Goal: Transaction & Acquisition: Subscribe to service/newsletter

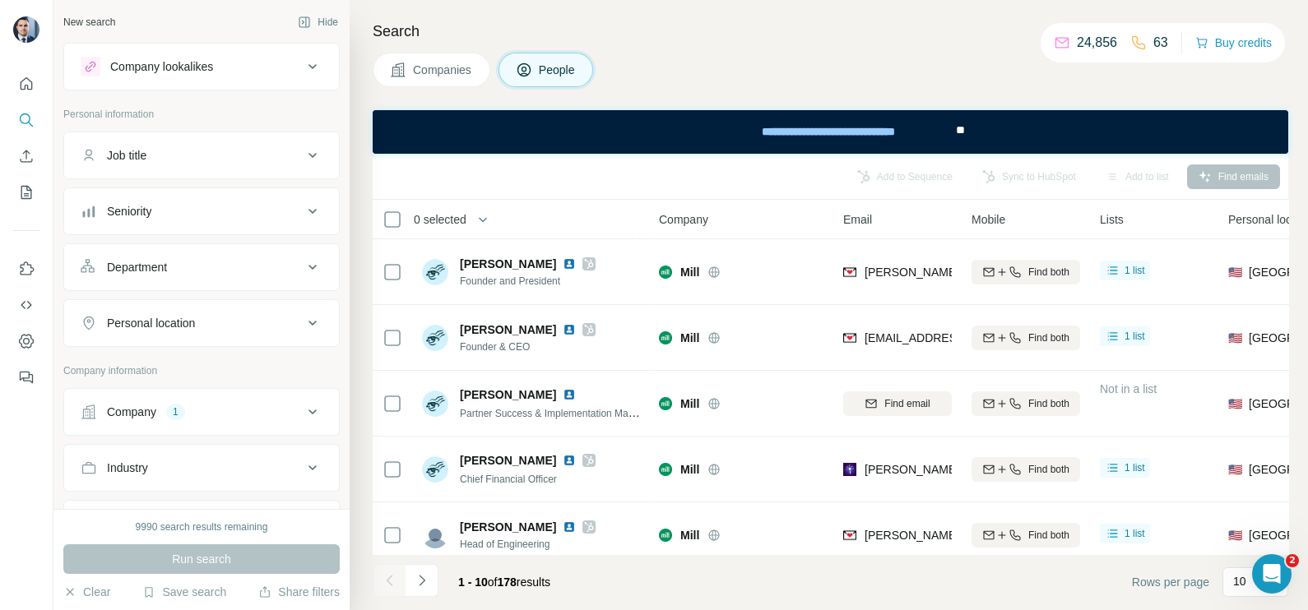
click at [406, 71] on button "Companies" at bounding box center [432, 70] width 118 height 35
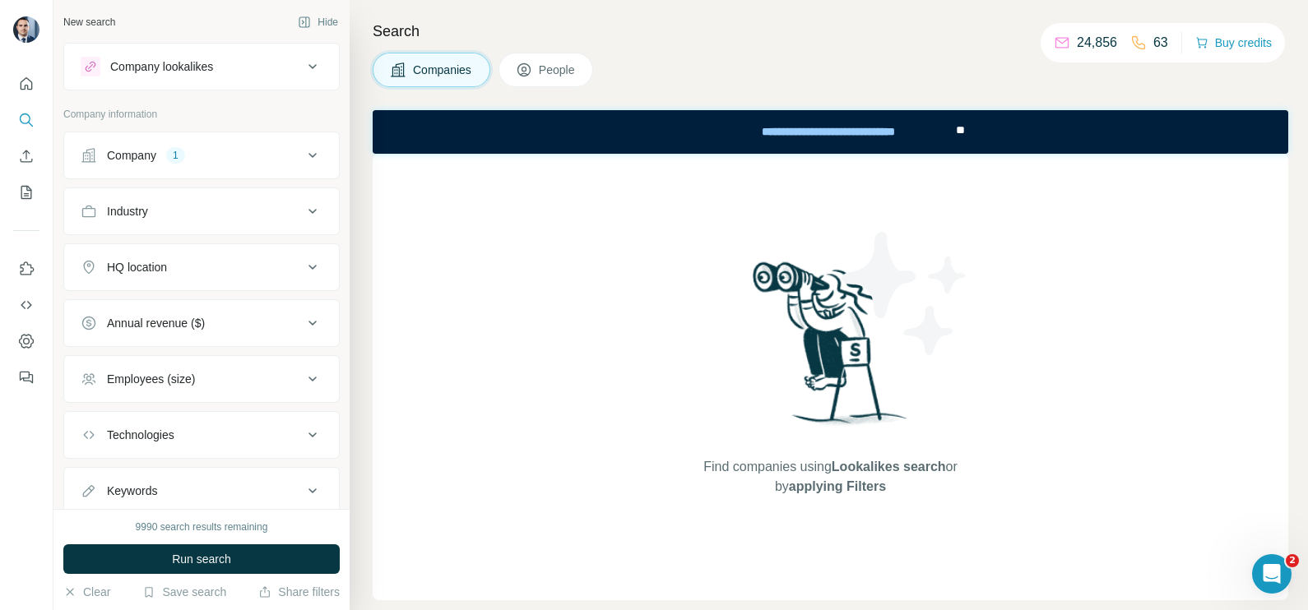
click at [214, 158] on div "Company 1" at bounding box center [192, 155] width 222 height 16
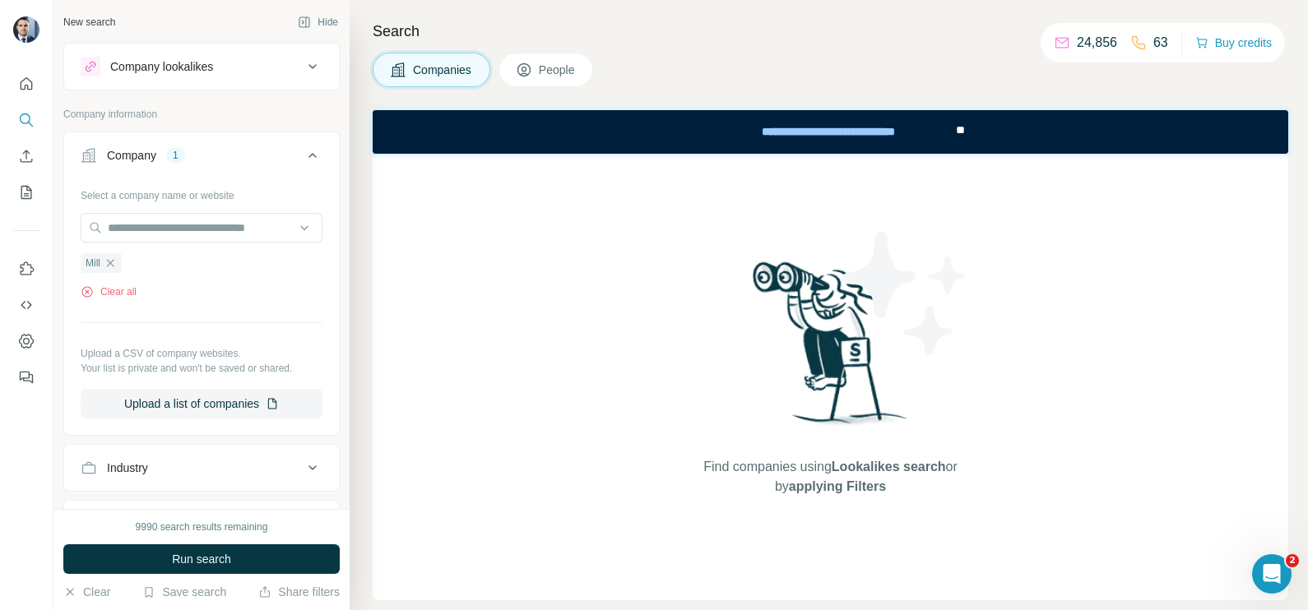
click at [133, 266] on ul "Mill" at bounding box center [202, 263] width 242 height 21
click at [115, 269] on icon "button" at bounding box center [110, 263] width 13 height 13
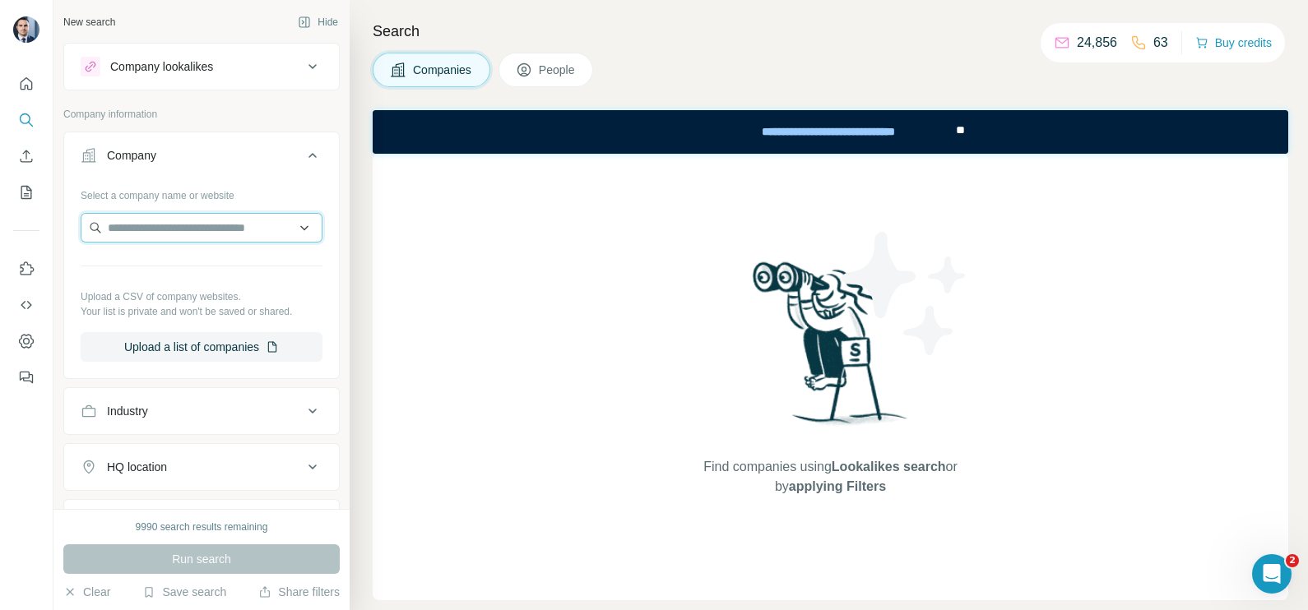
click at [140, 226] on input "text" at bounding box center [202, 228] width 242 height 30
paste input "**********"
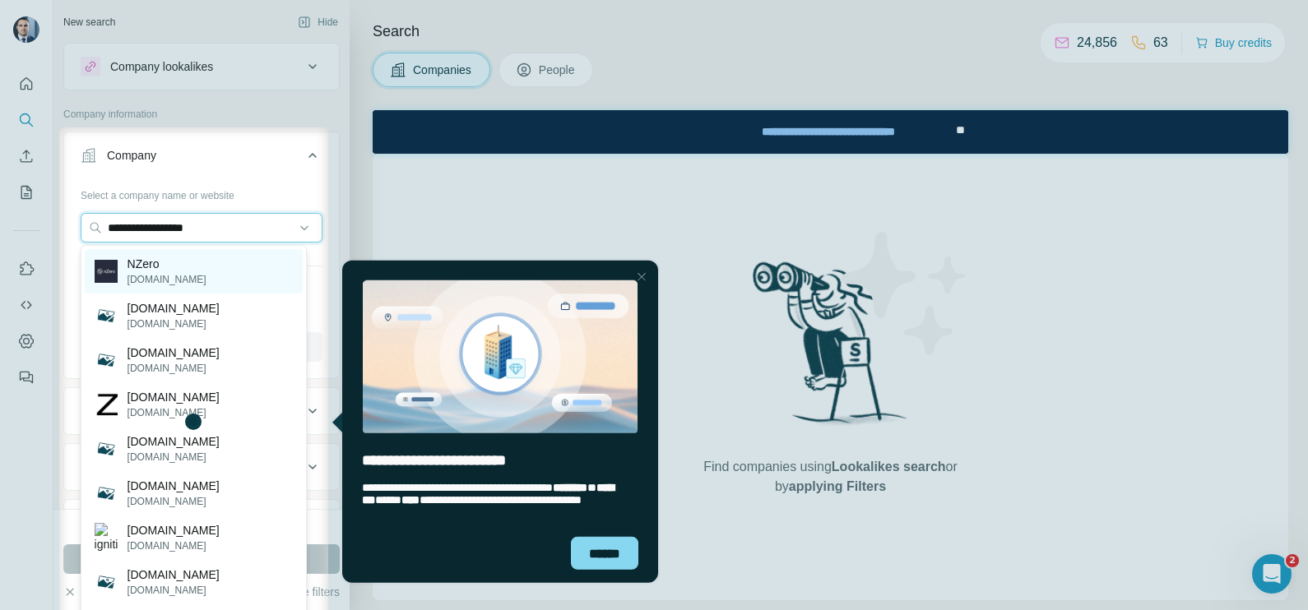
type input "**********"
click at [181, 275] on div "NZero [DOMAIN_NAME]" at bounding box center [194, 271] width 218 height 44
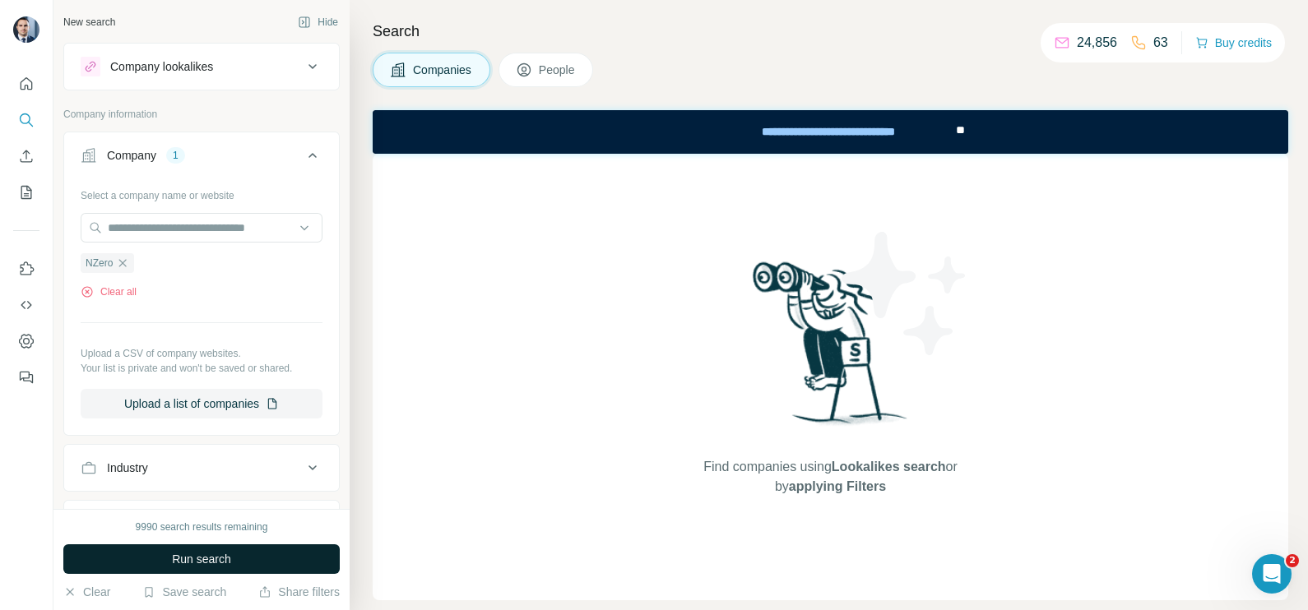
click at [244, 563] on button "Run search" at bounding box center [201, 560] width 276 height 30
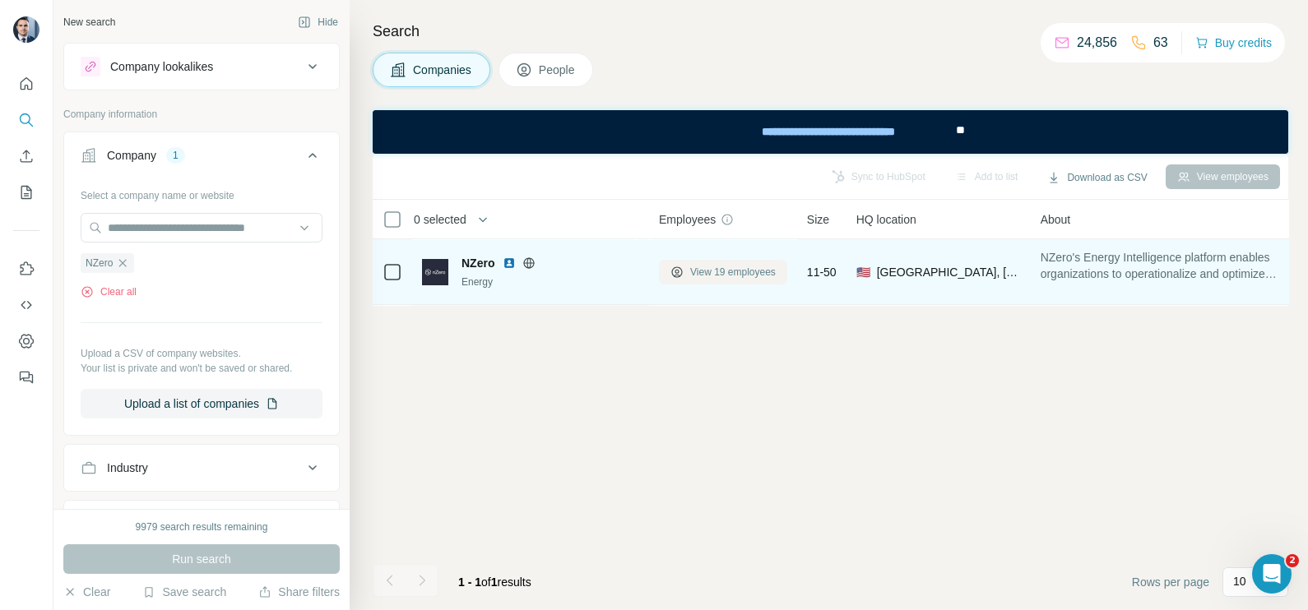
click at [711, 269] on span "View 19 employees" at bounding box center [733, 272] width 86 height 15
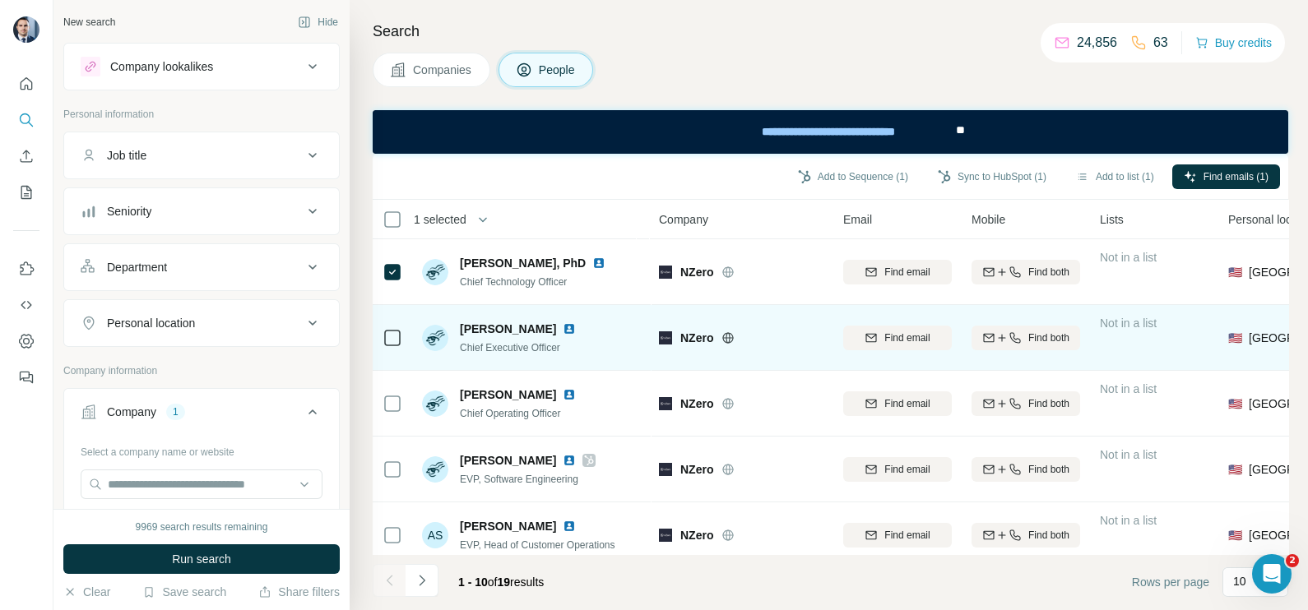
click at [392, 346] on icon at bounding box center [392, 338] width 20 height 20
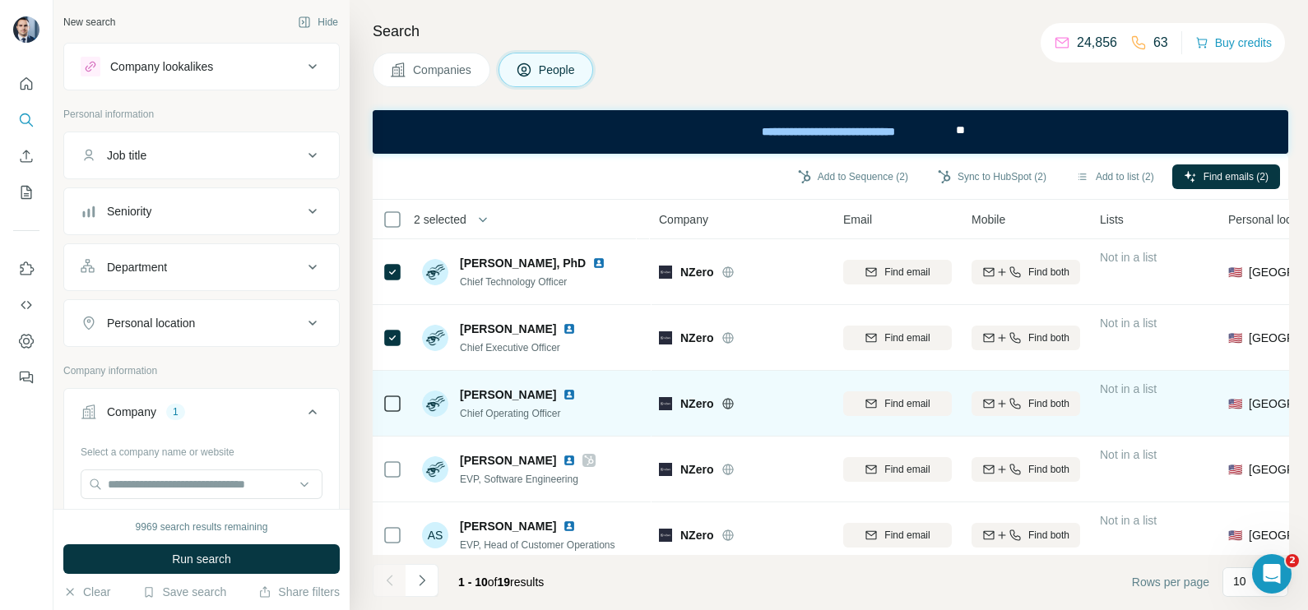
click at [395, 413] on div at bounding box center [392, 403] width 20 height 45
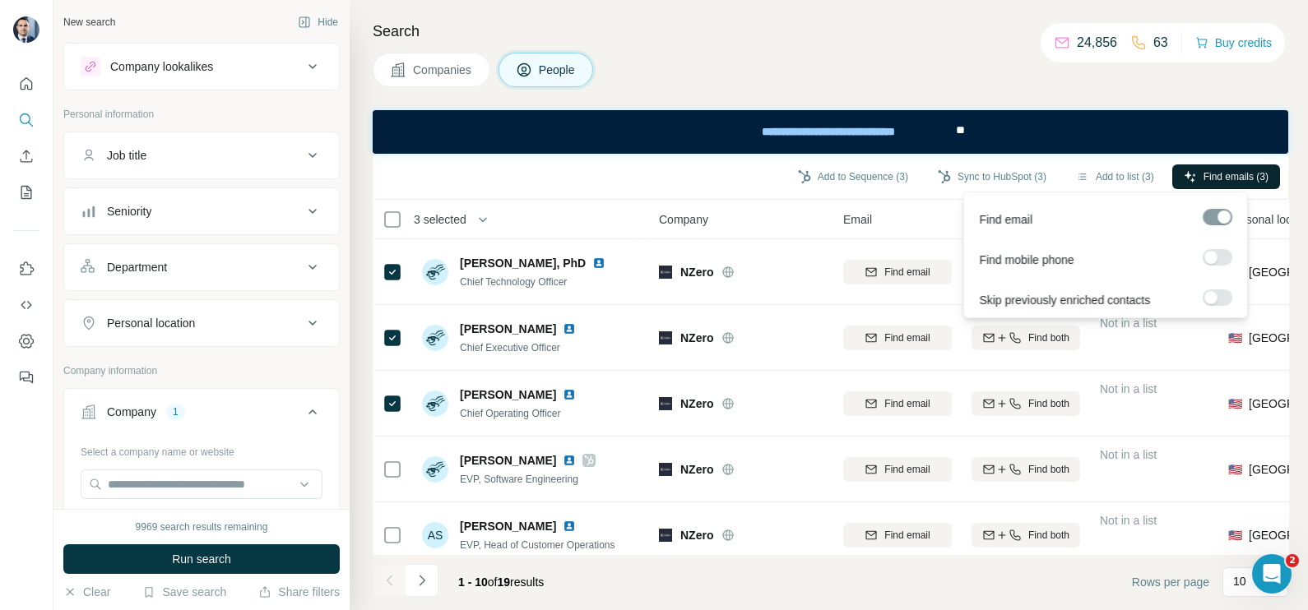
click at [1234, 181] on span "Find emails (3)" at bounding box center [1235, 176] width 65 height 15
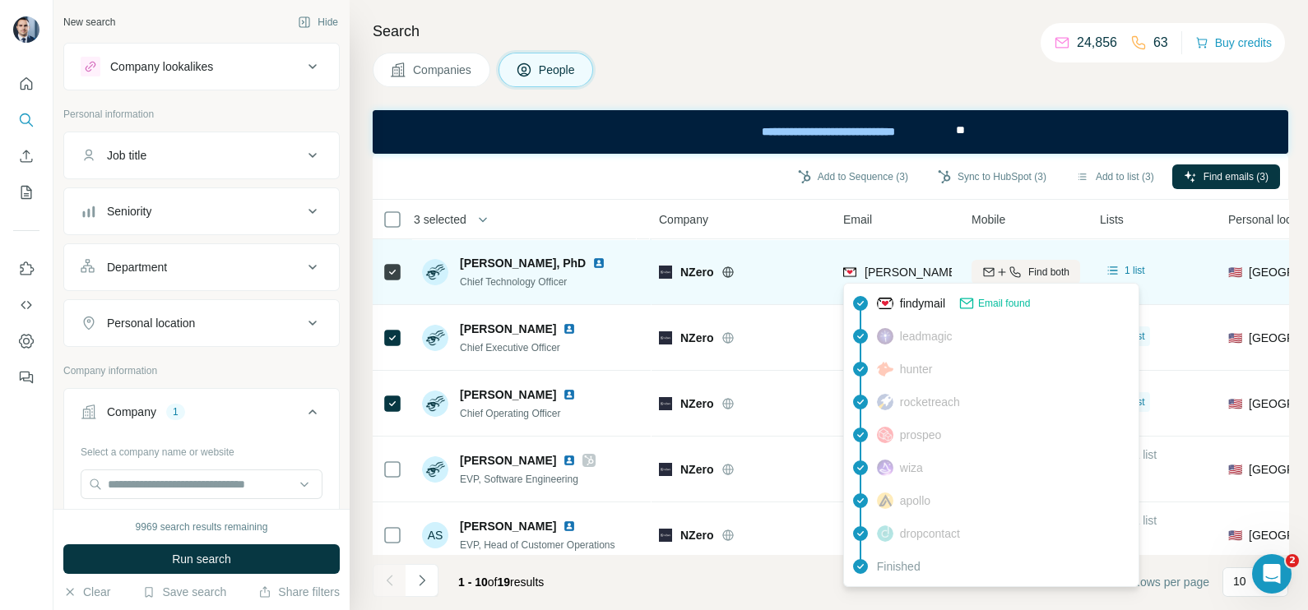
click at [883, 276] on span "[PERSON_NAME][EMAIL_ADDRESS][DOMAIN_NAME]" at bounding box center [1009, 272] width 290 height 13
copy tr "[PERSON_NAME][EMAIL_ADDRESS][DOMAIN_NAME]"
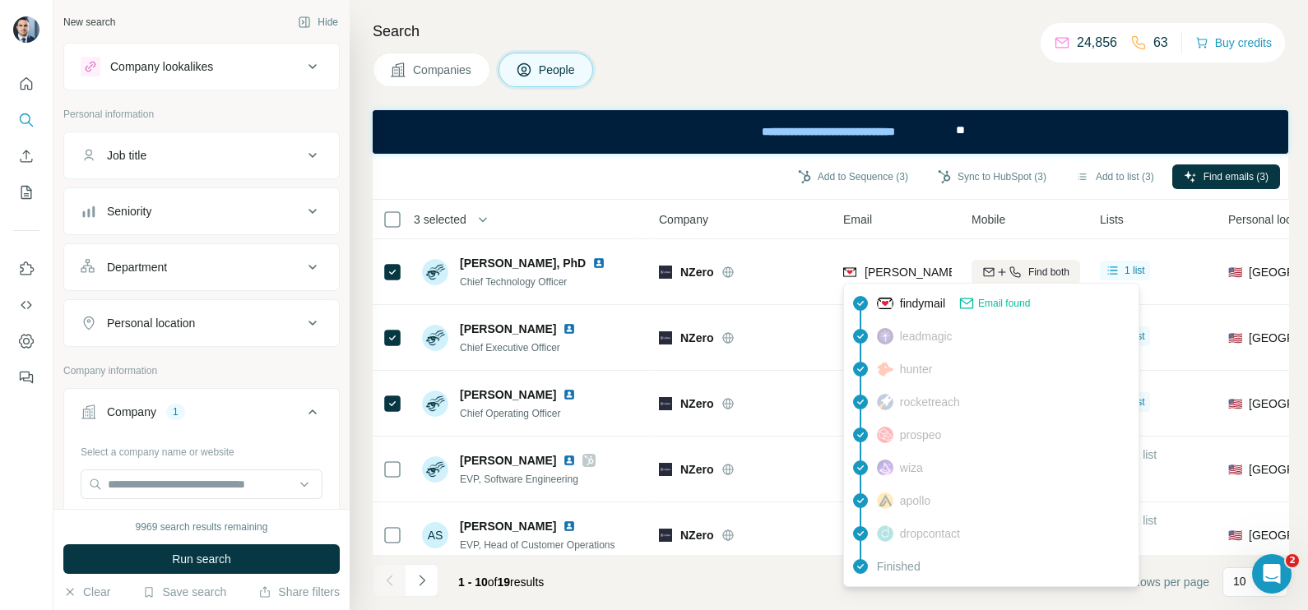
click at [765, 224] on div "Company" at bounding box center [741, 219] width 165 height 19
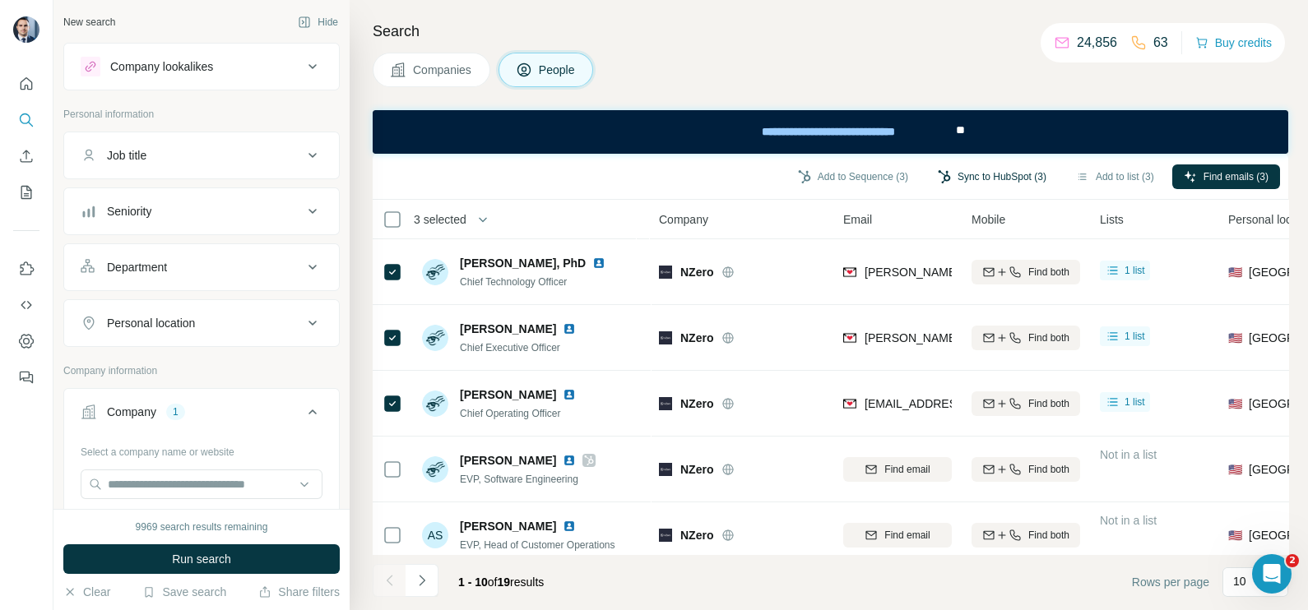
click at [999, 173] on button "Sync to HubSpot (3)" at bounding box center [992, 177] width 132 height 25
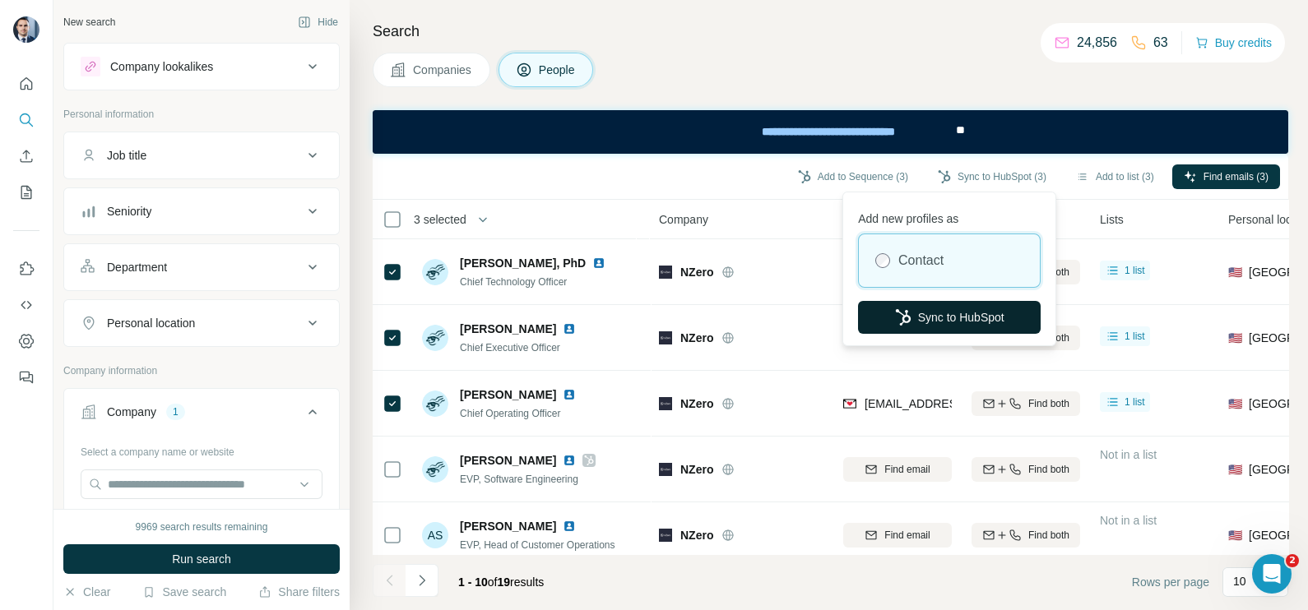
click at [931, 326] on button "Sync to HubSpot" at bounding box center [949, 317] width 183 height 33
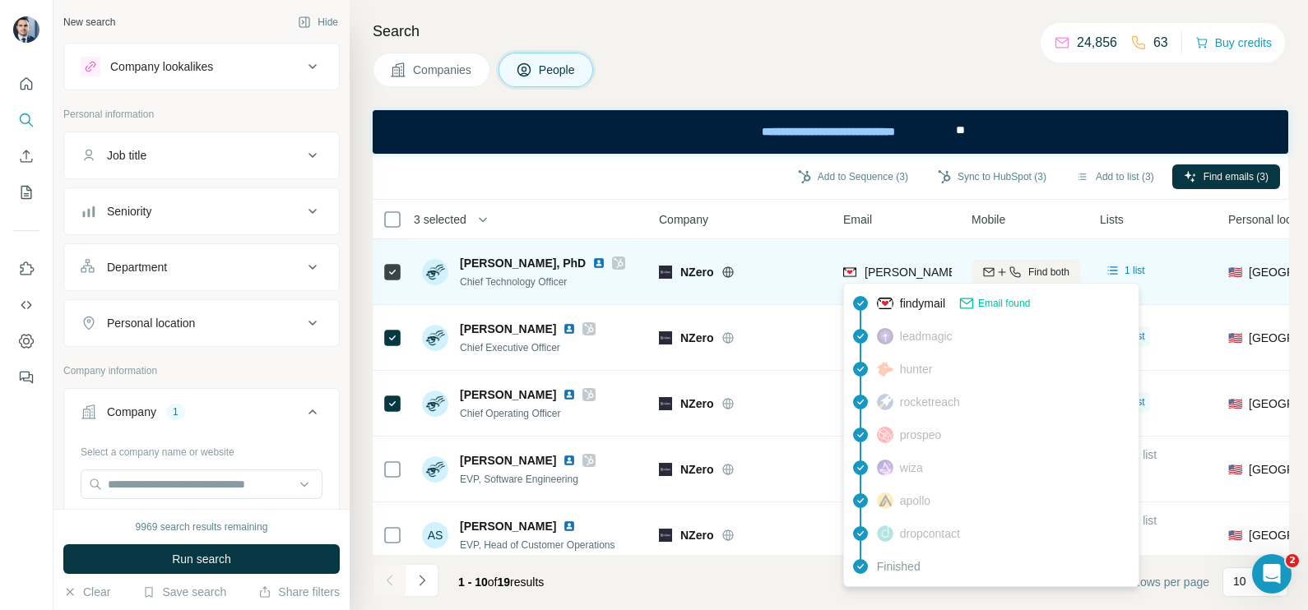
click at [929, 272] on span "[PERSON_NAME][EMAIL_ADDRESS][DOMAIN_NAME]" at bounding box center [1009, 272] width 290 height 13
copy tr "[PERSON_NAME][EMAIL_ADDRESS][DOMAIN_NAME]"
click at [875, 268] on span "[PERSON_NAME][EMAIL_ADDRESS][DOMAIN_NAME]" at bounding box center [1009, 272] width 290 height 13
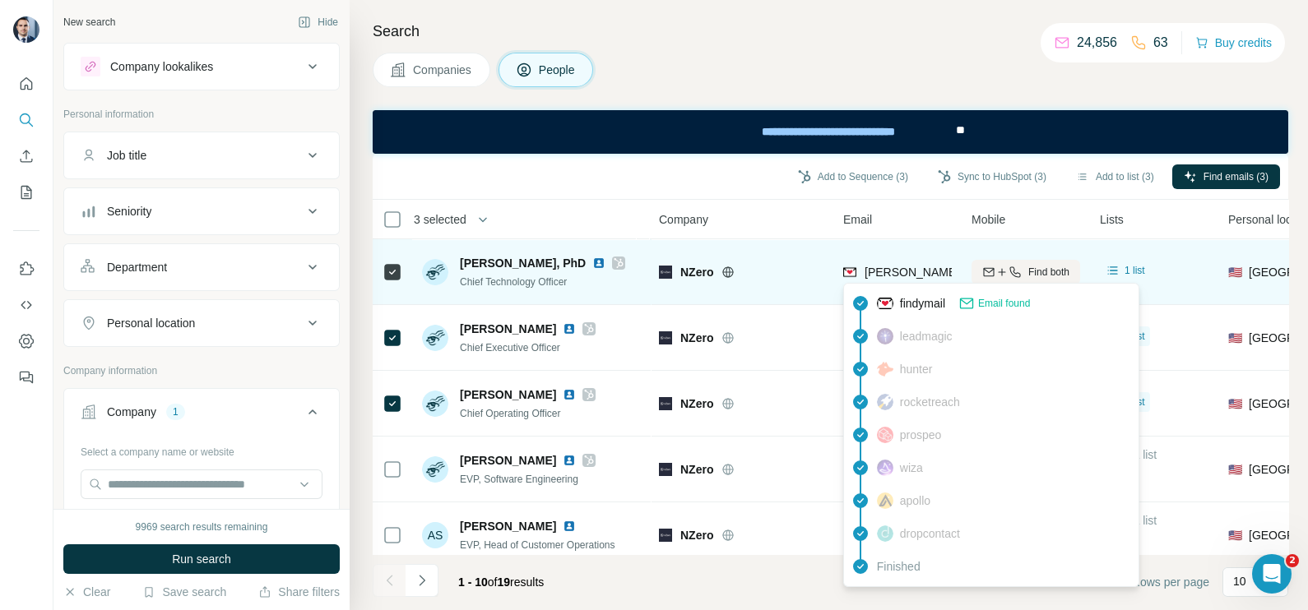
click at [885, 270] on span "[PERSON_NAME][EMAIL_ADDRESS][DOMAIN_NAME]" at bounding box center [1009, 272] width 290 height 13
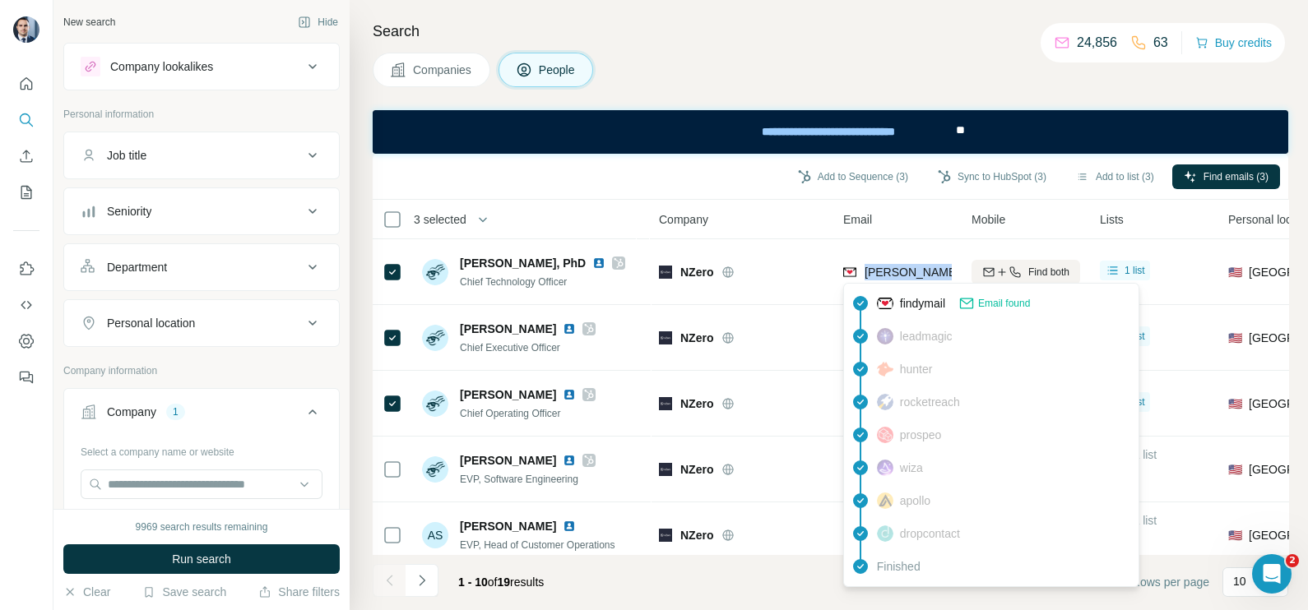
copy tr "[PERSON_NAME][EMAIL_ADDRESS][DOMAIN_NAME]"
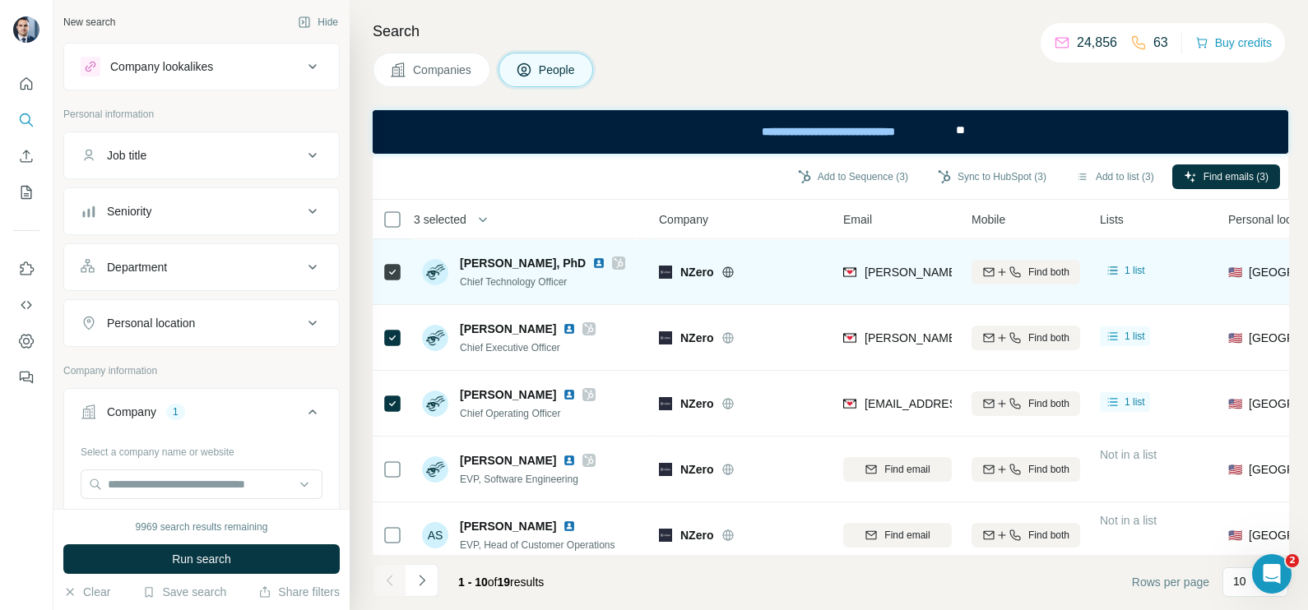
click at [788, 260] on div "NZero" at bounding box center [741, 271] width 165 height 45
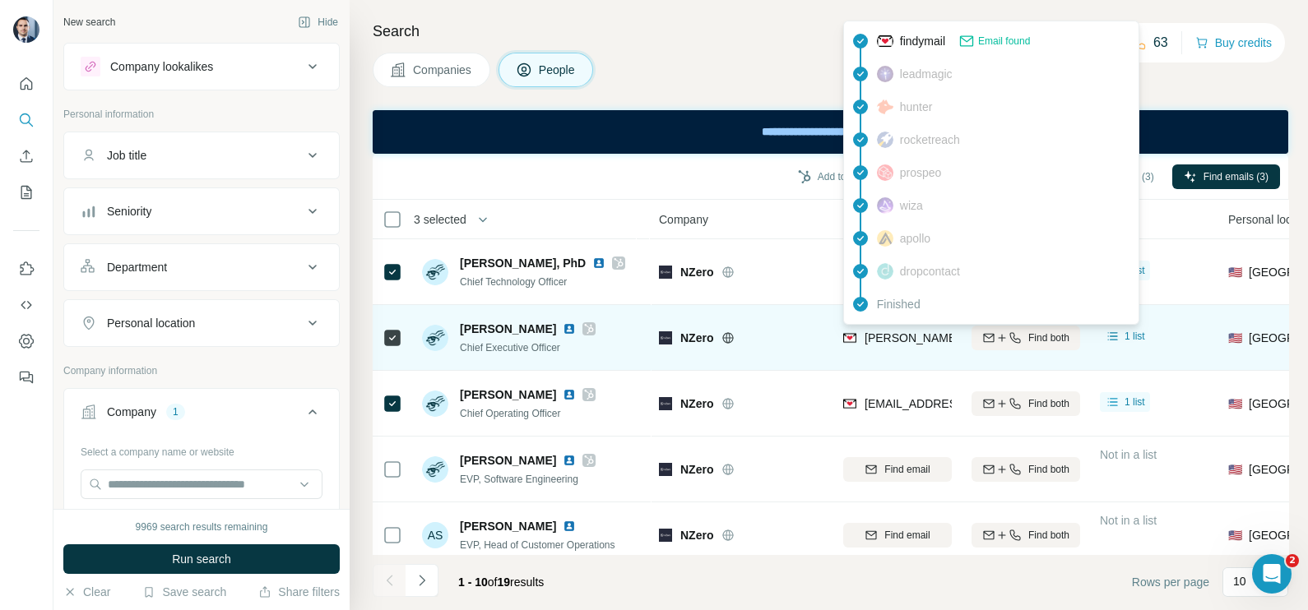
click at [889, 331] on span "[PERSON_NAME][EMAIL_ADDRESS][DOMAIN_NAME]" at bounding box center [1009, 337] width 290 height 13
click at [889, 330] on div "[PERSON_NAME][EMAIL_ADDRESS][DOMAIN_NAME]" at bounding box center [1009, 338] width 290 height 16
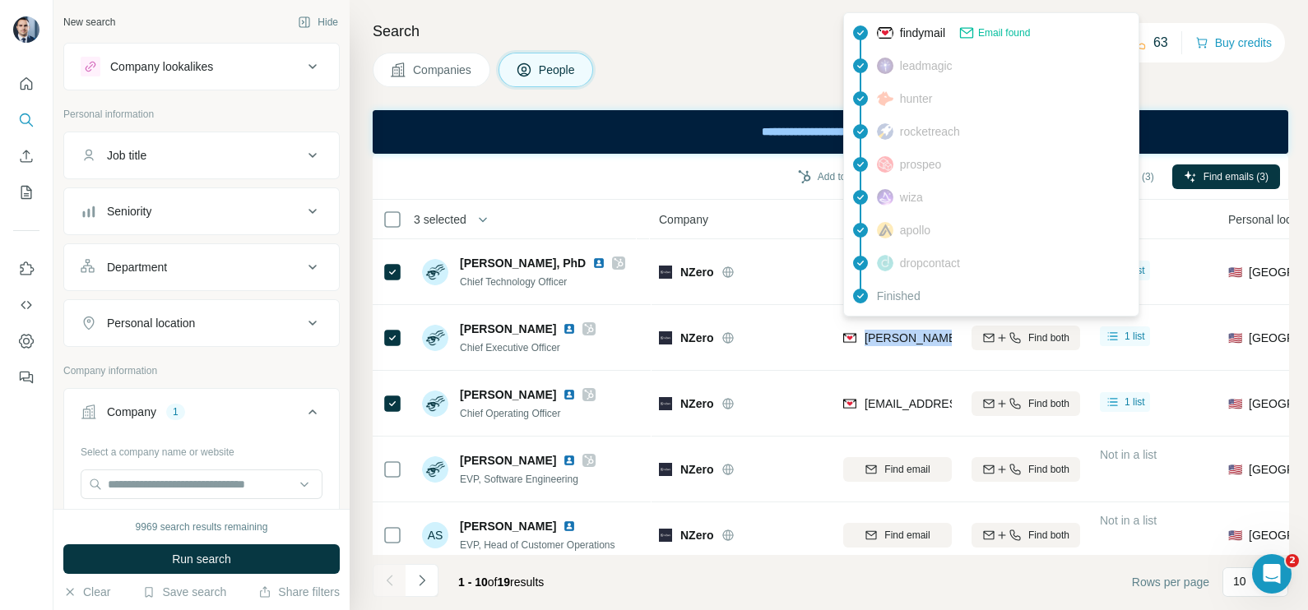
copy tr "[PERSON_NAME][EMAIL_ADDRESS][DOMAIN_NAME]"
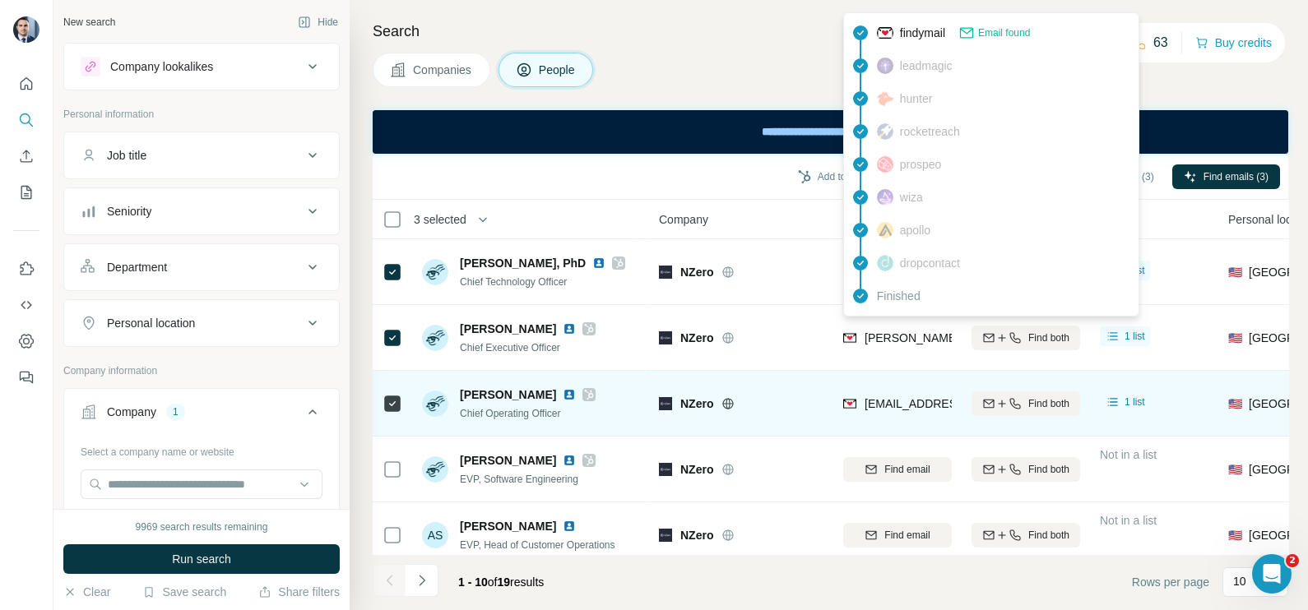
click at [909, 426] on td "[EMAIL_ADDRESS][DOMAIN_NAME]" at bounding box center [897, 404] width 128 height 66
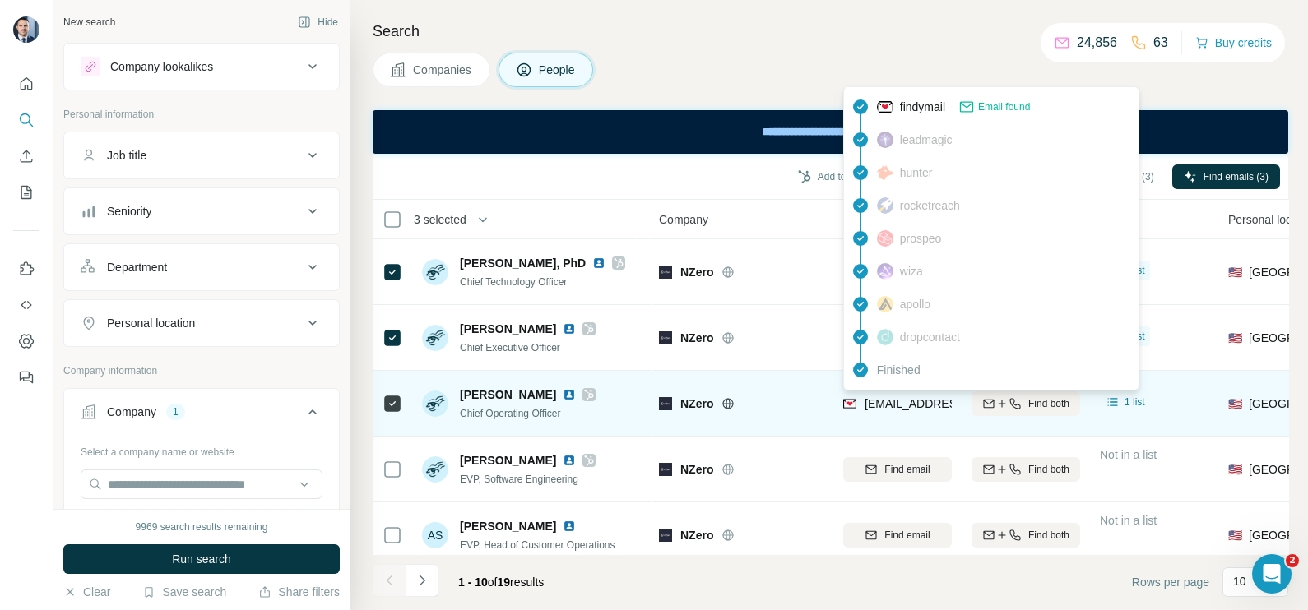
click at [893, 403] on span "[EMAIL_ADDRESS][DOMAIN_NAME]" at bounding box center [961, 403] width 195 height 13
copy tr "[EMAIL_ADDRESS][DOMAIN_NAME]"
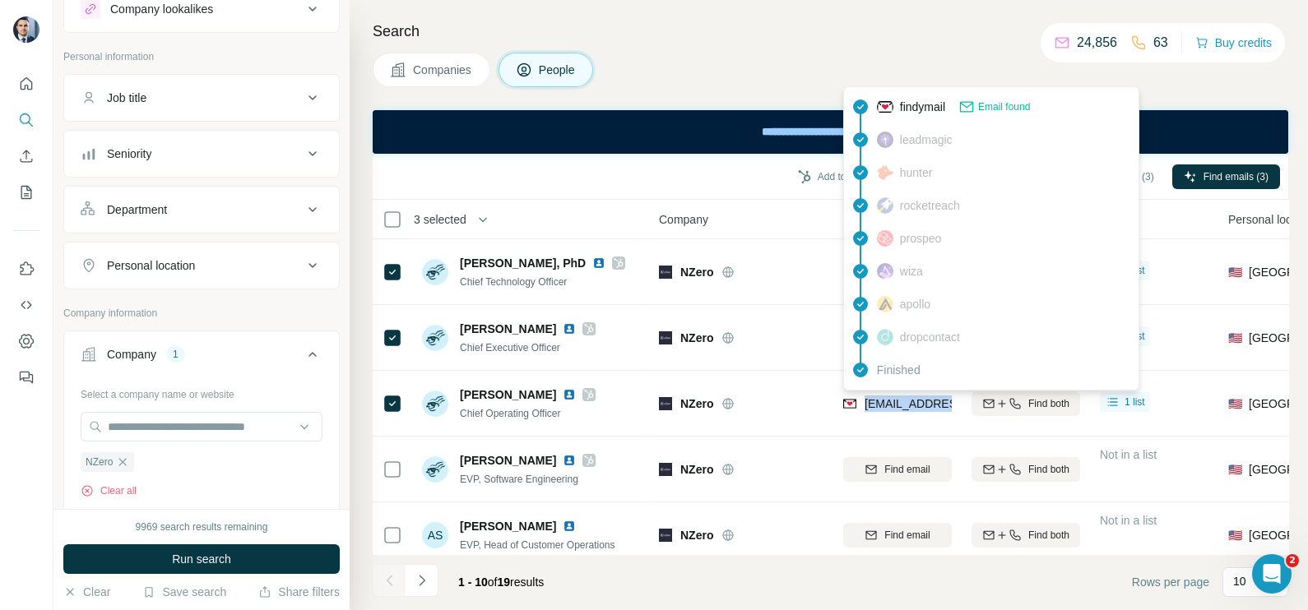
scroll to position [102, 0]
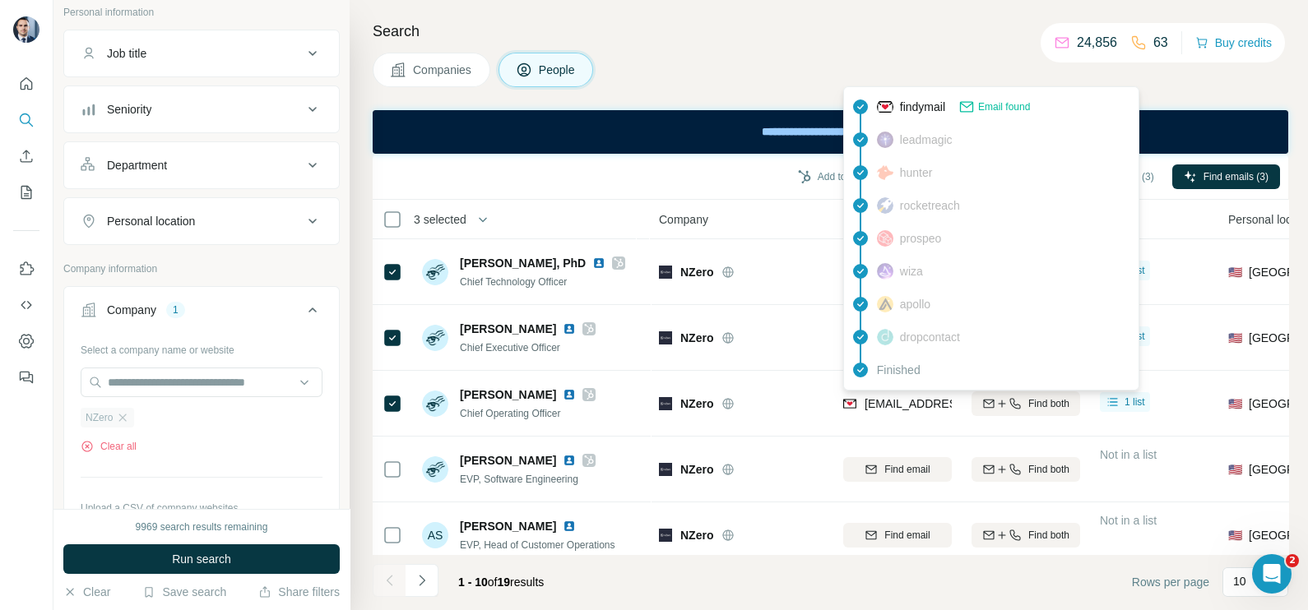
click at [114, 417] on div "NZero" at bounding box center [107, 418] width 53 height 20
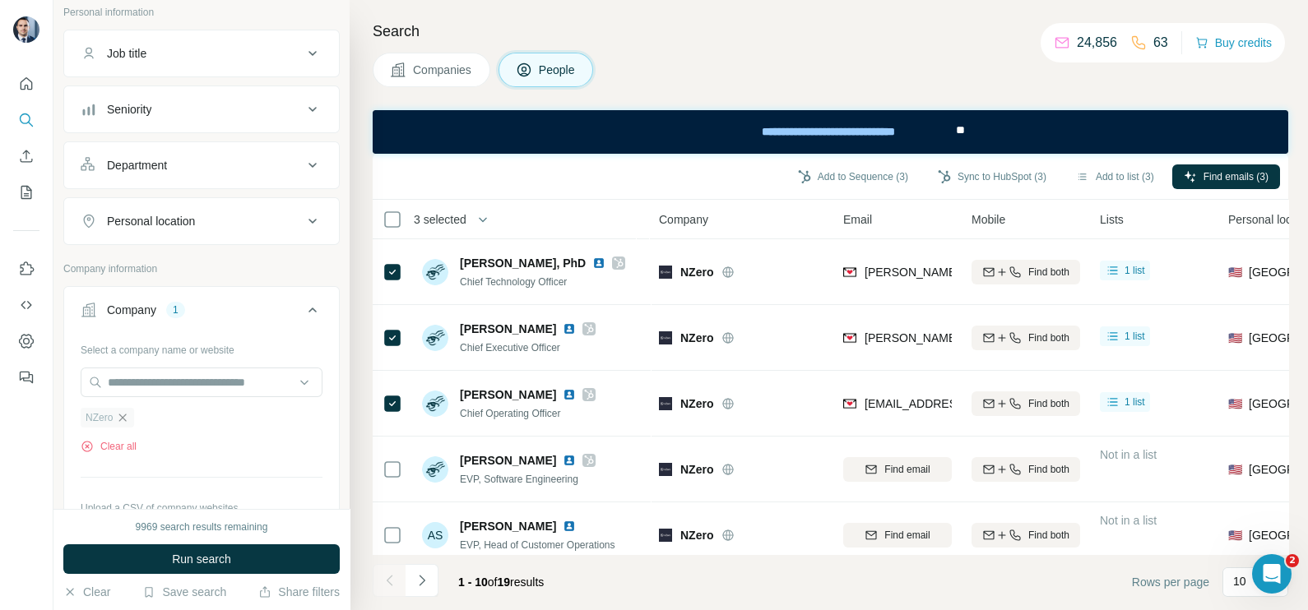
click at [123, 419] on icon "button" at bounding box center [122, 417] width 13 height 13
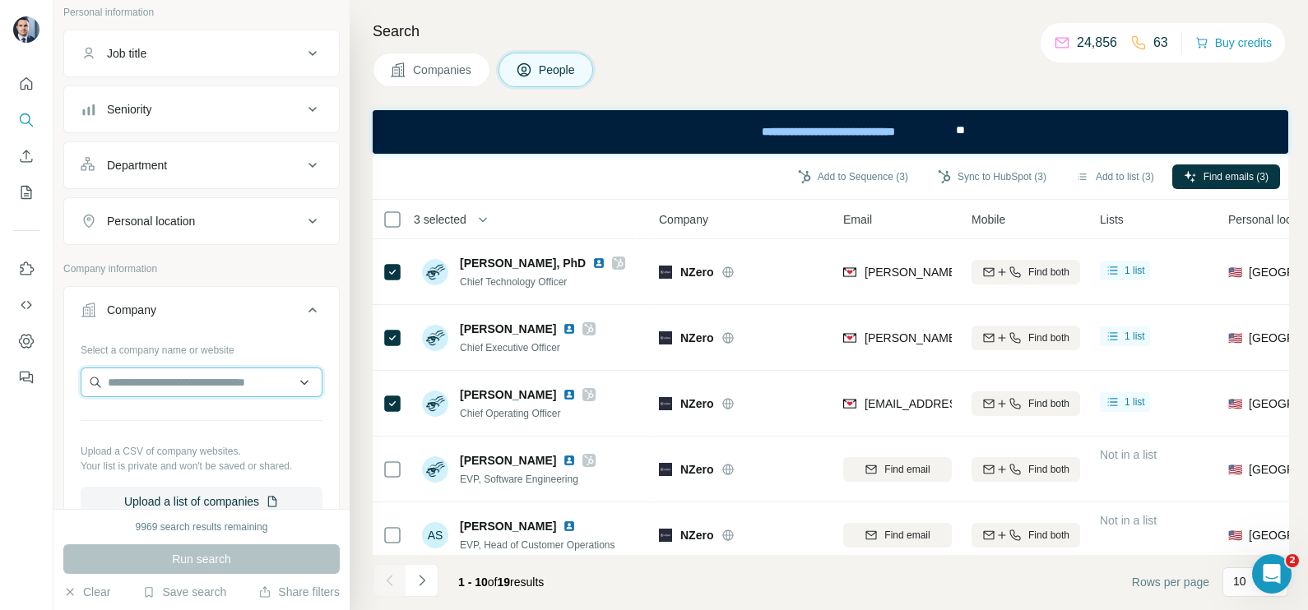
click at [160, 378] on input "text" at bounding box center [202, 383] width 242 height 30
paste input "**********"
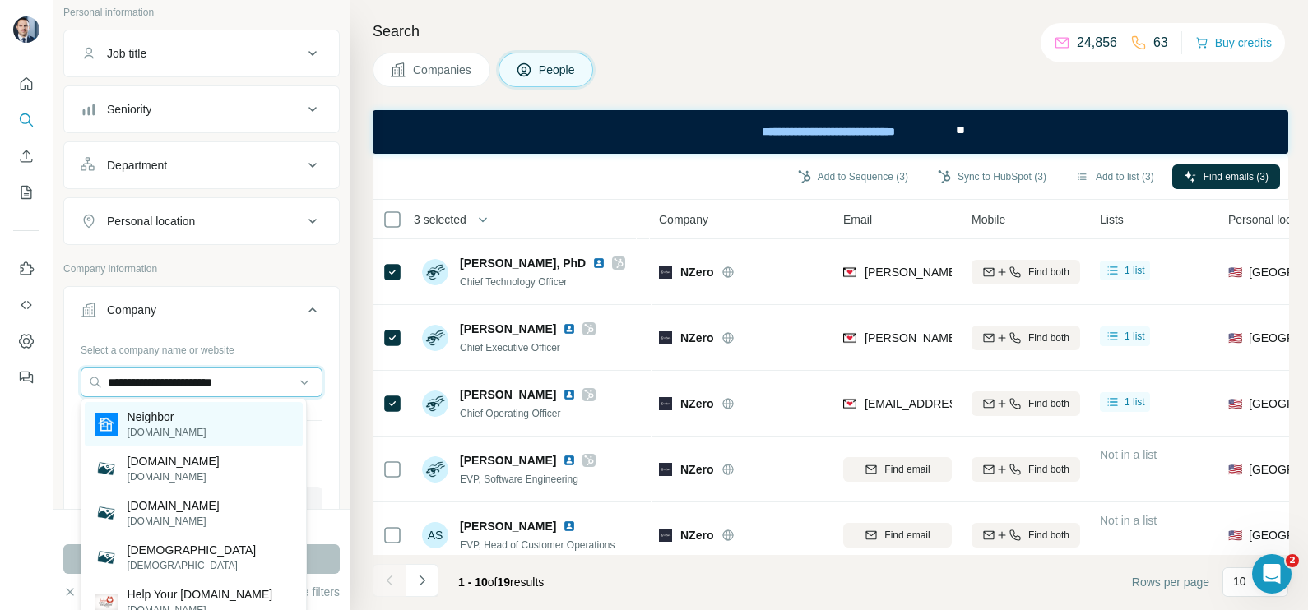
type input "**********"
click at [164, 432] on p "[DOMAIN_NAME]" at bounding box center [166, 432] width 79 height 15
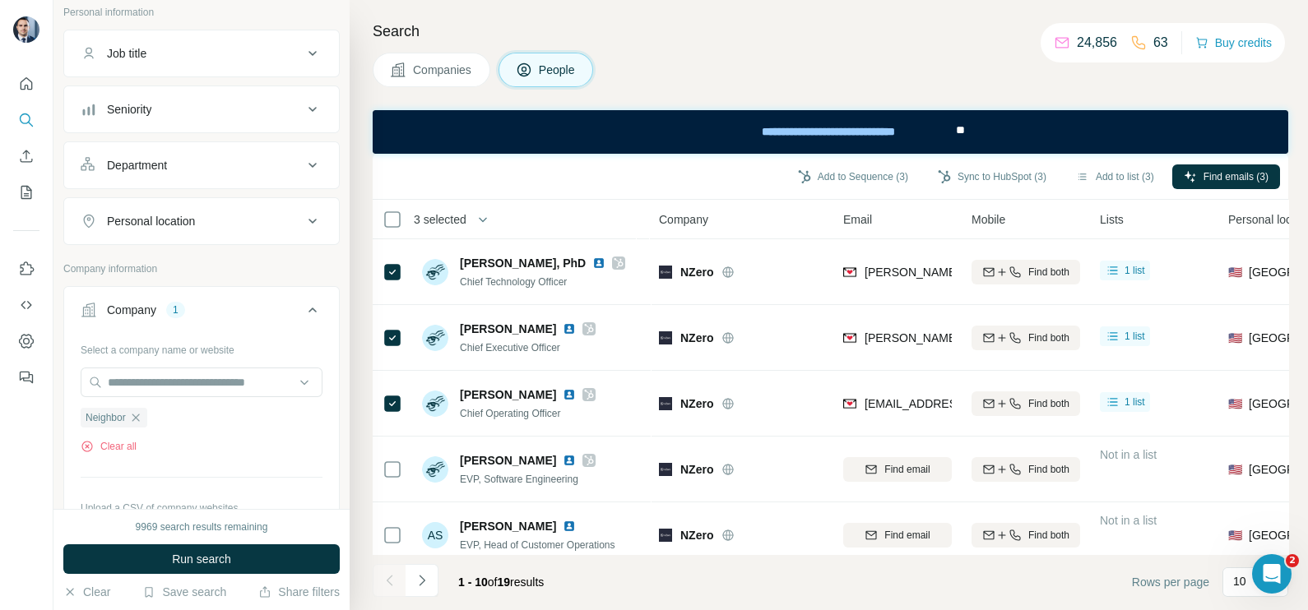
click at [430, 79] on button "Companies" at bounding box center [432, 70] width 118 height 35
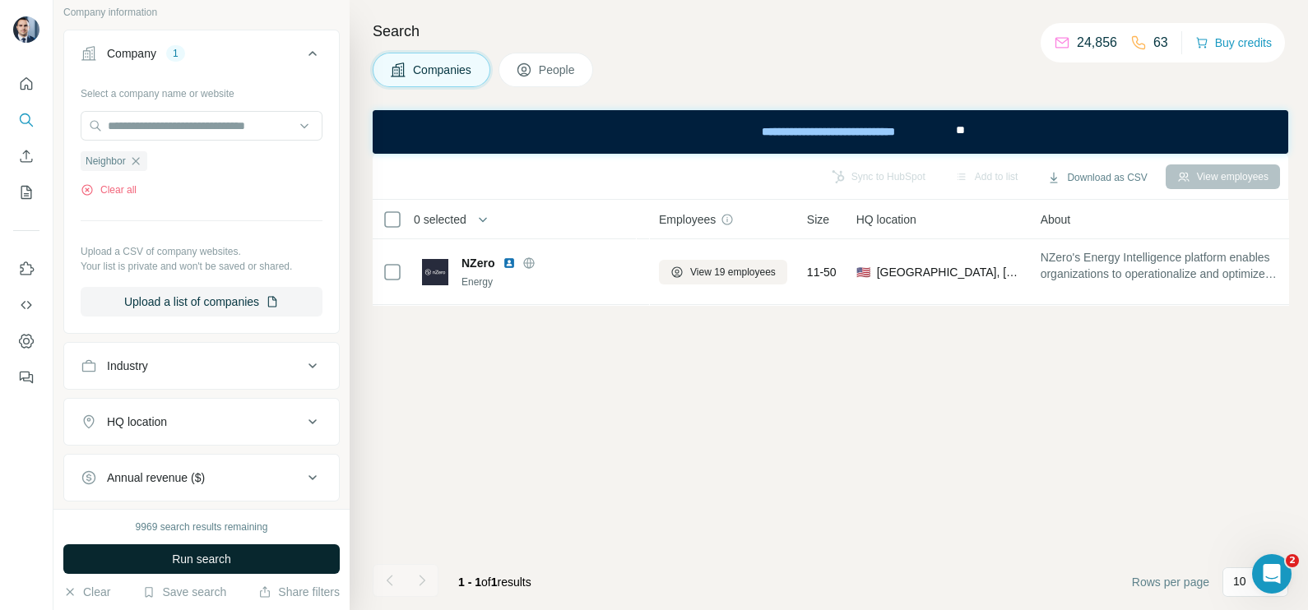
click at [234, 572] on button "Run search" at bounding box center [201, 560] width 276 height 30
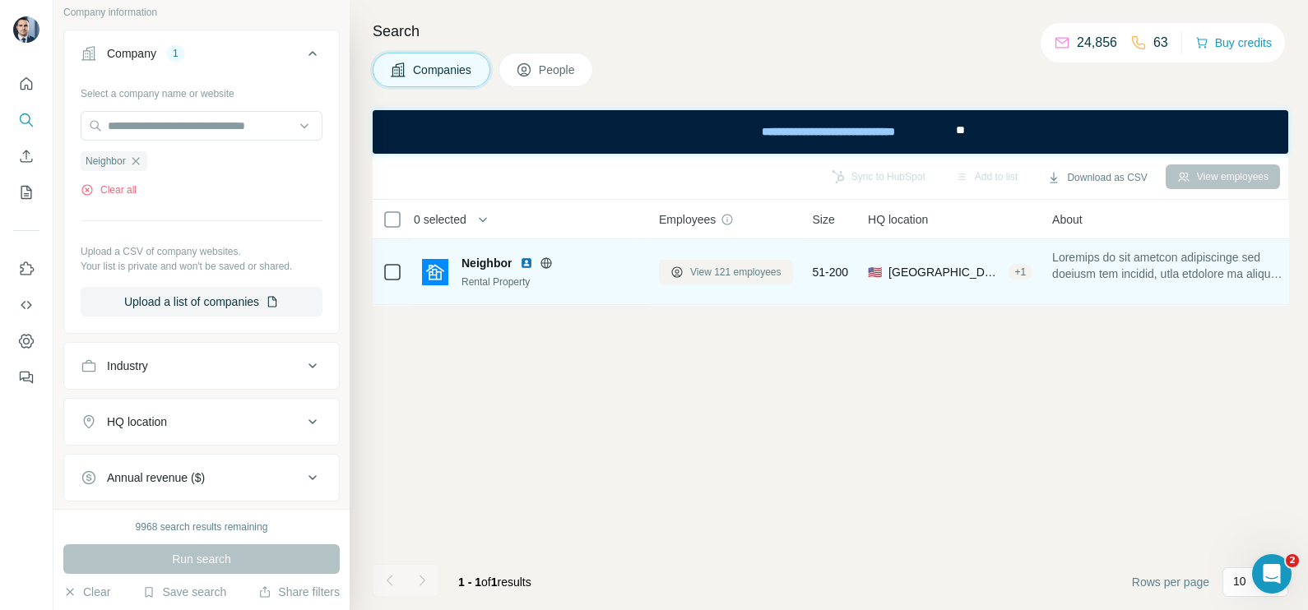
click at [731, 265] on span "View 121 employees" at bounding box center [735, 272] width 91 height 15
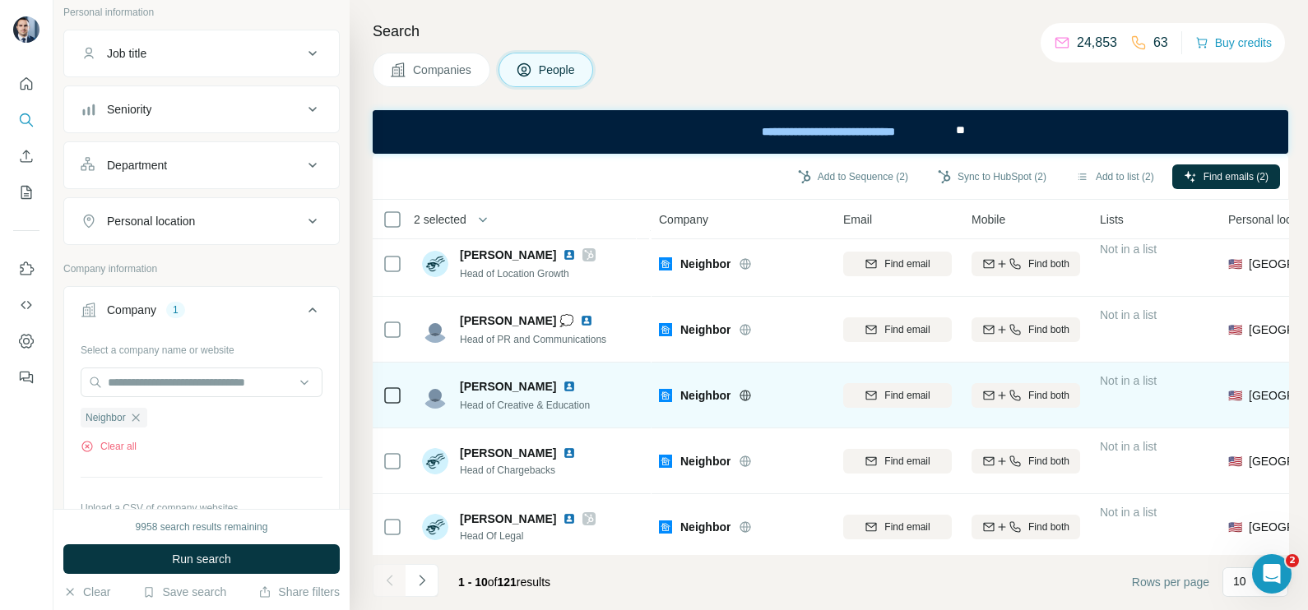
scroll to position [353, 0]
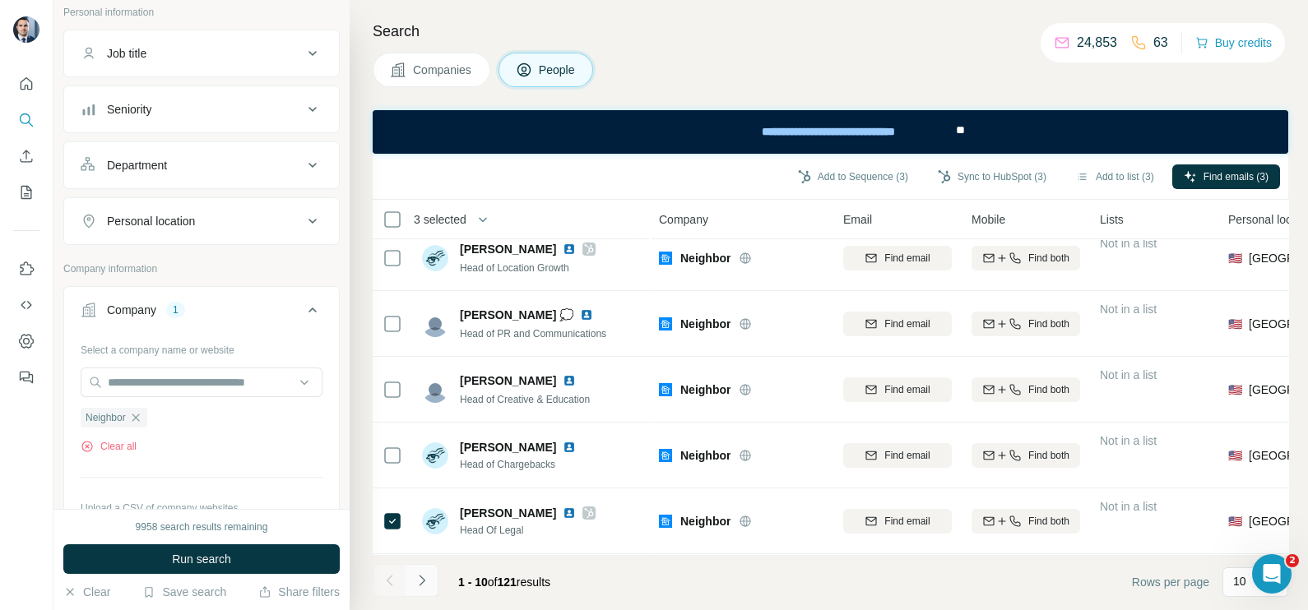
click at [415, 585] on icon "Navigate to next page" at bounding box center [422, 580] width 16 height 16
click at [422, 581] on icon "Navigate to next page" at bounding box center [422, 580] width 16 height 16
click at [1213, 192] on div "Add to Sequence (5) Sync to HubSpot (5) Add to list (5) Find emails (5)" at bounding box center [830, 177] width 915 height 46
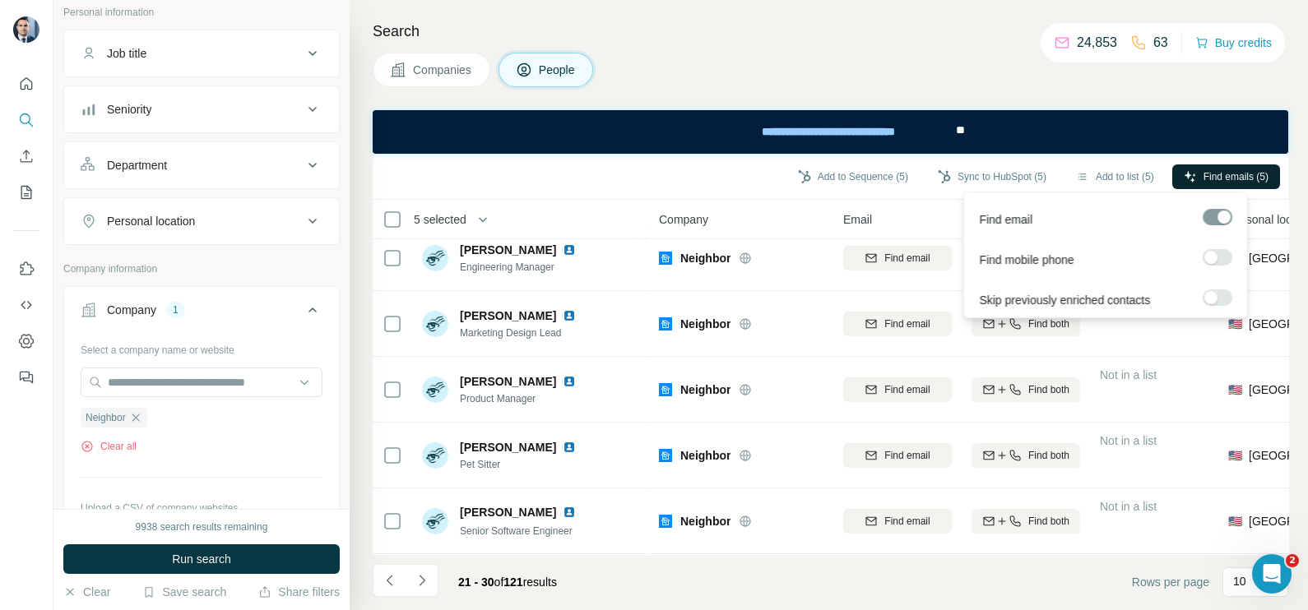
click at [1209, 181] on span "Find emails (5)" at bounding box center [1235, 176] width 65 height 15
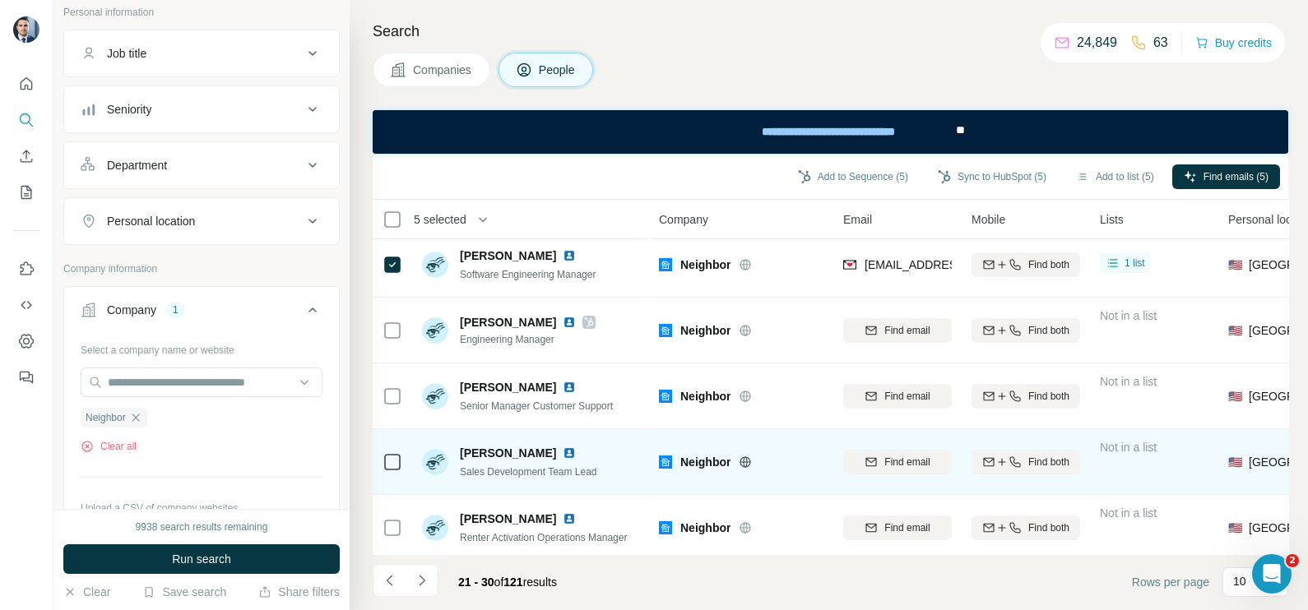
scroll to position [0, 0]
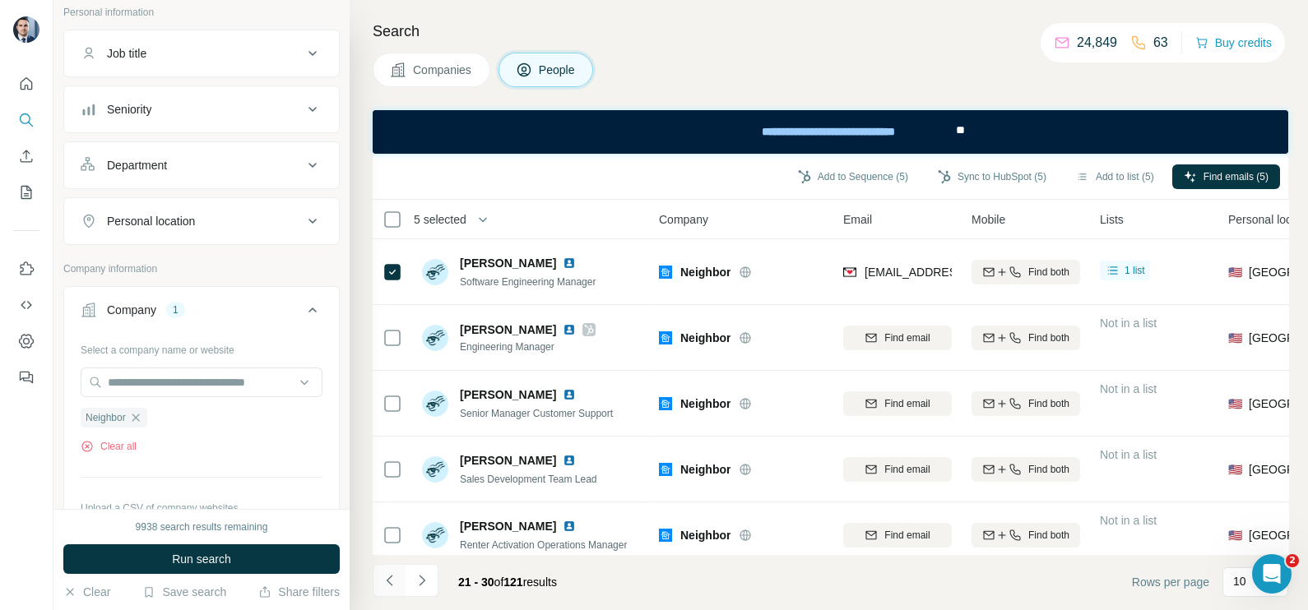
click at [387, 590] on button "Navigate to previous page" at bounding box center [389, 580] width 33 height 33
click at [394, 582] on icon "Navigate to previous page" at bounding box center [390, 580] width 16 height 16
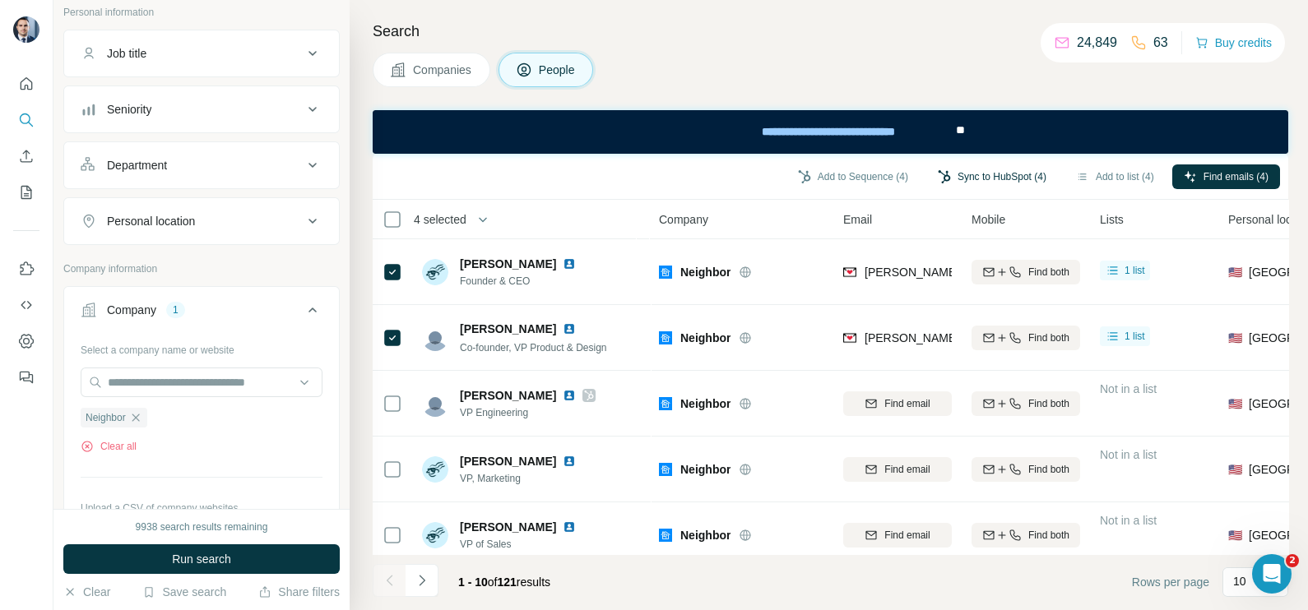
click at [989, 180] on button "Sync to HubSpot (4)" at bounding box center [992, 177] width 132 height 25
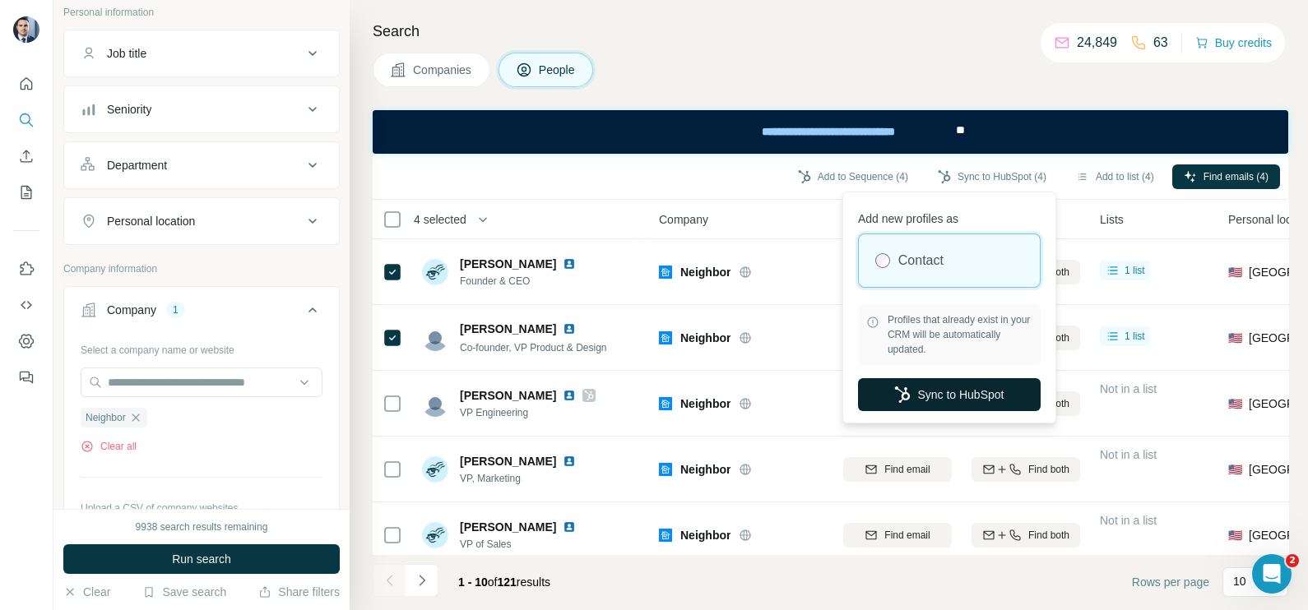
click at [942, 393] on button "Sync to HubSpot" at bounding box center [949, 394] width 183 height 33
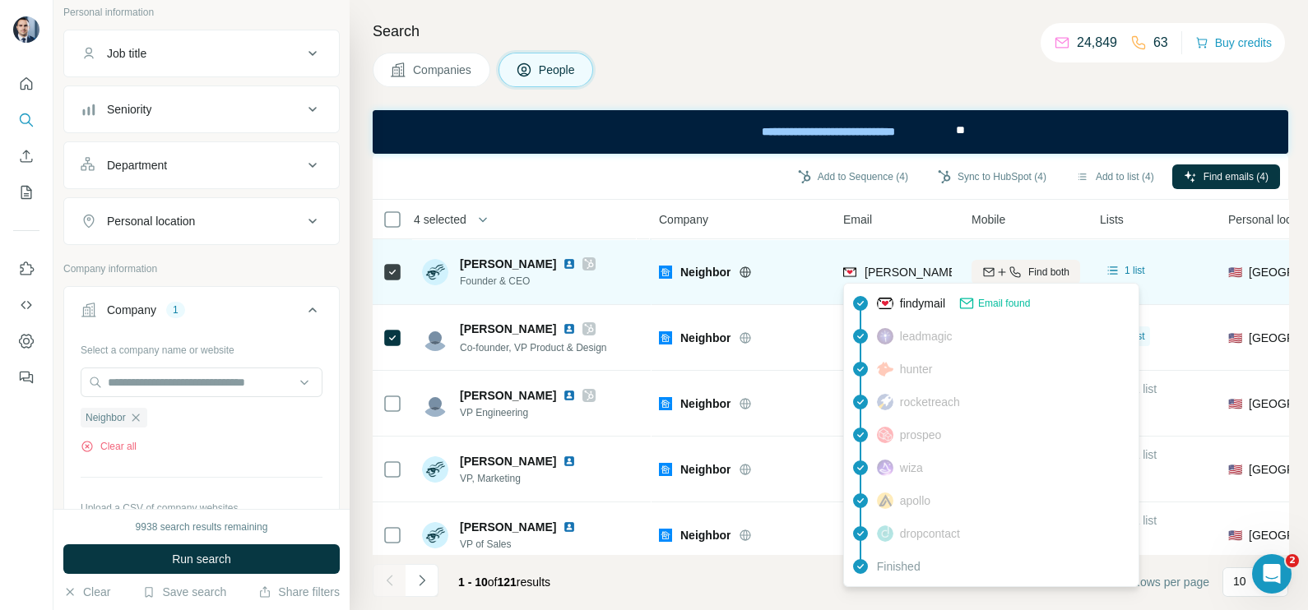
click at [905, 257] on div "[PERSON_NAME][EMAIL_ADDRESS][DOMAIN_NAME]" at bounding box center [897, 271] width 109 height 45
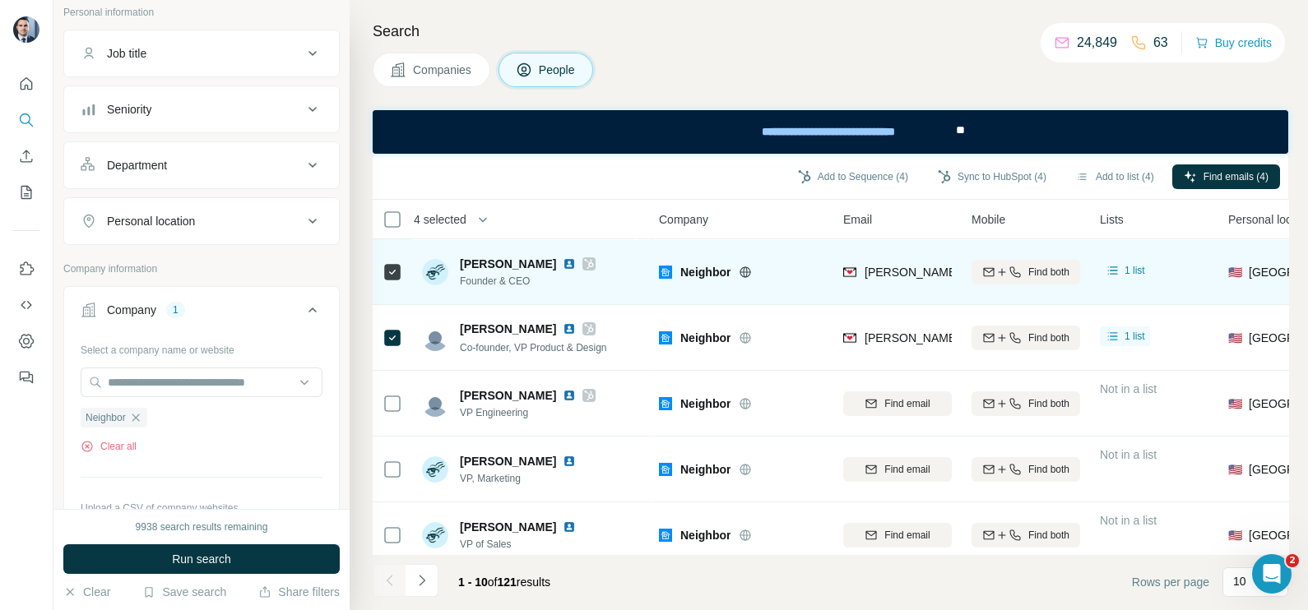
click at [912, 268] on span "[PERSON_NAME][EMAIL_ADDRESS][DOMAIN_NAME]" at bounding box center [1009, 272] width 290 height 13
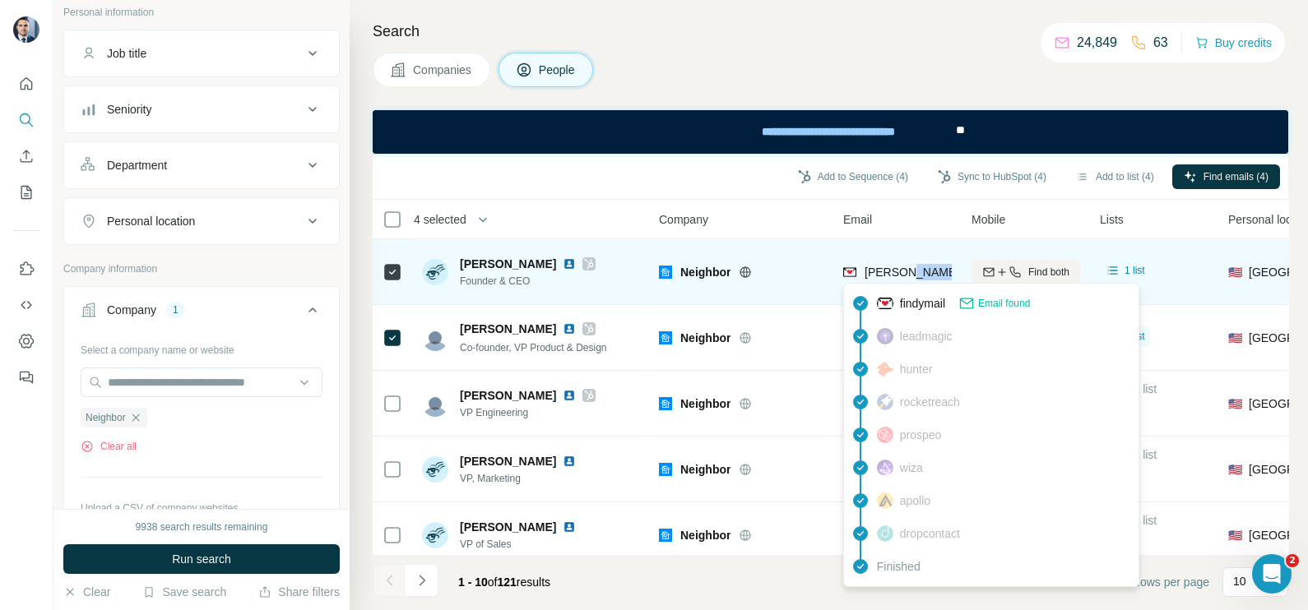
click at [912, 268] on span "[PERSON_NAME][EMAIL_ADDRESS][DOMAIN_NAME]" at bounding box center [1009, 272] width 290 height 13
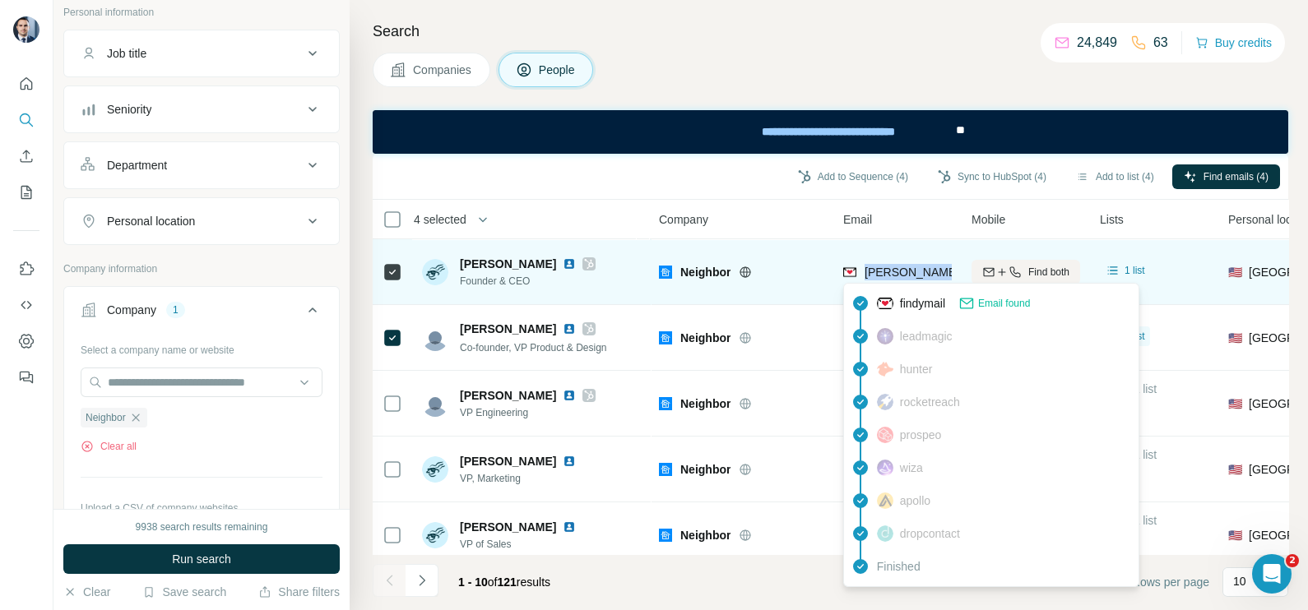
click at [912, 268] on span "[PERSON_NAME][EMAIL_ADDRESS][DOMAIN_NAME]" at bounding box center [1009, 272] width 290 height 13
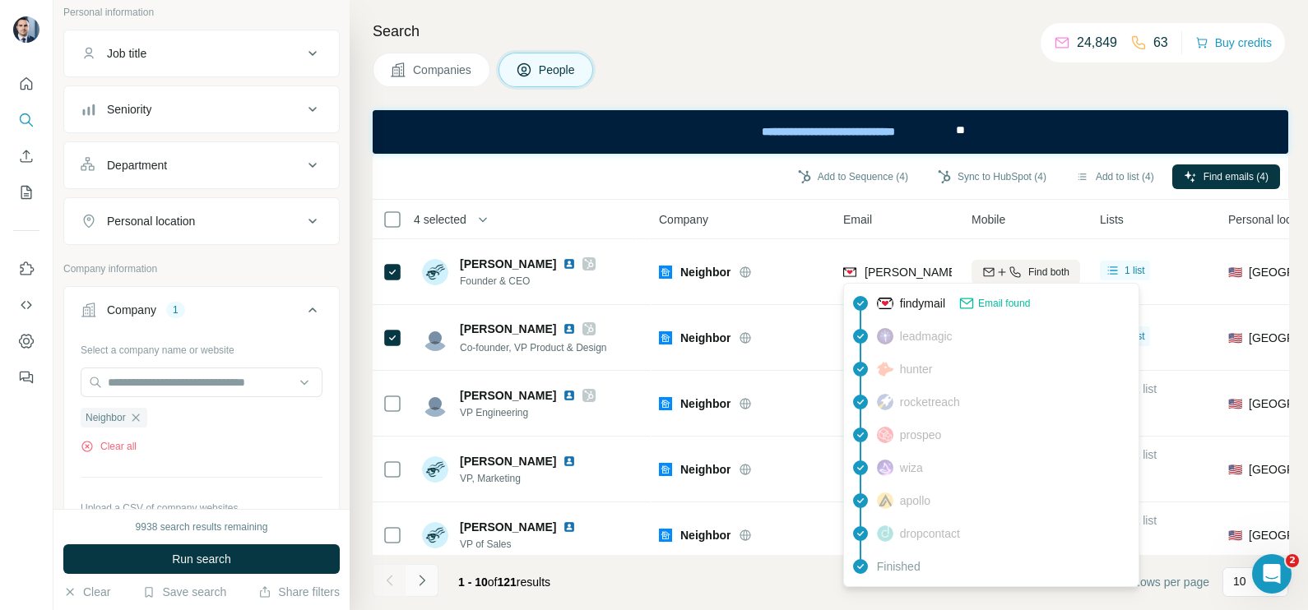
click at [415, 586] on icon "Navigate to next page" at bounding box center [422, 580] width 16 height 16
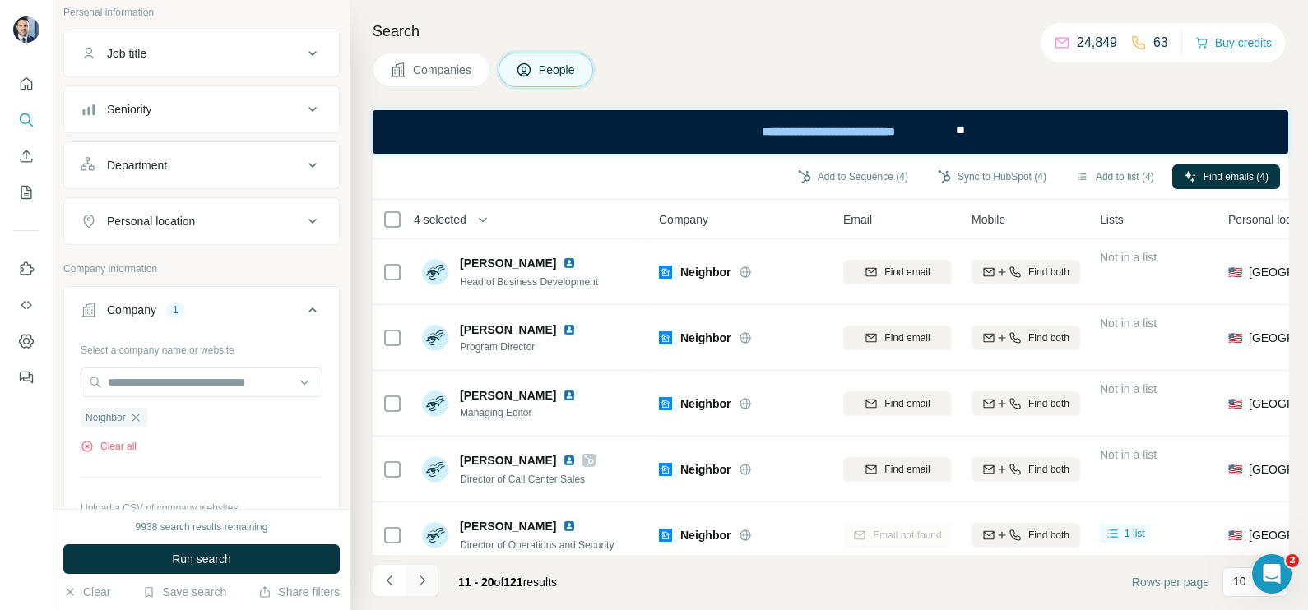
click at [425, 569] on button "Navigate to next page" at bounding box center [422, 580] width 33 height 33
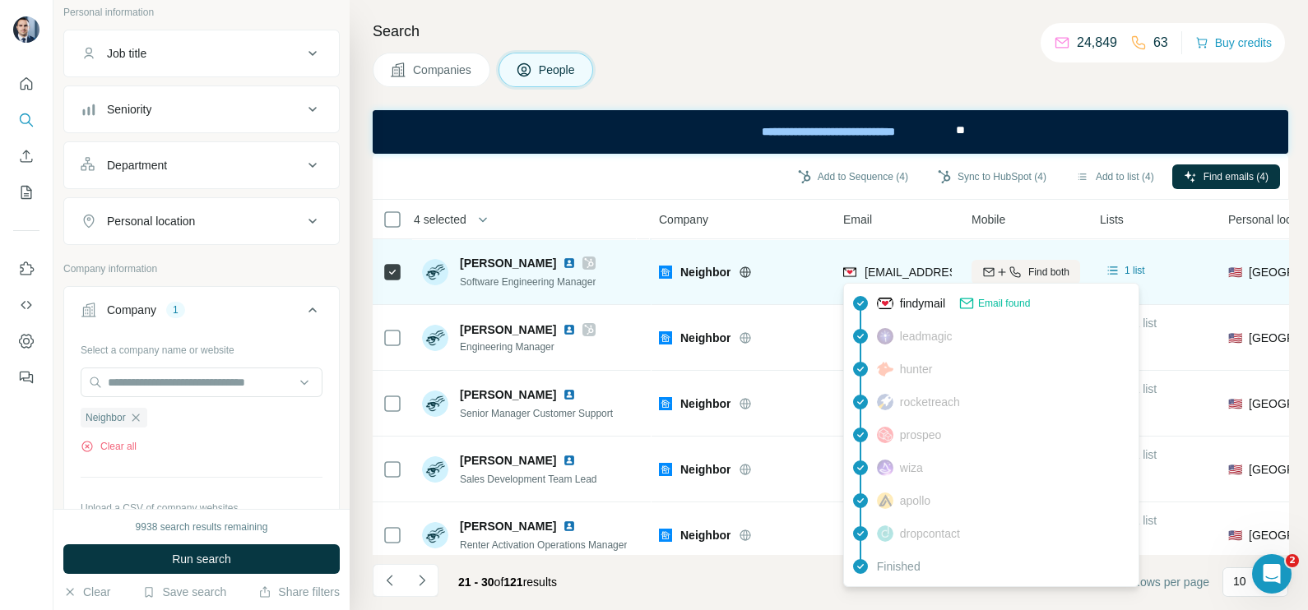
click at [892, 276] on span "[EMAIL_ADDRESS][DOMAIN_NAME]" at bounding box center [961, 272] width 195 height 13
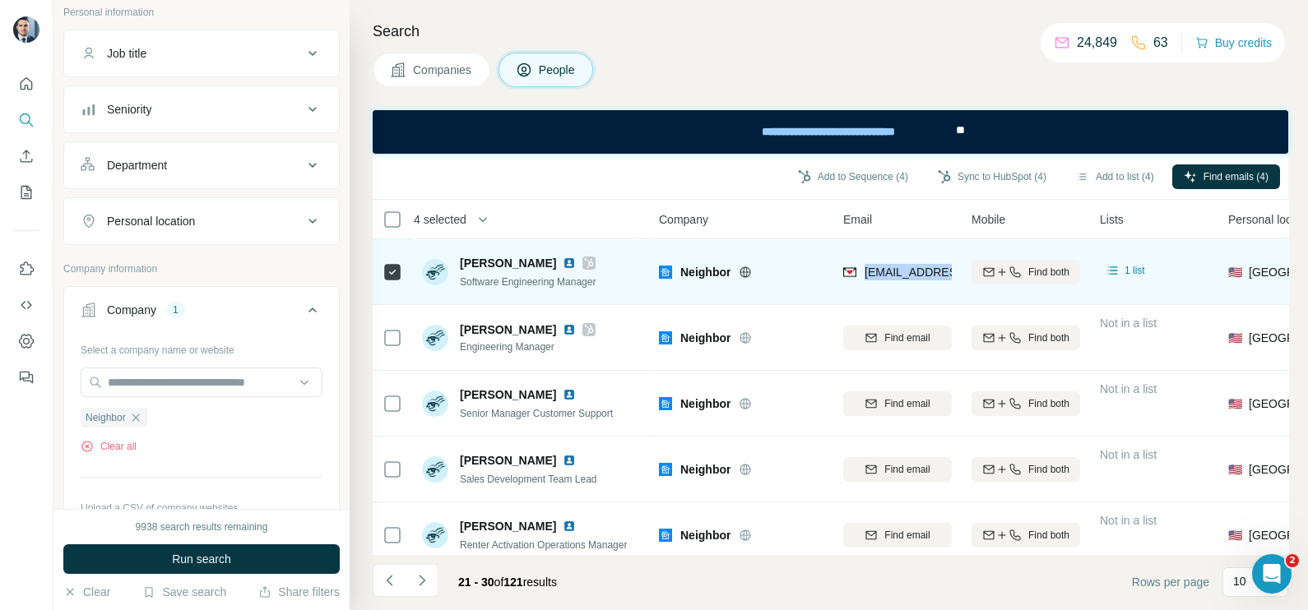
click at [892, 276] on span "[EMAIL_ADDRESS][DOMAIN_NAME]" at bounding box center [961, 272] width 195 height 13
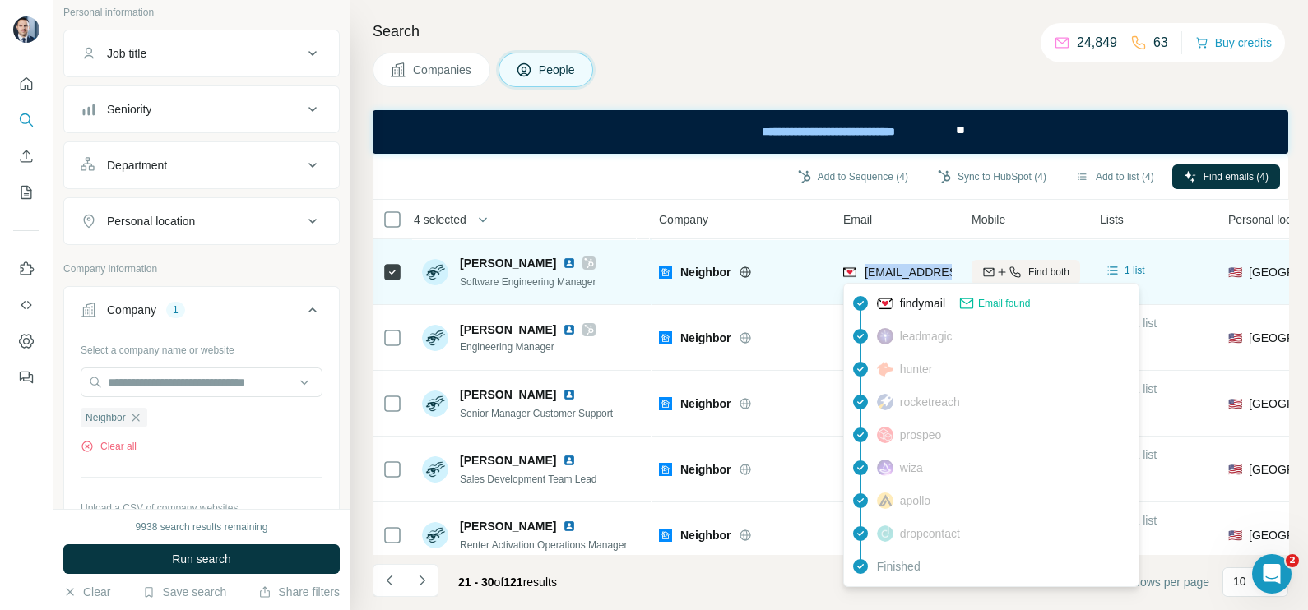
copy tr "[EMAIL_ADDRESS][DOMAIN_NAME]"
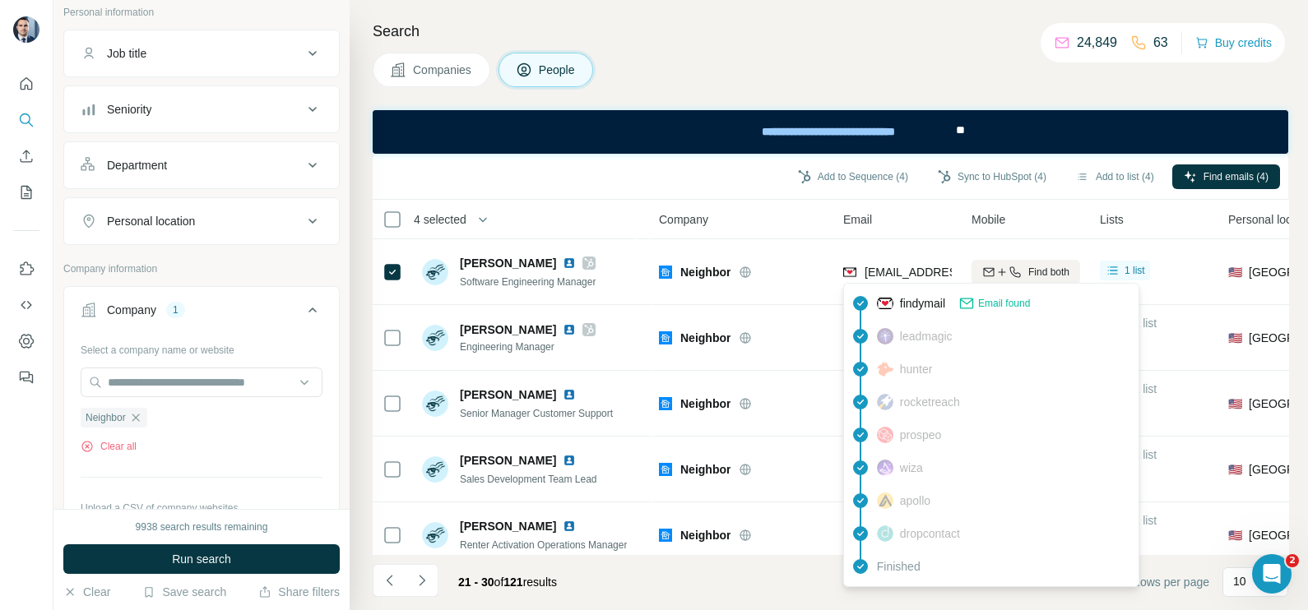
click at [378, 600] on footer "21 - 30 of 121 results Rows per page 10" at bounding box center [830, 582] width 915 height 56
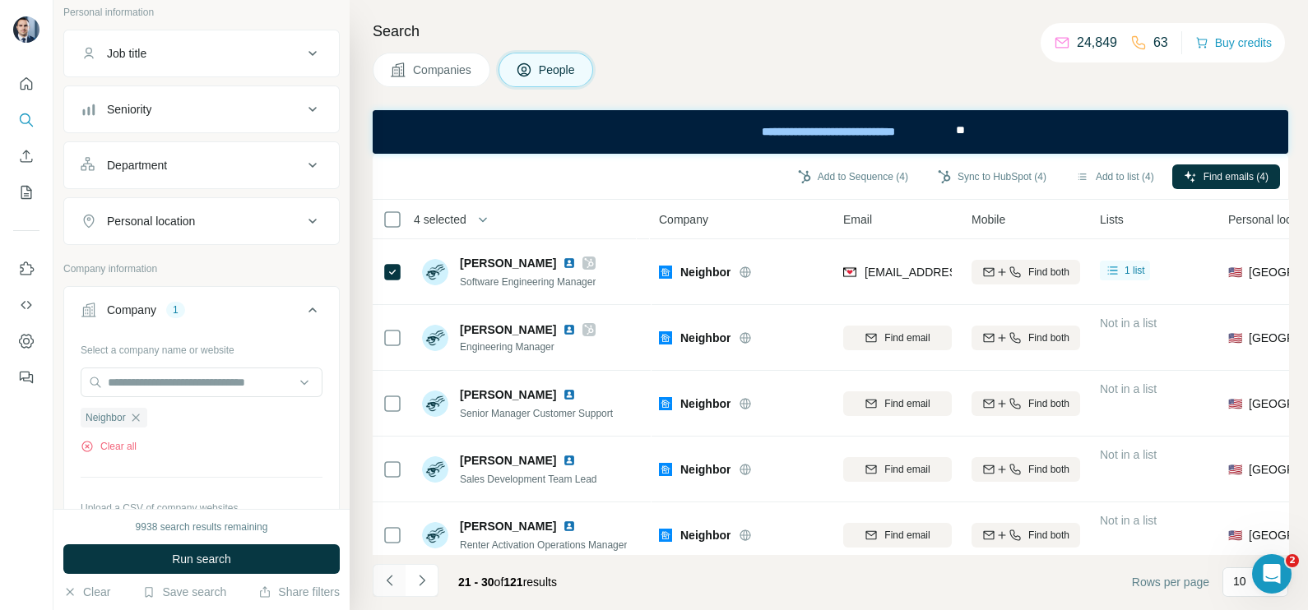
click at [382, 582] on icon "Navigate to previous page" at bounding box center [390, 580] width 16 height 16
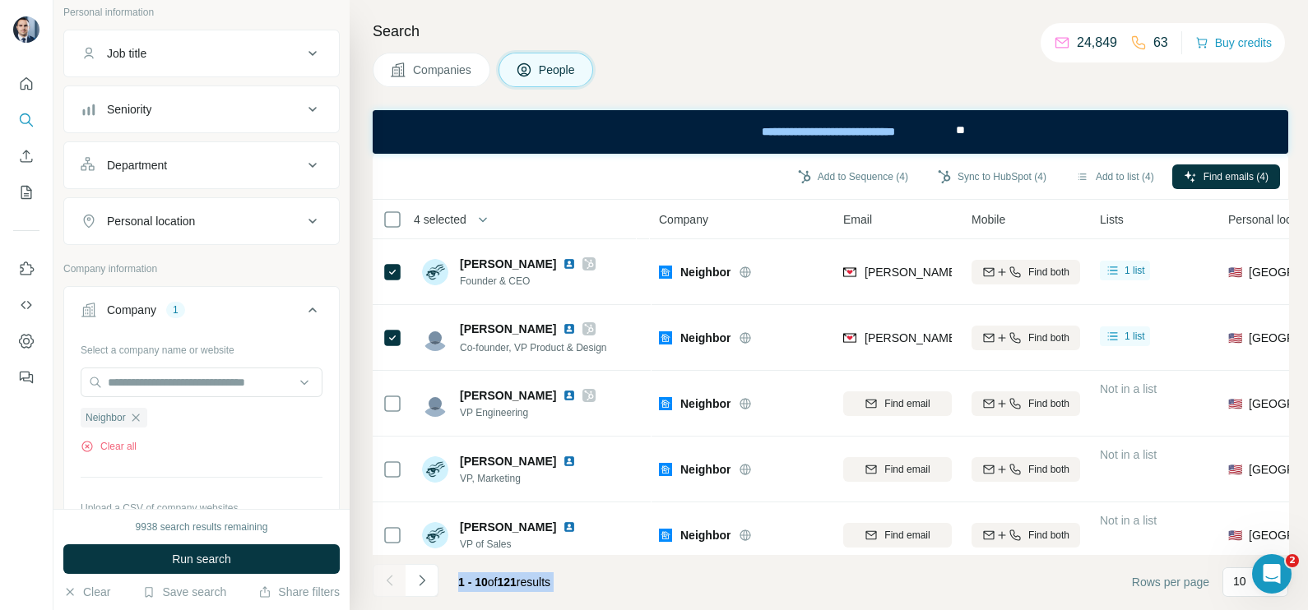
click at [382, 582] on div at bounding box center [389, 580] width 33 height 33
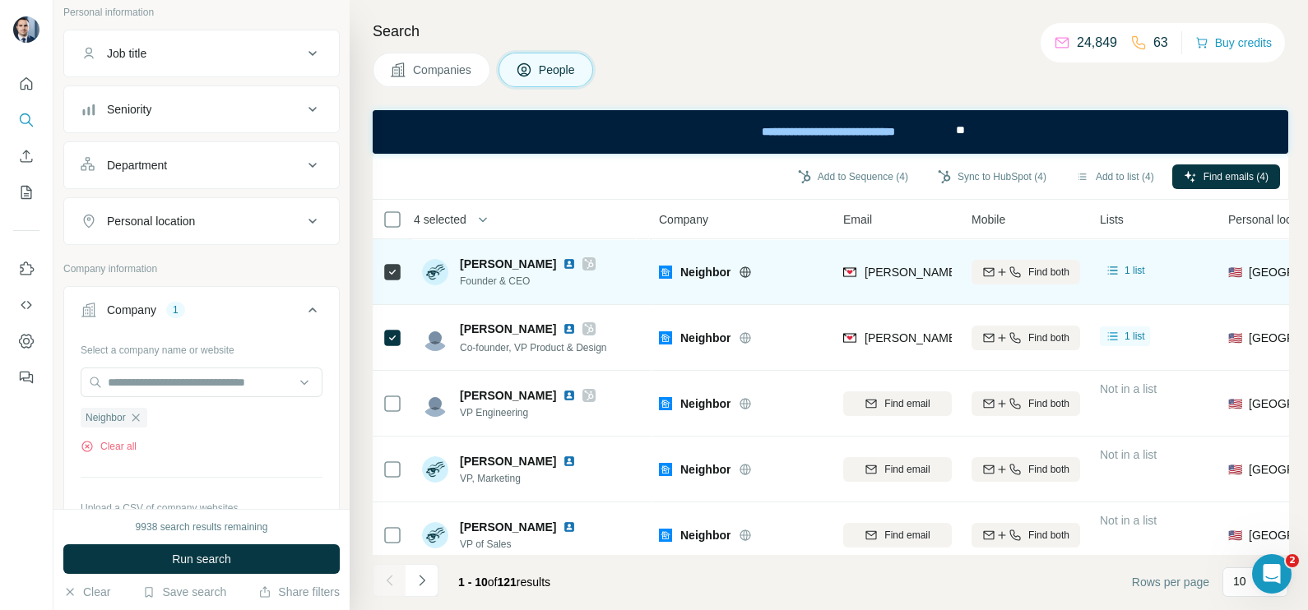
click at [876, 258] on div "[PERSON_NAME][EMAIL_ADDRESS][DOMAIN_NAME]" at bounding box center [897, 271] width 109 height 45
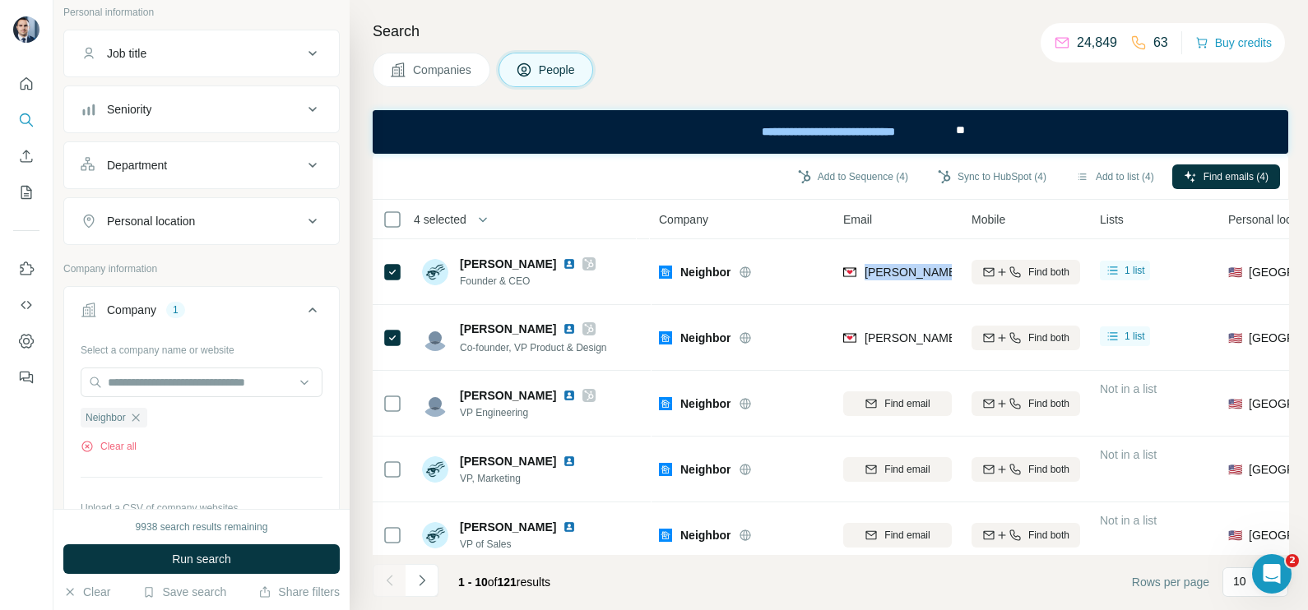
copy tr "[PERSON_NAME][EMAIL_ADDRESS][DOMAIN_NAME]"
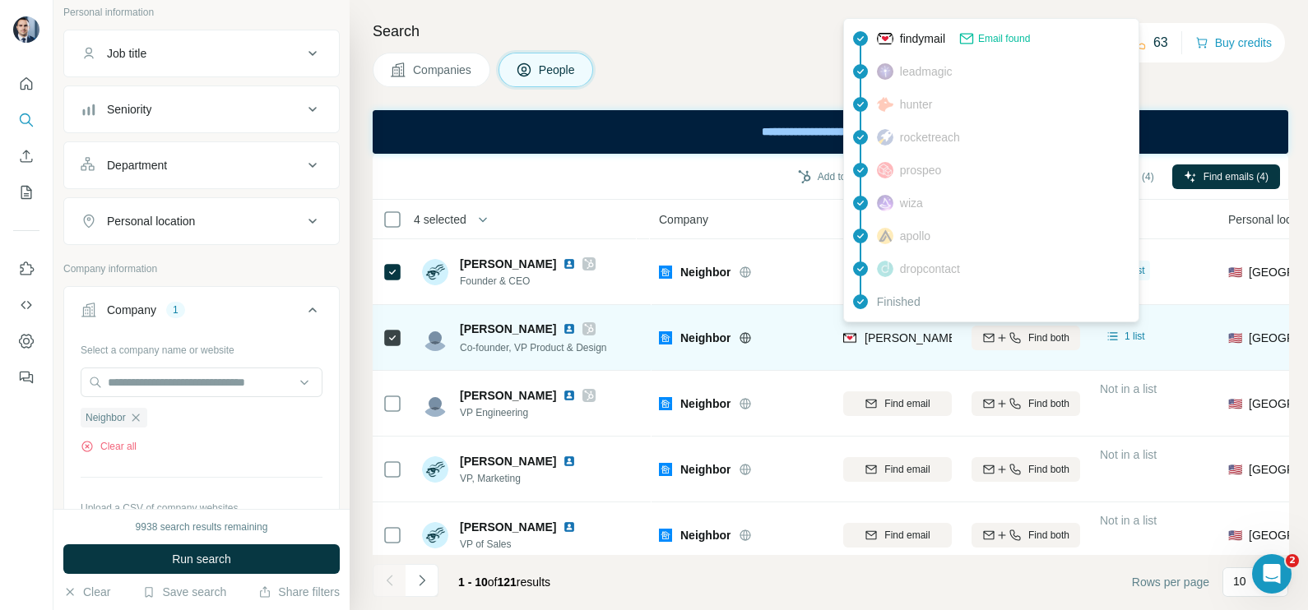
click at [899, 345] on div "[PERSON_NAME][EMAIL_ADDRESS][DOMAIN_NAME]" at bounding box center [1009, 338] width 290 height 16
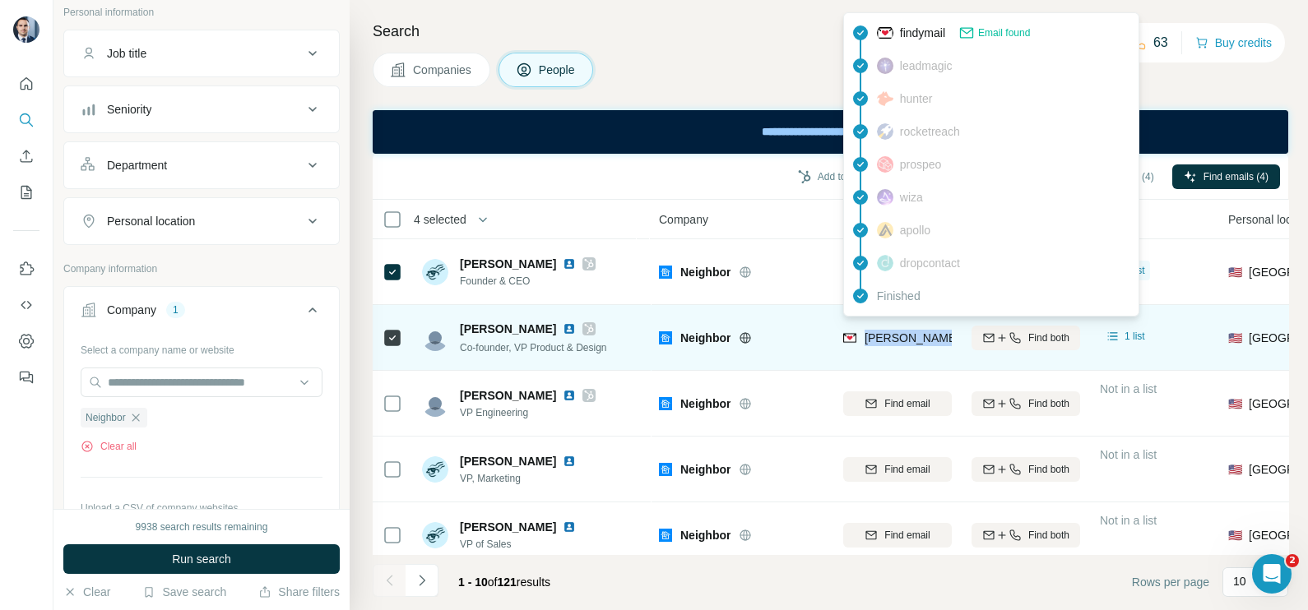
copy tr "[PERSON_NAME][EMAIL_ADDRESS][DOMAIN_NAME]"
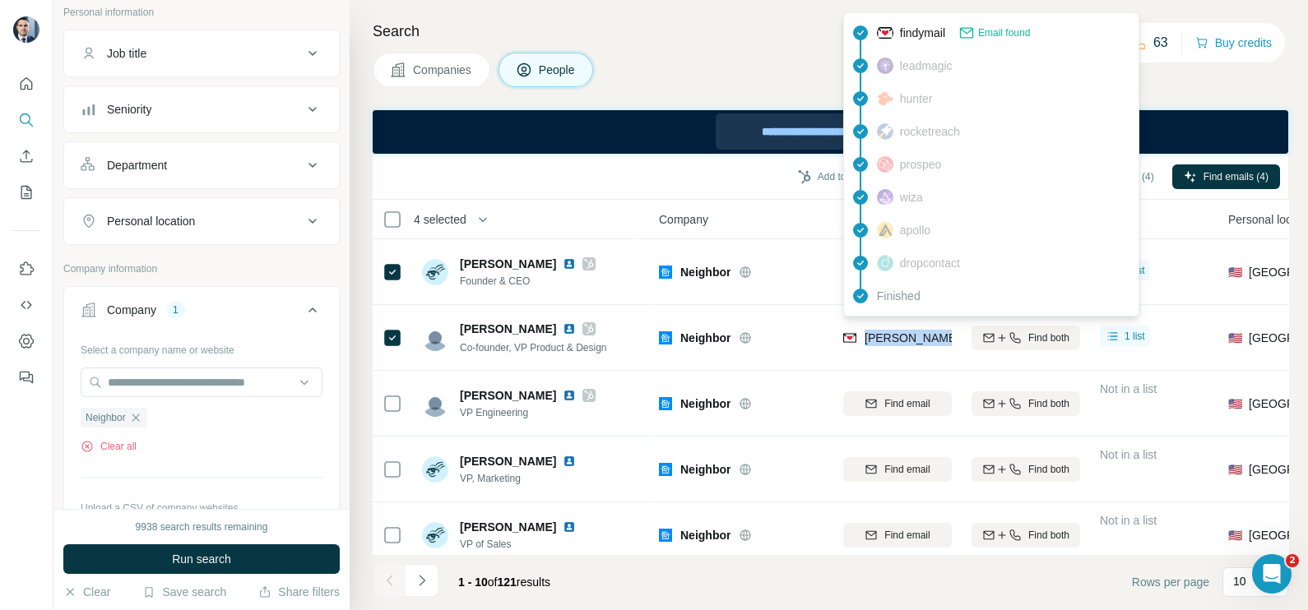
scroll to position [353, 0]
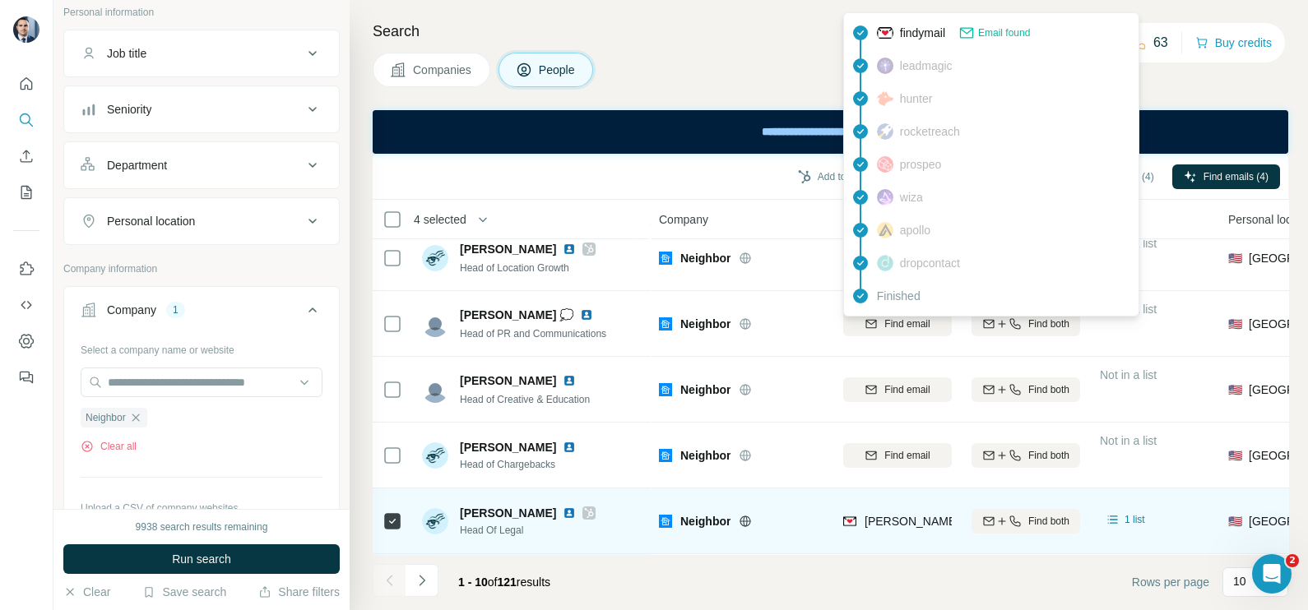
click at [584, 507] on icon at bounding box center [589, 513] width 10 height 13
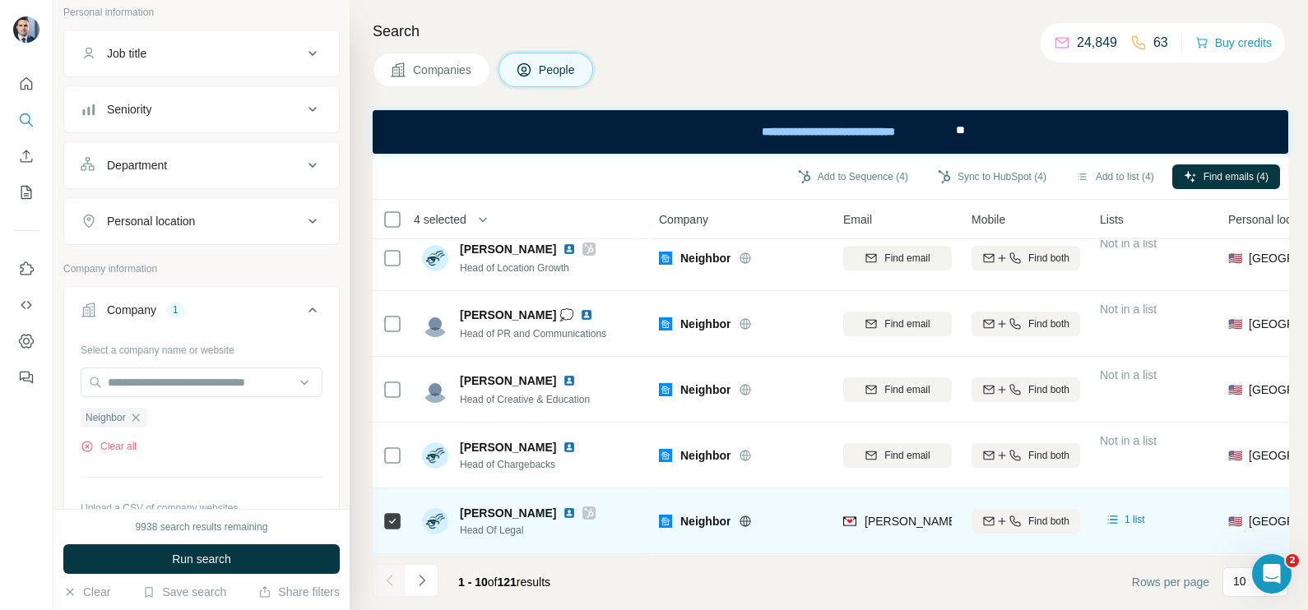
click at [869, 501] on div "[PERSON_NAME][EMAIL_ADDRESS][DOMAIN_NAME]" at bounding box center [897, 520] width 109 height 45
click at [894, 515] on span "[PERSON_NAME][EMAIL_ADDRESS][DOMAIN_NAME]" at bounding box center [1009, 521] width 290 height 13
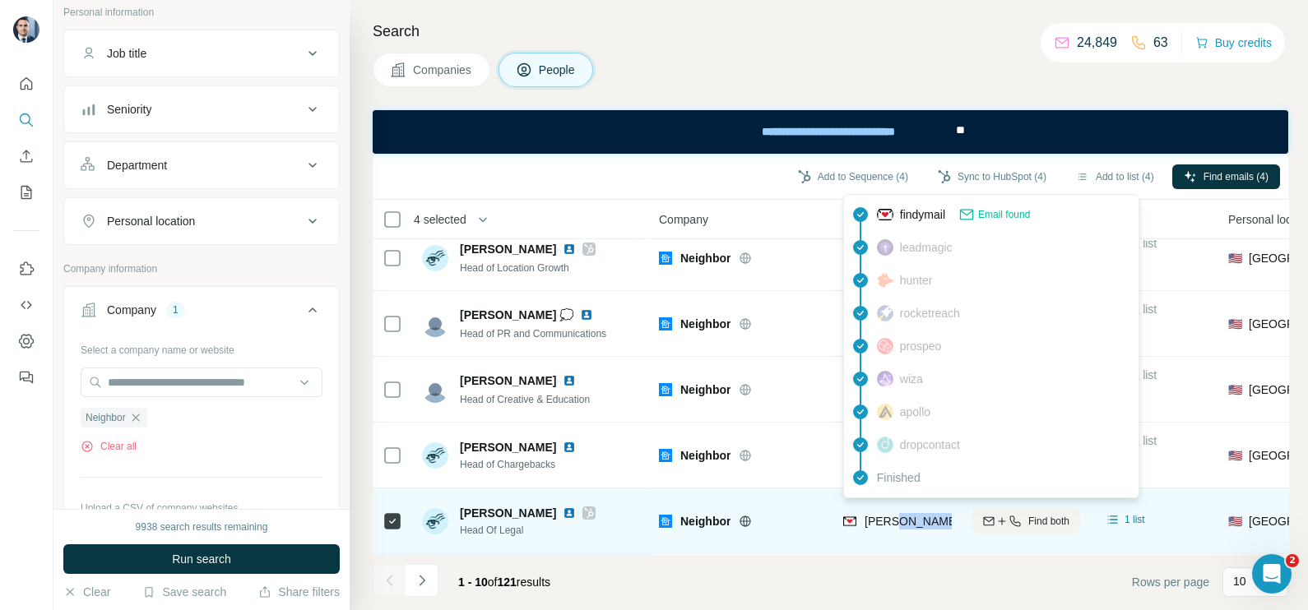
click at [894, 515] on span "[PERSON_NAME][EMAIL_ADDRESS][DOMAIN_NAME]" at bounding box center [1009, 521] width 290 height 13
copy tr "[PERSON_NAME][EMAIL_ADDRESS][DOMAIN_NAME]"
click at [483, 509] on span "[PERSON_NAME]" at bounding box center [508, 513] width 96 height 16
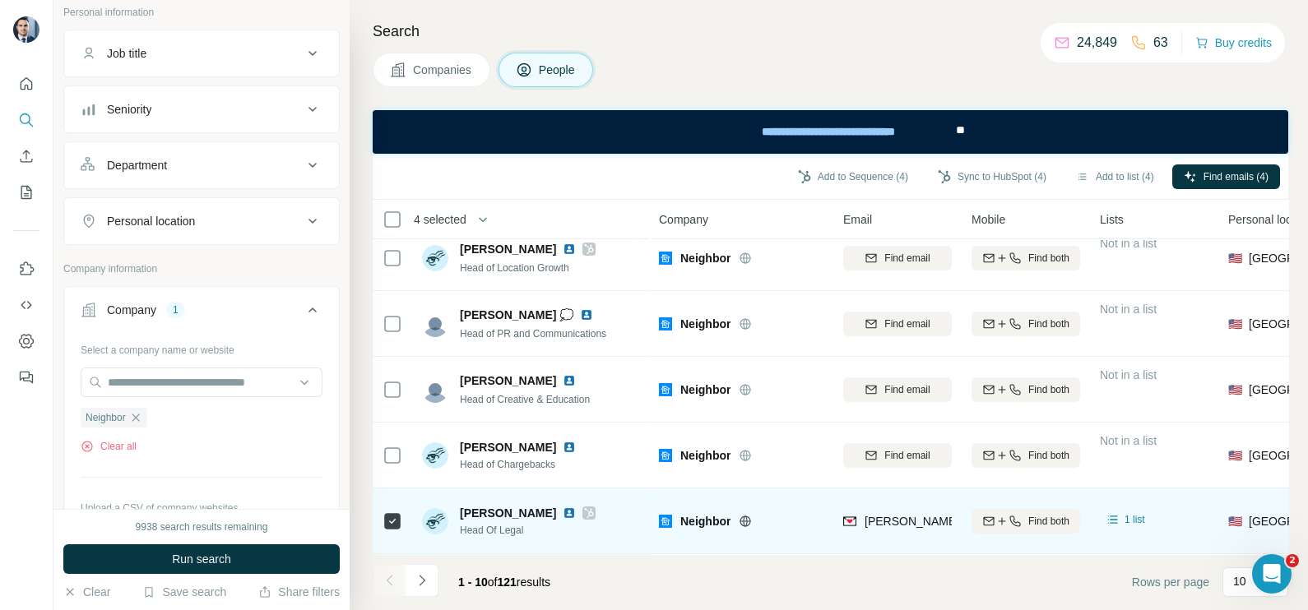
click at [477, 506] on span "[PERSON_NAME]" at bounding box center [508, 513] width 96 height 16
copy span "[PERSON_NAME]"
click at [481, 528] on div "[PERSON_NAME] Head Of Legal" at bounding box center [531, 520] width 219 height 45
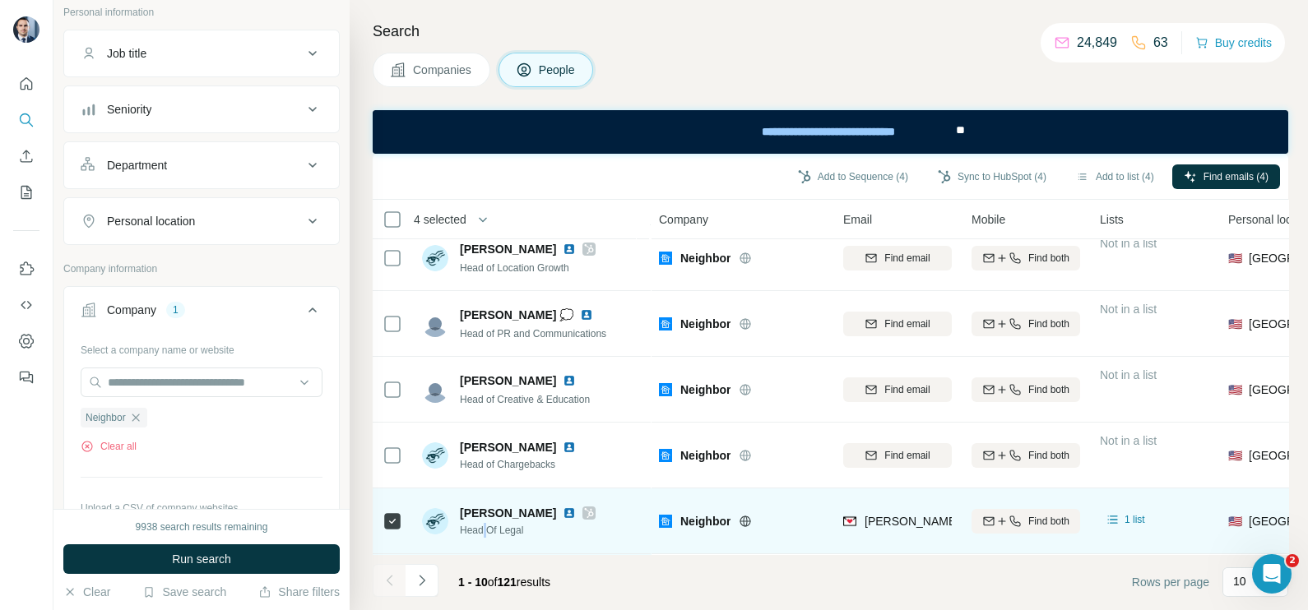
click at [481, 528] on div "[PERSON_NAME] Head Of Legal" at bounding box center [531, 520] width 219 height 45
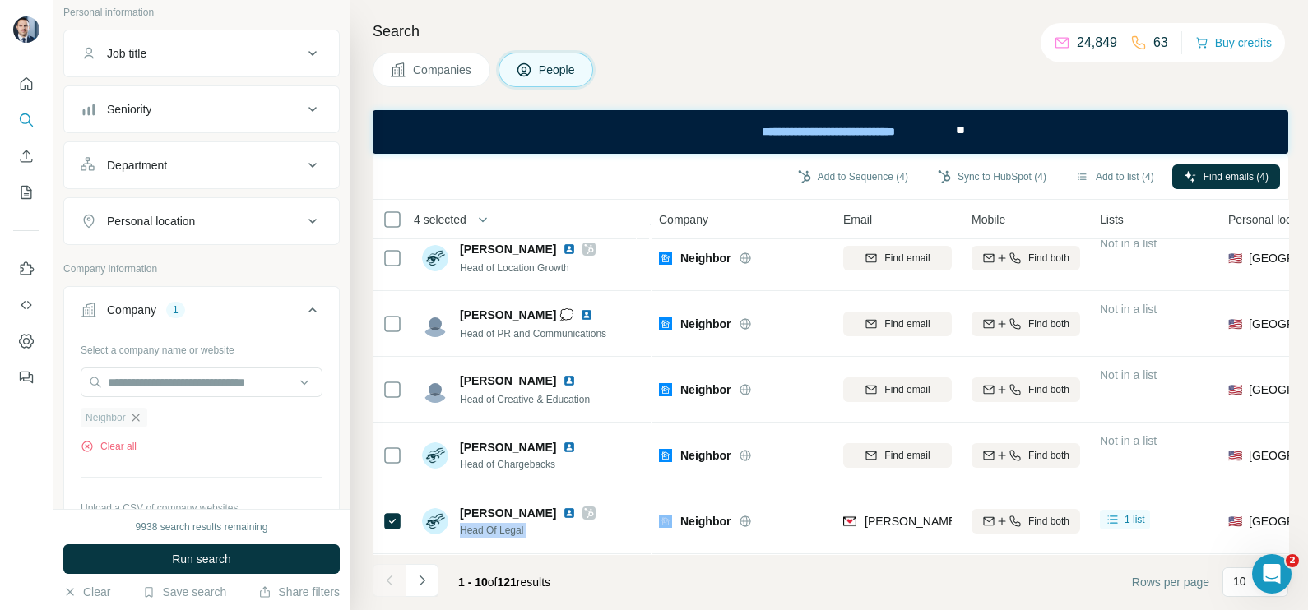
click at [137, 416] on icon "button" at bounding box center [135, 417] width 7 height 7
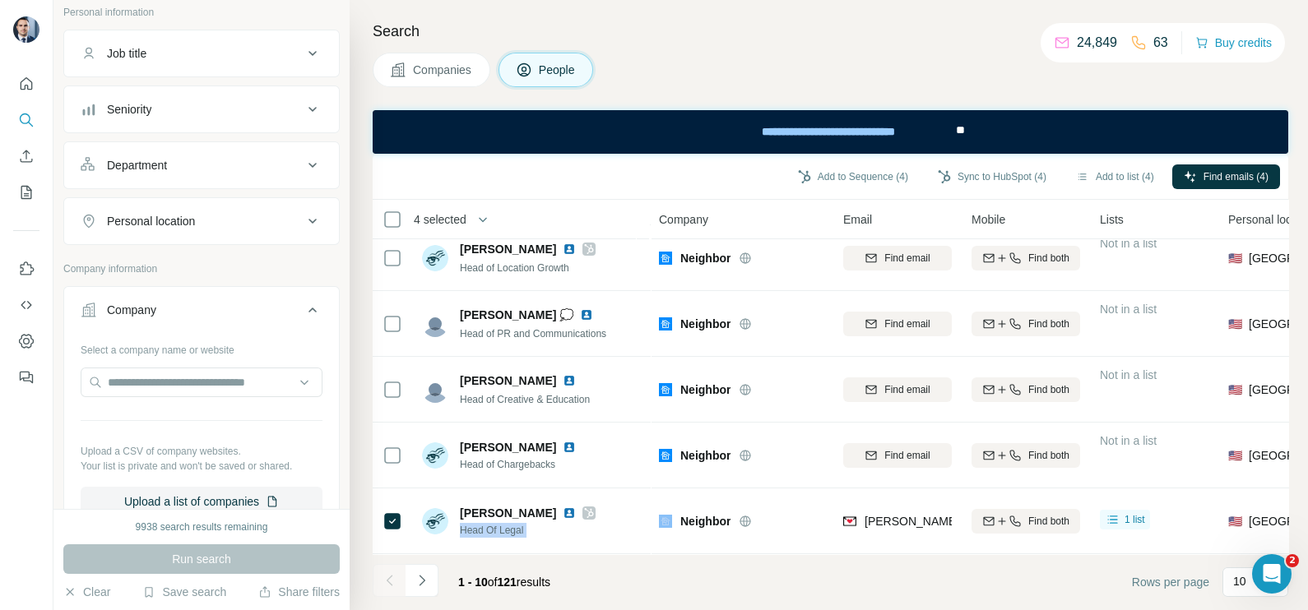
drag, startPoint x: 433, startPoint y: 81, endPoint x: 410, endPoint y: 79, distance: 24.0
click at [433, 81] on button "Companies" at bounding box center [432, 70] width 118 height 35
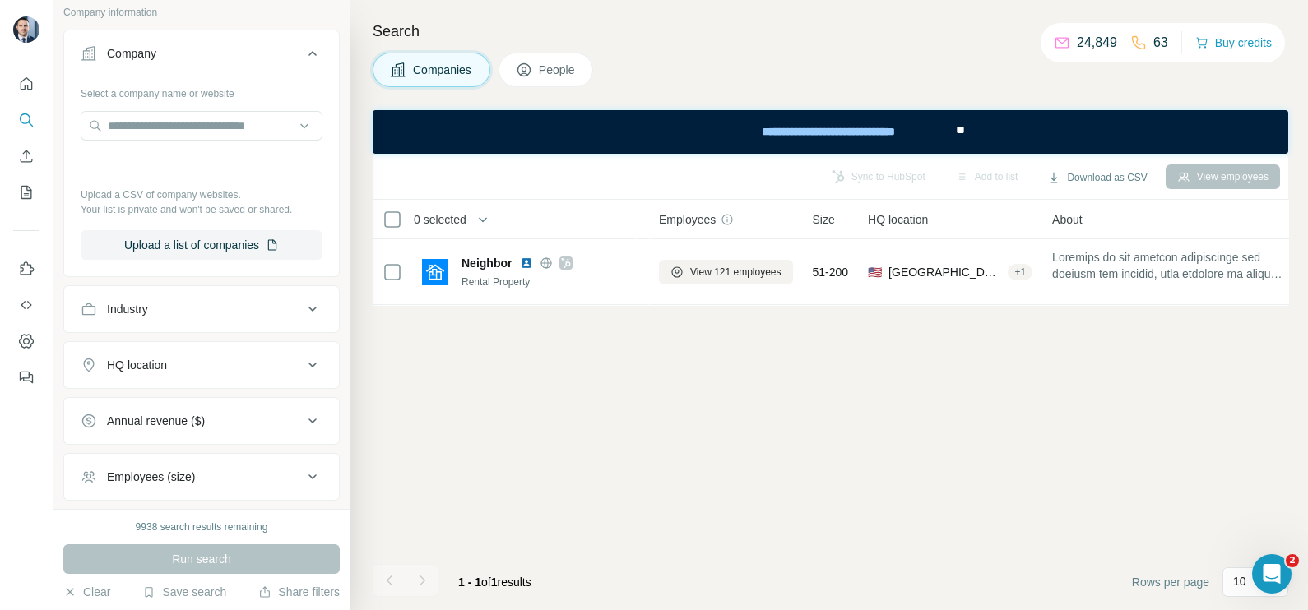
scroll to position [0, 0]
click at [407, 69] on button "Companies" at bounding box center [432, 70] width 118 height 35
click at [169, 136] on input "text" at bounding box center [202, 126] width 242 height 30
paste input "**********"
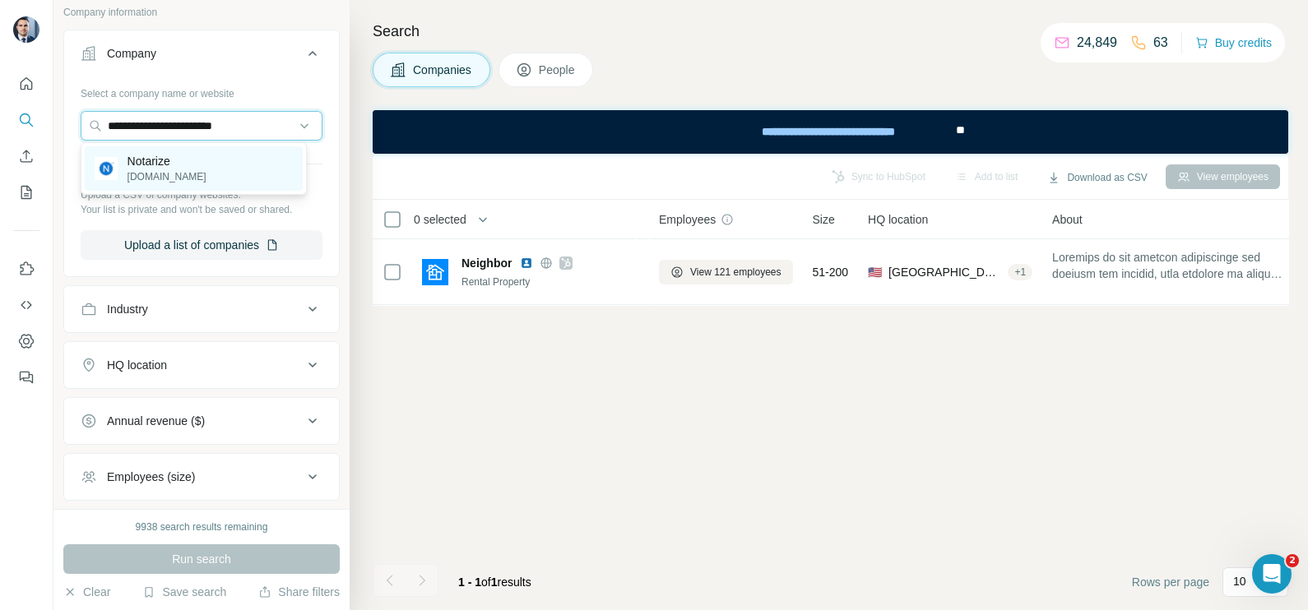
type input "**********"
click at [155, 164] on p "Notarize" at bounding box center [166, 161] width 79 height 16
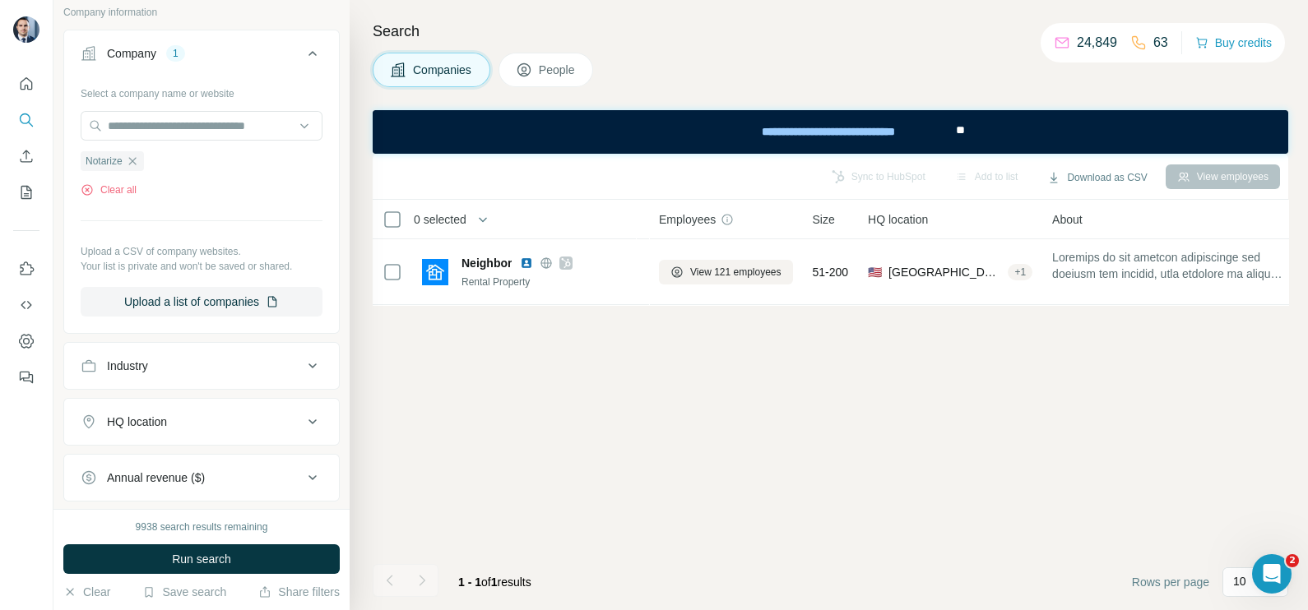
click at [244, 544] on div "9938 search results remaining Run search Clear Save search Share filters" at bounding box center [201, 559] width 296 height 101
click at [248, 558] on button "Run search" at bounding box center [201, 560] width 276 height 30
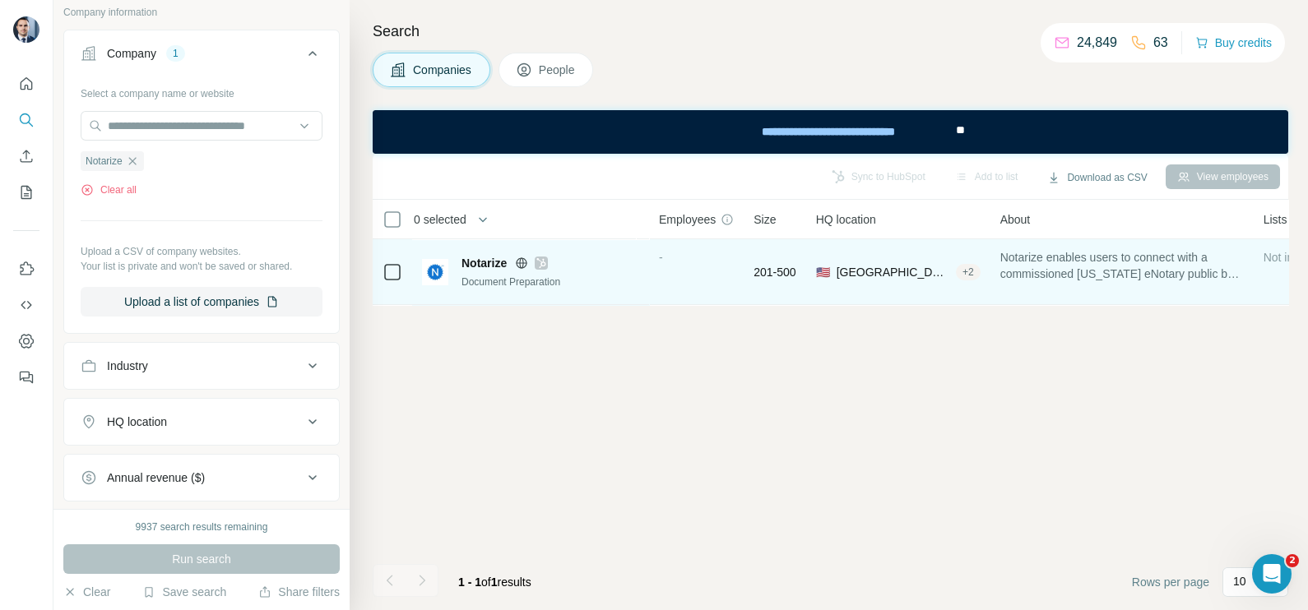
click at [539, 270] on div "Notarize" at bounding box center [550, 263] width 178 height 16
click at [540, 270] on div "Notarize" at bounding box center [550, 263] width 178 height 16
drag, startPoint x: 540, startPoint y: 270, endPoint x: 545, endPoint y: 258, distance: 12.9
click at [545, 258] on icon at bounding box center [541, 263] width 10 height 13
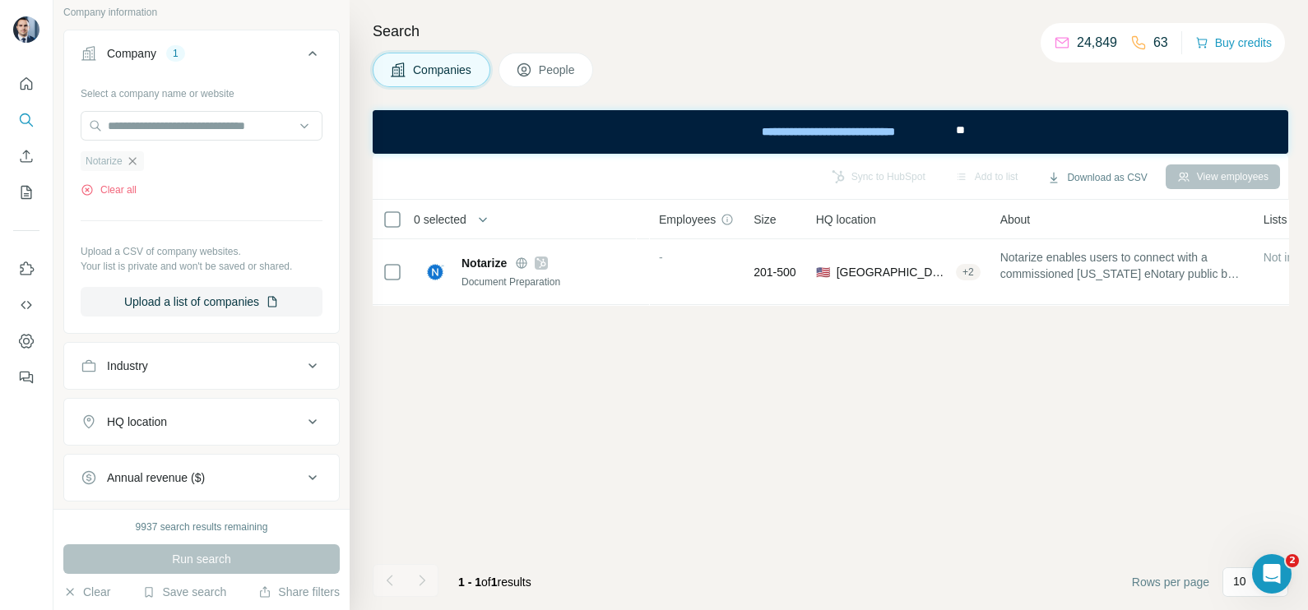
click at [137, 162] on icon "button" at bounding box center [132, 161] width 13 height 13
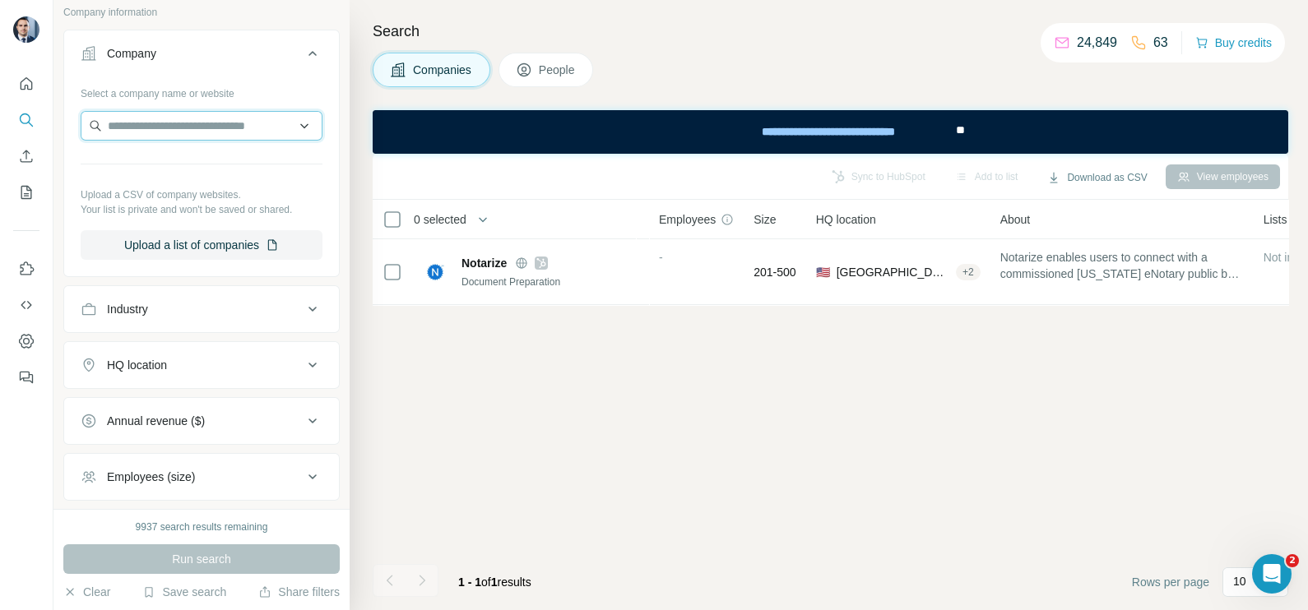
click at [140, 135] on input "text" at bounding box center [202, 126] width 242 height 30
paste input "**********"
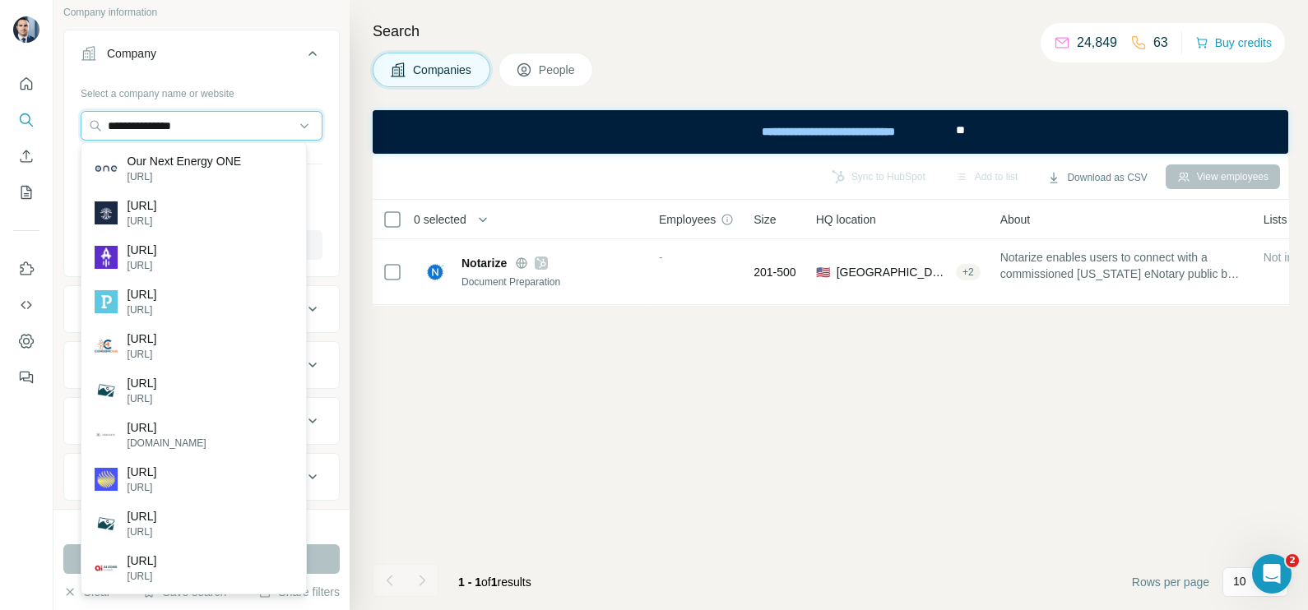
type input "**********"
click at [160, 165] on p "Our Next Energy ONE" at bounding box center [184, 161] width 114 height 16
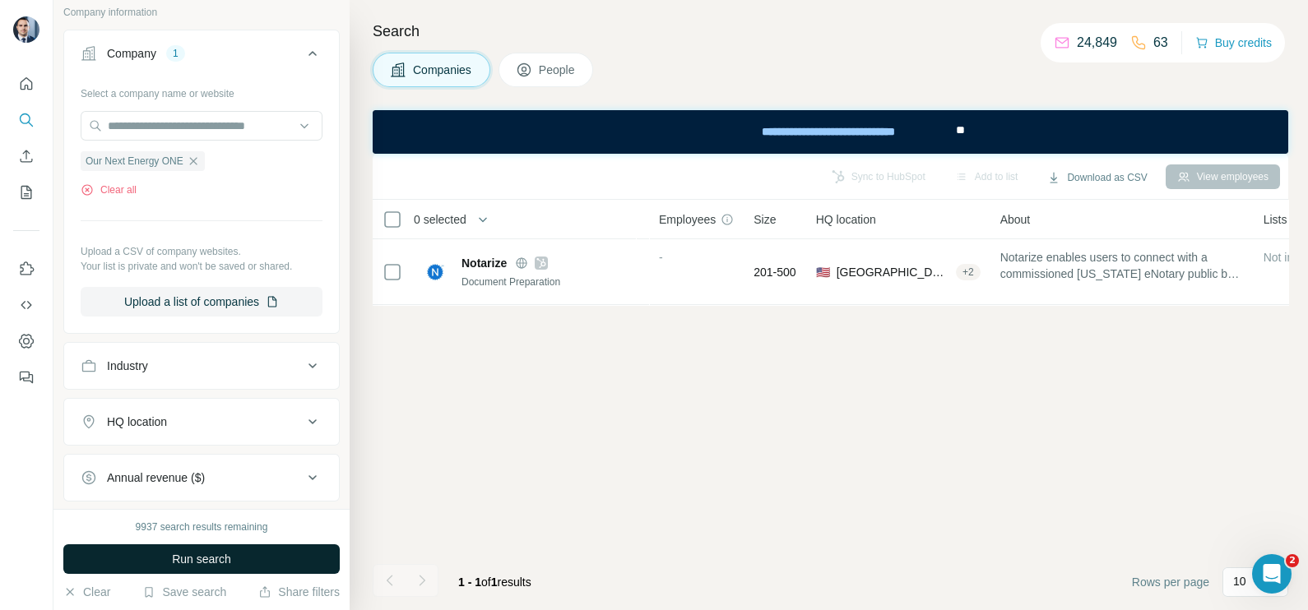
click at [254, 555] on button "Run search" at bounding box center [201, 560] width 276 height 30
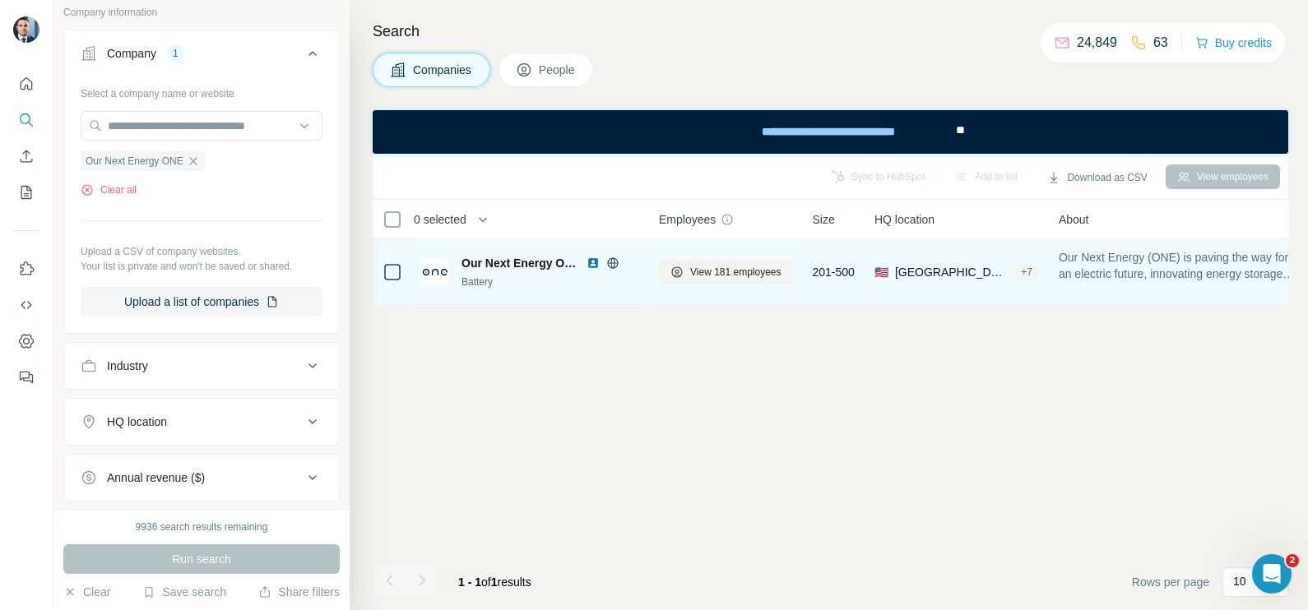
click at [612, 262] on icon at bounding box center [612, 262] width 11 height 1
click at [737, 278] on span "View 181 employees" at bounding box center [735, 272] width 91 height 15
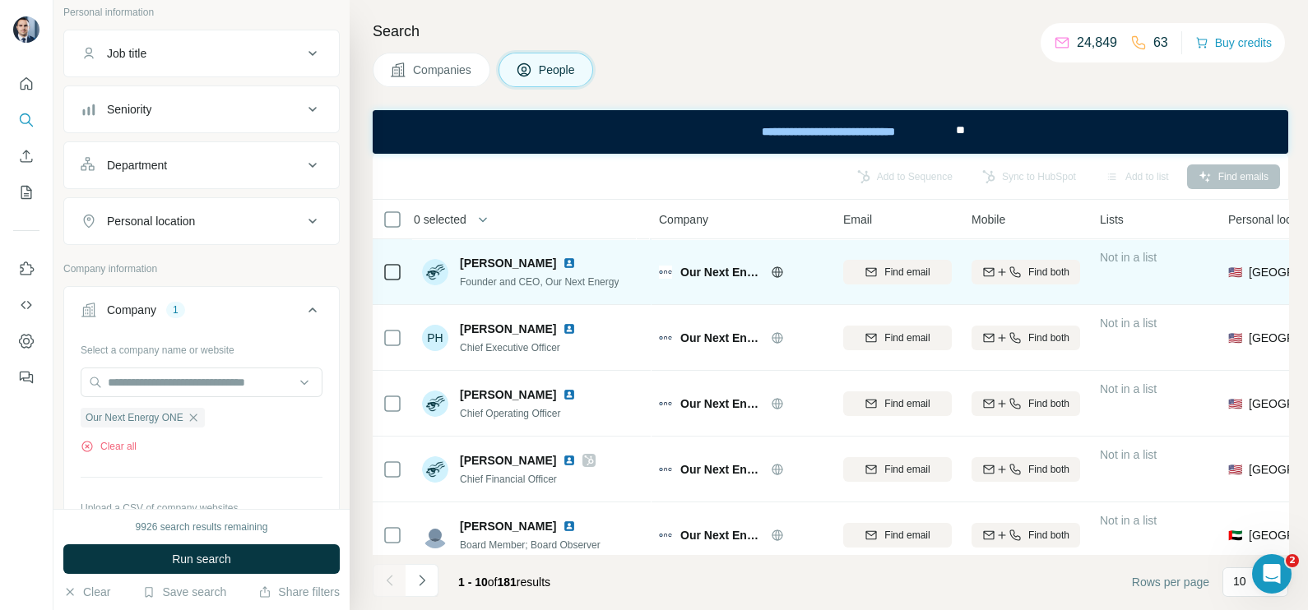
click at [402, 264] on td at bounding box center [392, 272] width 39 height 66
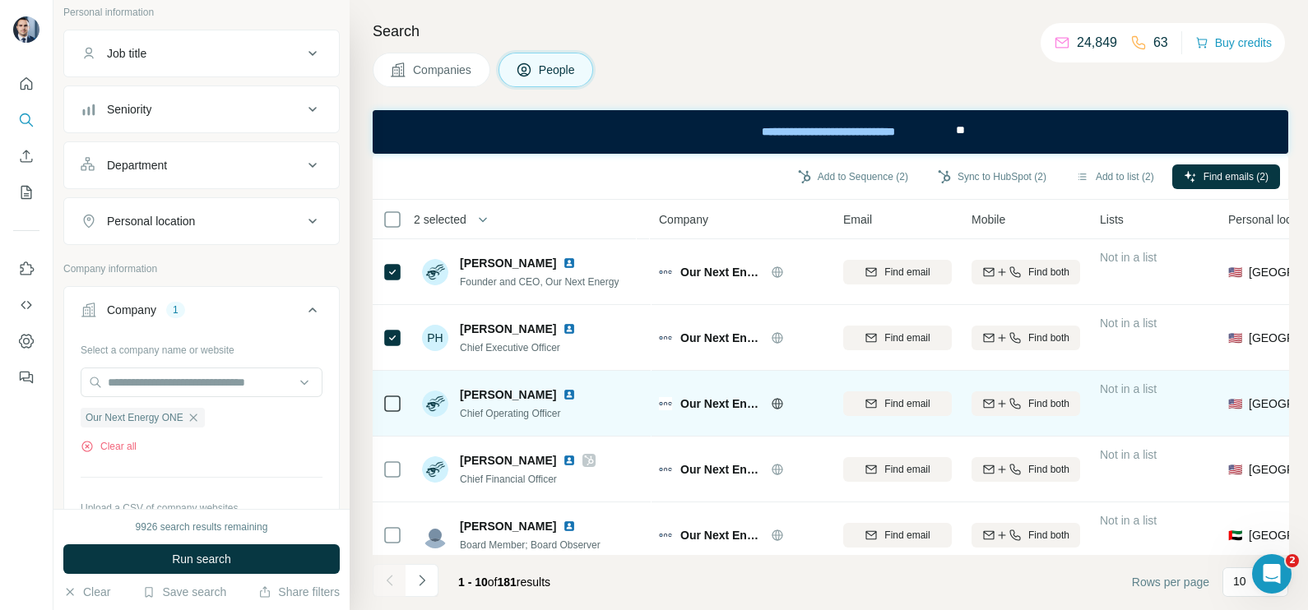
click at [392, 387] on div at bounding box center [392, 403] width 20 height 45
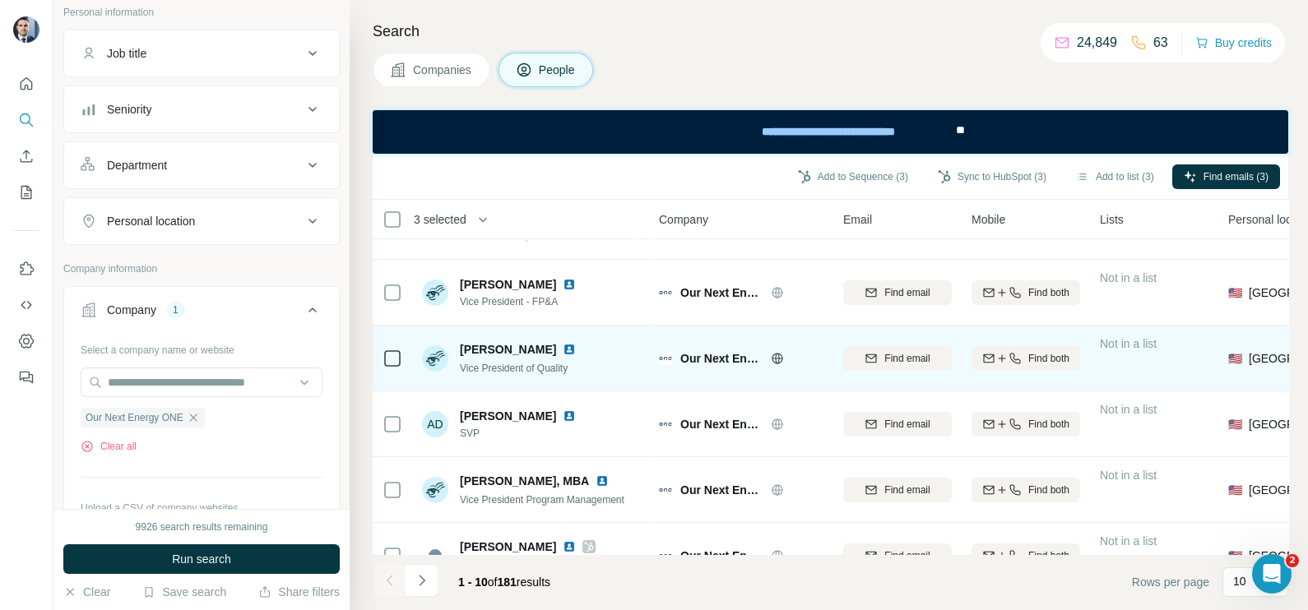
scroll to position [353, 0]
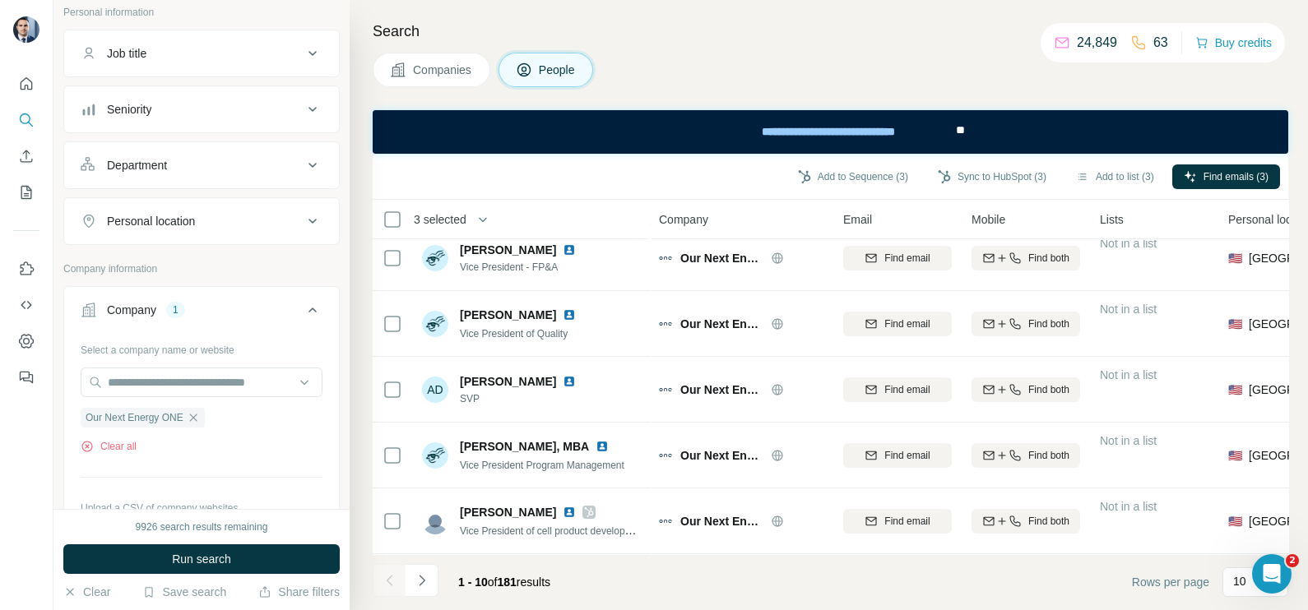
click at [432, 592] on button "Navigate to next page" at bounding box center [422, 580] width 33 height 33
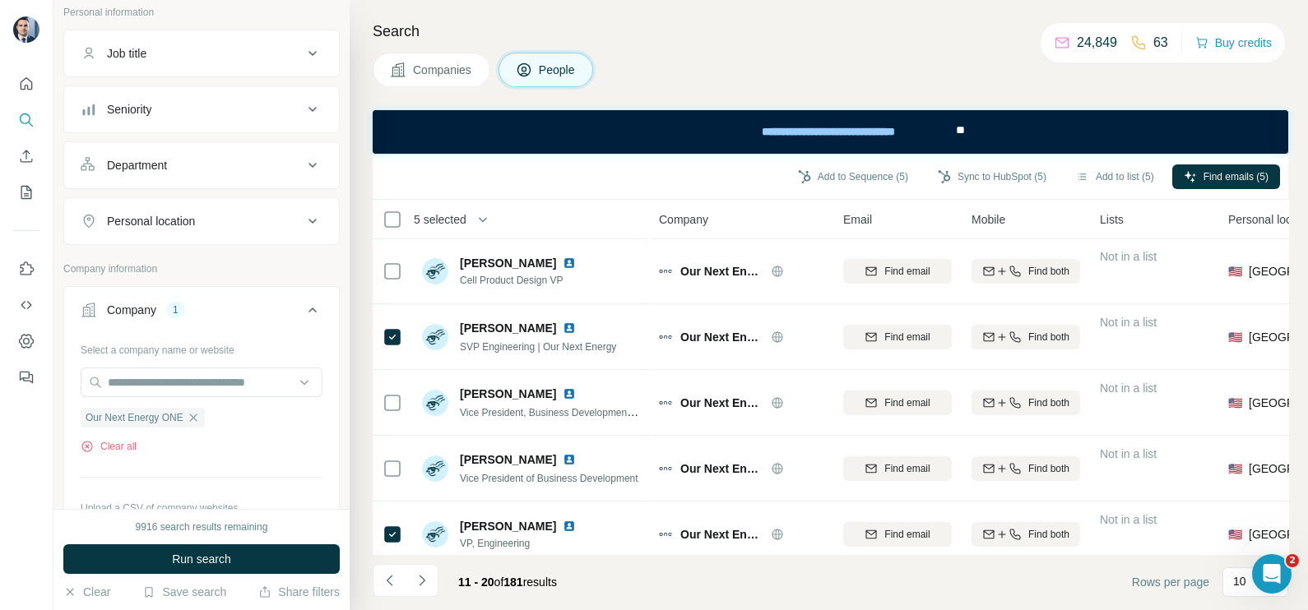
scroll to position [0, 0]
click at [386, 579] on icon "Navigate to previous page" at bounding box center [390, 580] width 16 height 16
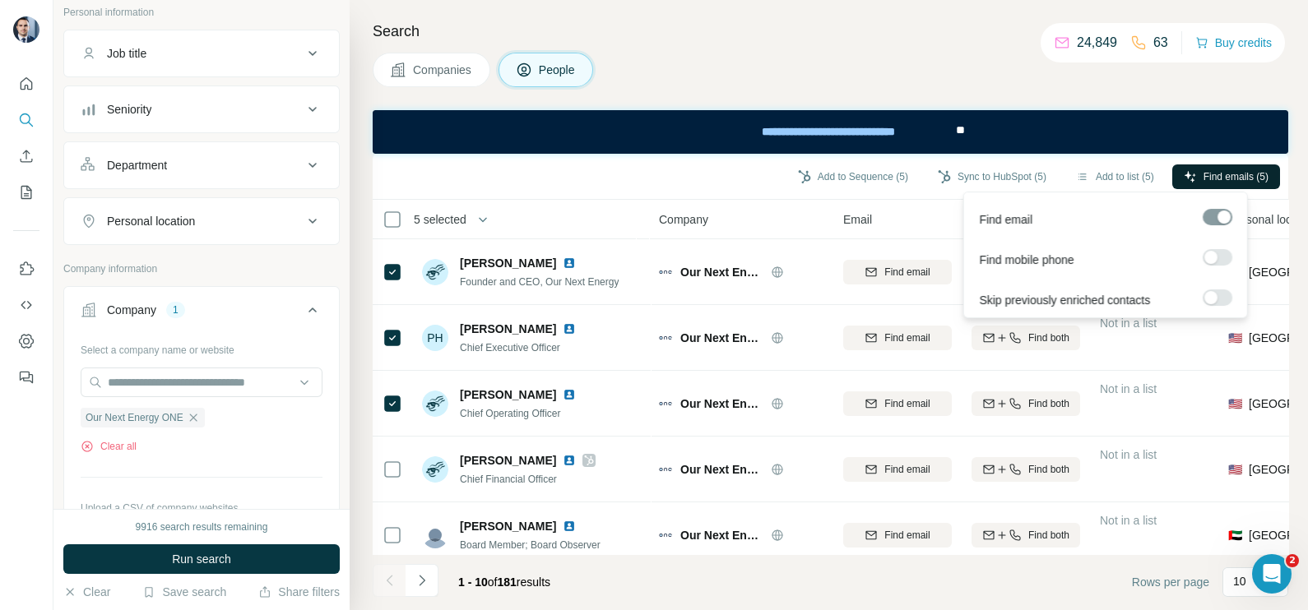
click at [1214, 175] on span "Find emails (5)" at bounding box center [1235, 176] width 65 height 15
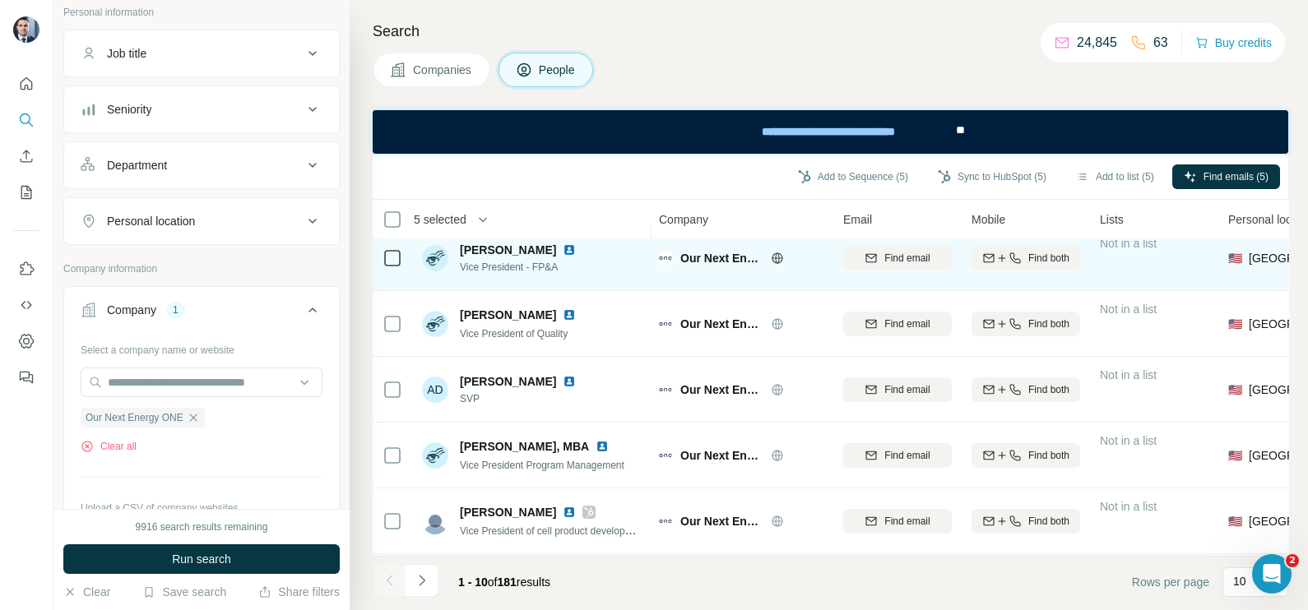
scroll to position [353, 0]
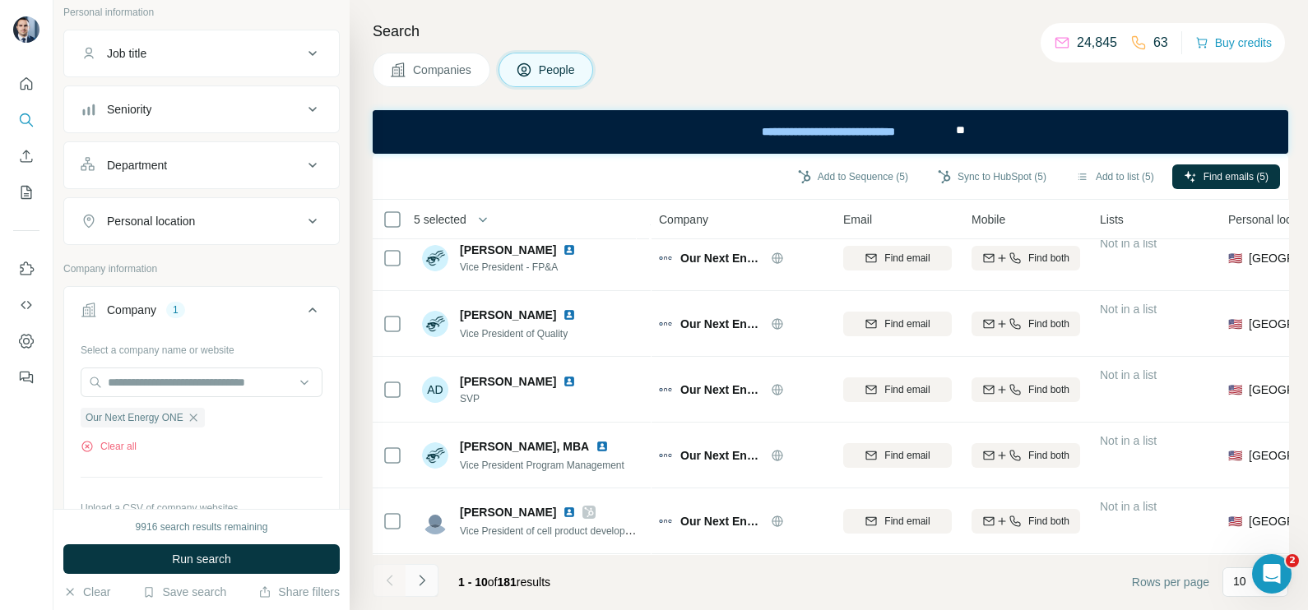
click at [430, 582] on button "Navigate to next page" at bounding box center [422, 580] width 33 height 33
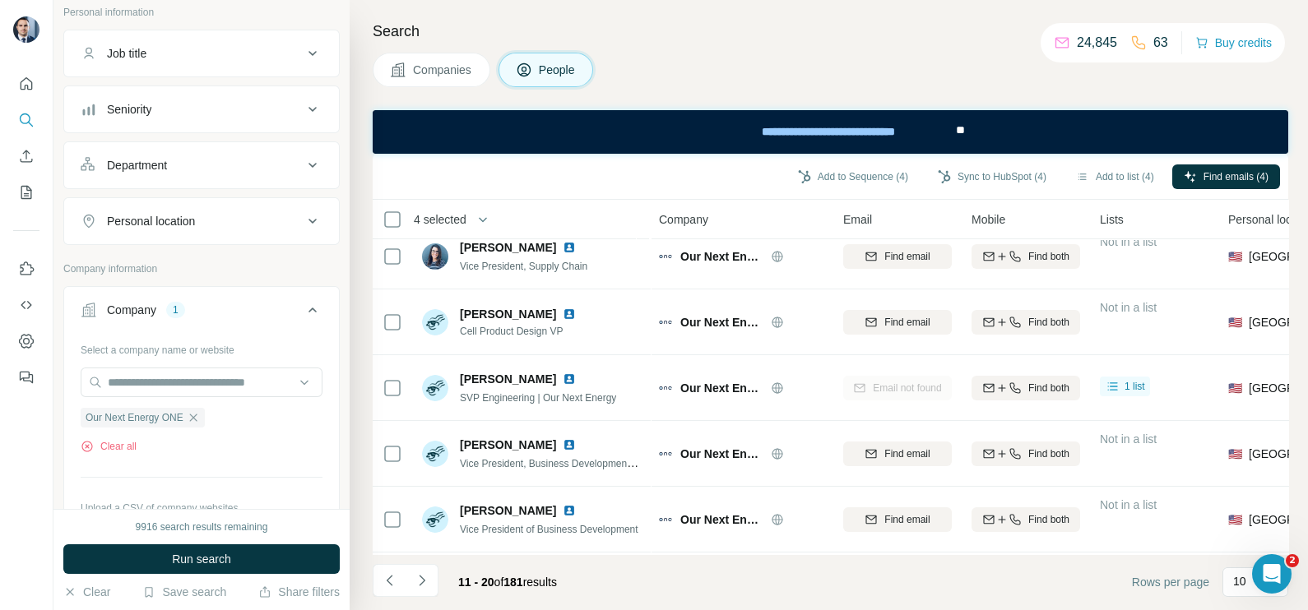
scroll to position [0, 0]
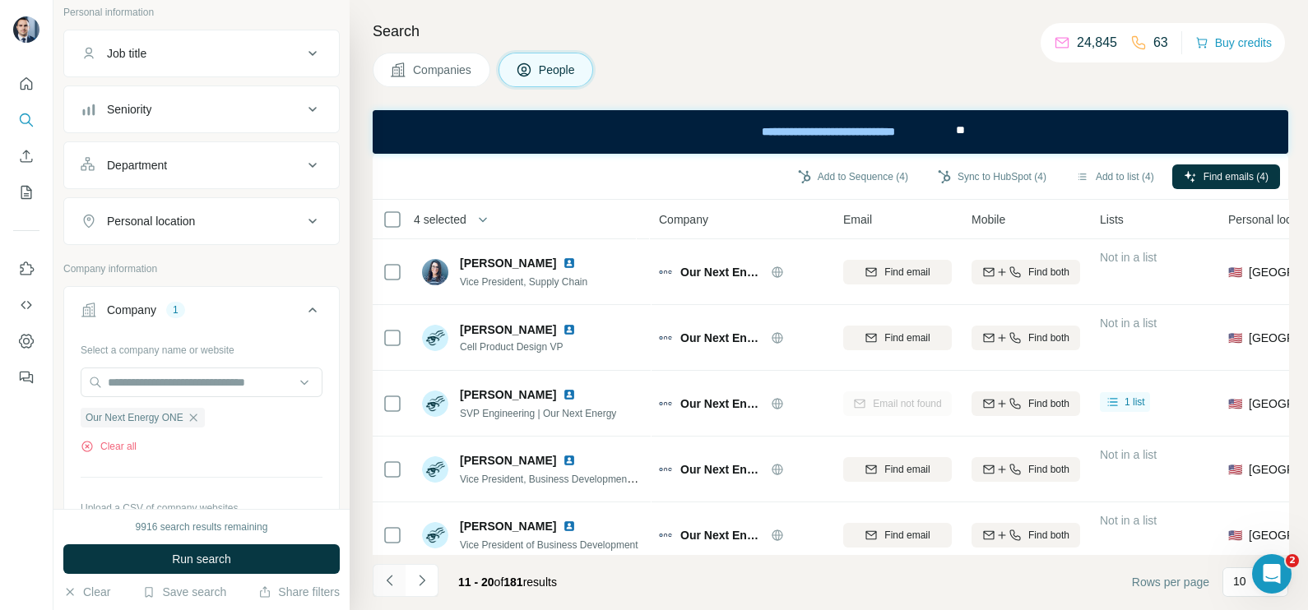
click at [382, 583] on icon "Navigate to previous page" at bounding box center [390, 580] width 16 height 16
click at [382, 583] on div at bounding box center [389, 580] width 33 height 33
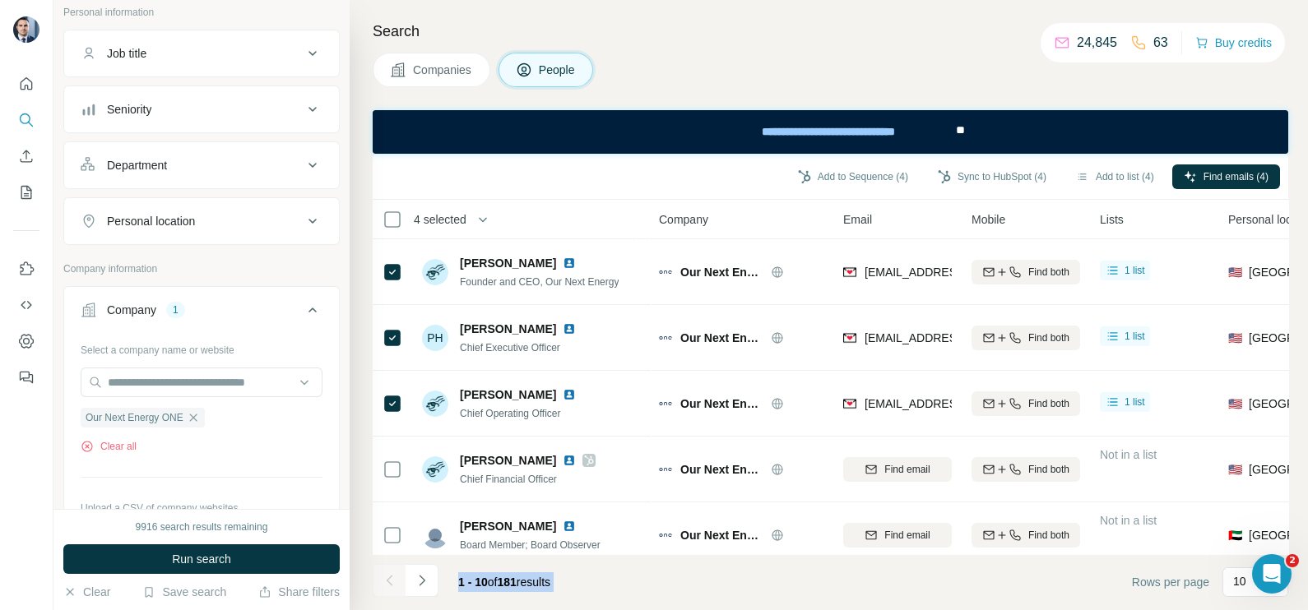
click at [382, 583] on div at bounding box center [389, 580] width 33 height 33
click at [767, 215] on div "Company" at bounding box center [741, 219] width 165 height 19
click at [996, 178] on button "Sync to HubSpot (4)" at bounding box center [992, 177] width 132 height 25
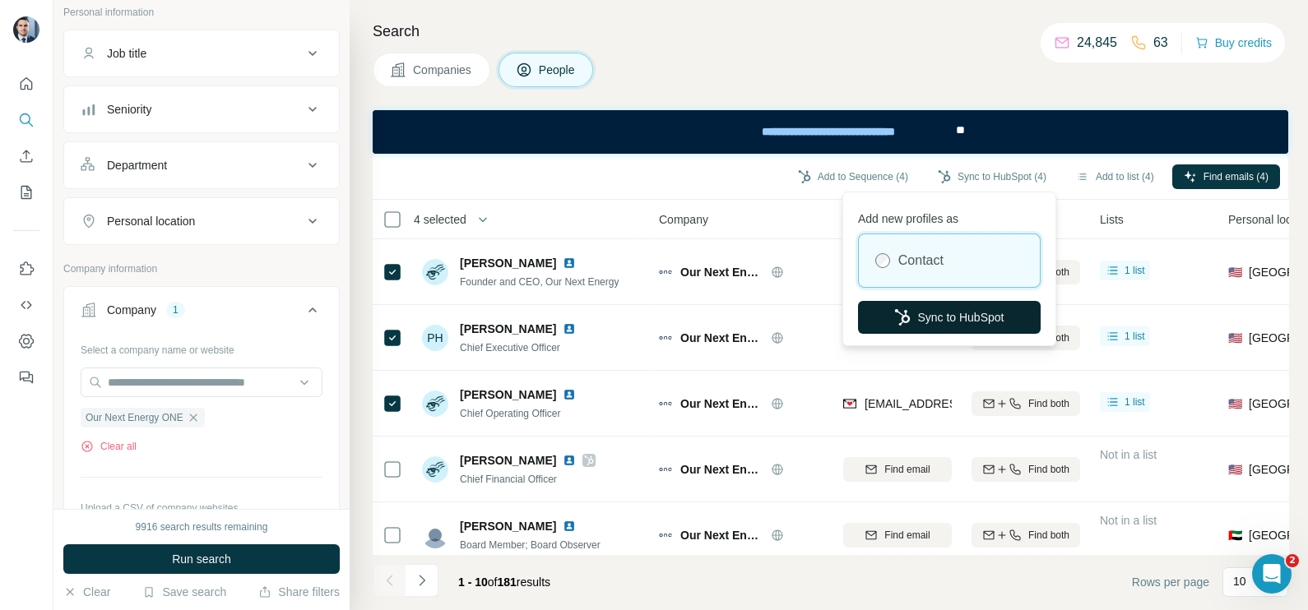
click at [958, 311] on button "Sync to HubSpot" at bounding box center [949, 317] width 183 height 33
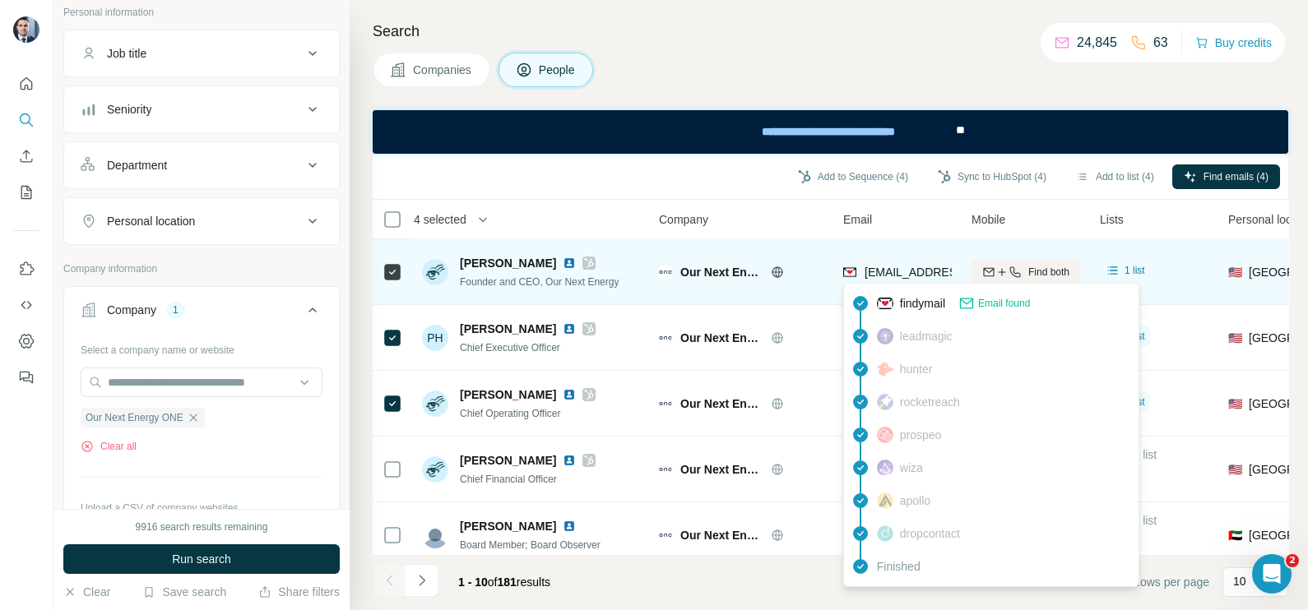
click at [872, 280] on div "[EMAIL_ADDRESS]" at bounding box center [915, 272] width 103 height 16
click at [870, 280] on div "[EMAIL_ADDRESS]" at bounding box center [915, 272] width 103 height 16
click at [869, 281] on div "[EMAIL_ADDRESS]" at bounding box center [898, 274] width 111 height 20
click at [883, 280] on div "[EMAIL_ADDRESS]" at bounding box center [898, 274] width 111 height 20
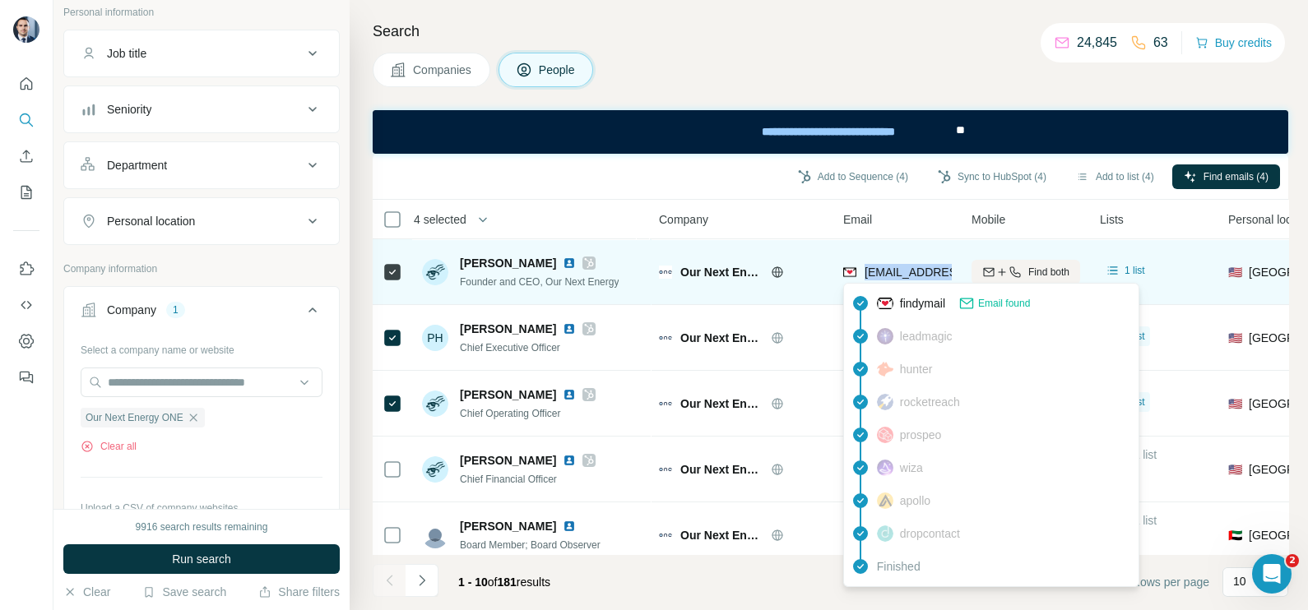
click at [883, 280] on div "[EMAIL_ADDRESS]" at bounding box center [898, 274] width 111 height 20
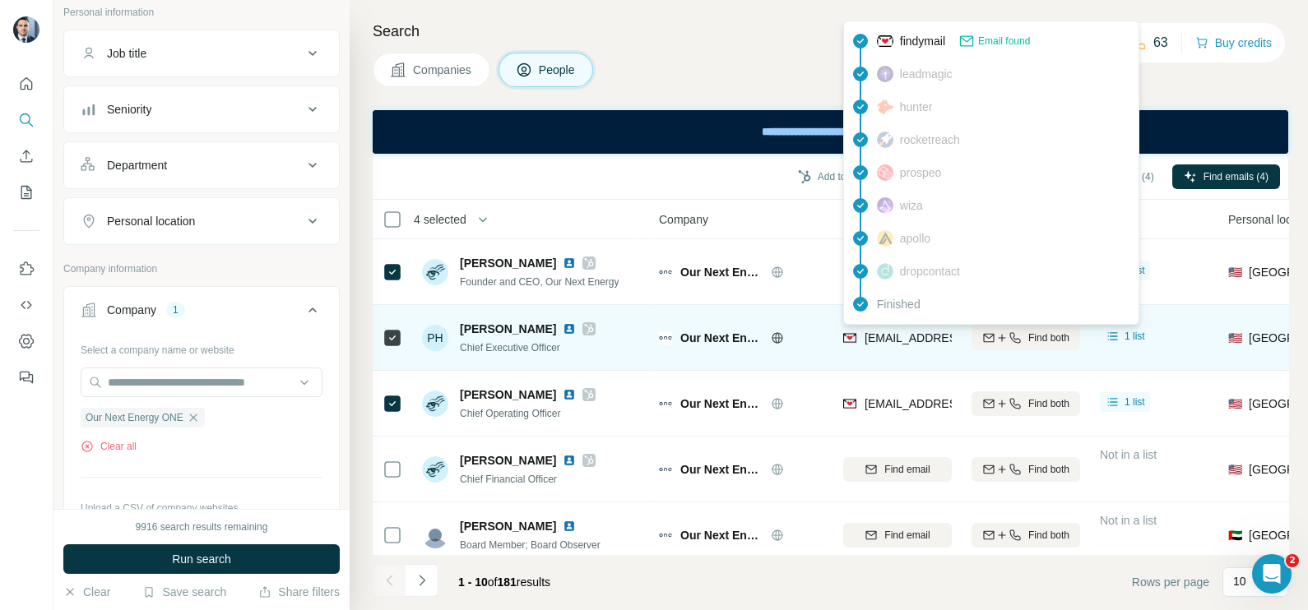
click at [917, 332] on span "[EMAIL_ADDRESS]" at bounding box center [915, 337] width 103 height 13
click at [916, 332] on span "[EMAIL_ADDRESS]" at bounding box center [915, 337] width 103 height 13
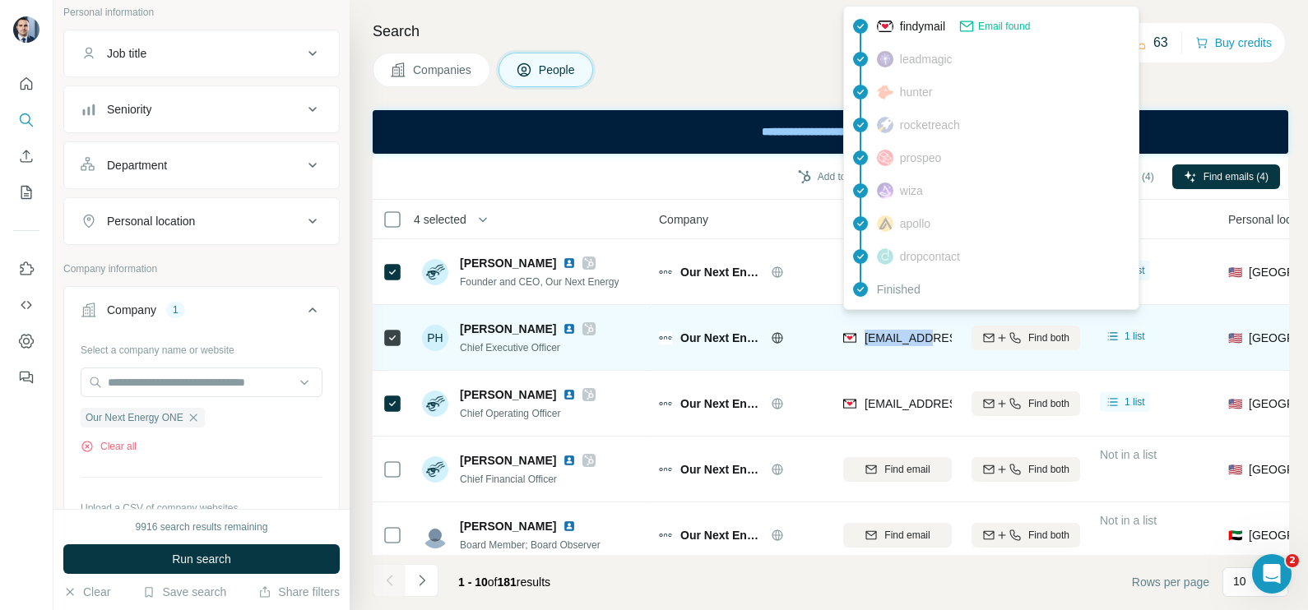
click at [916, 345] on div "[EMAIL_ADDRESS]" at bounding box center [915, 338] width 103 height 16
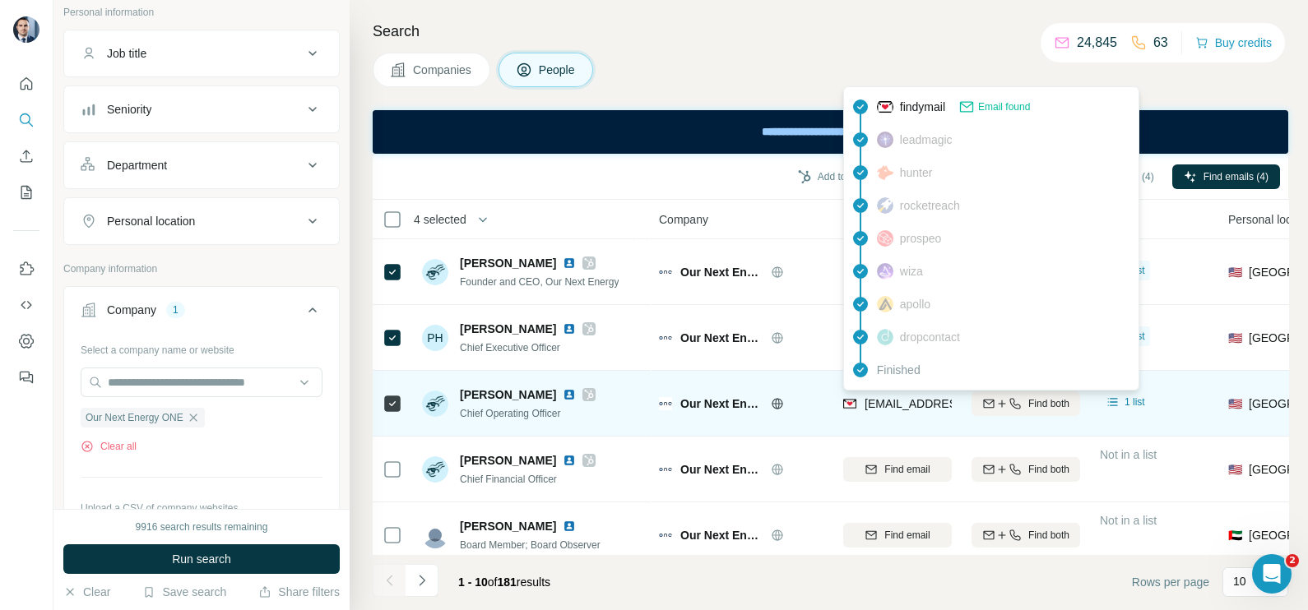
click at [887, 413] on div "[EMAIL_ADDRESS]" at bounding box center [898, 406] width 111 height 20
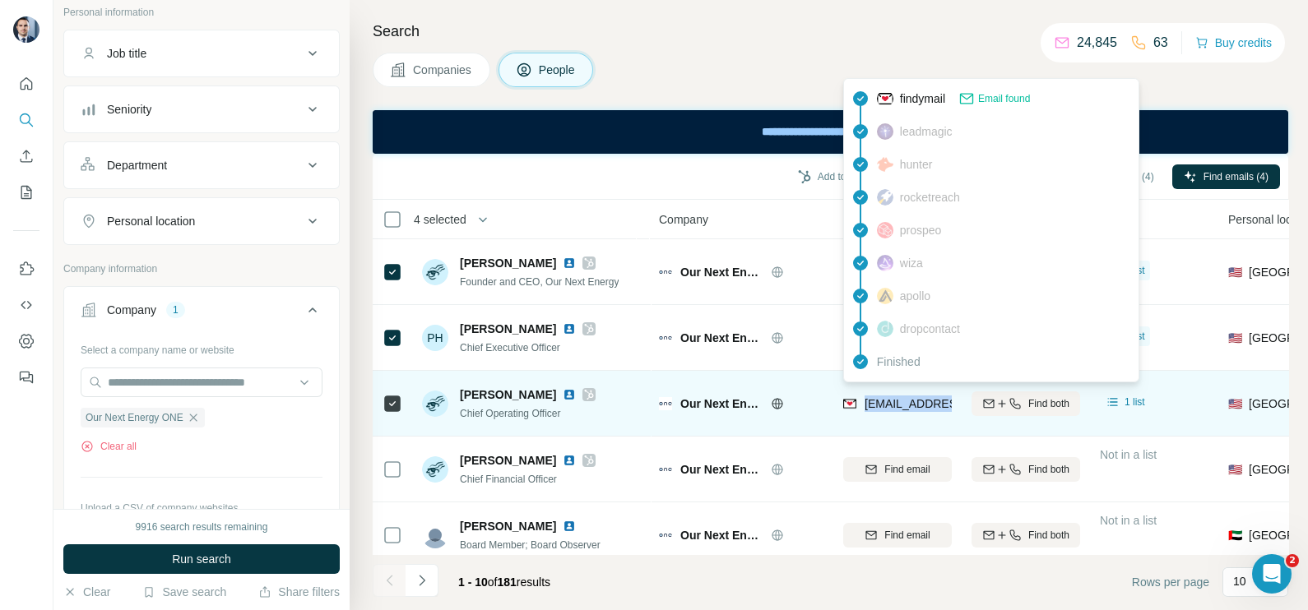
click at [887, 413] on div "[EMAIL_ADDRESS]" at bounding box center [898, 406] width 111 height 20
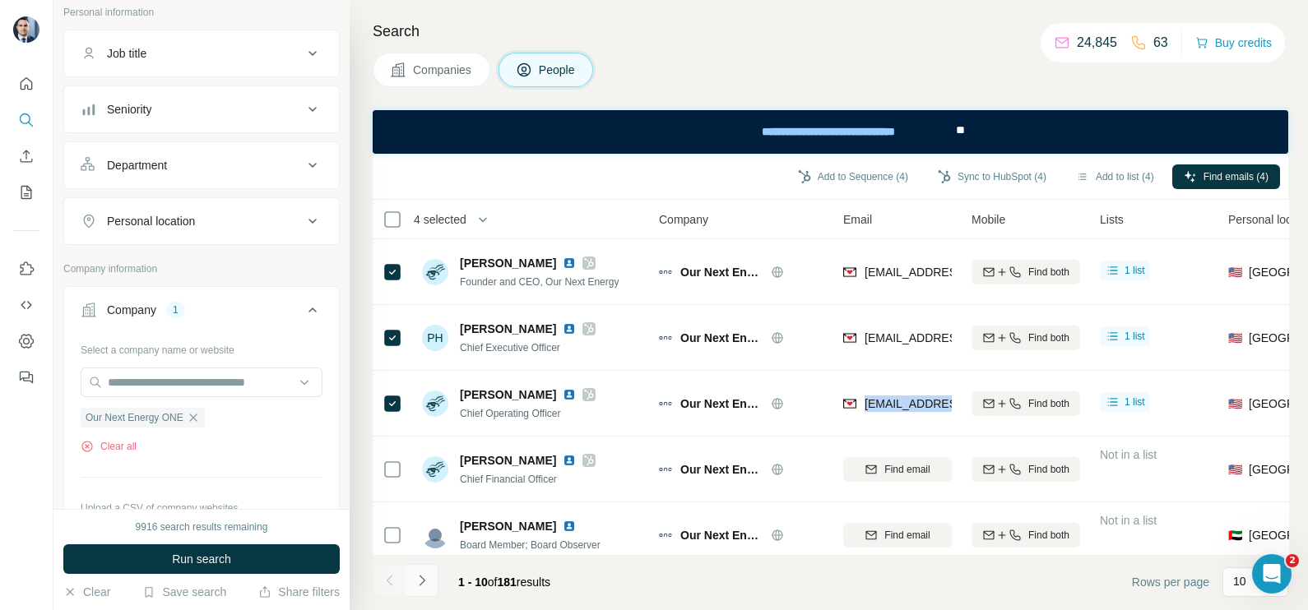
click at [430, 572] on button "Navigate to next page" at bounding box center [422, 580] width 33 height 33
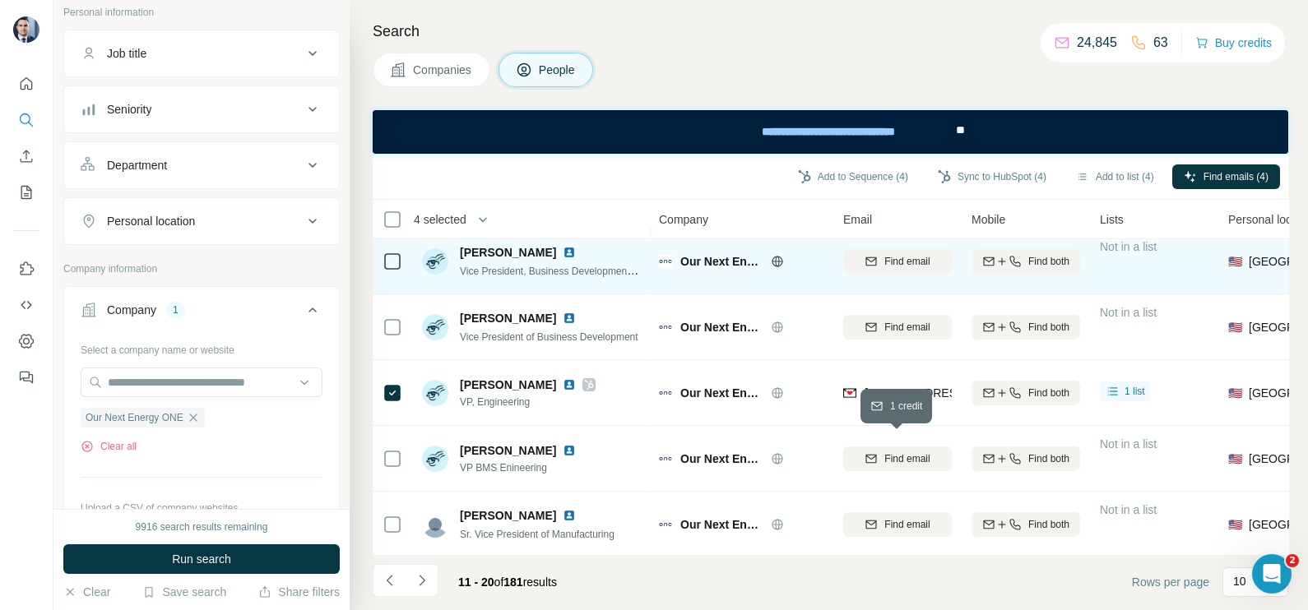
scroll to position [353, 0]
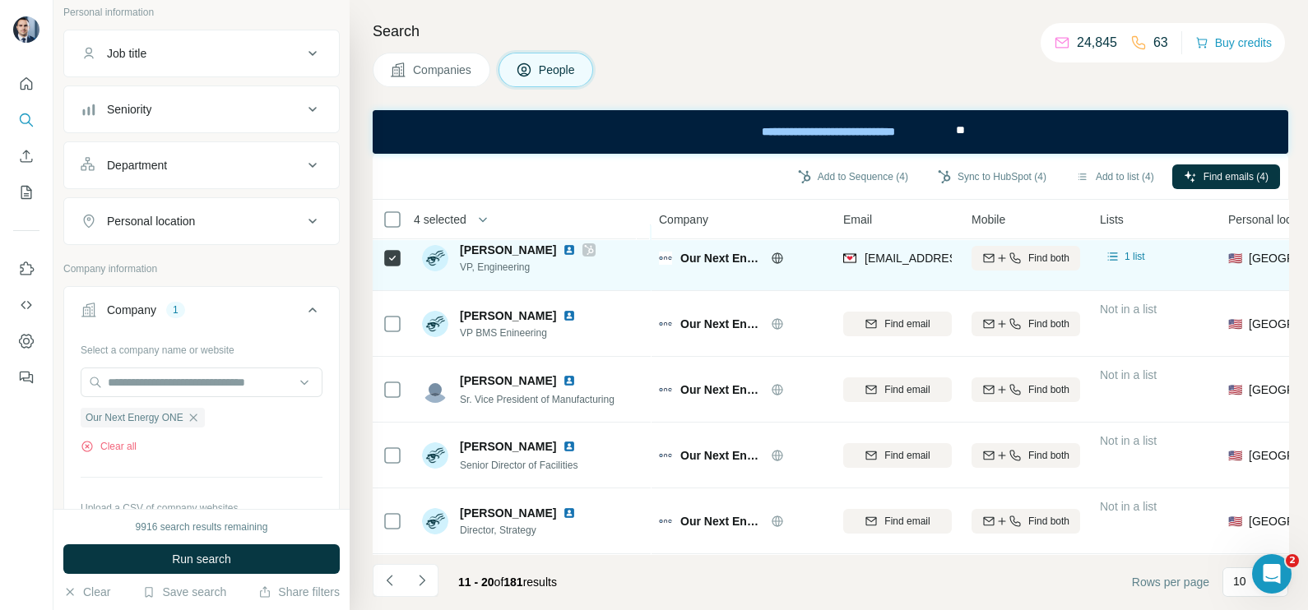
click at [902, 252] on span "[EMAIL_ADDRESS]" at bounding box center [915, 258] width 103 height 13
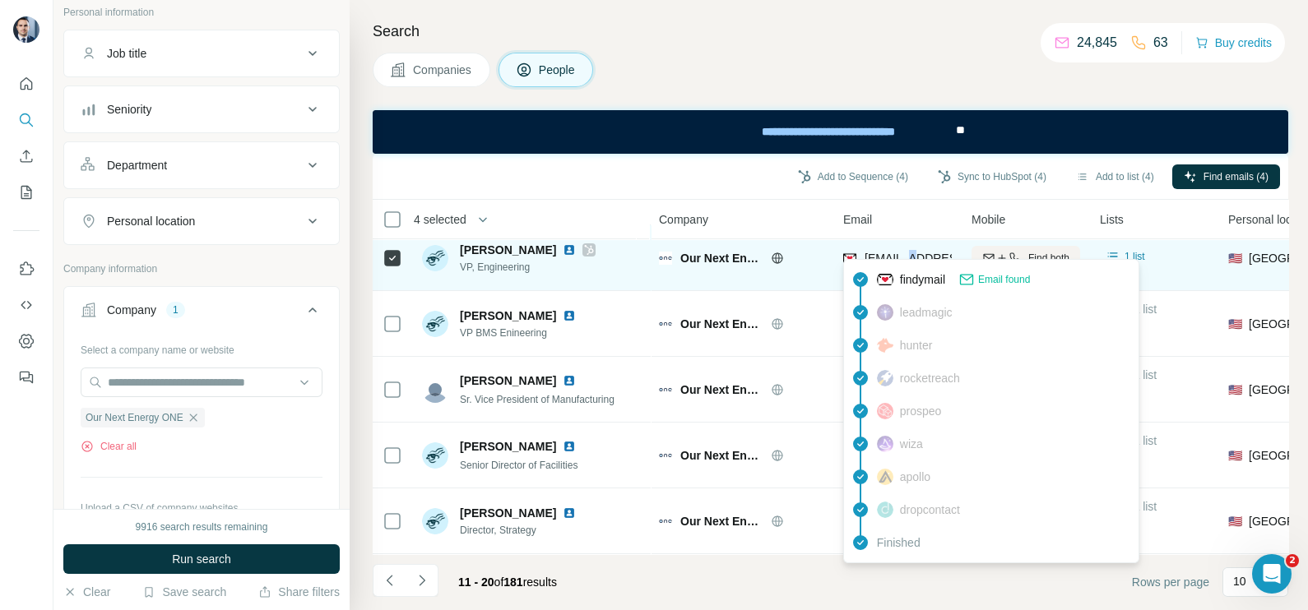
click at [901, 252] on span "[EMAIL_ADDRESS]" at bounding box center [915, 258] width 103 height 13
click at [896, 257] on div "[EMAIL_ADDRESS]" at bounding box center [898, 260] width 111 height 20
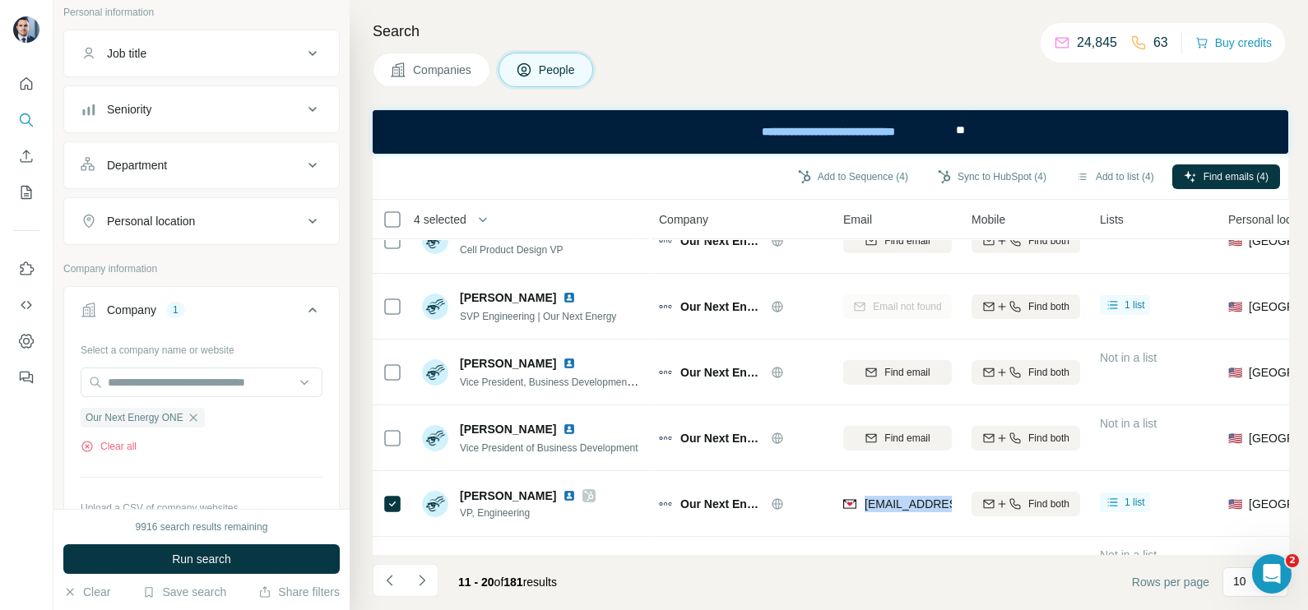
scroll to position [0, 0]
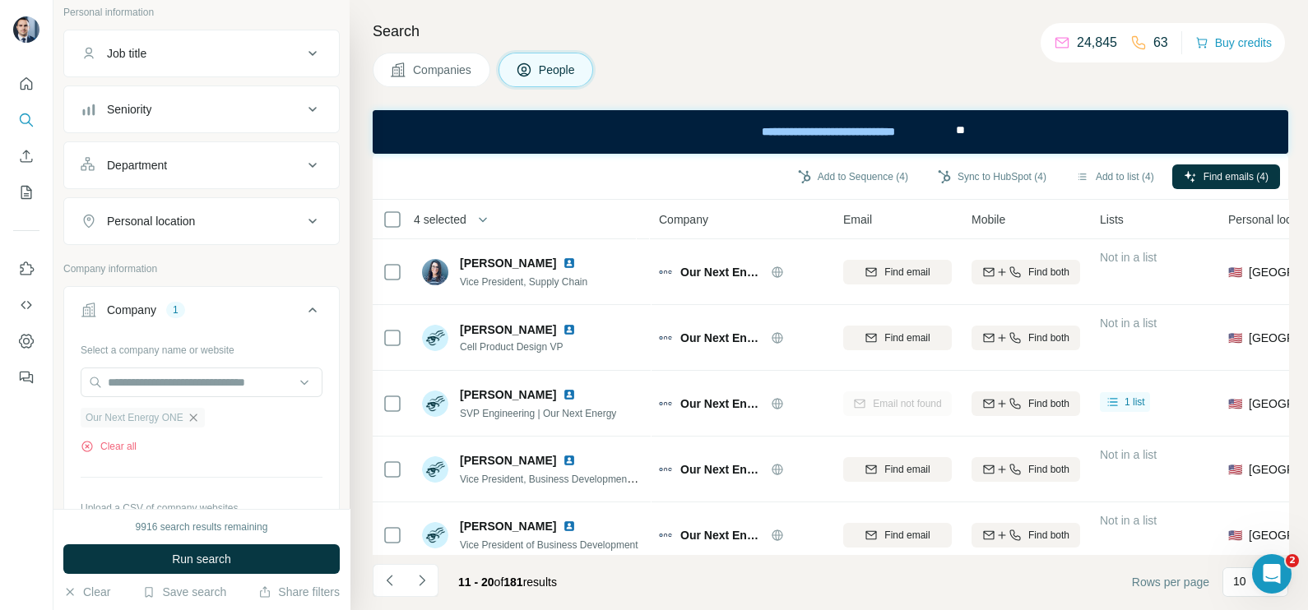
click at [200, 419] on icon "button" at bounding box center [193, 417] width 13 height 13
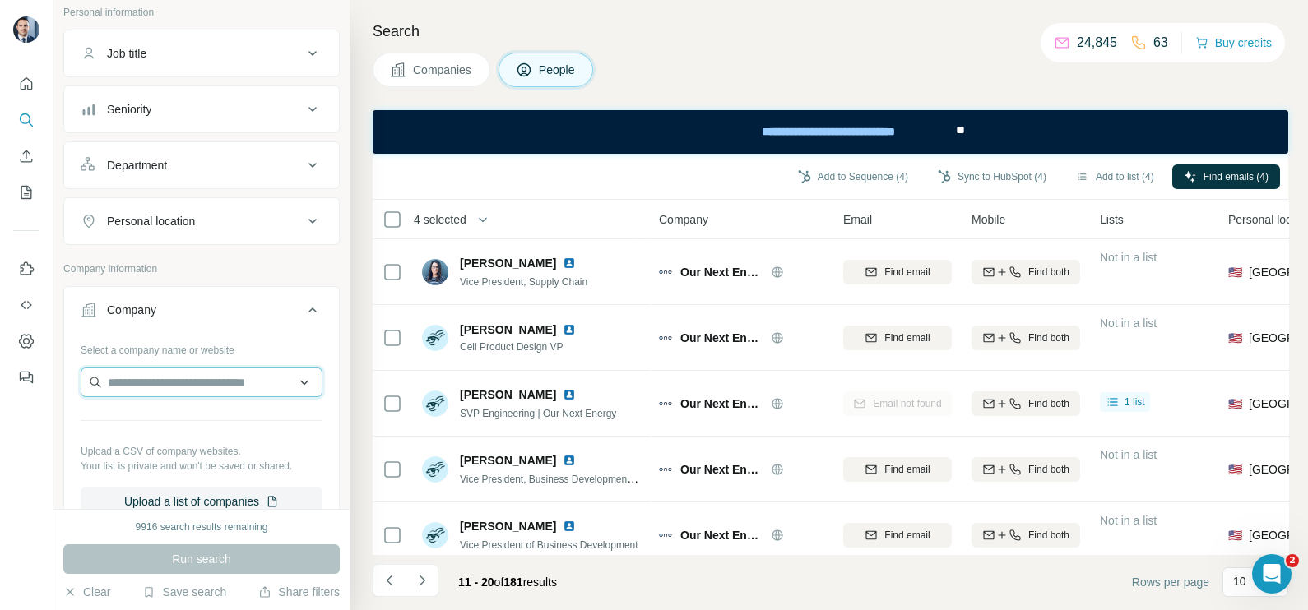
click at [181, 390] on input "text" at bounding box center [202, 383] width 242 height 30
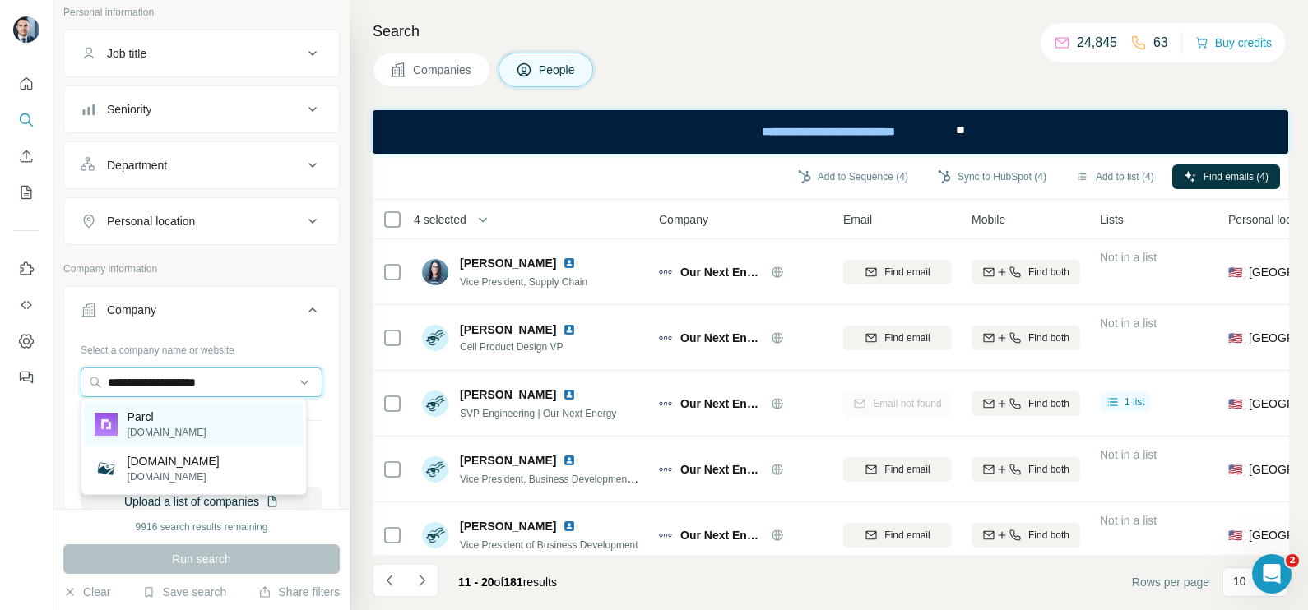
type input "**********"
click at [165, 420] on div "Parcl [DOMAIN_NAME]" at bounding box center [194, 424] width 218 height 44
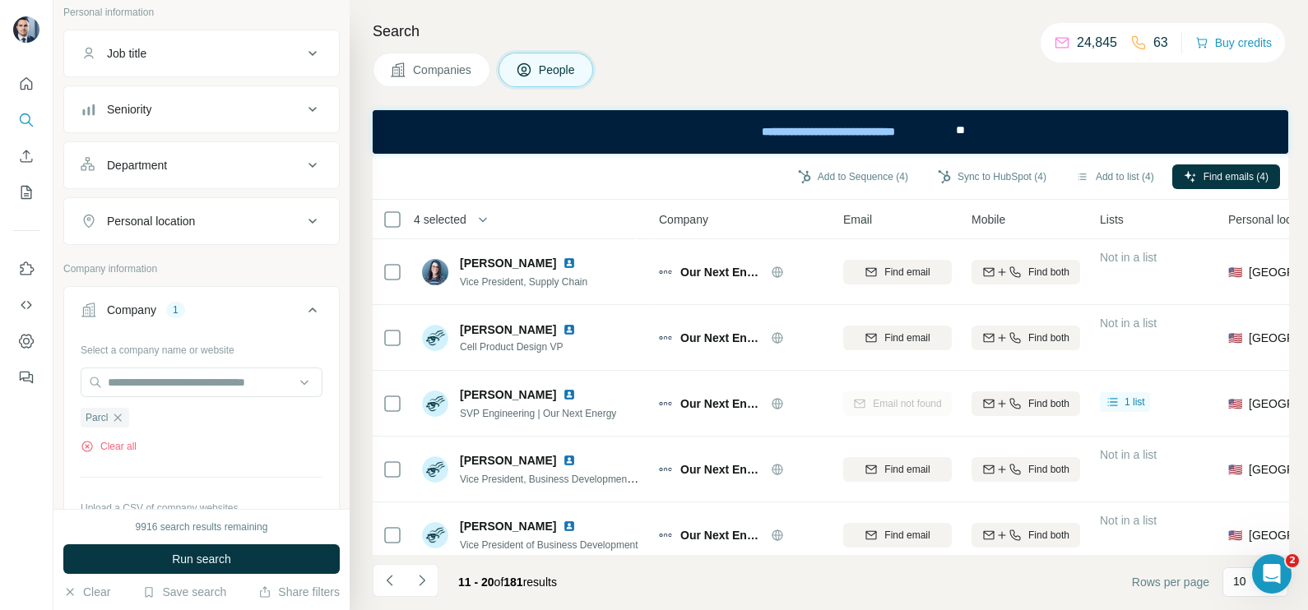
click at [445, 65] on span "Companies" at bounding box center [443, 70] width 60 height 16
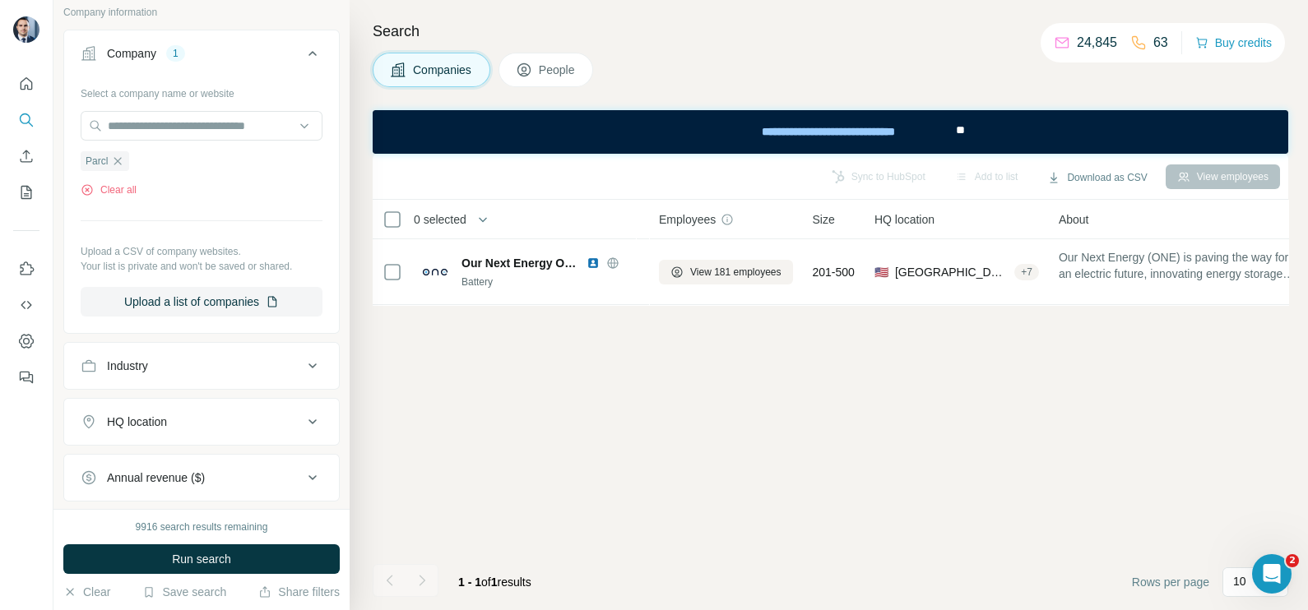
click at [214, 556] on span "Run search" at bounding box center [201, 559] width 59 height 16
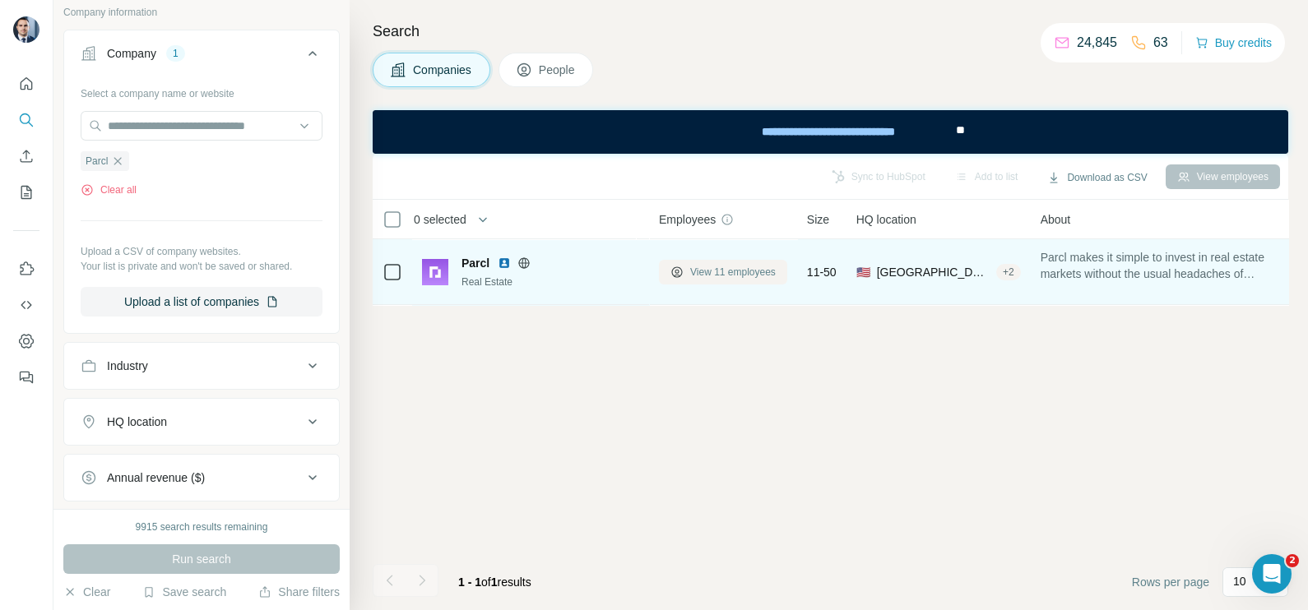
click at [758, 276] on span "View 11 employees" at bounding box center [733, 272] width 86 height 15
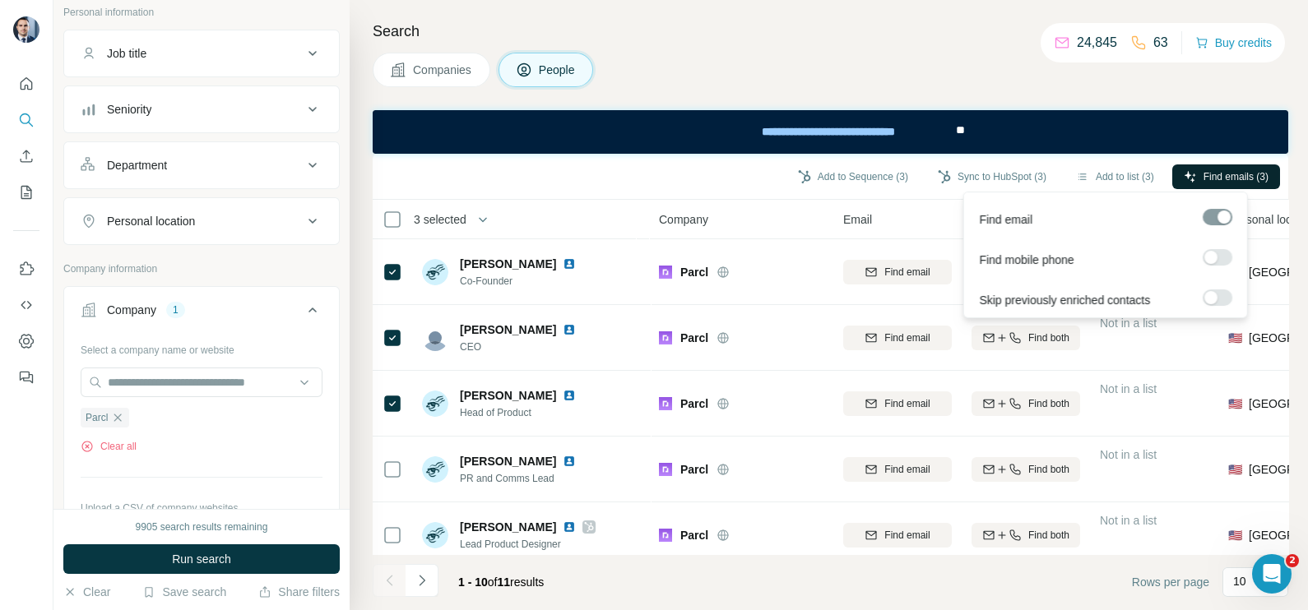
click at [1221, 185] on button "Find emails (3)" at bounding box center [1226, 177] width 108 height 25
drag, startPoint x: 1221, startPoint y: 185, endPoint x: 1255, endPoint y: 159, distance: 42.8
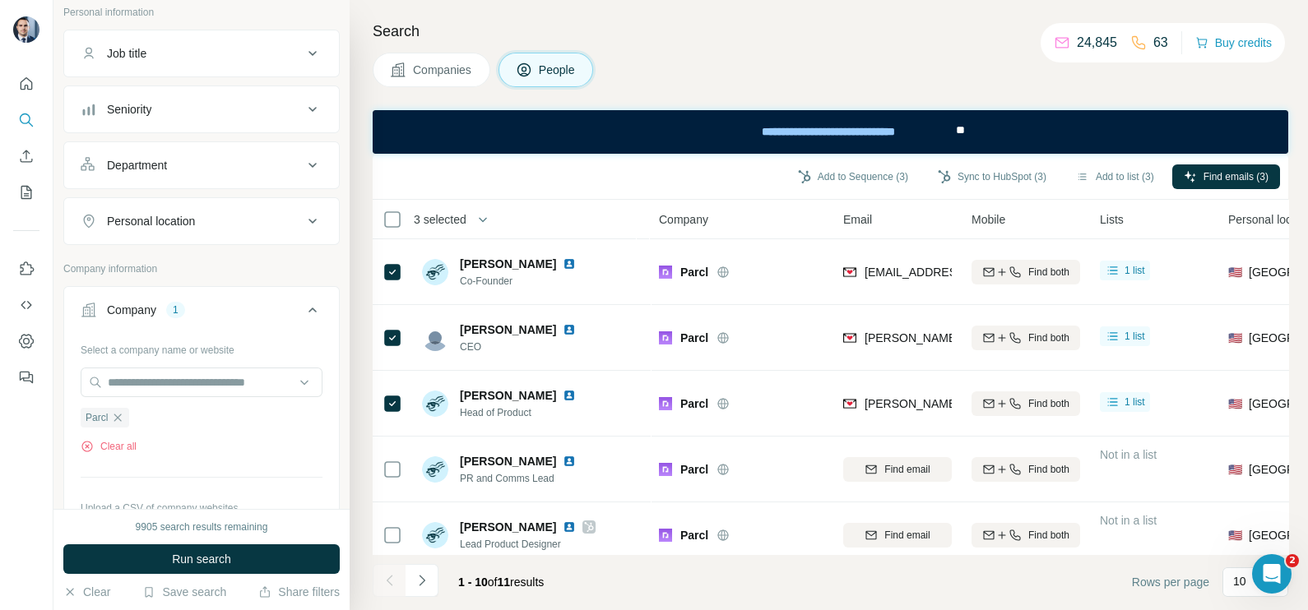
drag, startPoint x: 1255, startPoint y: 159, endPoint x: 869, endPoint y: 18, distance: 411.4
click at [869, 18] on div "Search Companies People Add to Sequence (3) Sync to HubSpot (3) Add to list (3)…" at bounding box center [829, 305] width 958 height 610
click at [997, 185] on button "Sync to HubSpot (3)" at bounding box center [992, 177] width 132 height 25
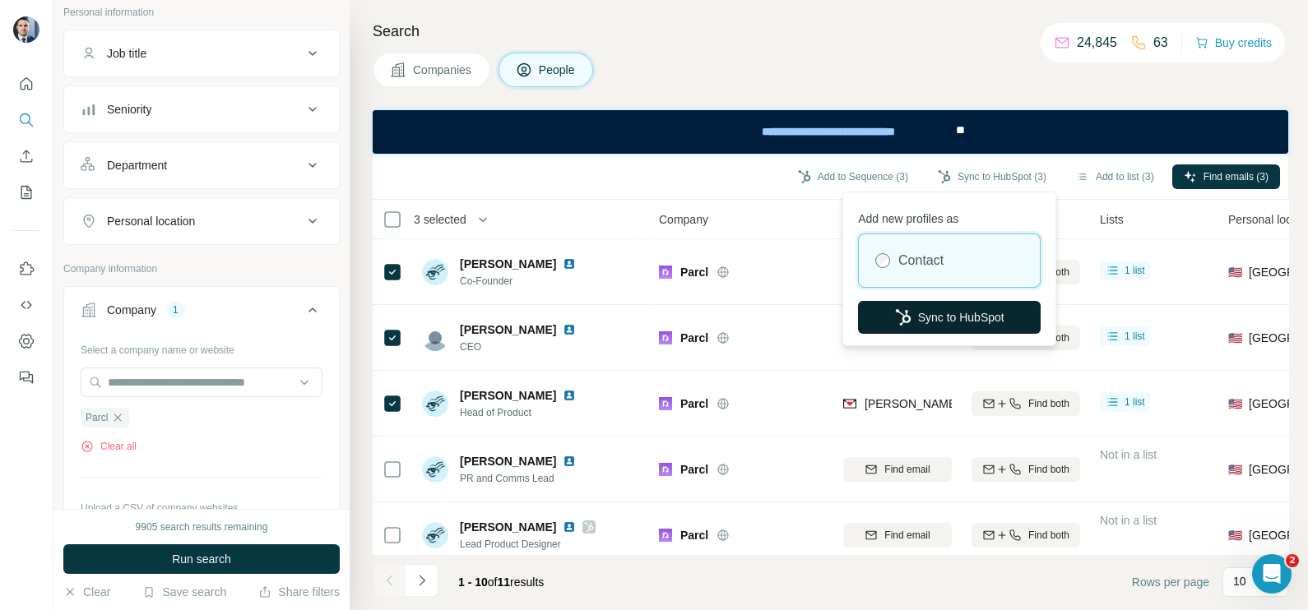
click at [960, 316] on button "Sync to HubSpot" at bounding box center [949, 317] width 183 height 33
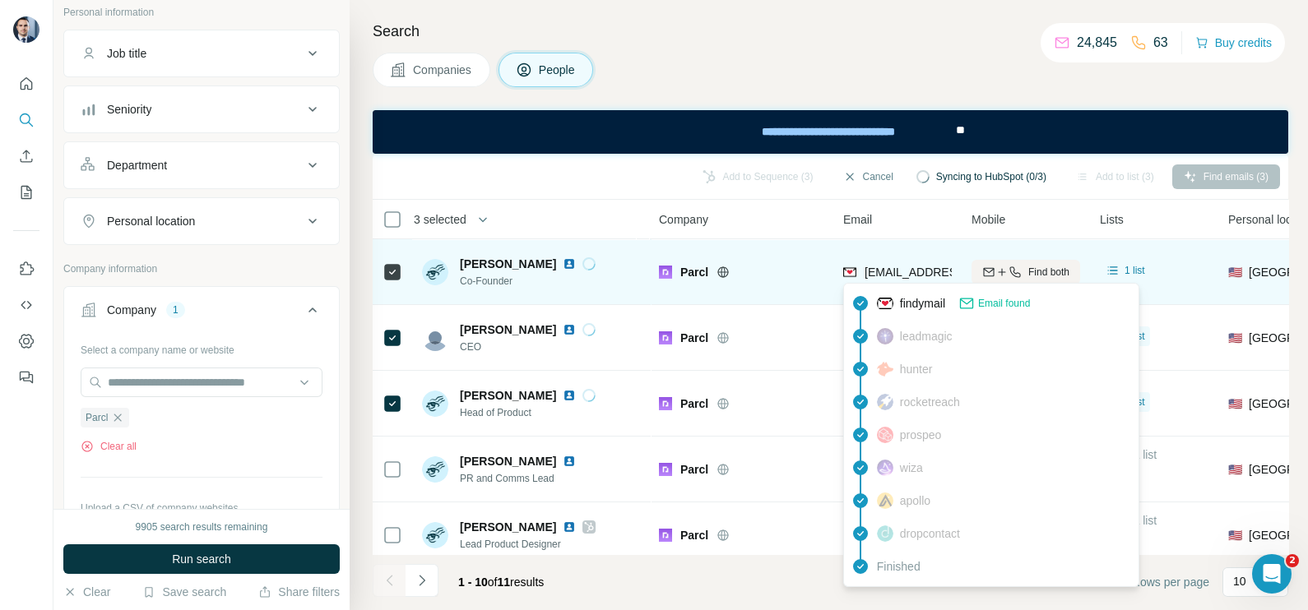
click at [888, 275] on span "[EMAIL_ADDRESS][DOMAIN_NAME]" at bounding box center [961, 272] width 195 height 13
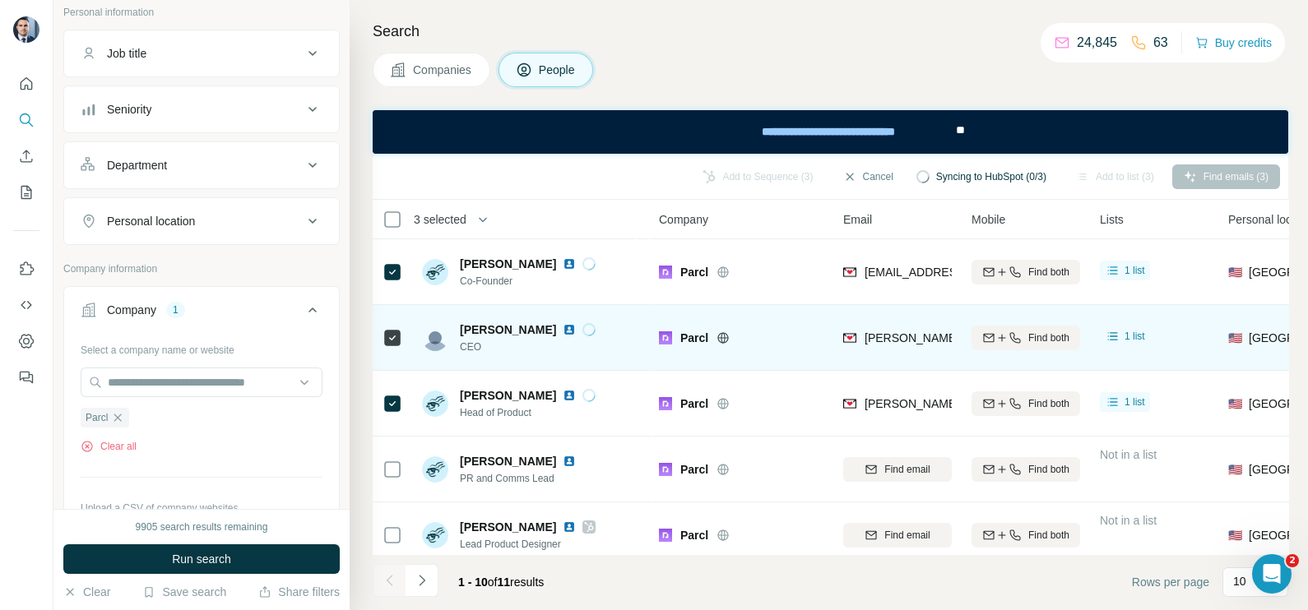
click at [814, 321] on div "Parcl" at bounding box center [741, 337] width 165 height 45
click at [893, 327] on div "[PERSON_NAME][EMAIL_ADDRESS][DOMAIN_NAME]" at bounding box center [897, 337] width 109 height 45
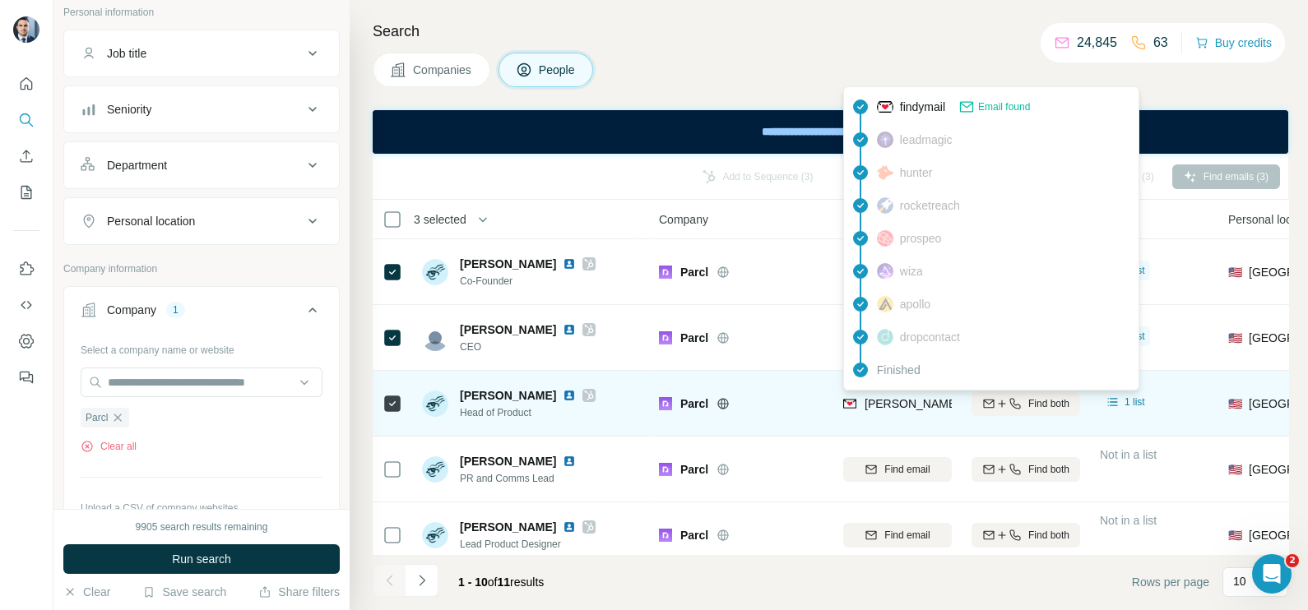
click at [911, 407] on span "[PERSON_NAME][EMAIL_ADDRESS][DOMAIN_NAME]" at bounding box center [1009, 403] width 290 height 13
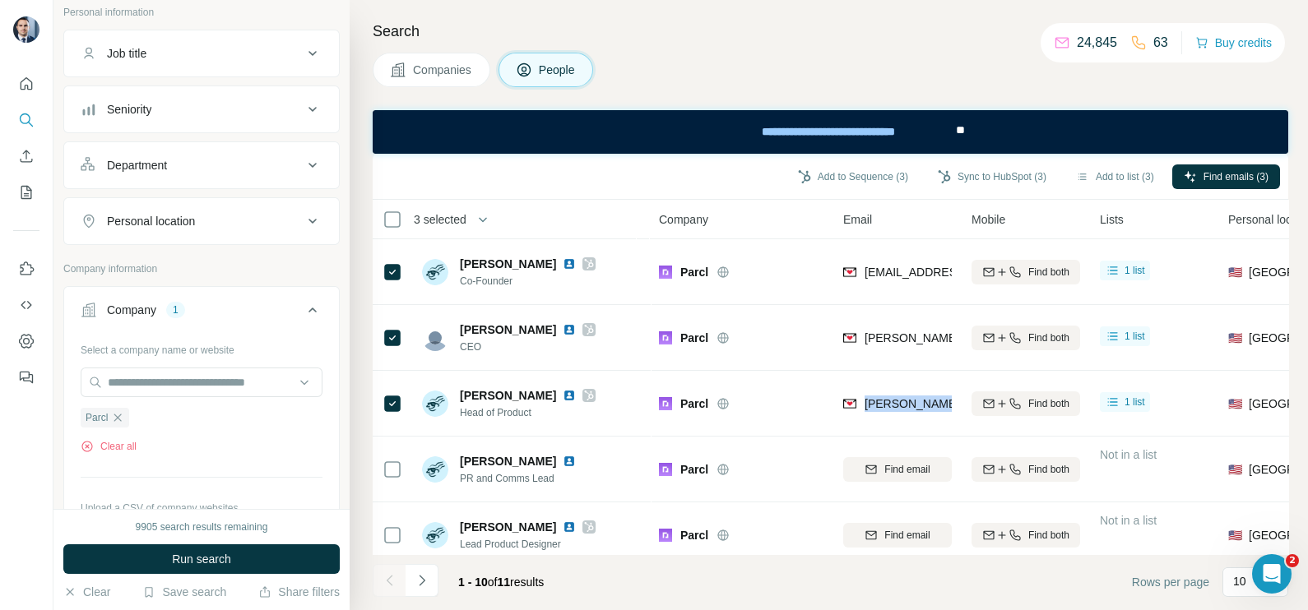
click at [406, 82] on button "Companies" at bounding box center [432, 70] width 118 height 35
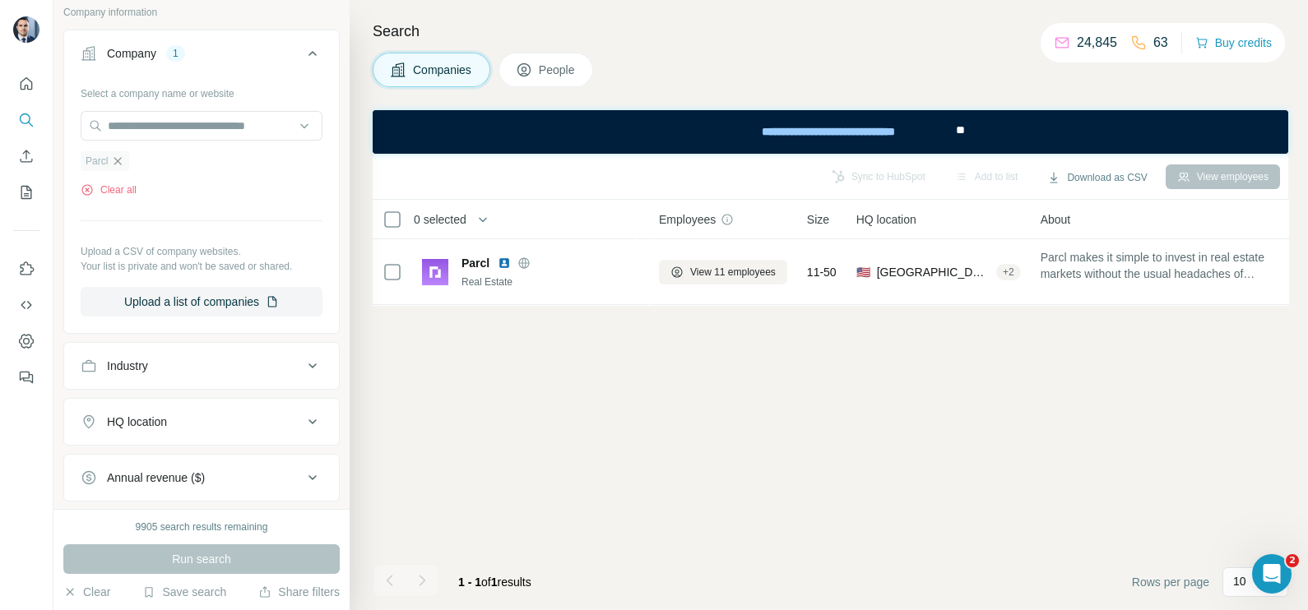
click at [122, 165] on icon "button" at bounding box center [117, 161] width 13 height 13
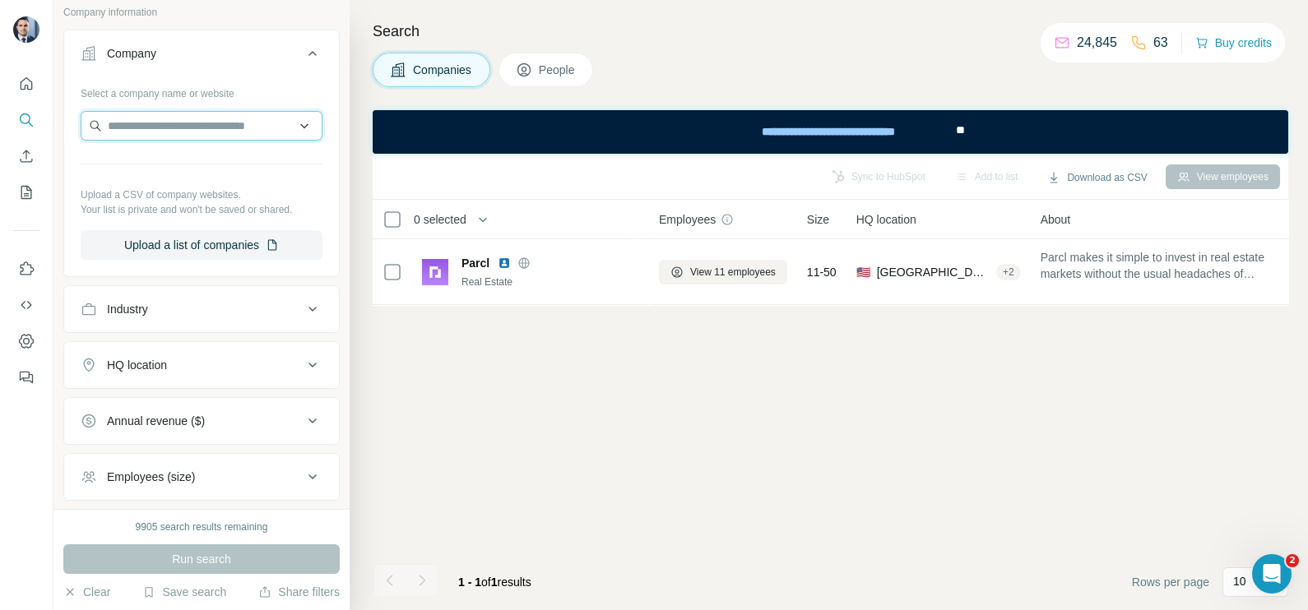
click at [136, 119] on input "text" at bounding box center [202, 126] width 242 height 30
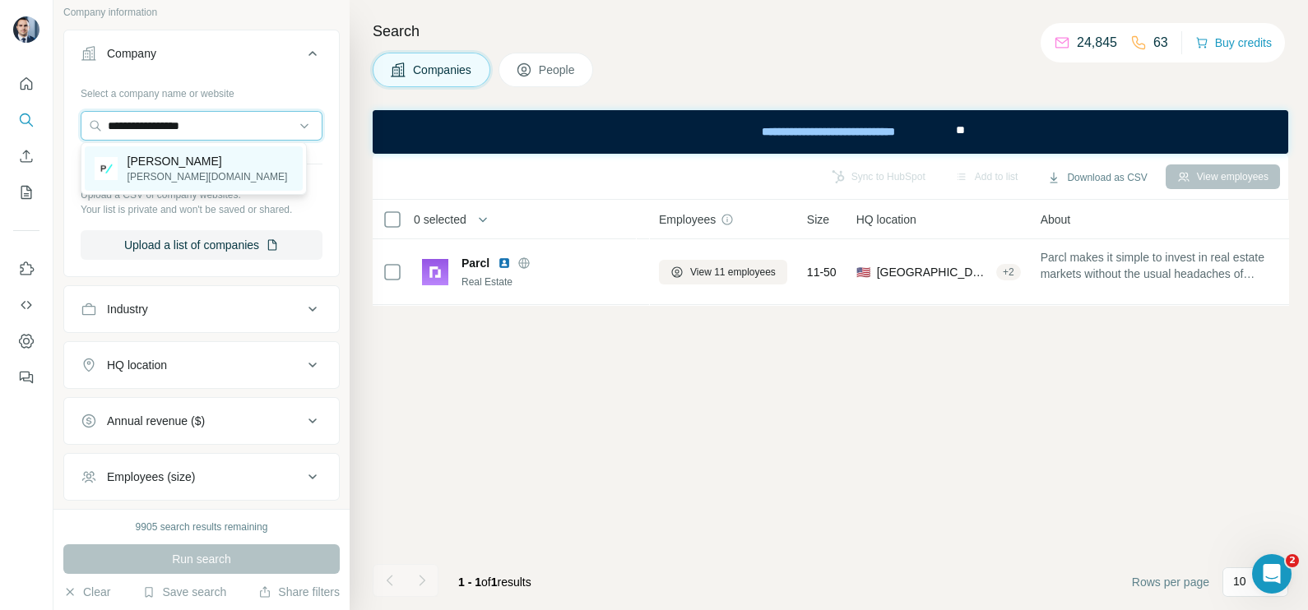
type input "**********"
click at [174, 173] on div "[PERSON_NAME][DOMAIN_NAME]" at bounding box center [194, 168] width 218 height 44
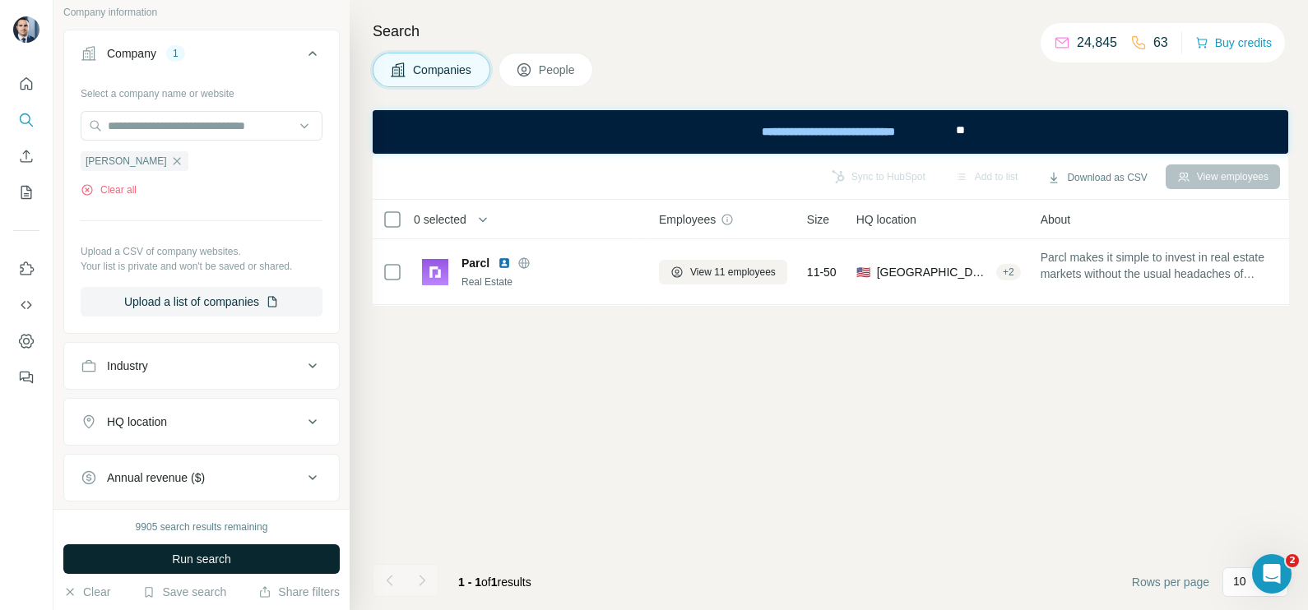
click at [243, 556] on button "Run search" at bounding box center [201, 560] width 276 height 30
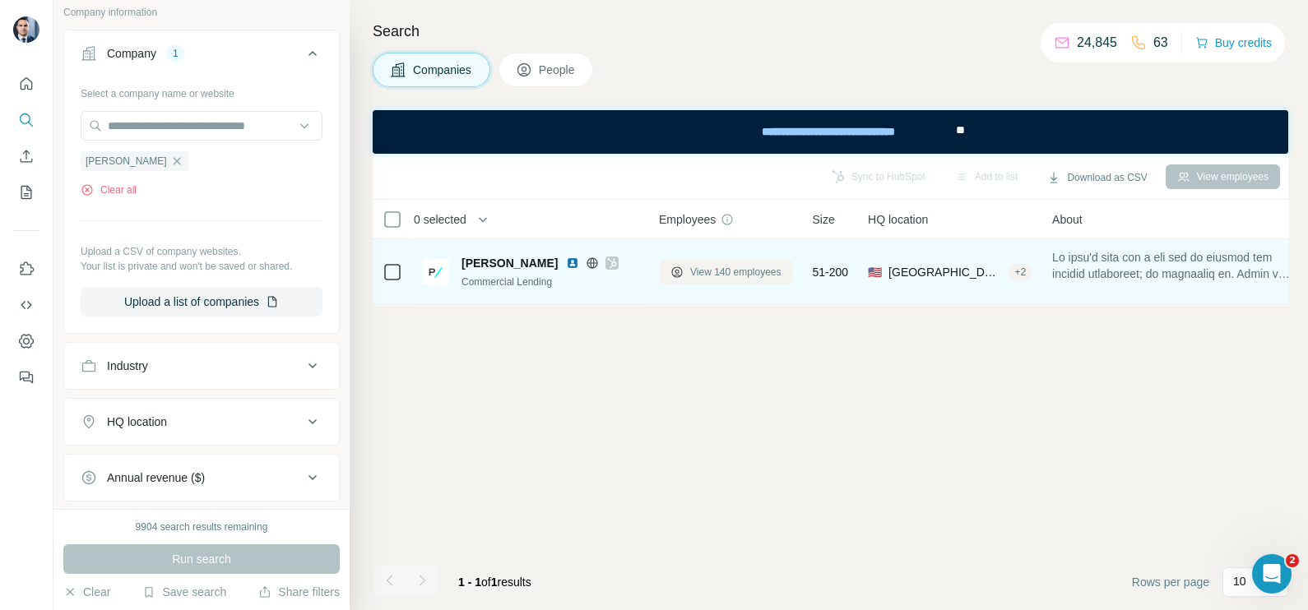
click at [748, 266] on span "View 140 employees" at bounding box center [735, 272] width 91 height 15
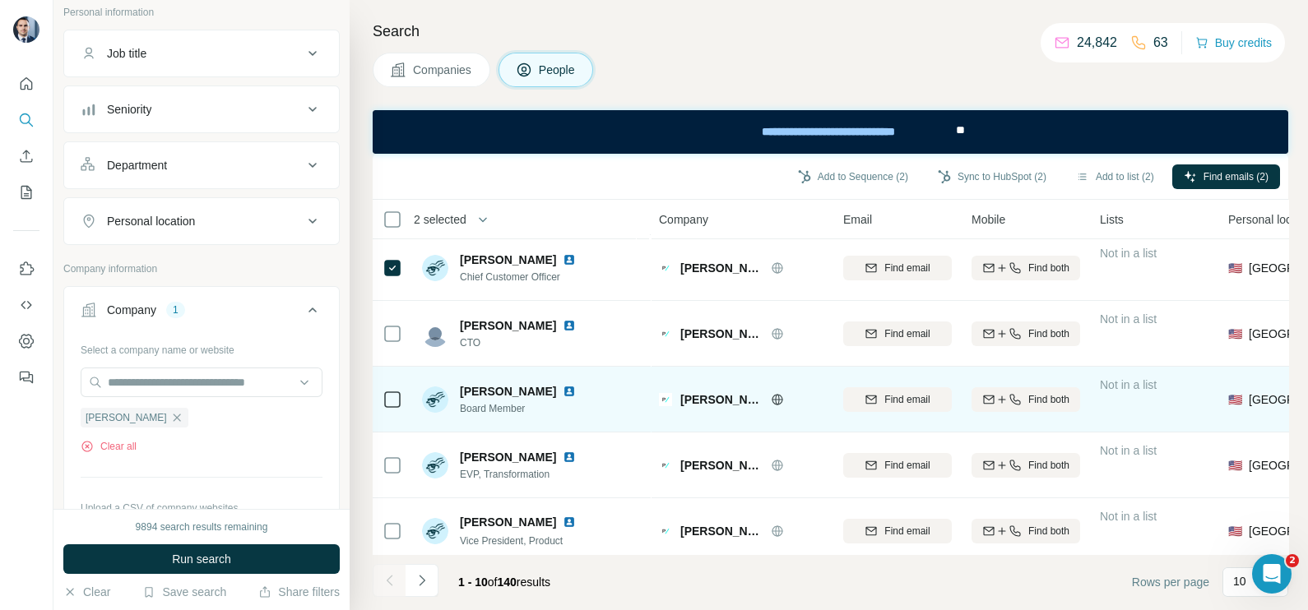
scroll to position [102, 0]
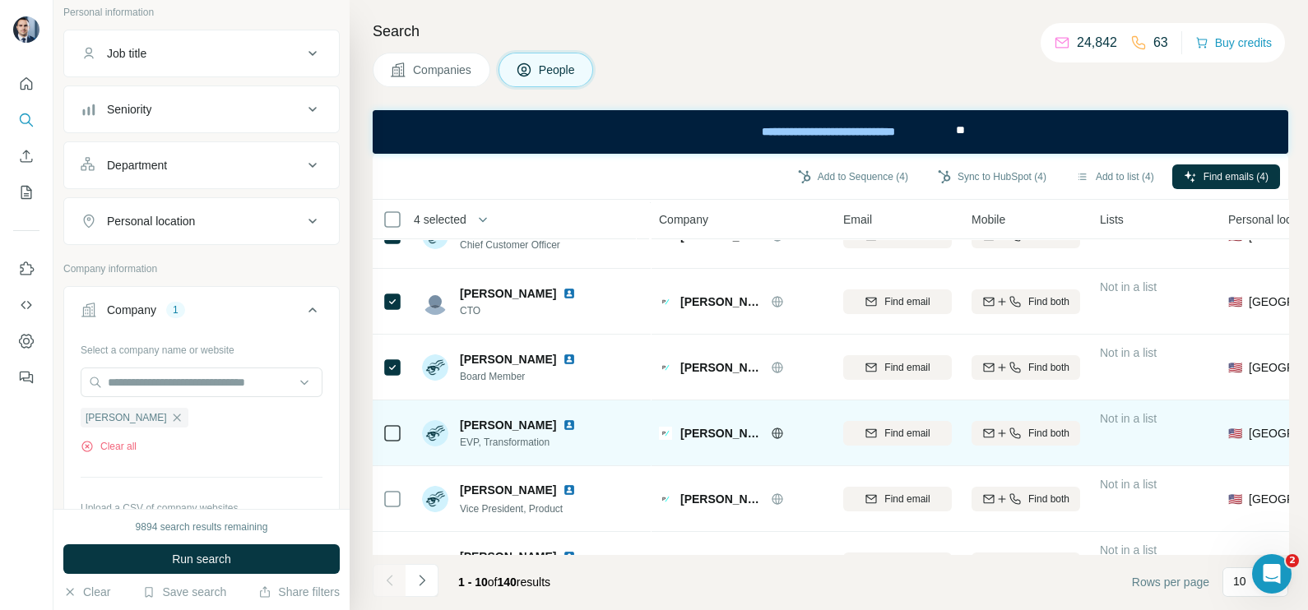
click at [394, 424] on icon at bounding box center [392, 434] width 20 height 20
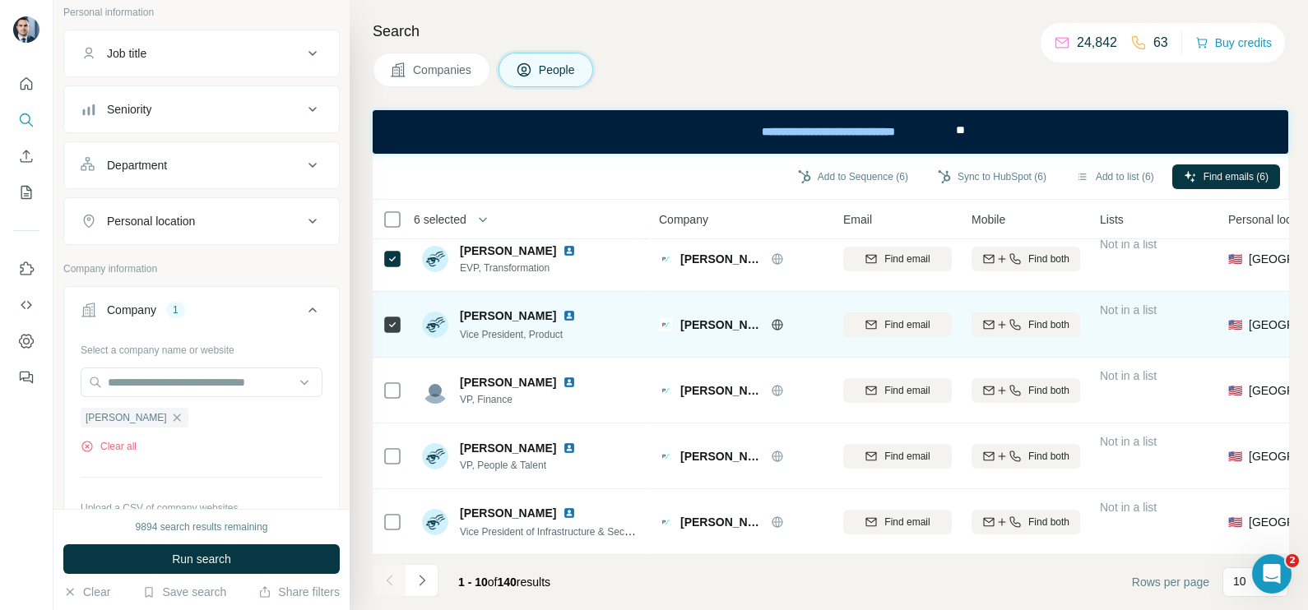
scroll to position [308, 0]
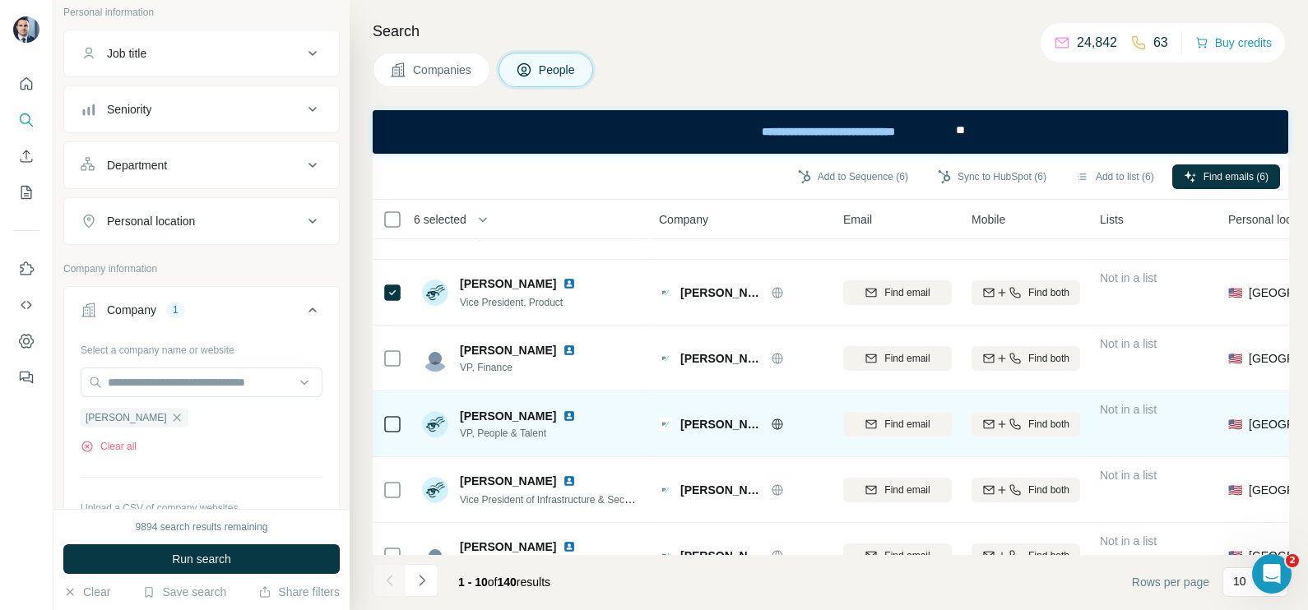
click at [403, 424] on td at bounding box center [392, 425] width 39 height 66
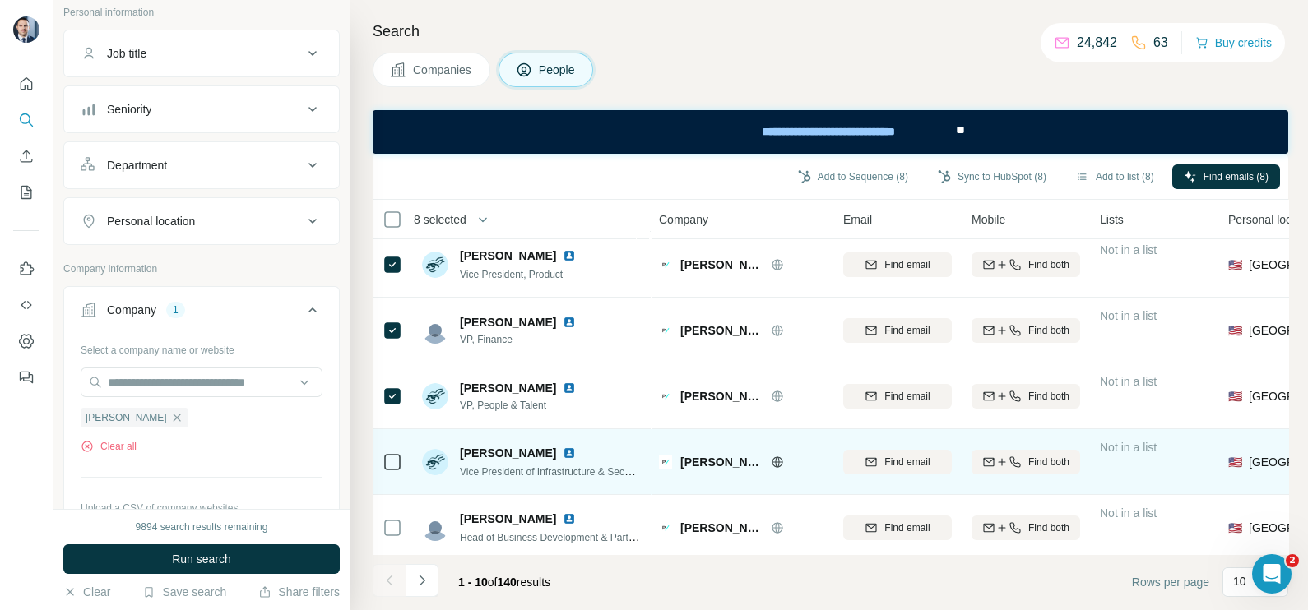
scroll to position [353, 0]
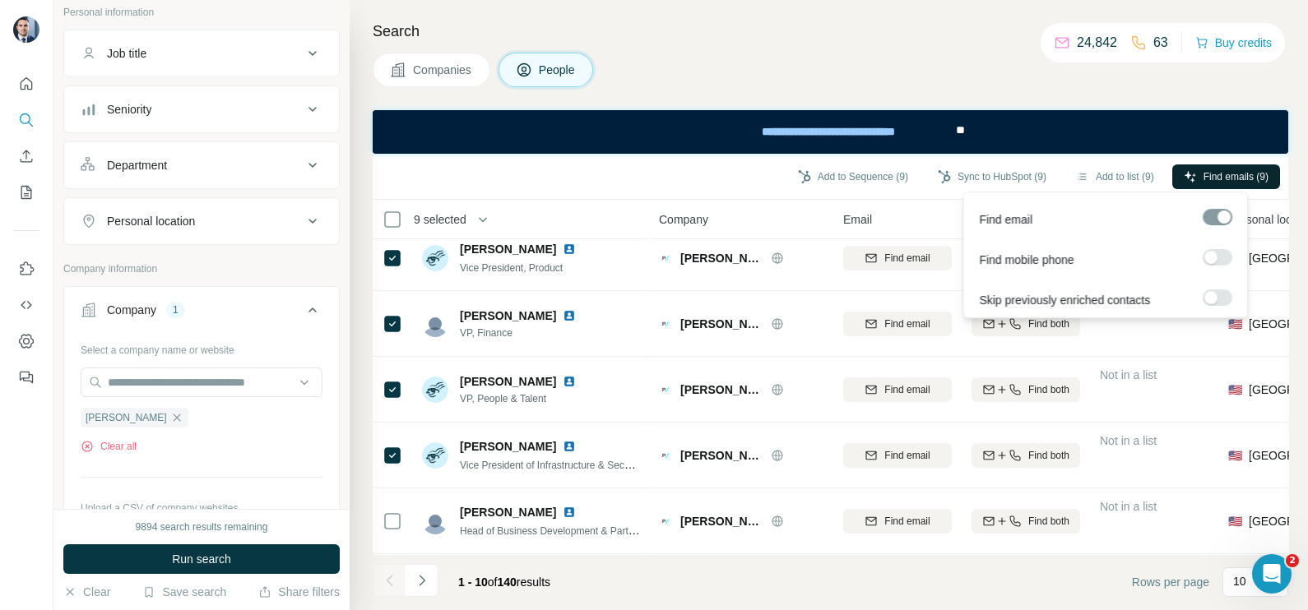
click at [1219, 185] on button "Find emails (9)" at bounding box center [1226, 177] width 108 height 25
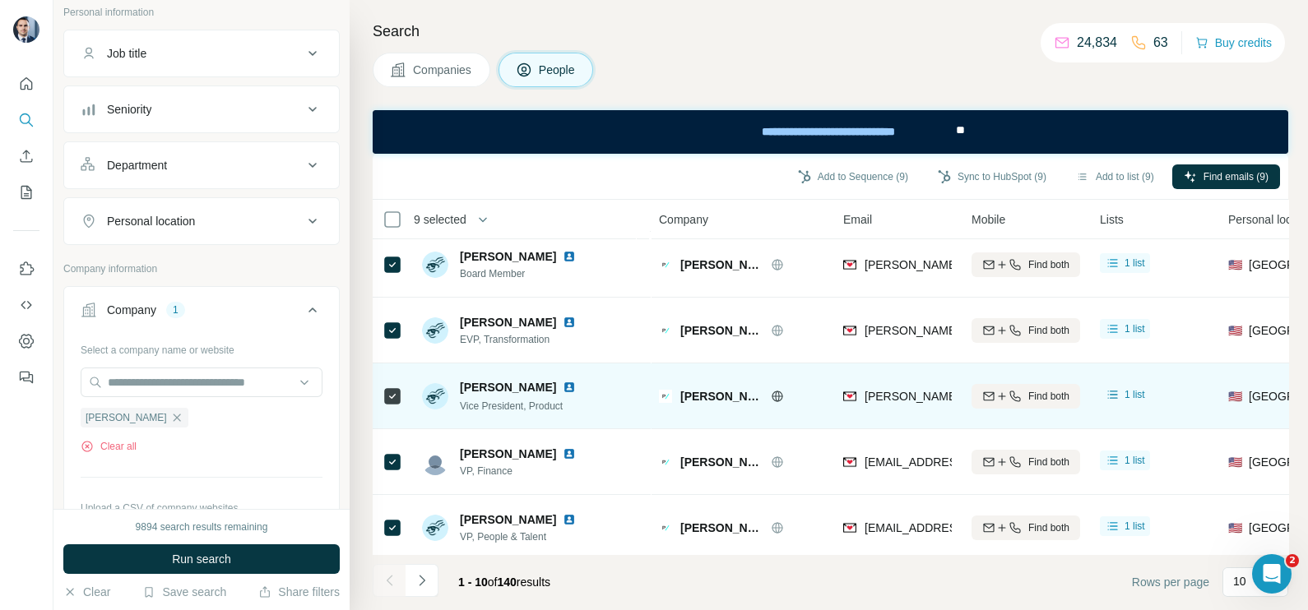
scroll to position [308, 0]
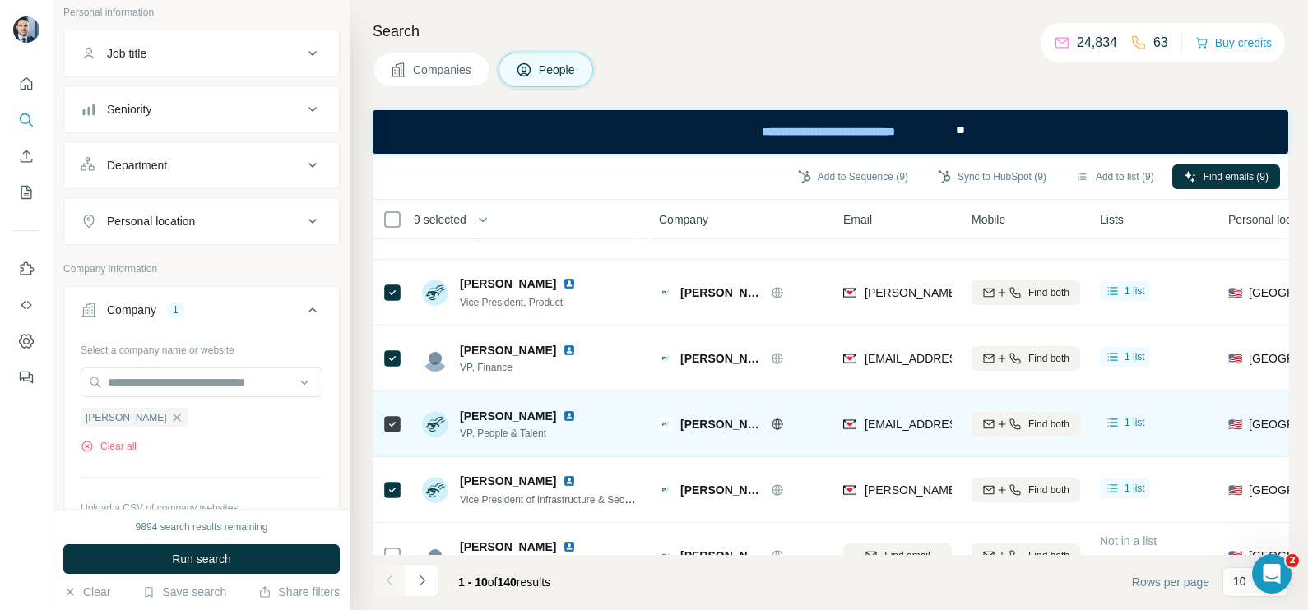
click at [563, 412] on img at bounding box center [569, 416] width 13 height 13
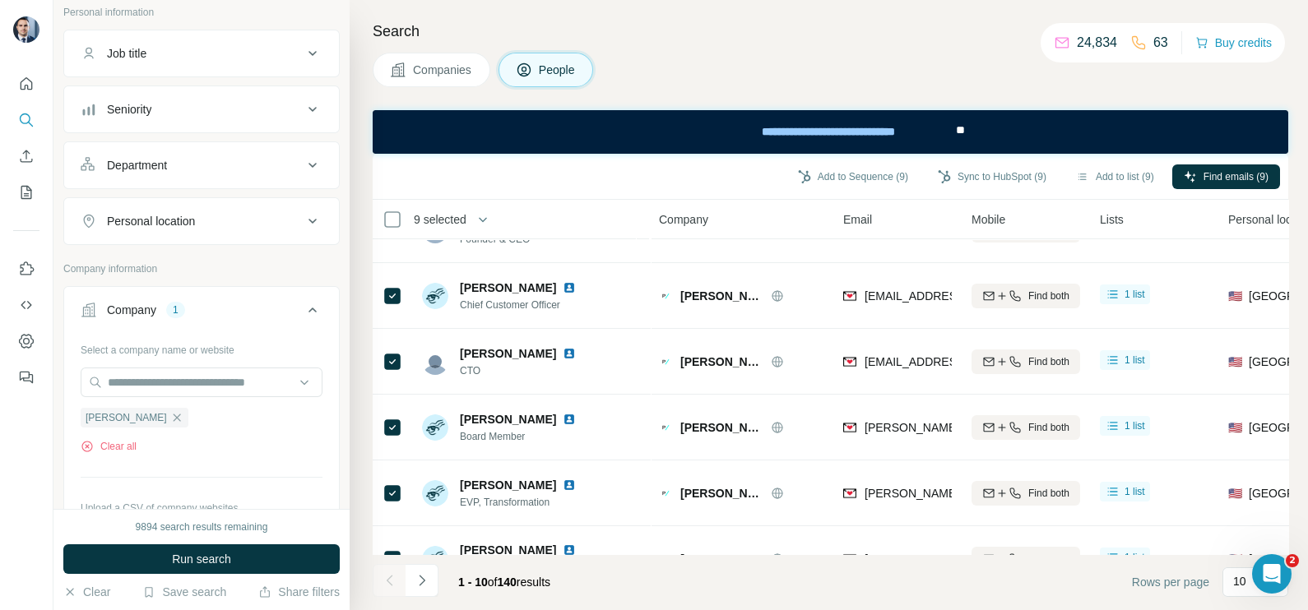
scroll to position [0, 0]
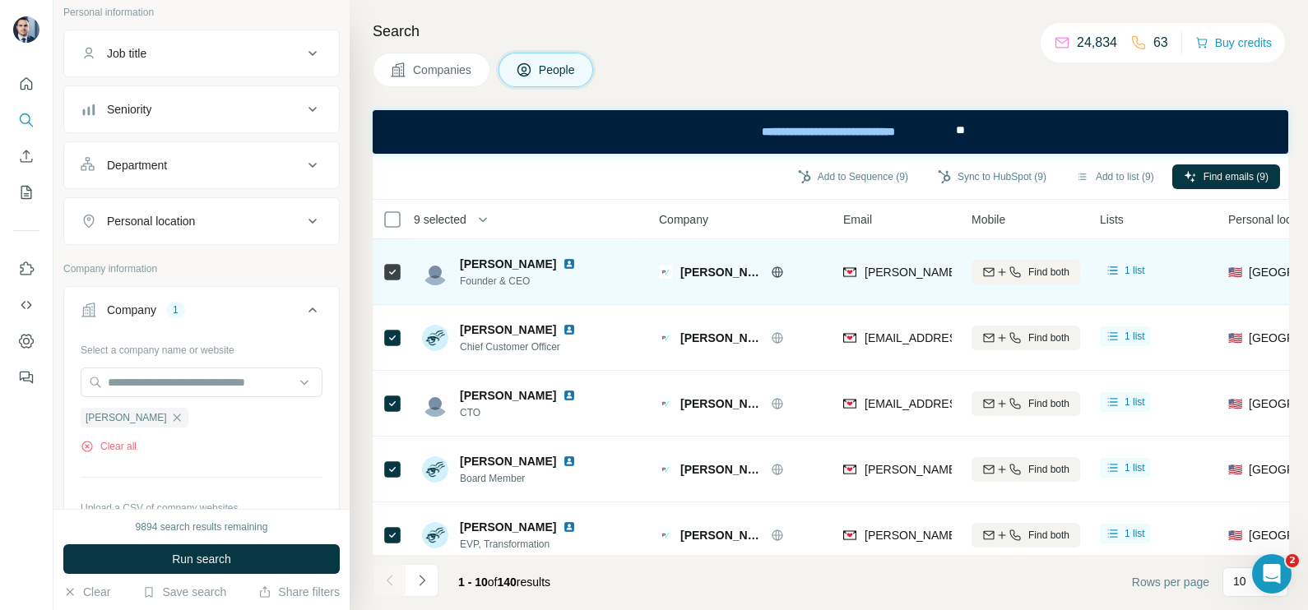
click at [563, 264] on img at bounding box center [569, 263] width 13 height 13
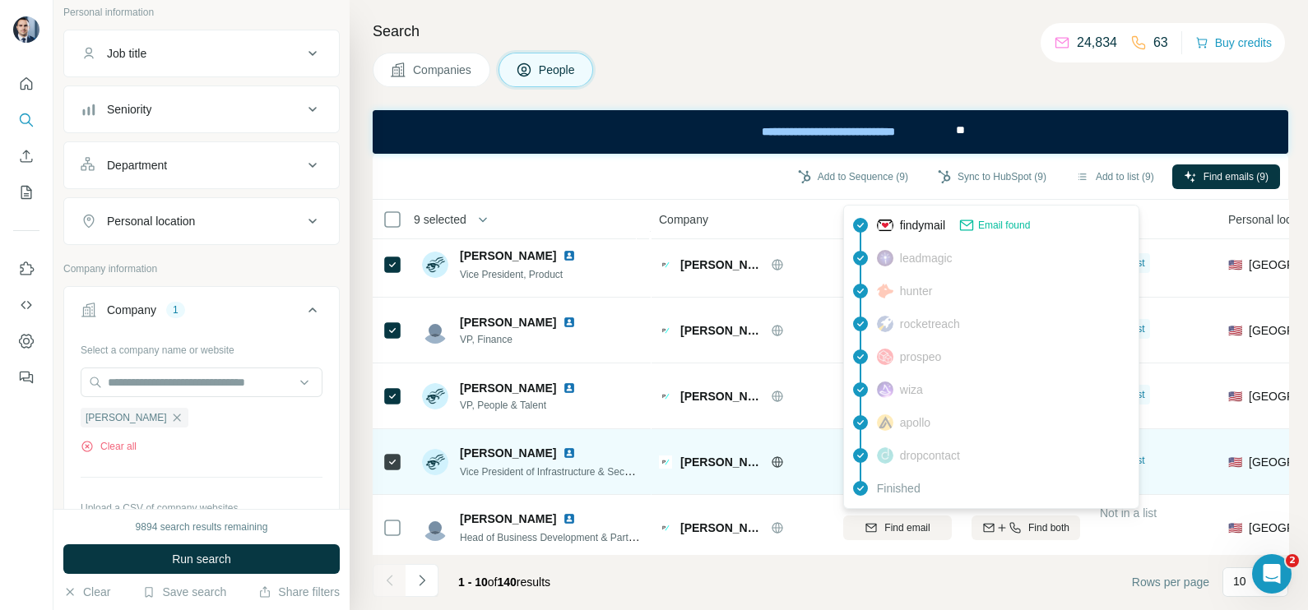
scroll to position [353, 0]
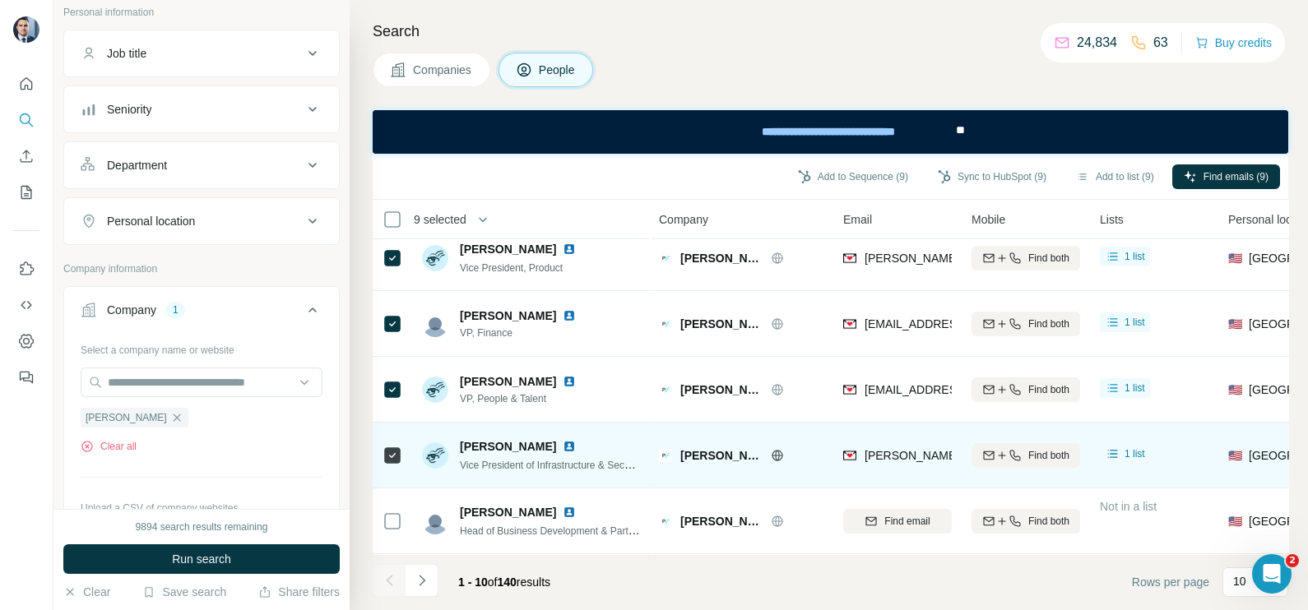
click at [576, 440] on img at bounding box center [569, 446] width 13 height 13
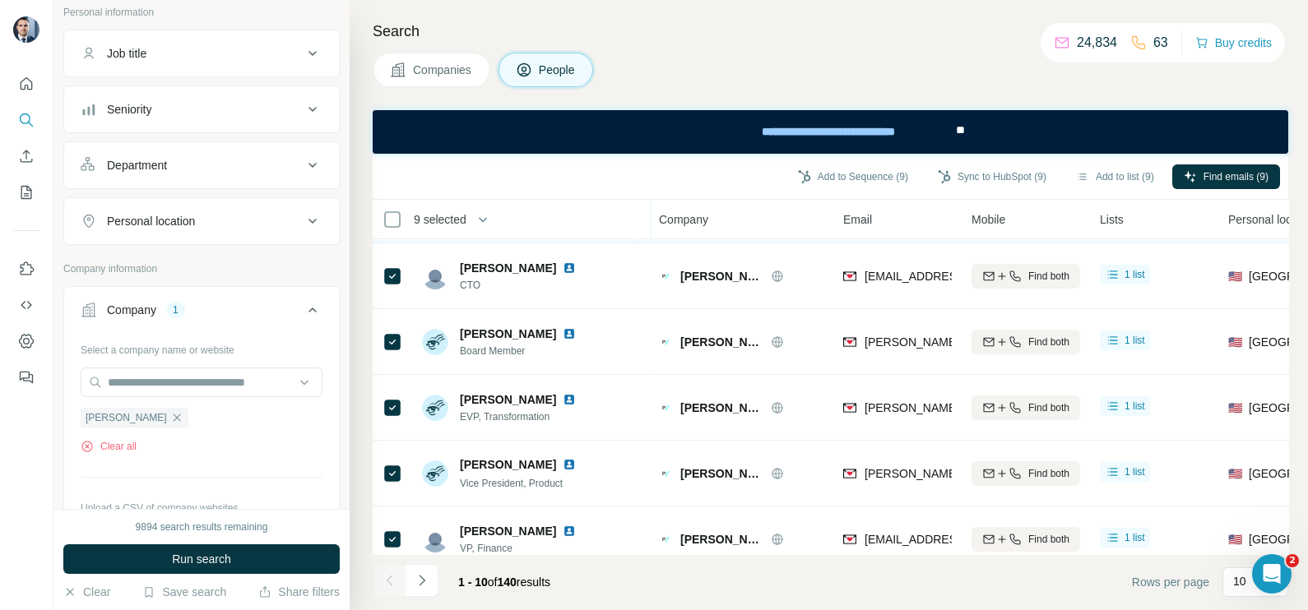
scroll to position [0, 0]
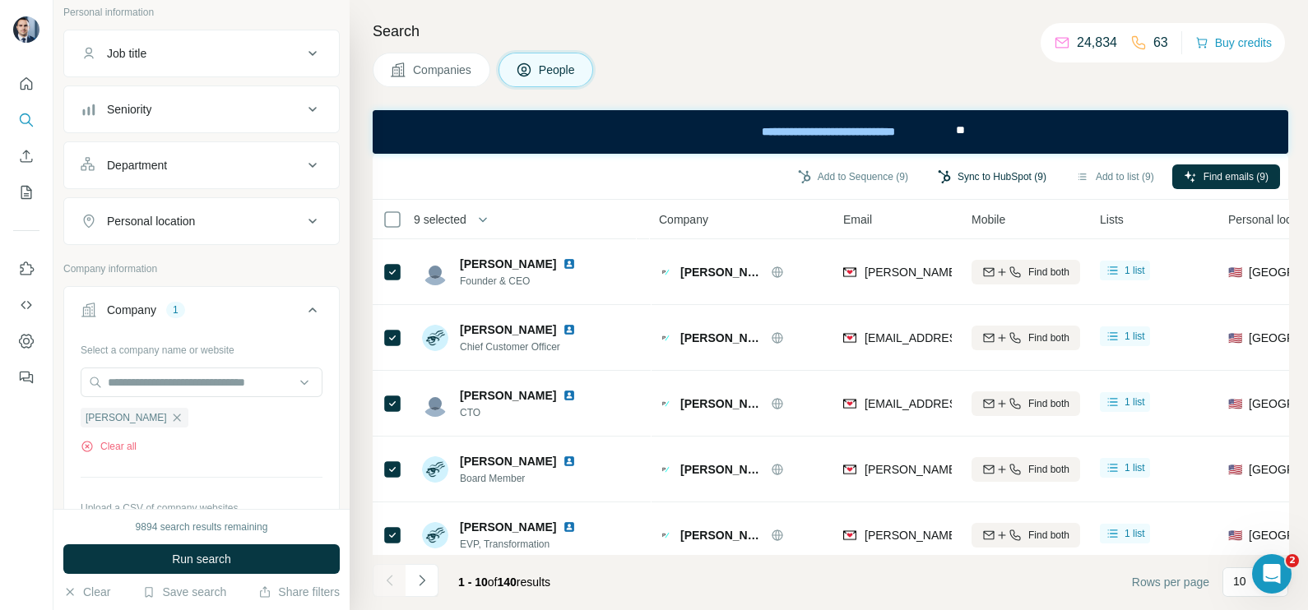
click at [980, 173] on button "Sync to HubSpot (9)" at bounding box center [992, 177] width 132 height 25
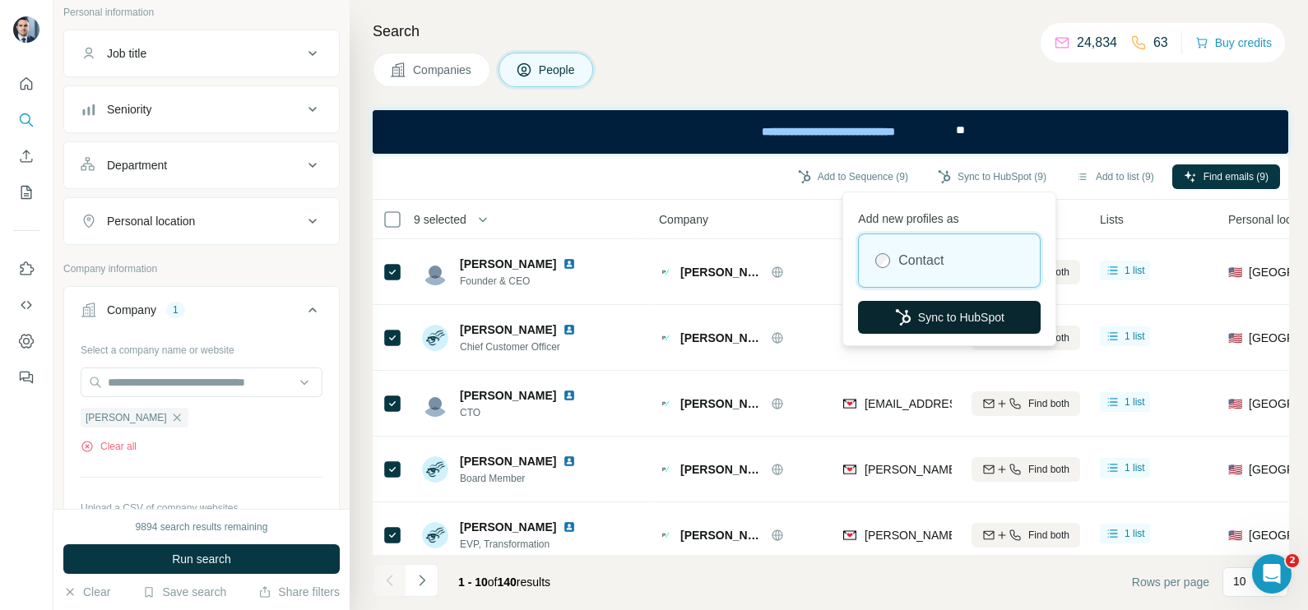
click at [939, 313] on button "Sync to HubSpot" at bounding box center [949, 317] width 183 height 33
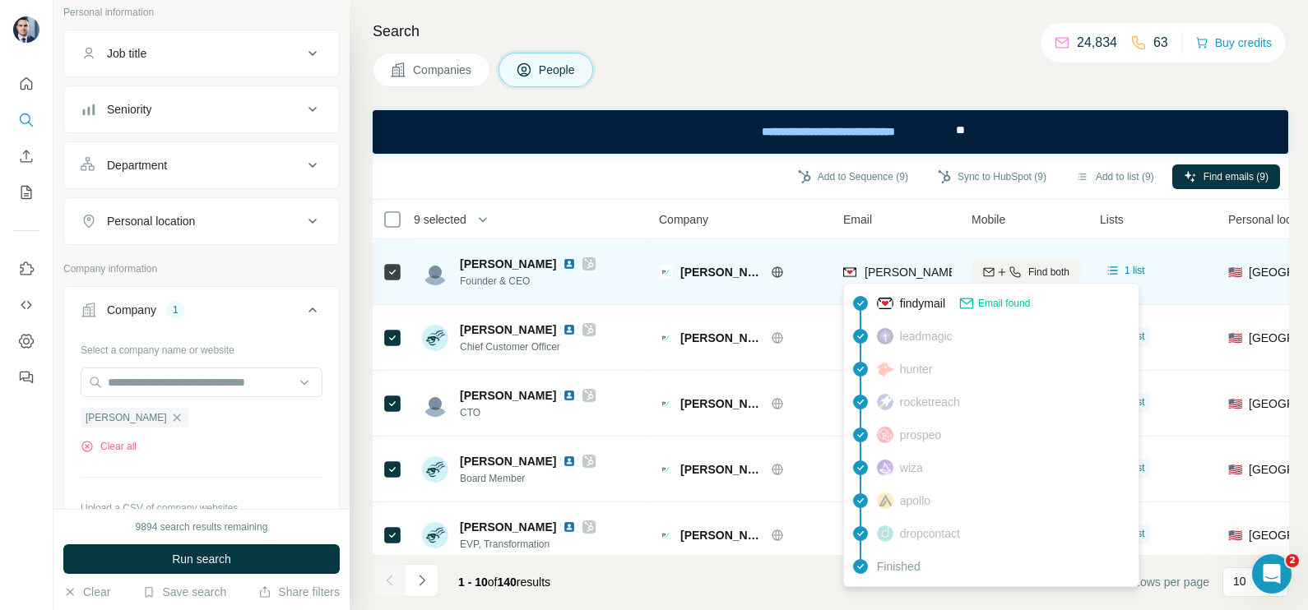
click at [878, 271] on span "[PERSON_NAME][EMAIL_ADDRESS][DOMAIN_NAME]" at bounding box center [1009, 272] width 290 height 13
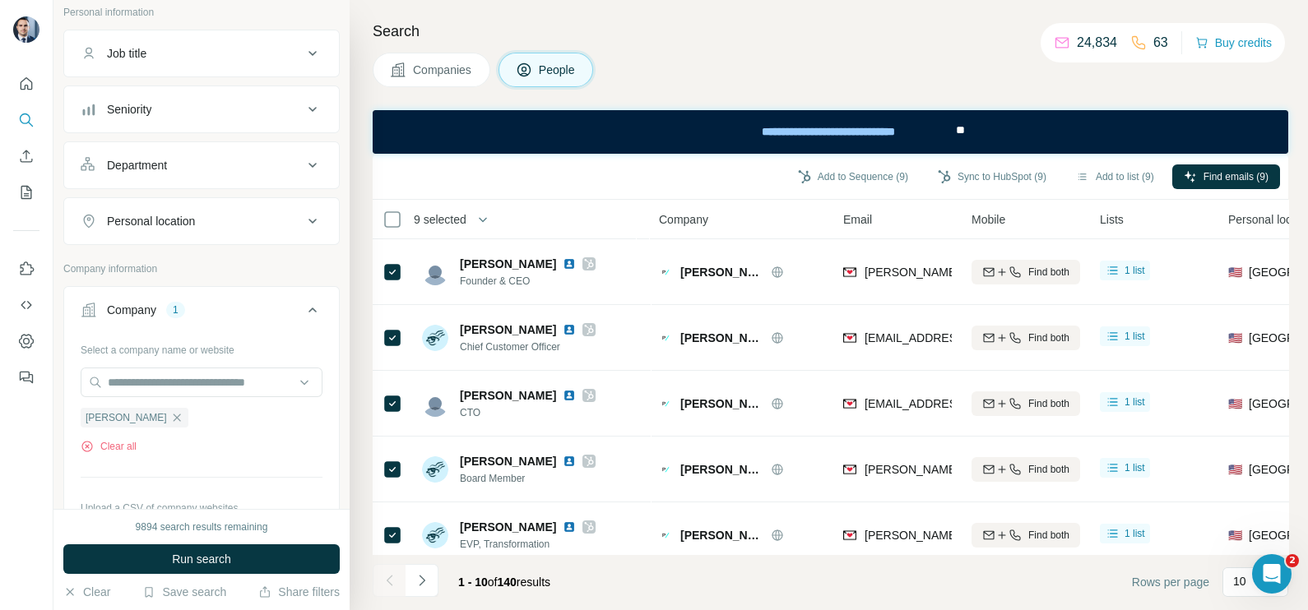
click at [752, 218] on div "Company" at bounding box center [741, 219] width 165 height 19
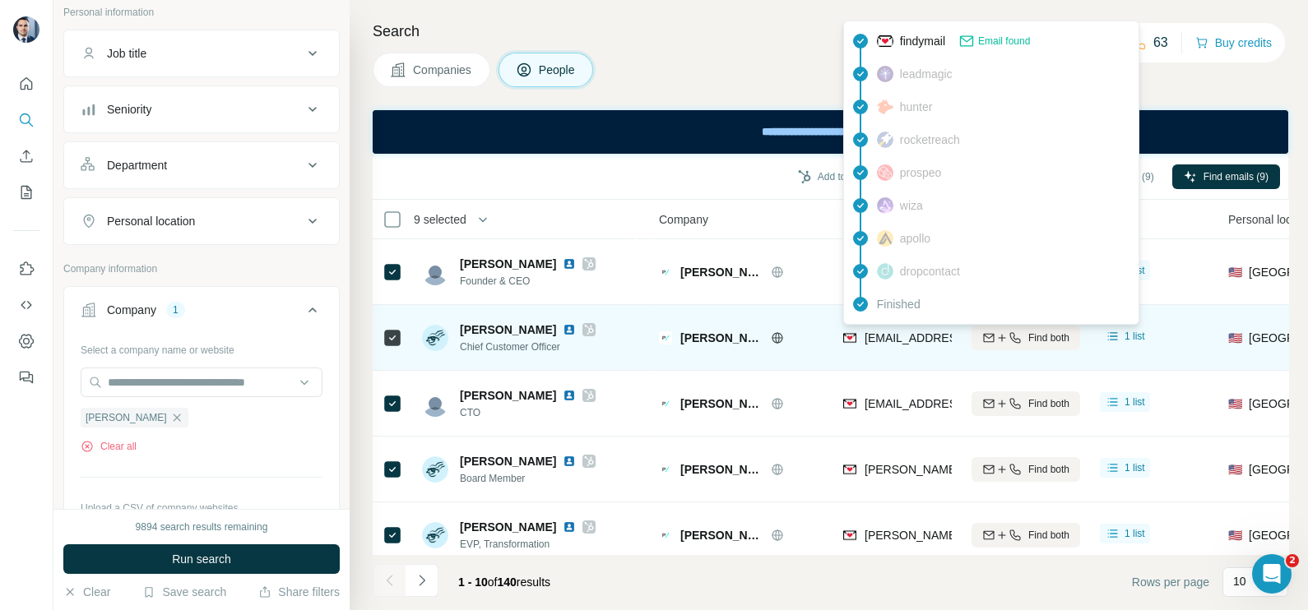
click at [892, 333] on span "[EMAIL_ADDRESS][PERSON_NAME][DOMAIN_NAME]" at bounding box center [1009, 337] width 290 height 13
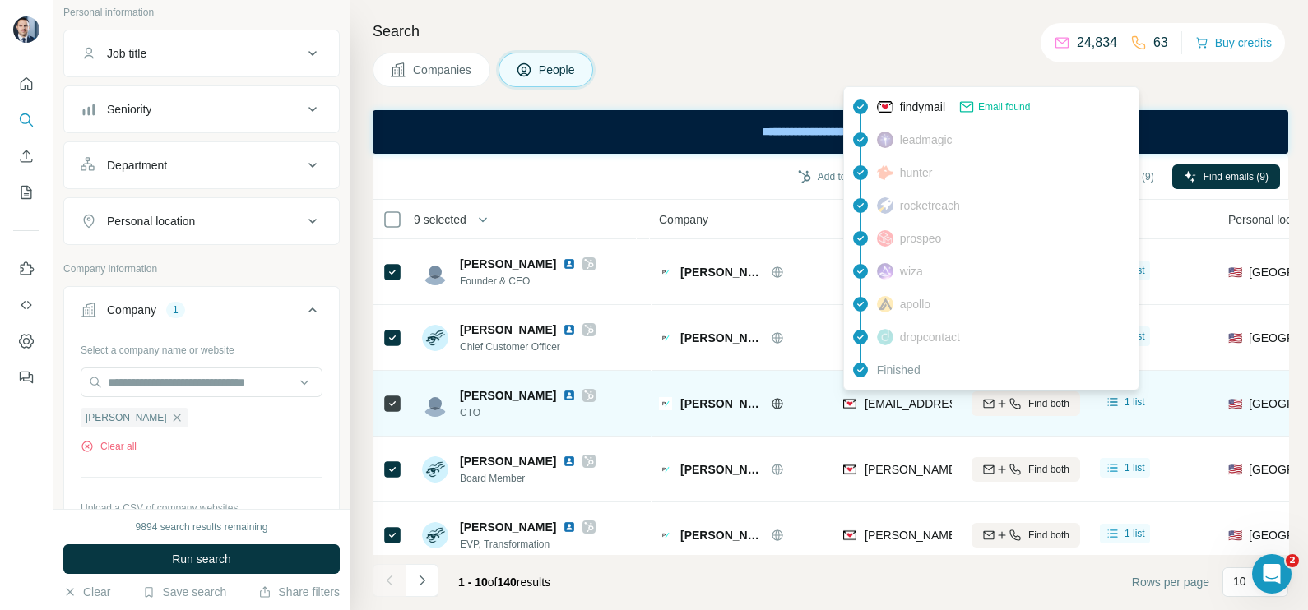
click at [882, 397] on span "[EMAIL_ADDRESS][DOMAIN_NAME]" at bounding box center [961, 403] width 195 height 13
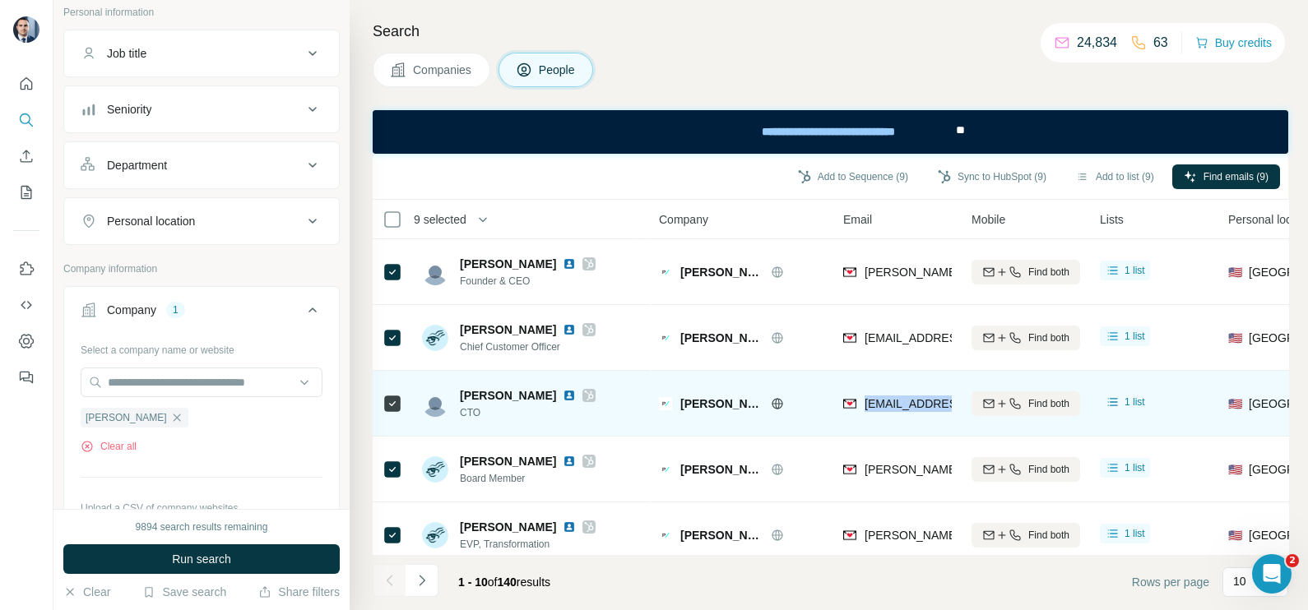
click at [882, 397] on span "[EMAIL_ADDRESS][DOMAIN_NAME]" at bounding box center [961, 403] width 195 height 13
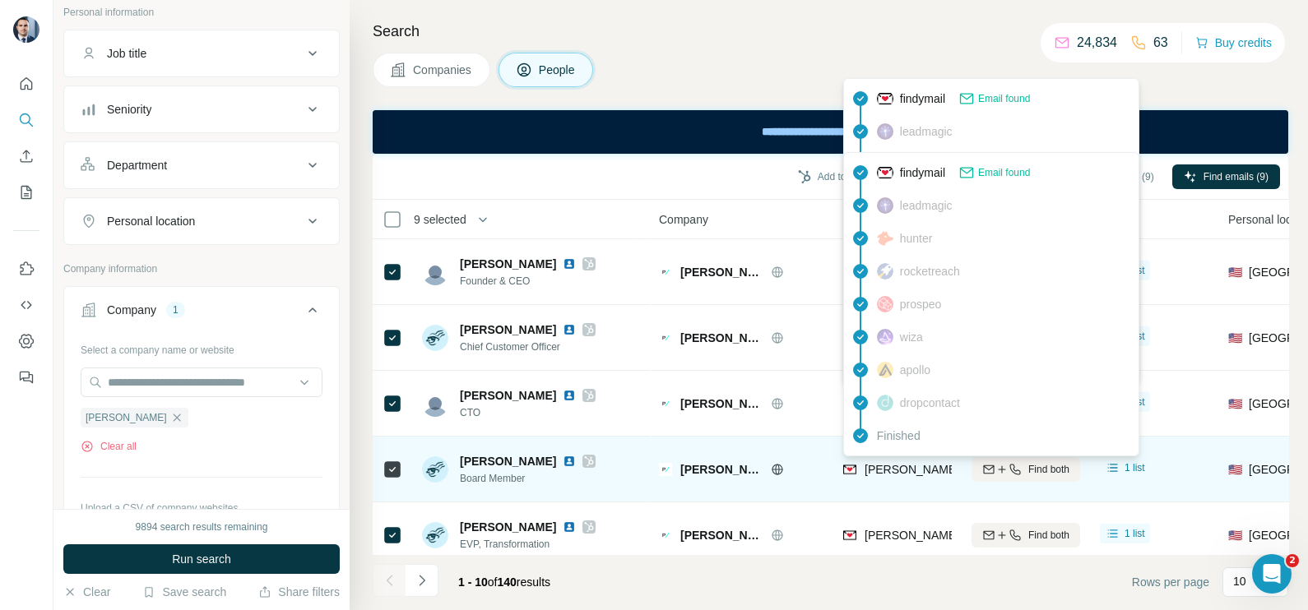
click at [879, 464] on span "[PERSON_NAME][EMAIL_ADDRESS][PERSON_NAME][DOMAIN_NAME]" at bounding box center [1056, 469] width 385 height 13
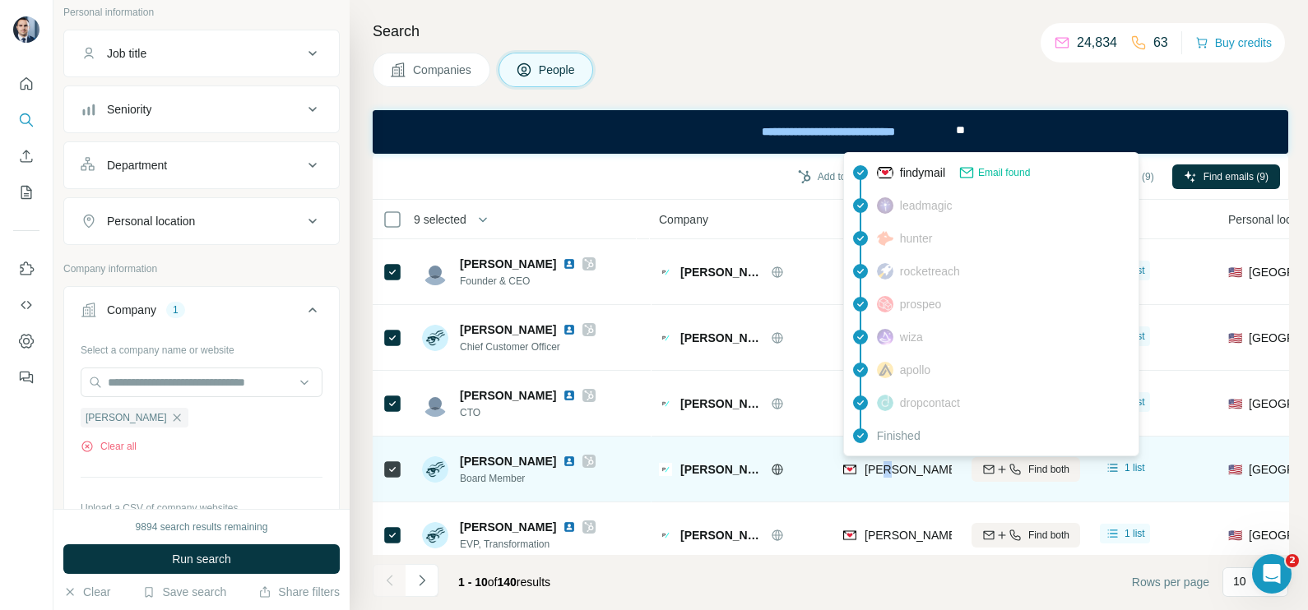
click at [879, 464] on span "[PERSON_NAME][EMAIL_ADDRESS][PERSON_NAME][DOMAIN_NAME]" at bounding box center [1056, 469] width 385 height 13
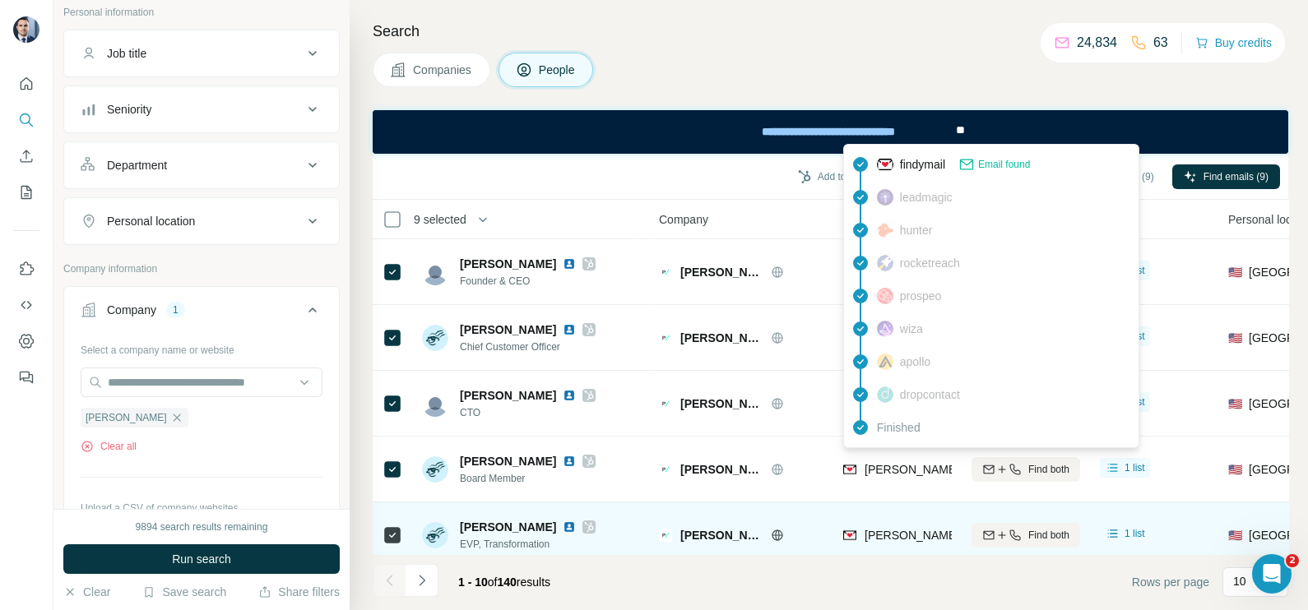
click at [878, 541] on span "[PERSON_NAME][EMAIL_ADDRESS][DOMAIN_NAME]" at bounding box center [1009, 535] width 290 height 13
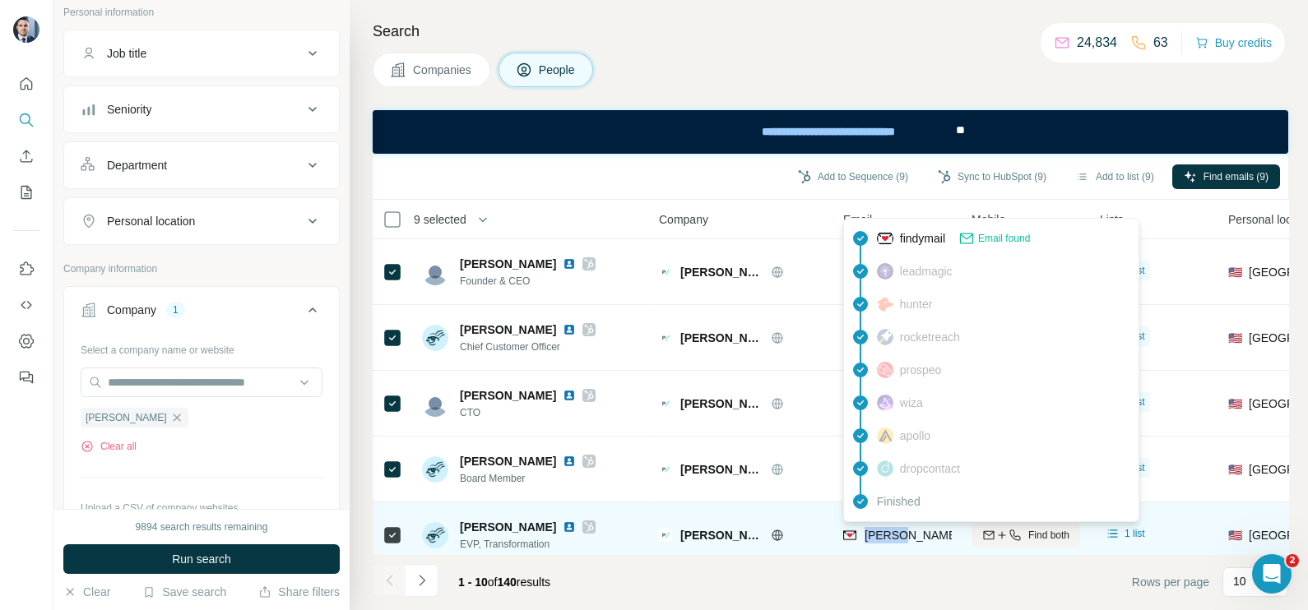
click at [878, 541] on span "[PERSON_NAME][EMAIL_ADDRESS][DOMAIN_NAME]" at bounding box center [1009, 535] width 290 height 13
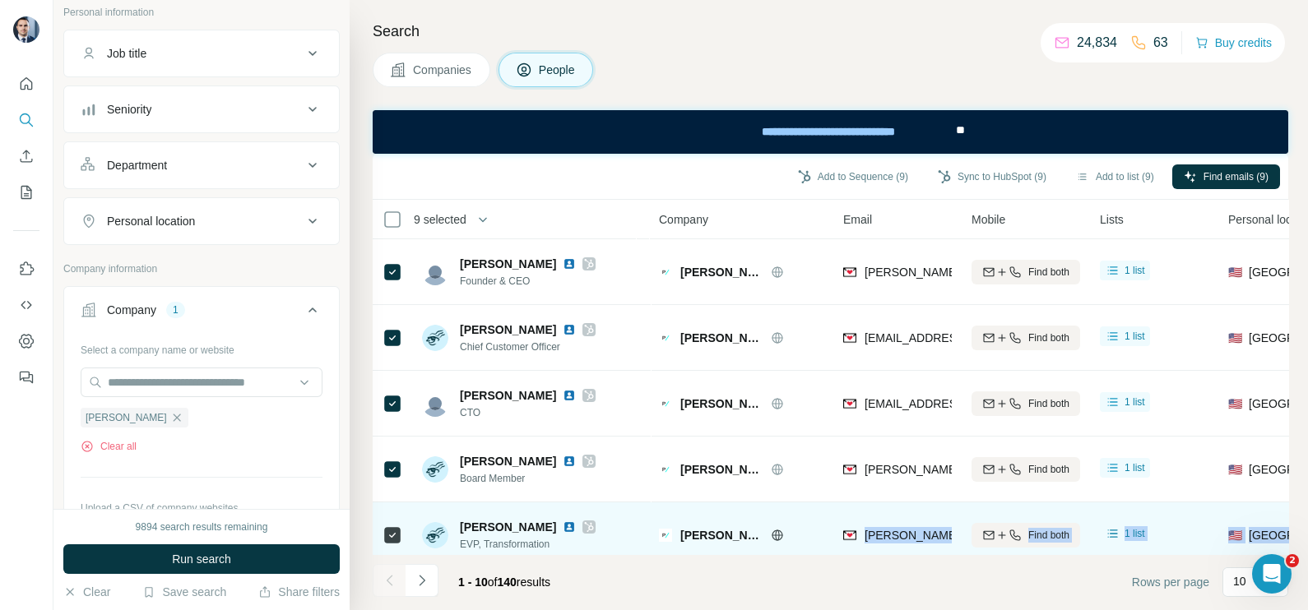
click at [0, 0] on tbody "[PERSON_NAME] Founder & CEO Polly [EMAIL_ADDRESS][DOMAIN_NAME] Find both 1 list…" at bounding box center [0, 0] width 0 height 0
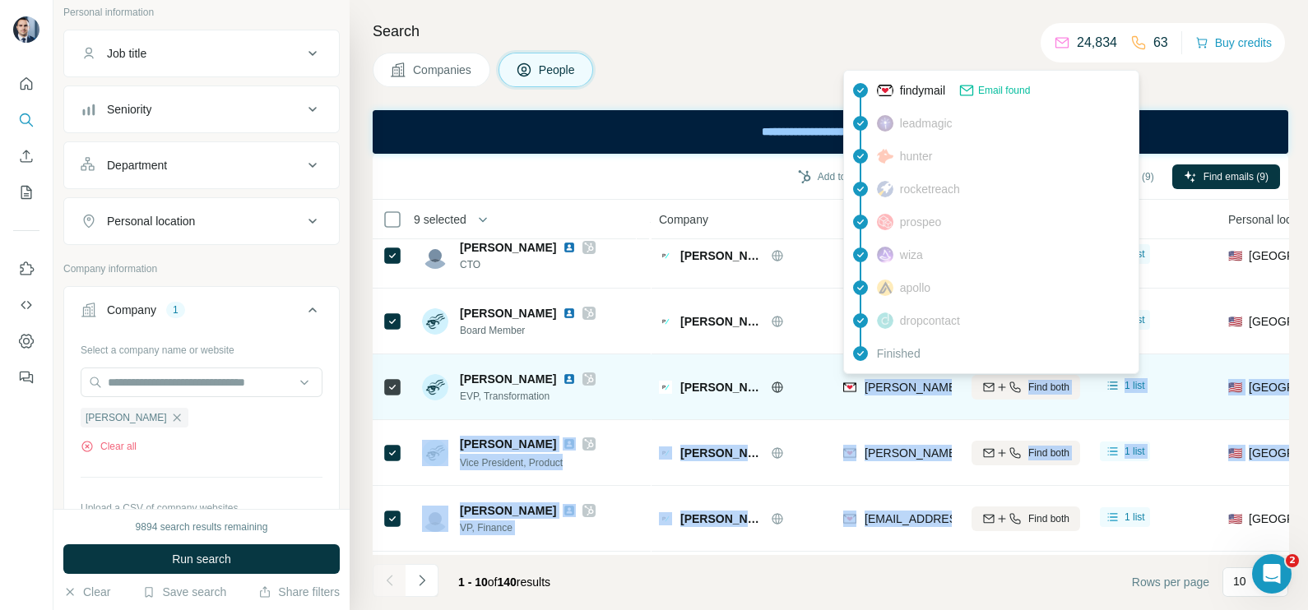
click at [903, 390] on span "[PERSON_NAME][EMAIL_ADDRESS][DOMAIN_NAME]" at bounding box center [1009, 387] width 290 height 13
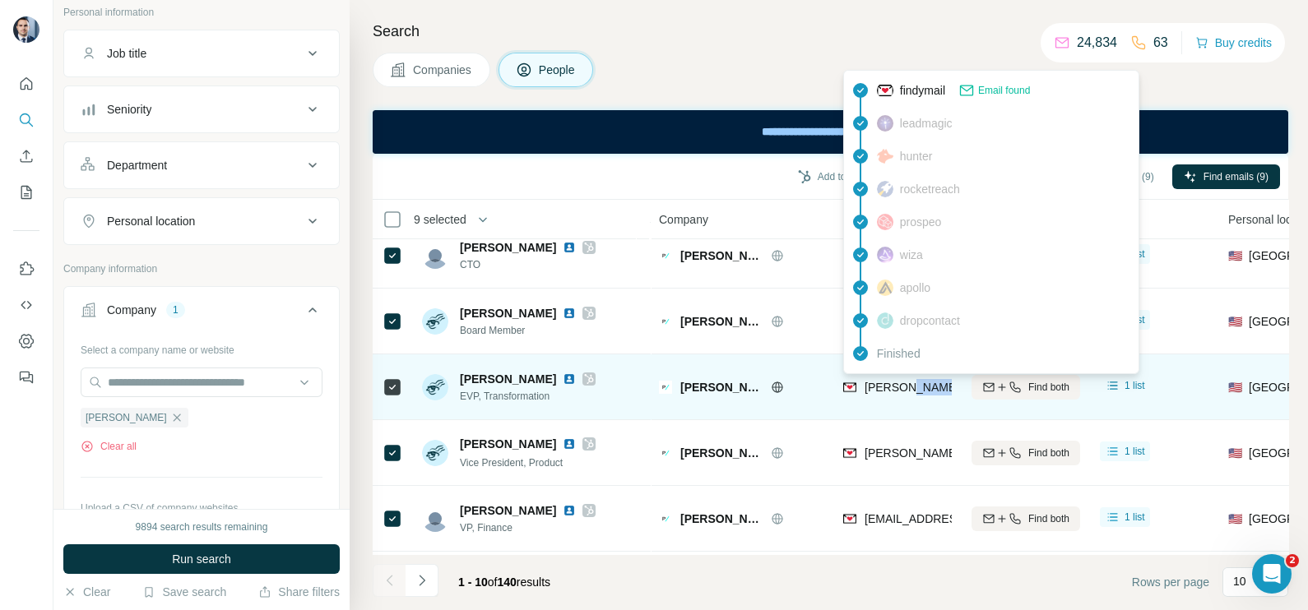
click at [905, 389] on span "[PERSON_NAME][EMAIL_ADDRESS][DOMAIN_NAME]" at bounding box center [1009, 387] width 290 height 13
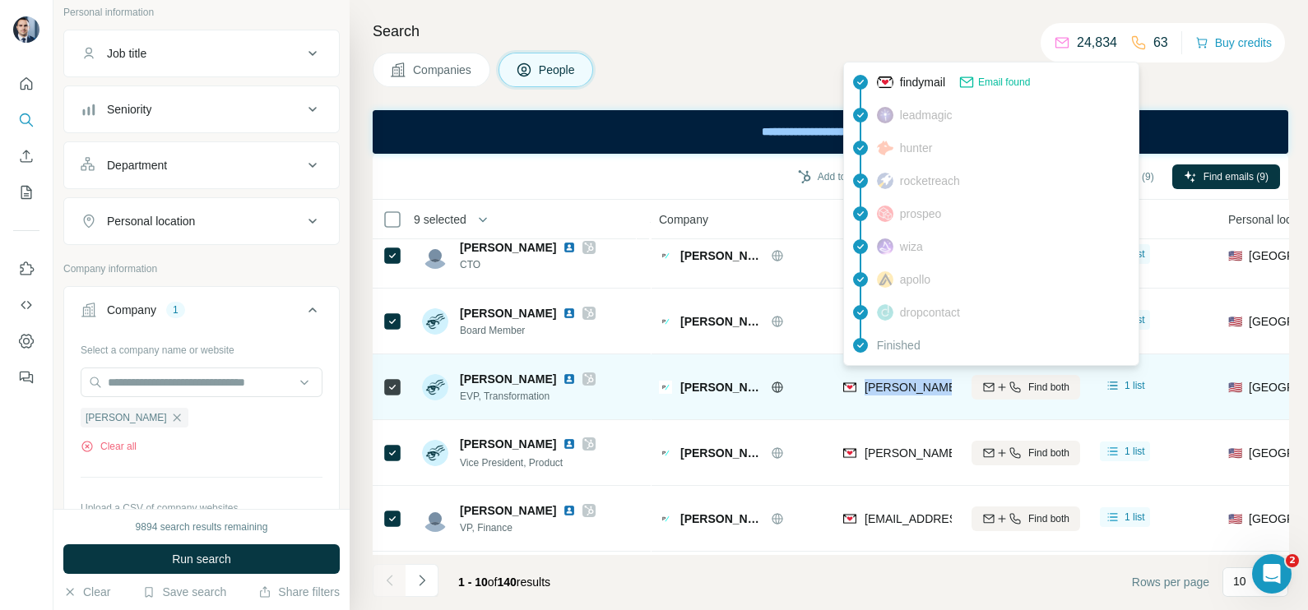
click at [905, 389] on span "[PERSON_NAME][EMAIL_ADDRESS][DOMAIN_NAME]" at bounding box center [1009, 387] width 290 height 13
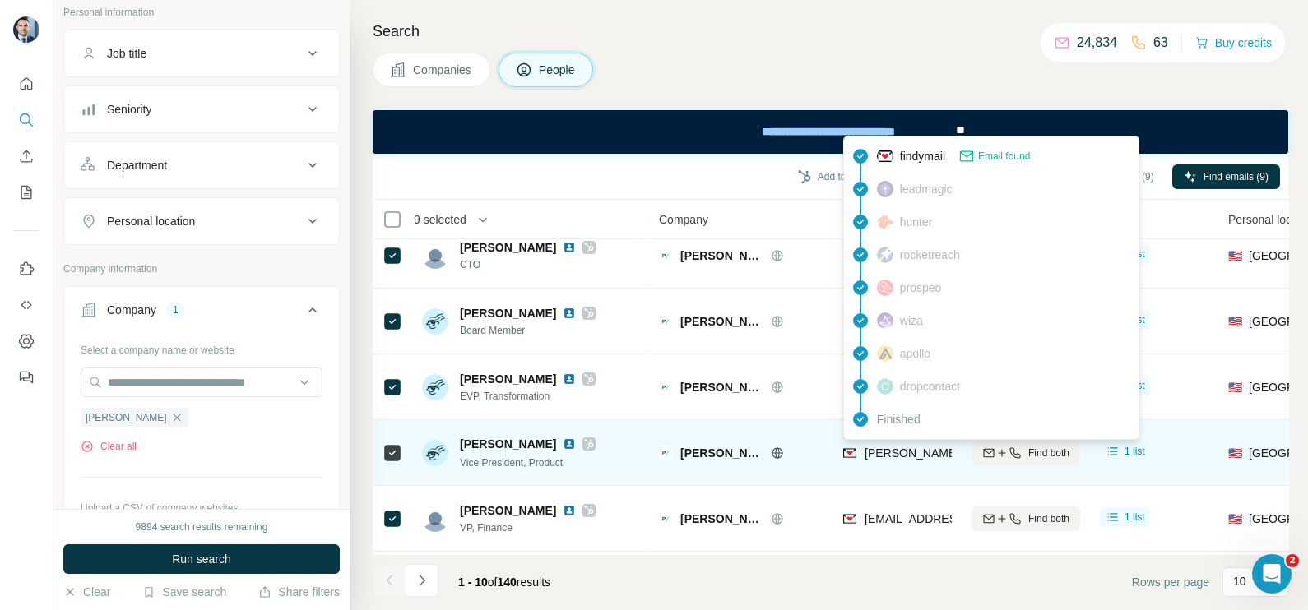
click at [906, 456] on span "[PERSON_NAME][EMAIL_ADDRESS][DOMAIN_NAME]" at bounding box center [1009, 453] width 290 height 13
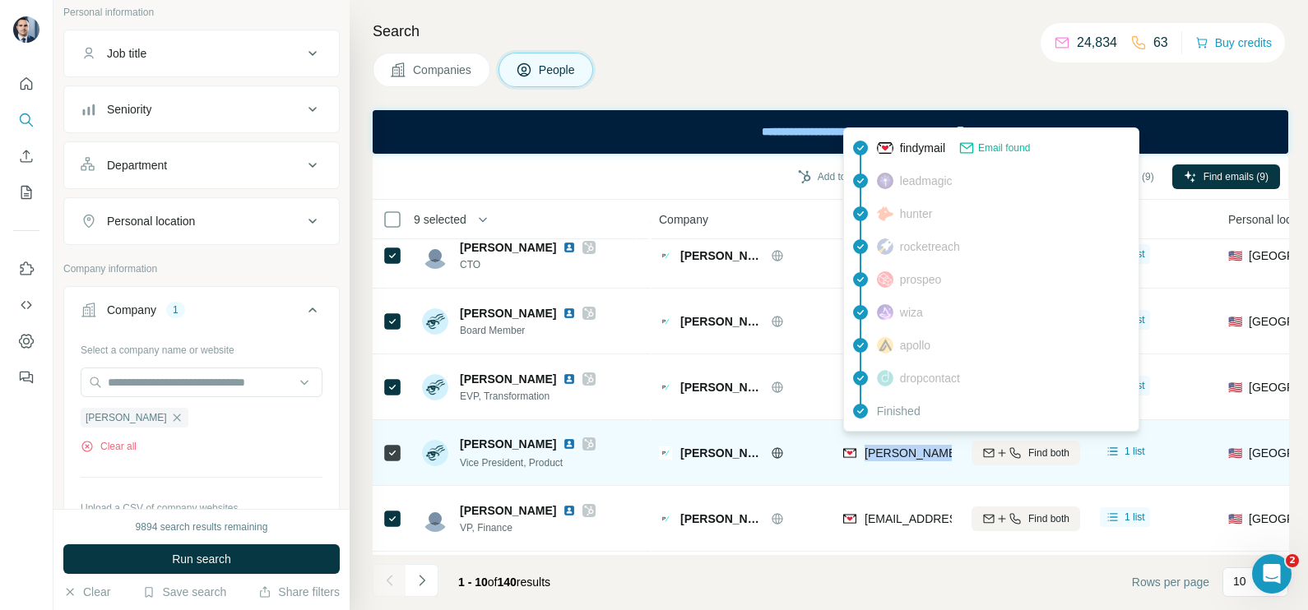
click at [906, 456] on span "[PERSON_NAME][EMAIL_ADDRESS][DOMAIN_NAME]" at bounding box center [1009, 453] width 290 height 13
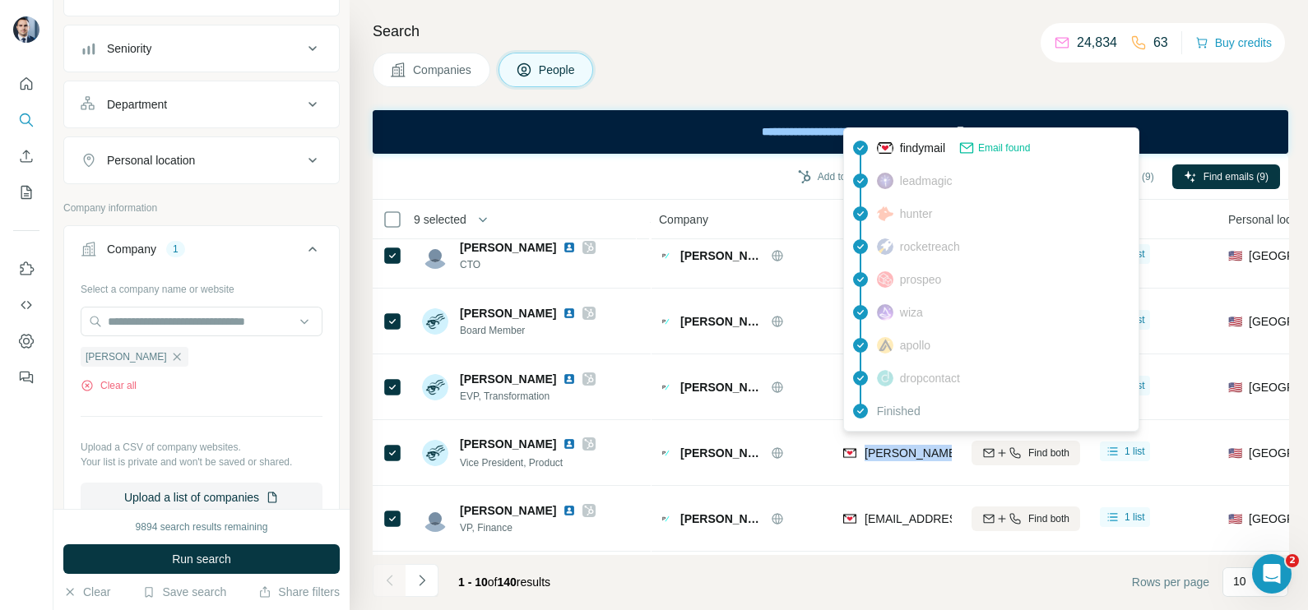
scroll to position [205, 0]
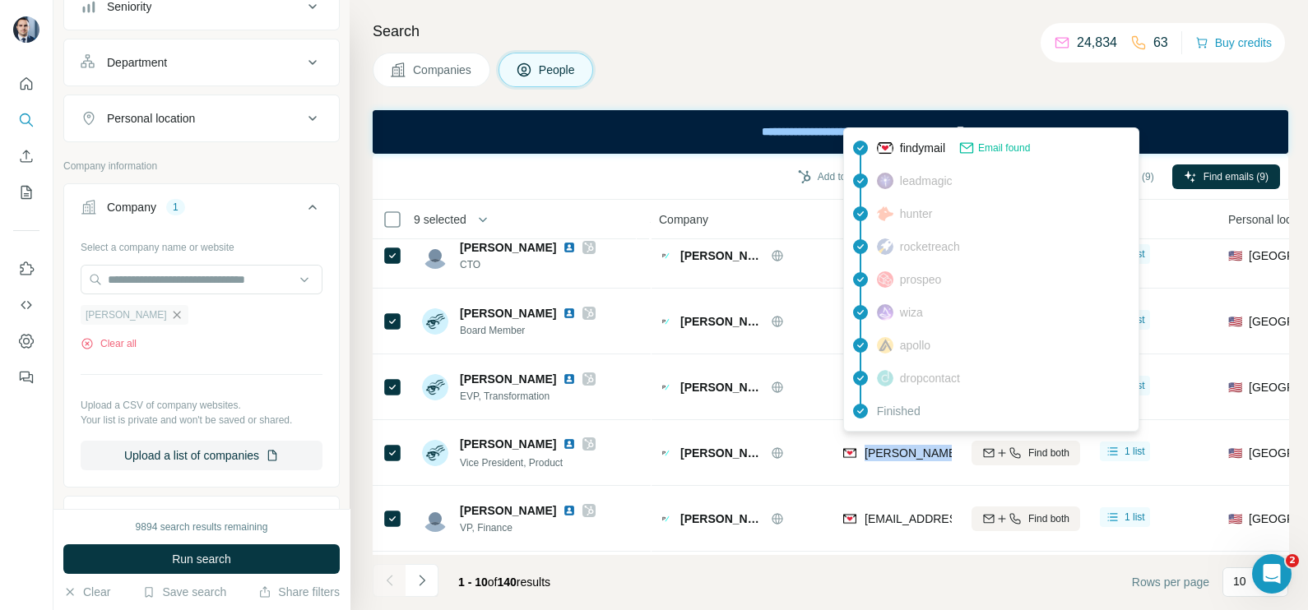
click at [170, 314] on icon "button" at bounding box center [176, 314] width 13 height 13
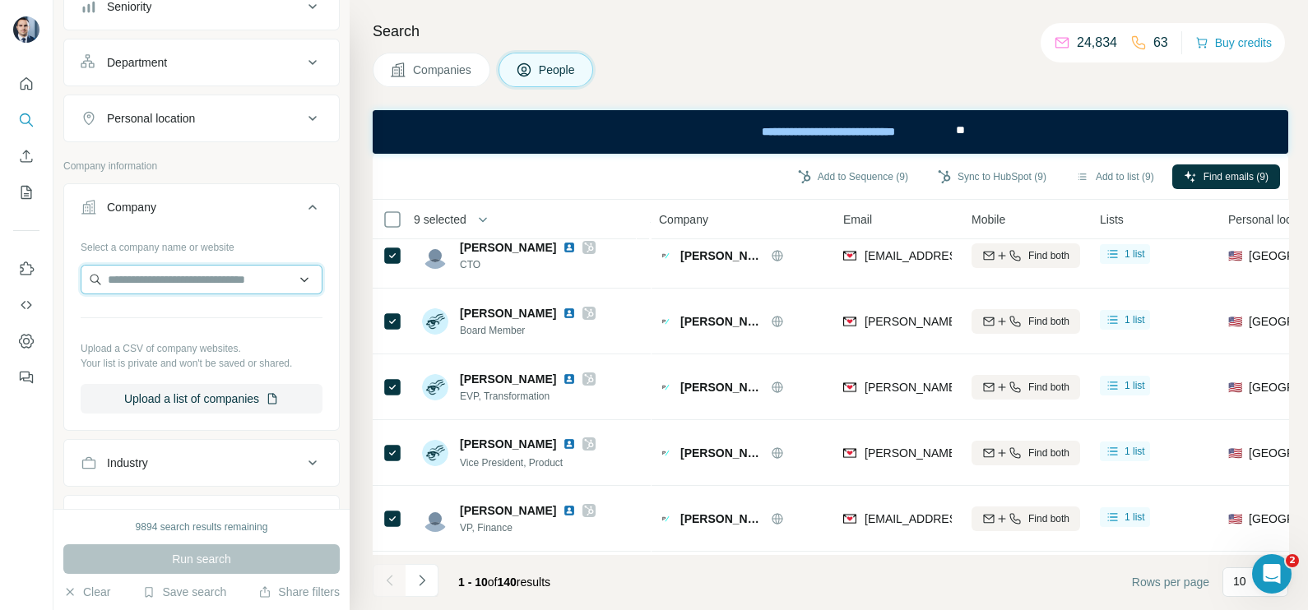
click at [163, 280] on input "text" at bounding box center [202, 280] width 242 height 30
paste input "**********"
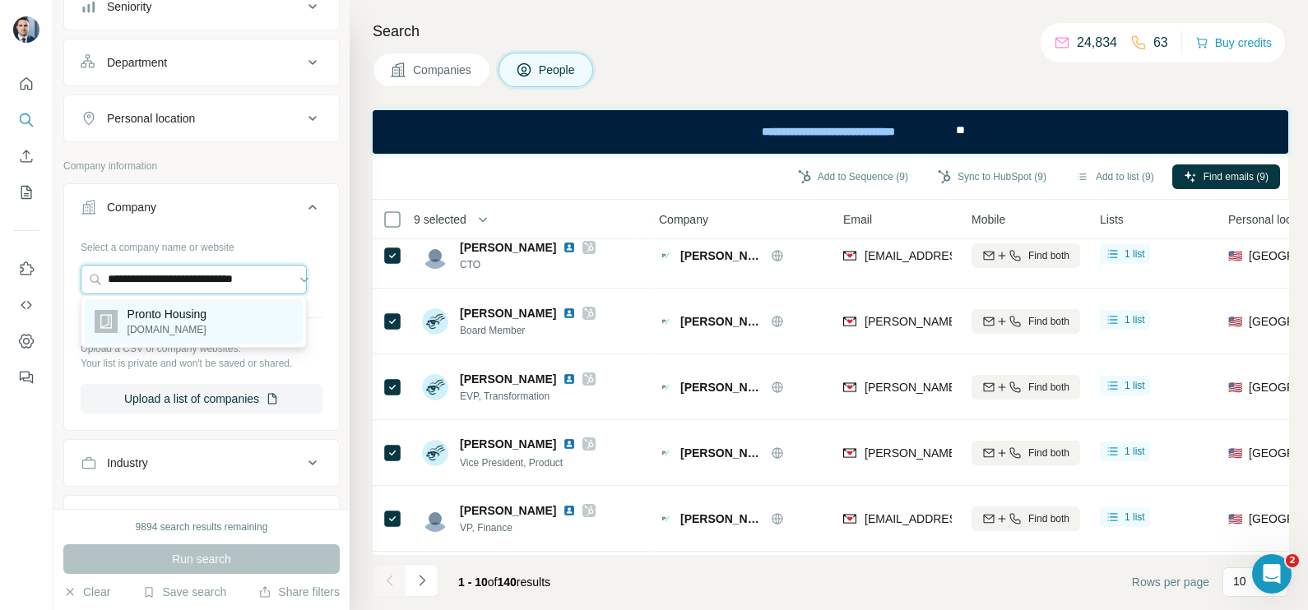
type input "**********"
click at [195, 308] on p "Pronto Housing" at bounding box center [167, 314] width 80 height 16
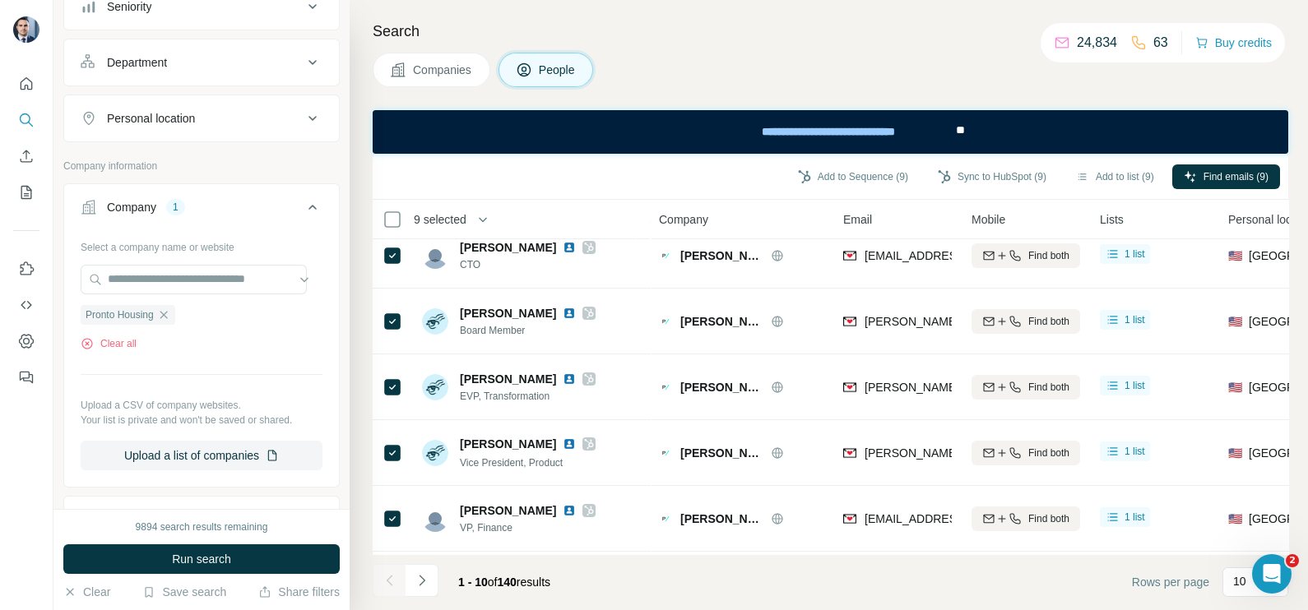
click at [427, 72] on span "Companies" at bounding box center [443, 70] width 60 height 16
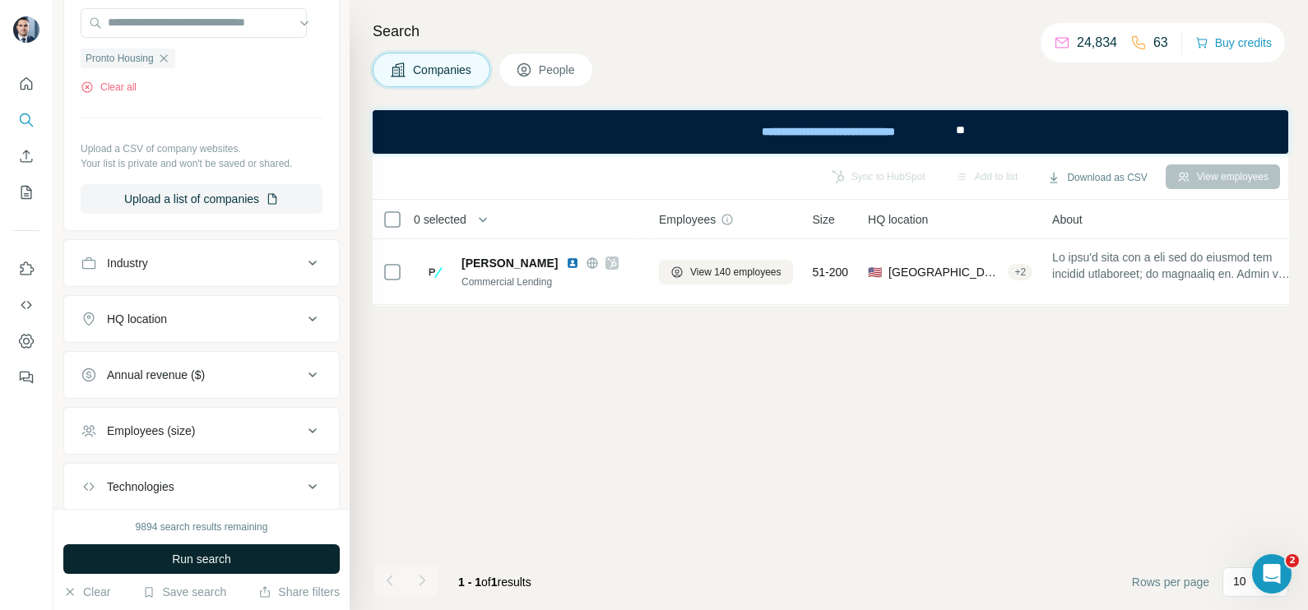
click at [225, 557] on span "Run search" at bounding box center [201, 559] width 59 height 16
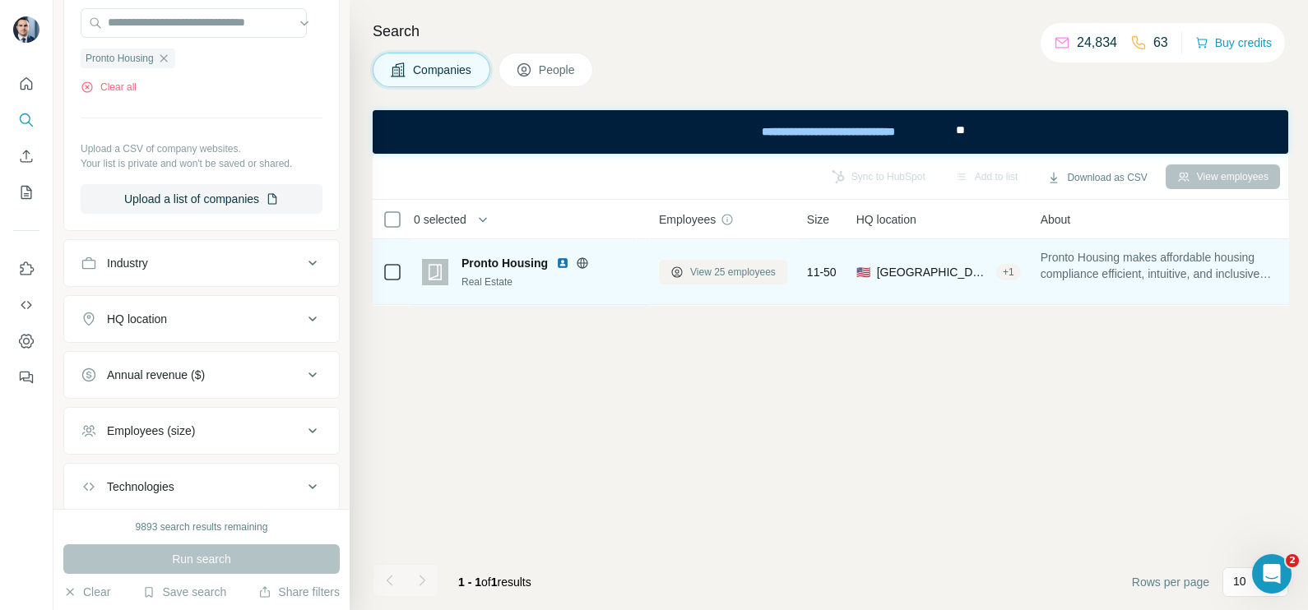
click at [721, 271] on span "View 25 employees" at bounding box center [733, 272] width 86 height 15
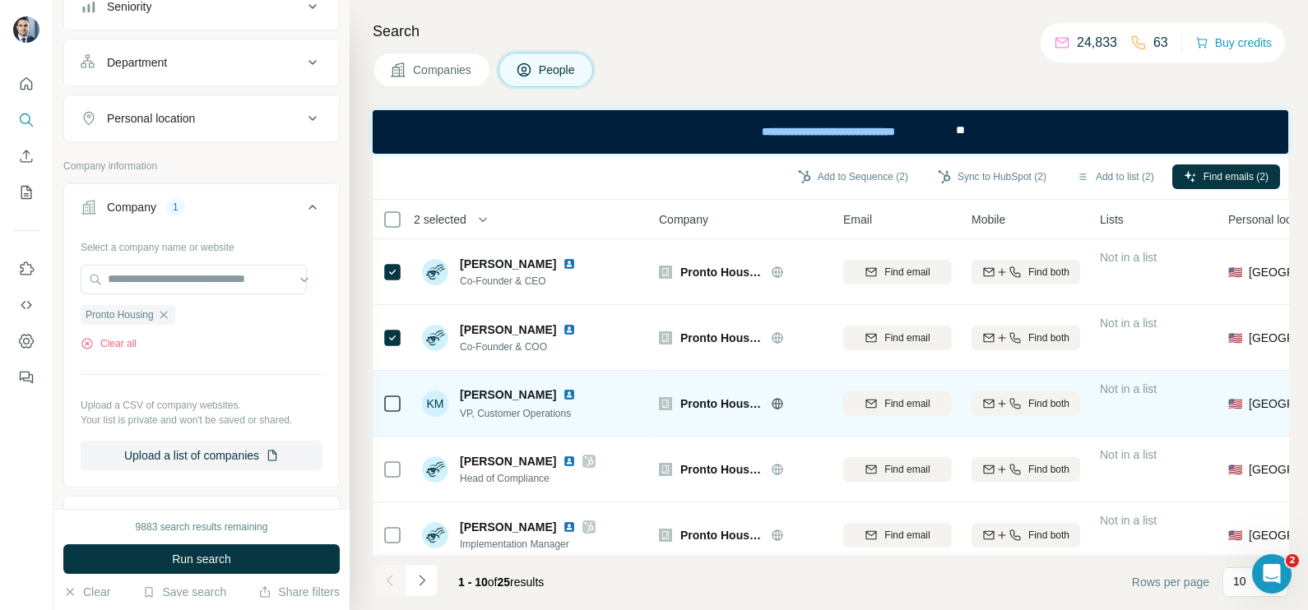
click at [395, 388] on div at bounding box center [392, 403] width 20 height 45
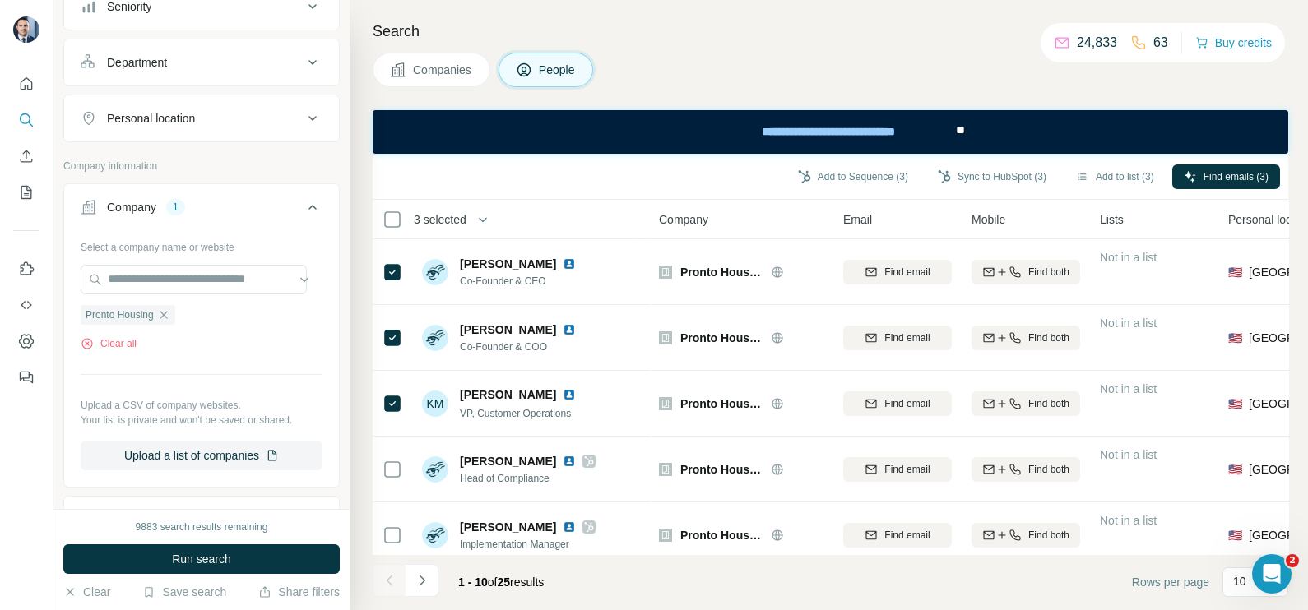
drag, startPoint x: 469, startPoint y: 456, endPoint x: 428, endPoint y: 573, distance: 123.8
click at [428, 573] on icon "Navigate to next page" at bounding box center [422, 580] width 16 height 16
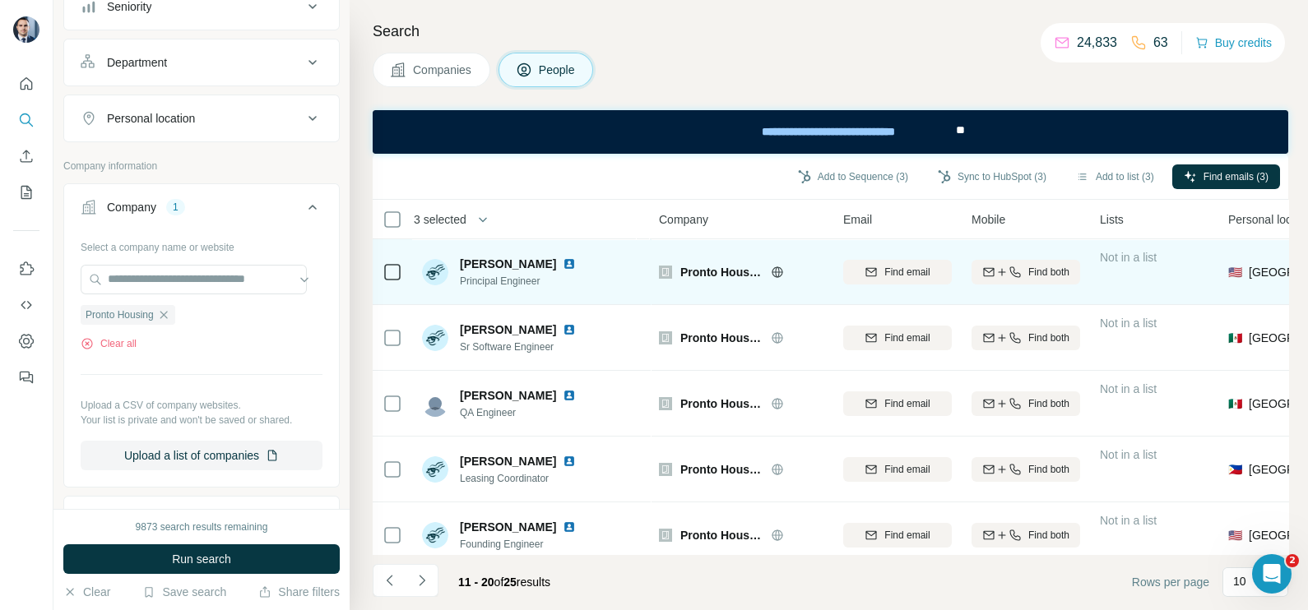
click at [563, 265] on img at bounding box center [569, 263] width 13 height 13
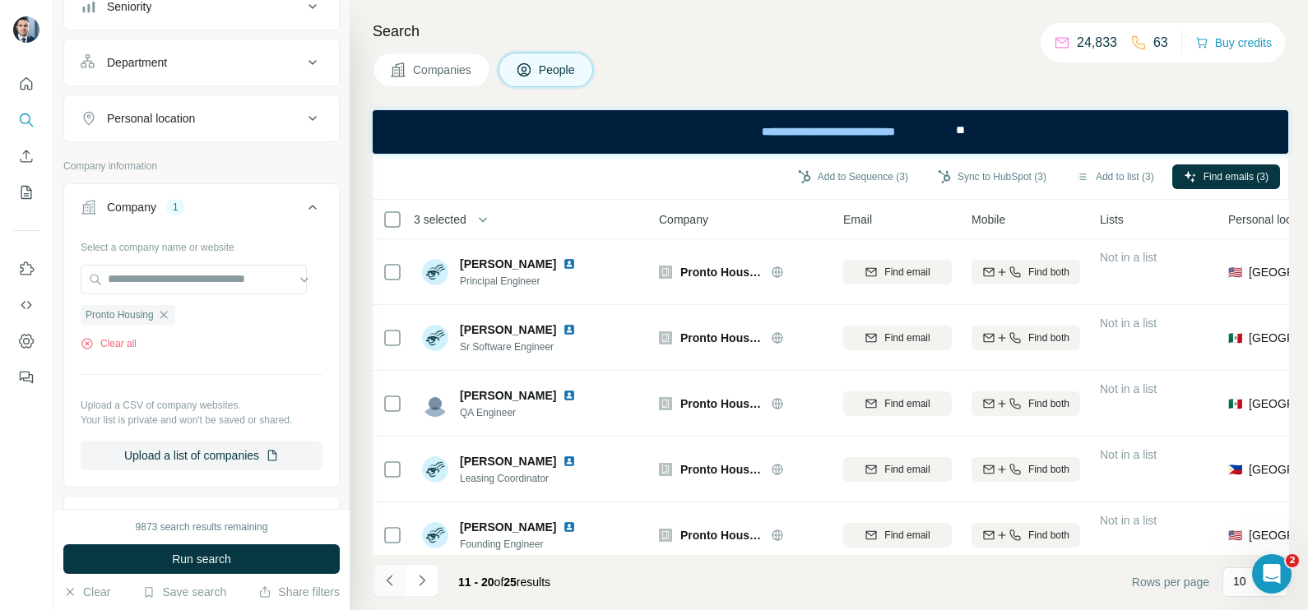
click at [386, 578] on icon "Navigate to previous page" at bounding box center [390, 580] width 16 height 16
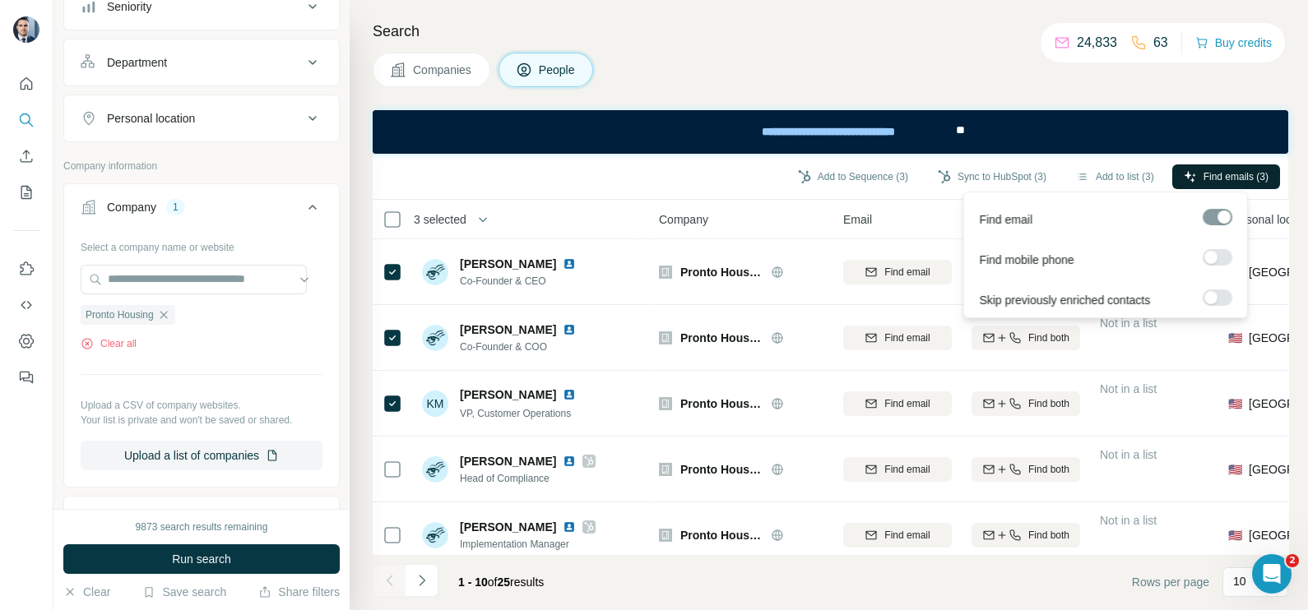
click at [1228, 174] on span "Find emails (3)" at bounding box center [1235, 176] width 65 height 15
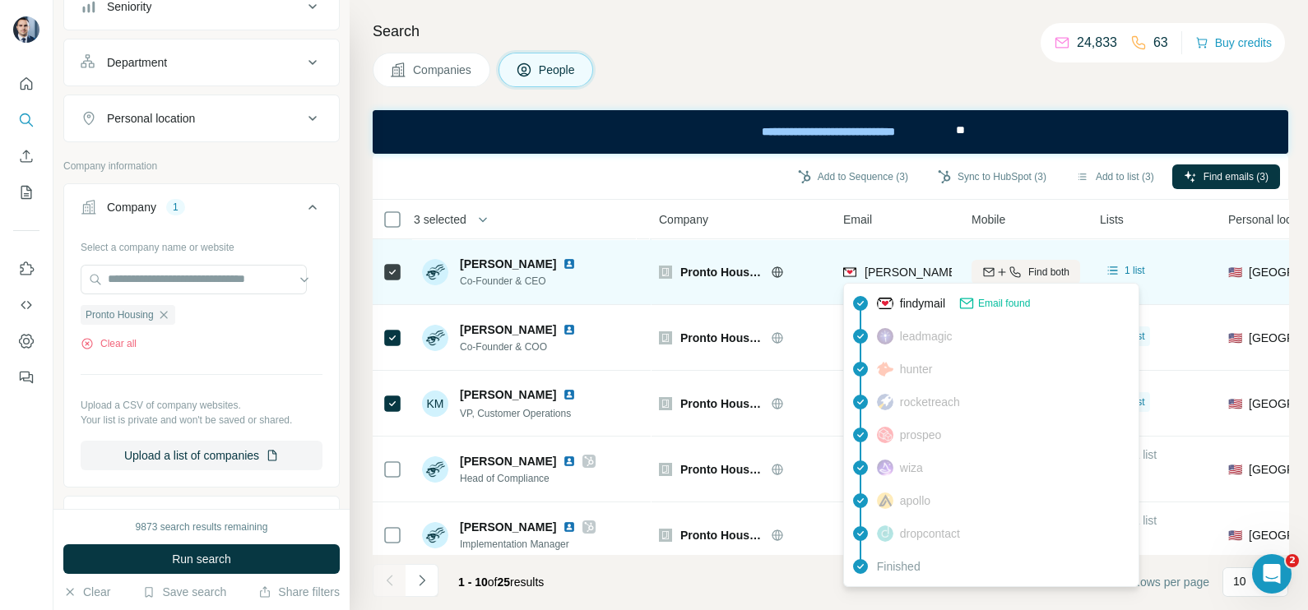
click at [897, 274] on span "[PERSON_NAME][EMAIL_ADDRESS][DOMAIN_NAME]" at bounding box center [1009, 272] width 290 height 13
click at [915, 266] on span "[PERSON_NAME][EMAIL_ADDRESS][DOMAIN_NAME]" at bounding box center [1009, 272] width 290 height 13
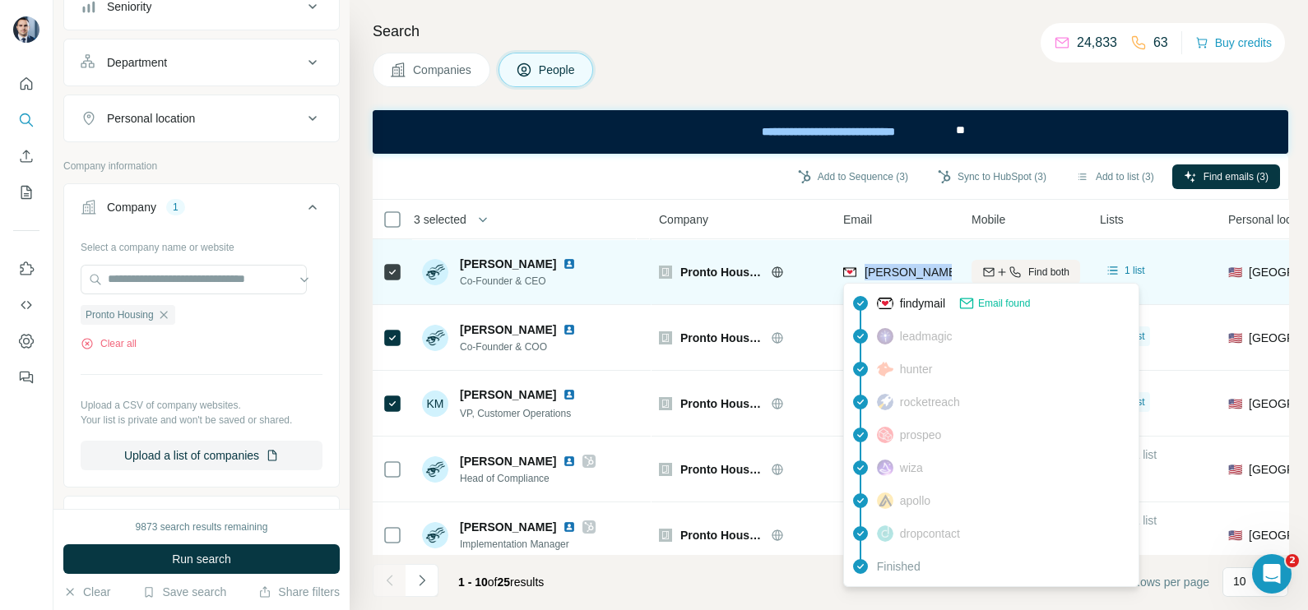
click at [915, 266] on span "[PERSON_NAME][EMAIL_ADDRESS][DOMAIN_NAME]" at bounding box center [1009, 272] width 290 height 13
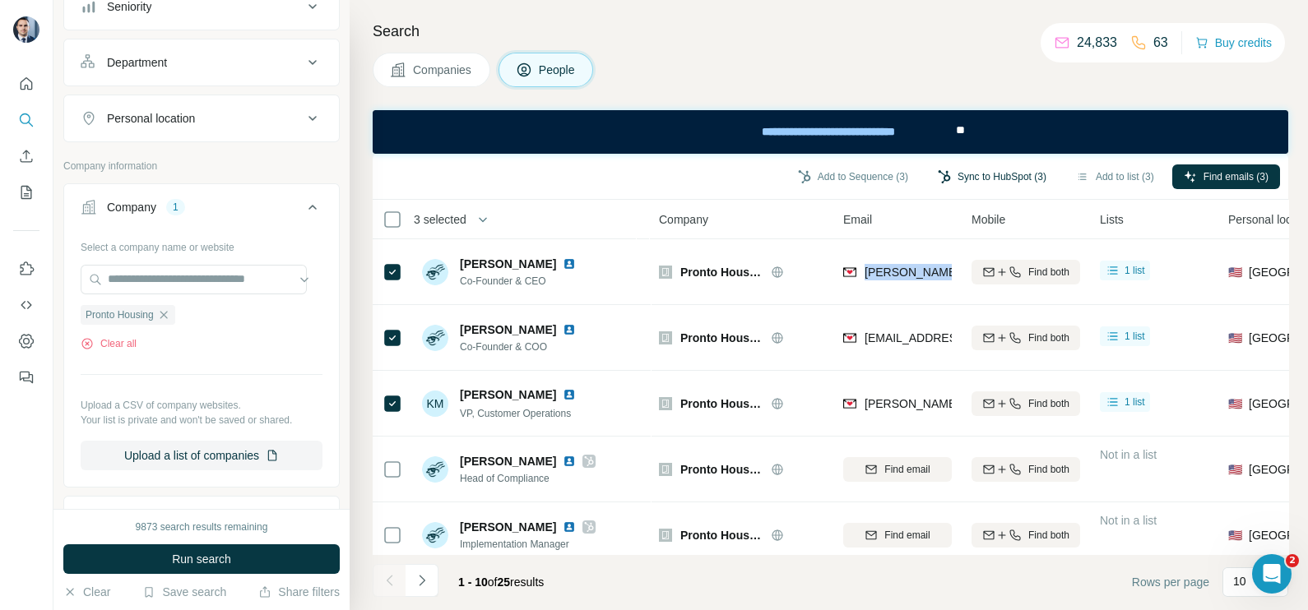
click at [1013, 171] on button "Sync to HubSpot (3)" at bounding box center [992, 177] width 132 height 25
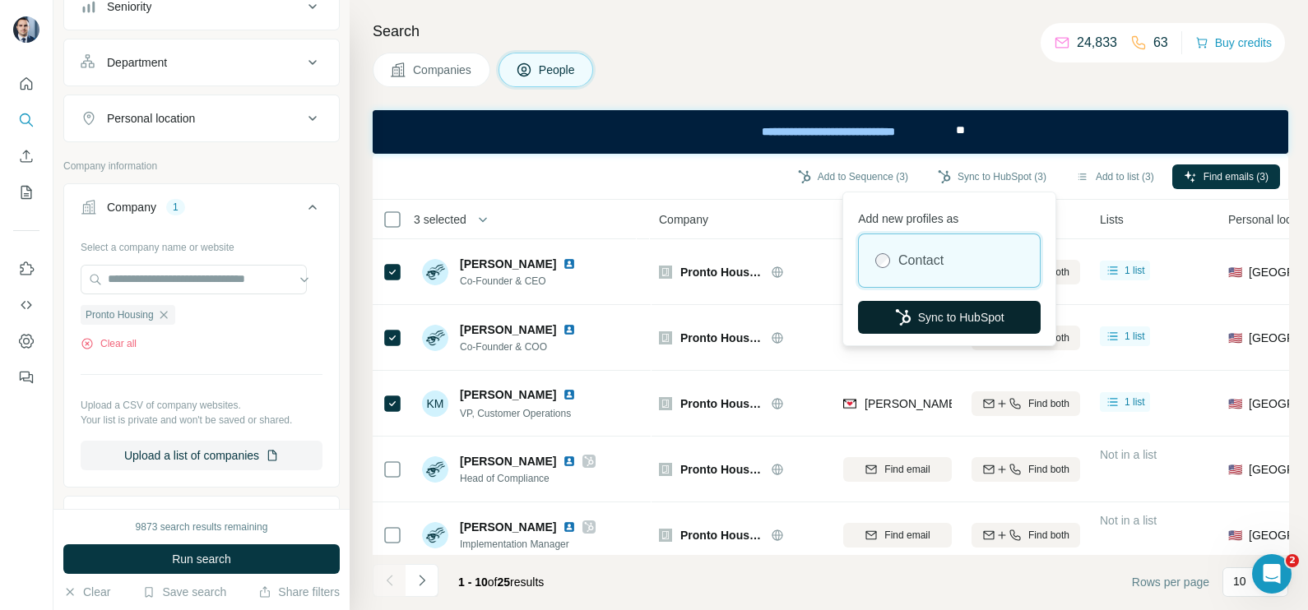
click at [960, 312] on button "Sync to HubSpot" at bounding box center [949, 317] width 183 height 33
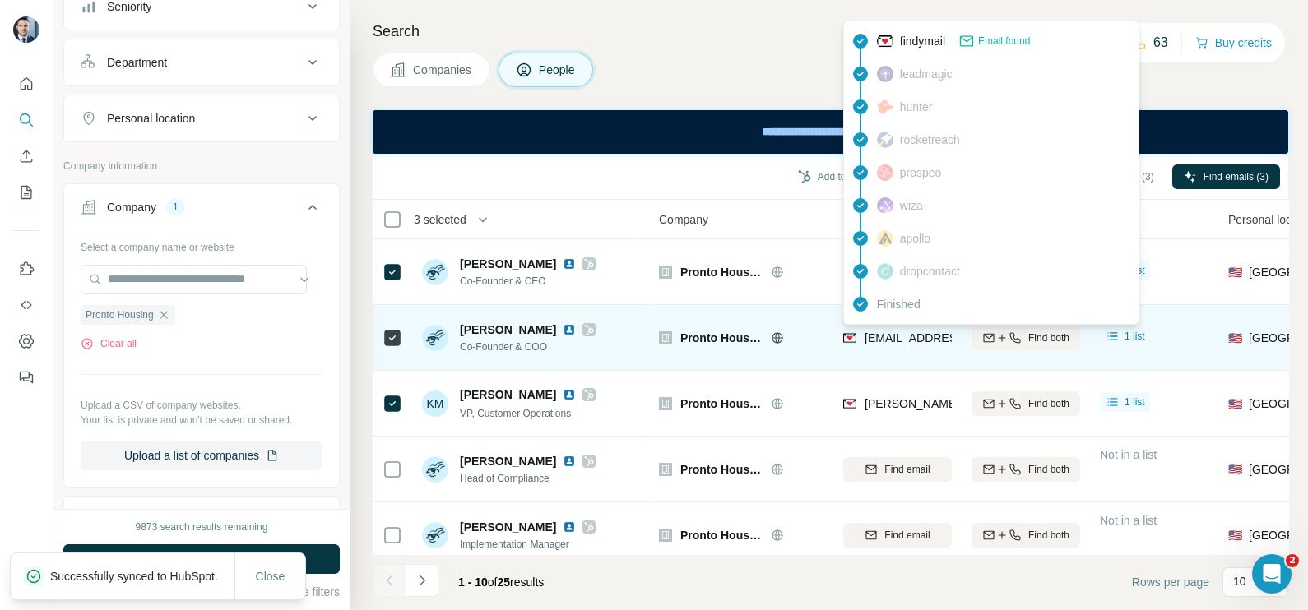
click at [912, 338] on span "[EMAIL_ADDRESS][DOMAIN_NAME]" at bounding box center [961, 337] width 195 height 13
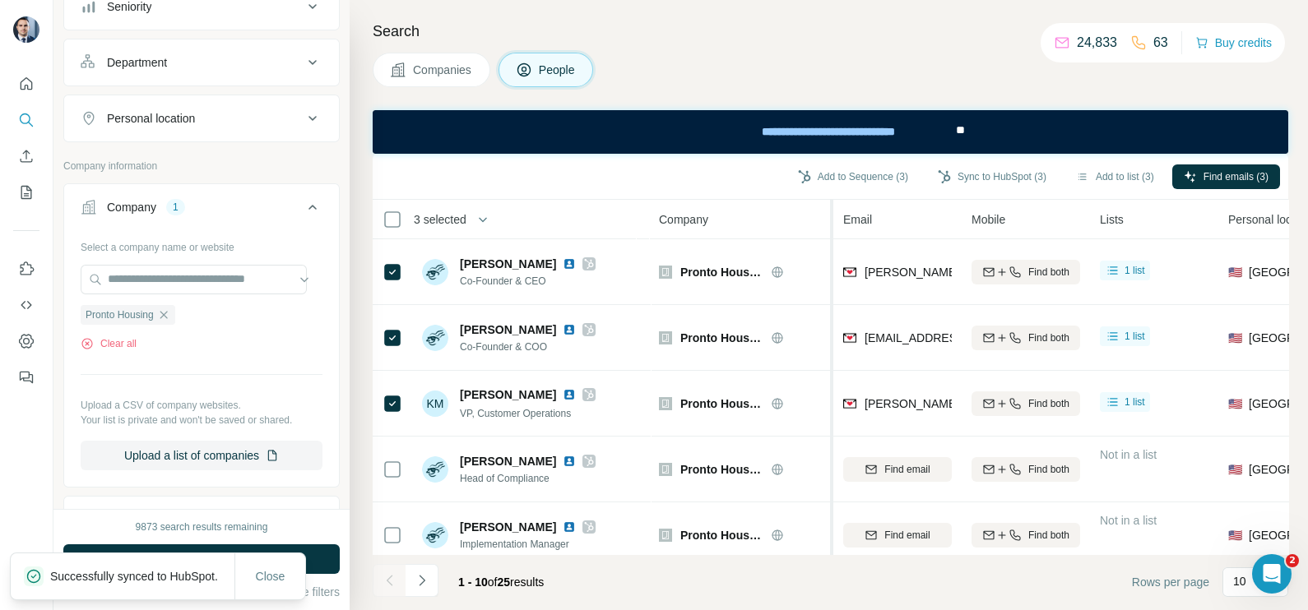
click at [827, 249] on div at bounding box center [830, 548] width 7 height 697
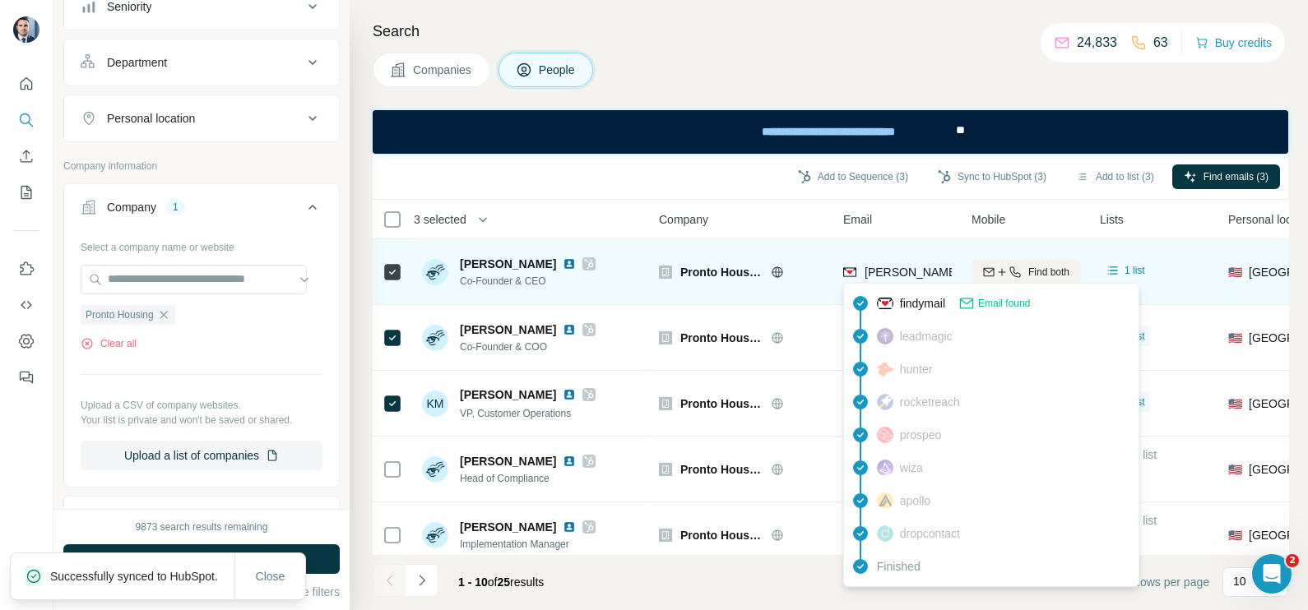
click at [911, 267] on span "[PERSON_NAME][EMAIL_ADDRESS][DOMAIN_NAME]" at bounding box center [1009, 272] width 290 height 13
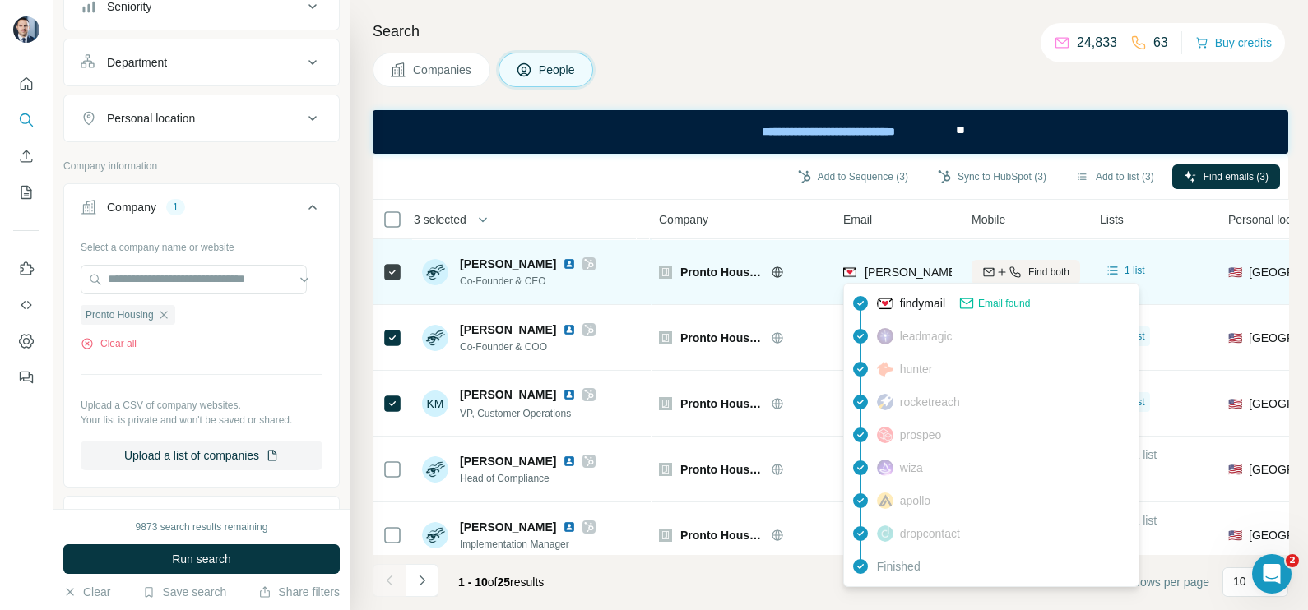
click at [830, 266] on td "Pronto Housing" at bounding box center [741, 272] width 184 height 66
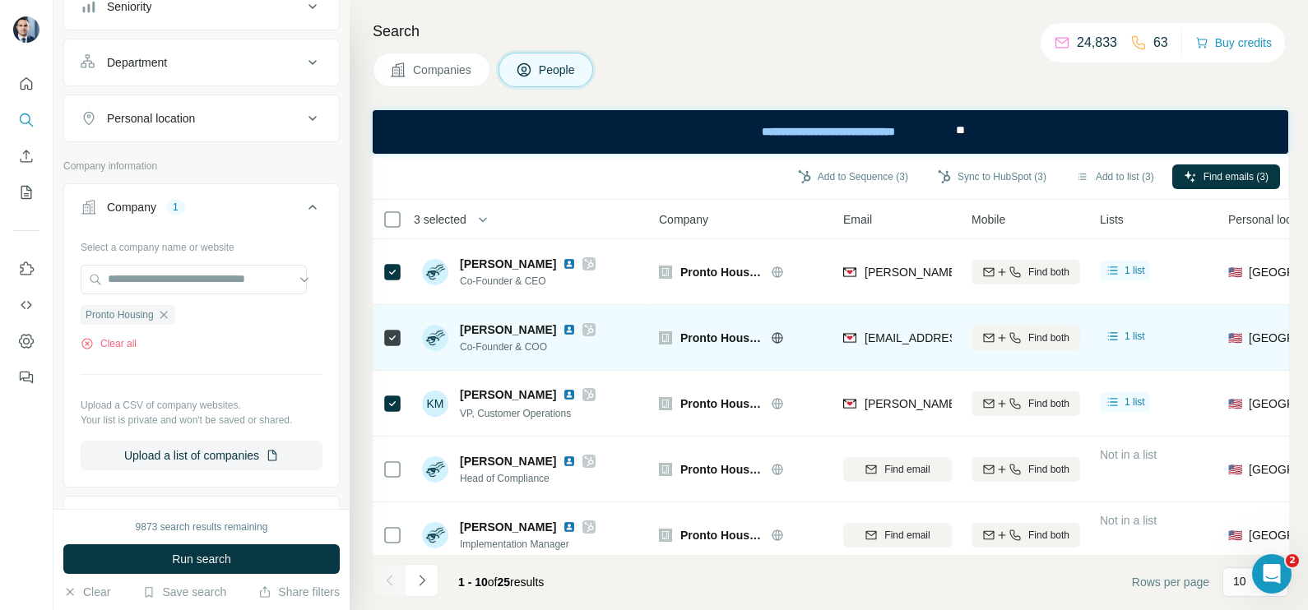
click at [929, 354] on div "[EMAIL_ADDRESS][DOMAIN_NAME]" at bounding box center [897, 337] width 109 height 45
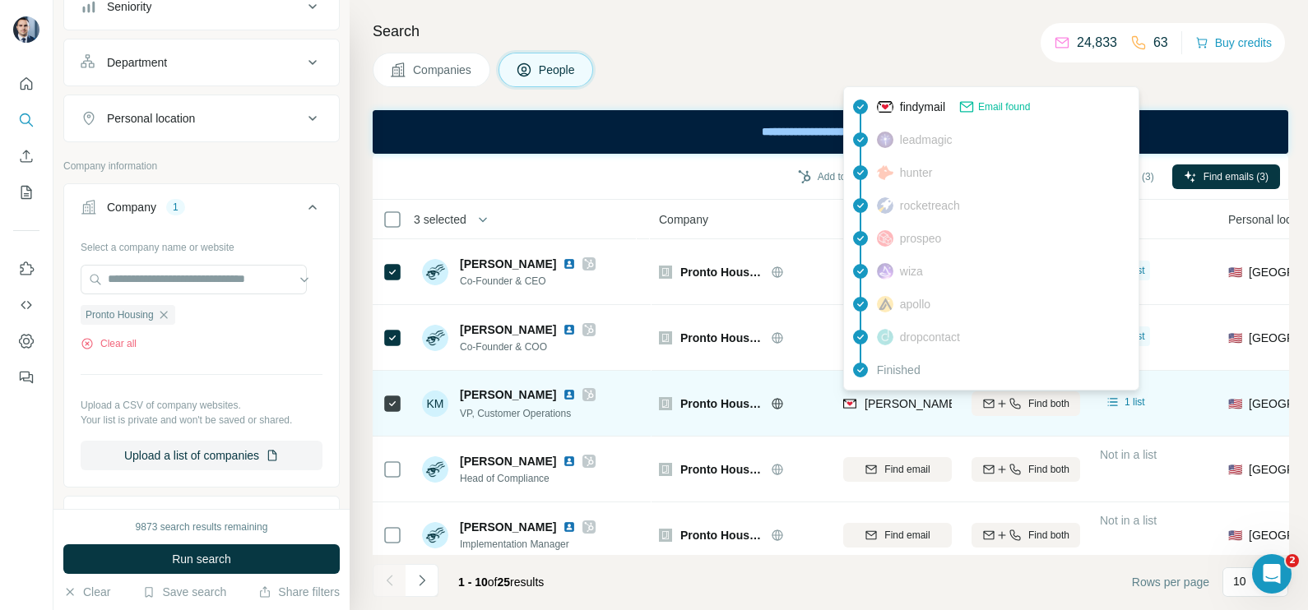
click at [905, 406] on span "[PERSON_NAME][EMAIL_ADDRESS][PERSON_NAME][DOMAIN_NAME]" at bounding box center [1056, 403] width 385 height 13
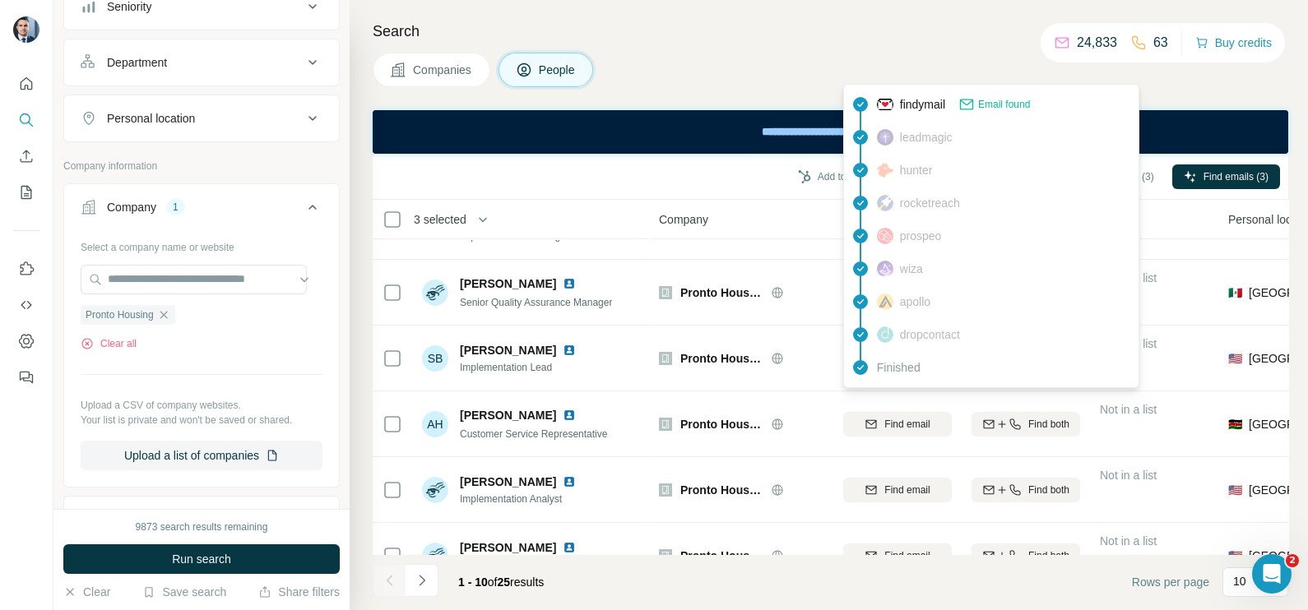
scroll to position [353, 0]
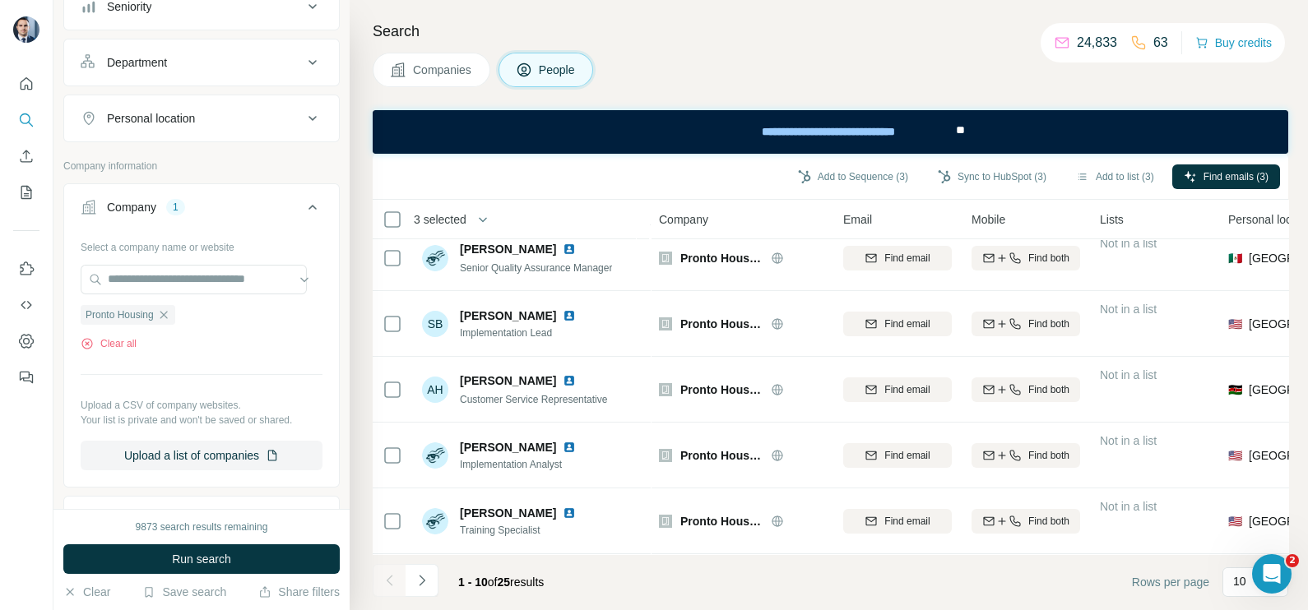
click at [440, 580] on div "1 - 10 of 25 results" at bounding box center [465, 582] width 184 height 36
click at [433, 584] on button "Navigate to next page" at bounding box center [422, 580] width 33 height 33
click at [382, 579] on icon "Navigate to previous page" at bounding box center [390, 580] width 16 height 16
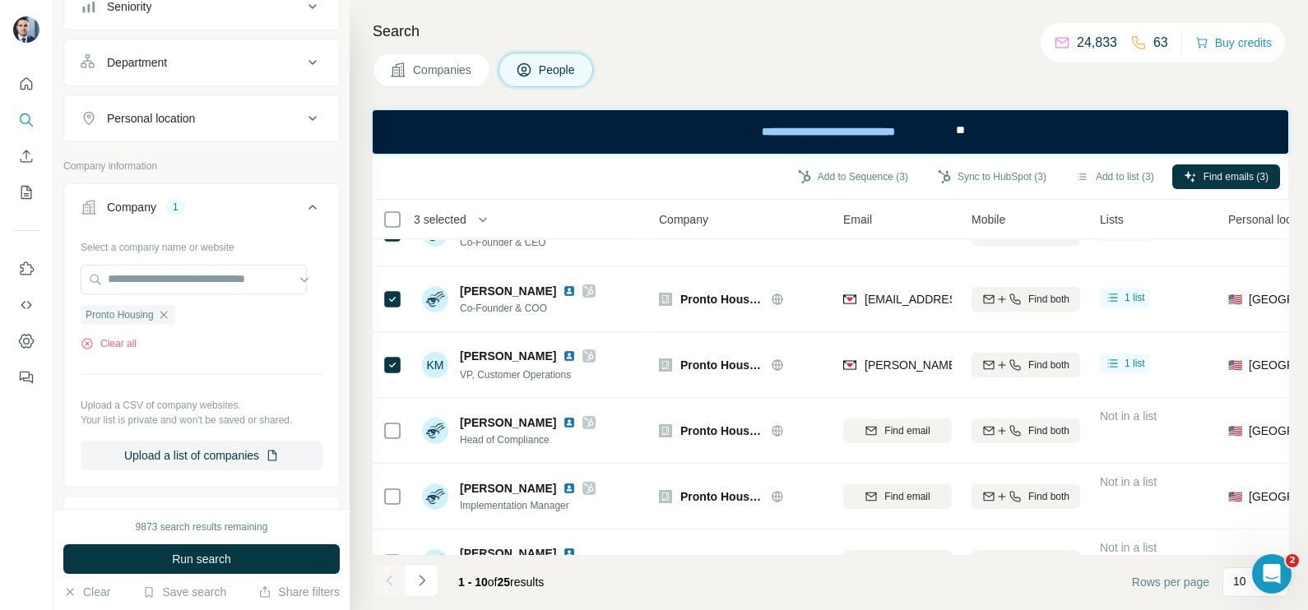
scroll to position [0, 0]
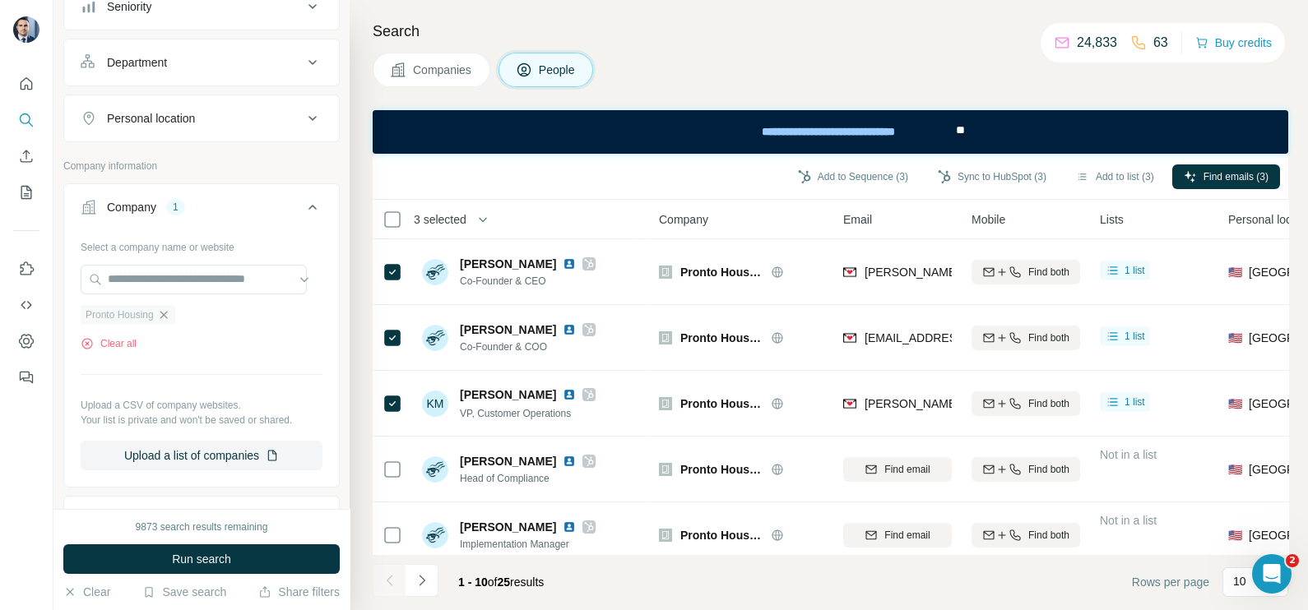
click at [167, 317] on icon "button" at bounding box center [163, 314] width 13 height 13
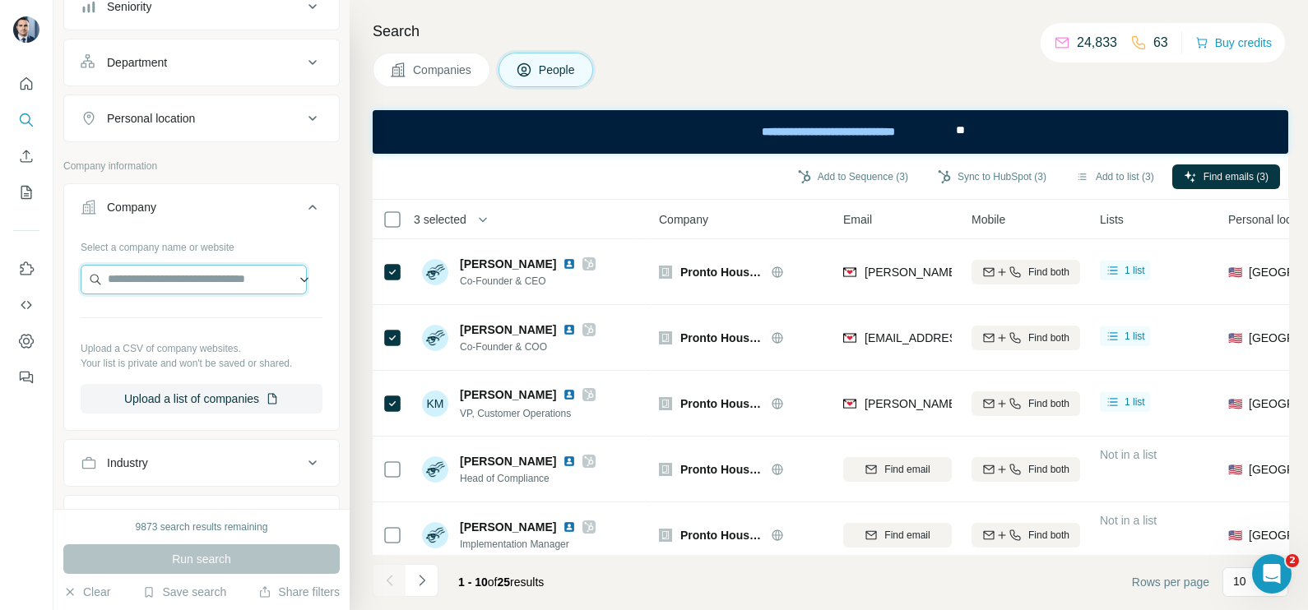
click at [162, 267] on input "text" at bounding box center [194, 280] width 226 height 30
drag, startPoint x: 168, startPoint y: 282, endPoint x: 60, endPoint y: 270, distance: 108.5
click at [60, 270] on div "New search Hide Company lookalikes Personal information Job title Seniority Dep…" at bounding box center [201, 254] width 296 height 509
paste input "*********"
type input "**********"
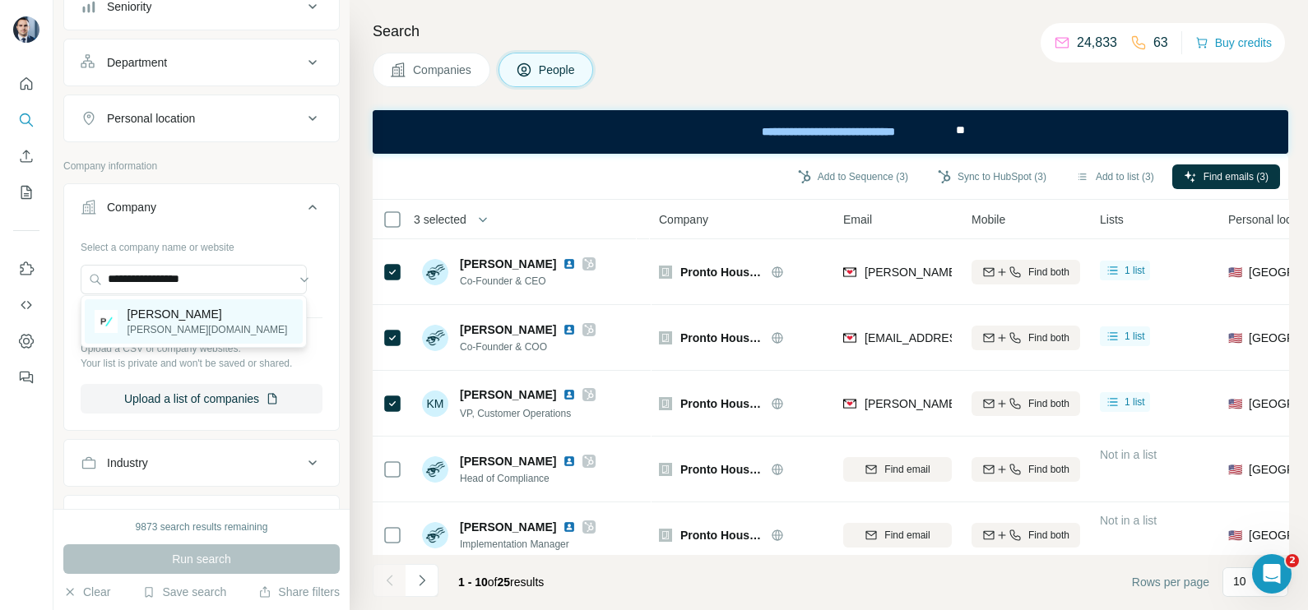
click at [178, 327] on div "[PERSON_NAME][DOMAIN_NAME]" at bounding box center [194, 321] width 218 height 44
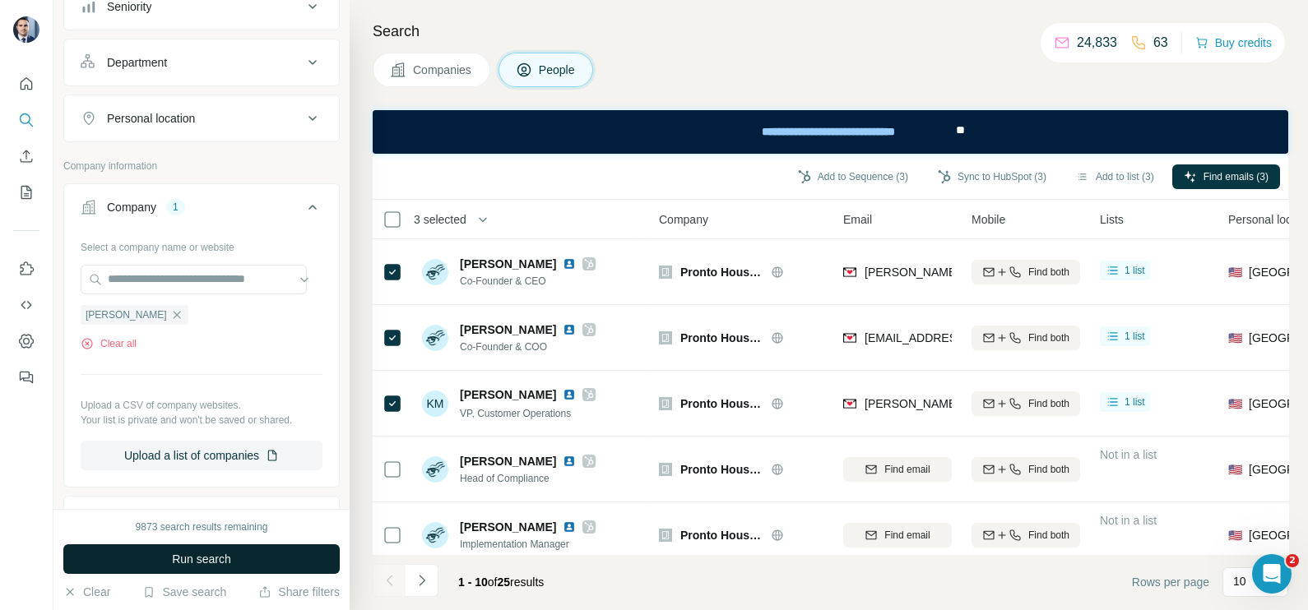
click at [291, 549] on button "Run search" at bounding box center [201, 560] width 276 height 30
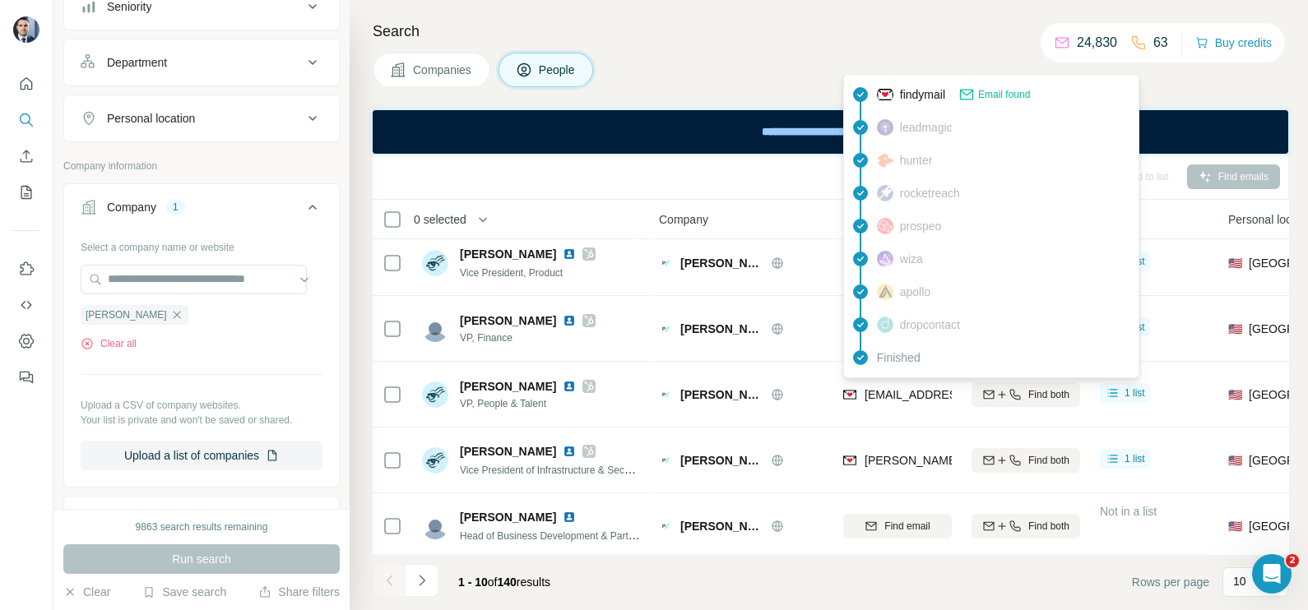
scroll to position [353, 0]
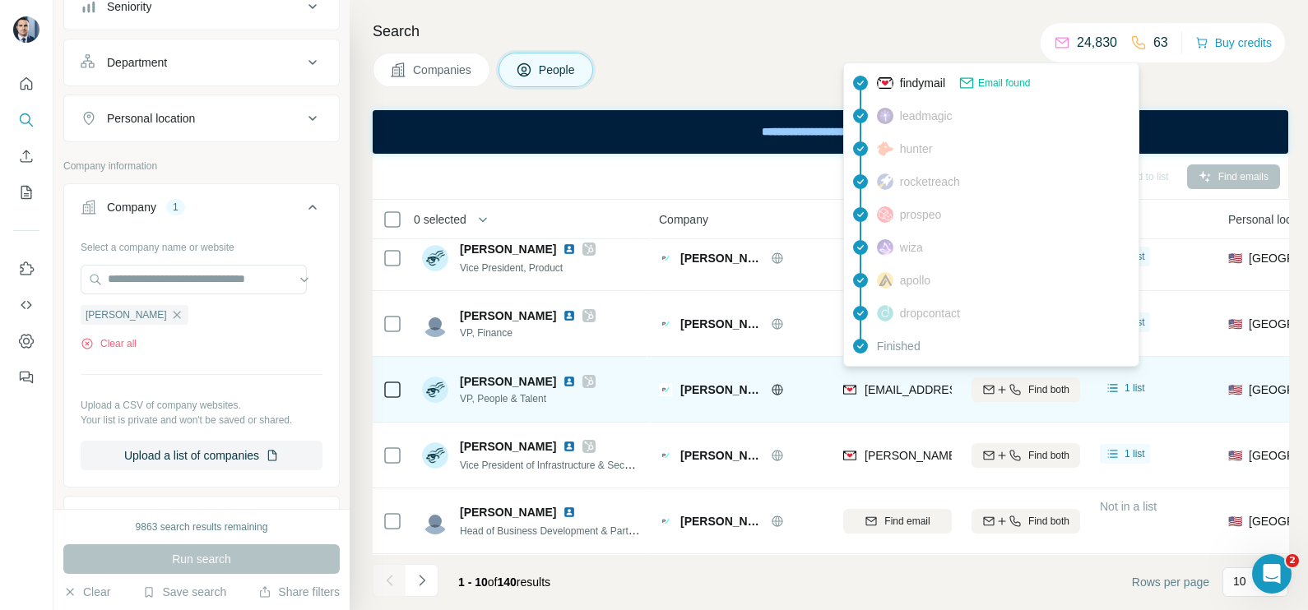
click at [911, 390] on div "[EMAIL_ADDRESS][DOMAIN_NAME]" at bounding box center [944, 392] width 203 height 20
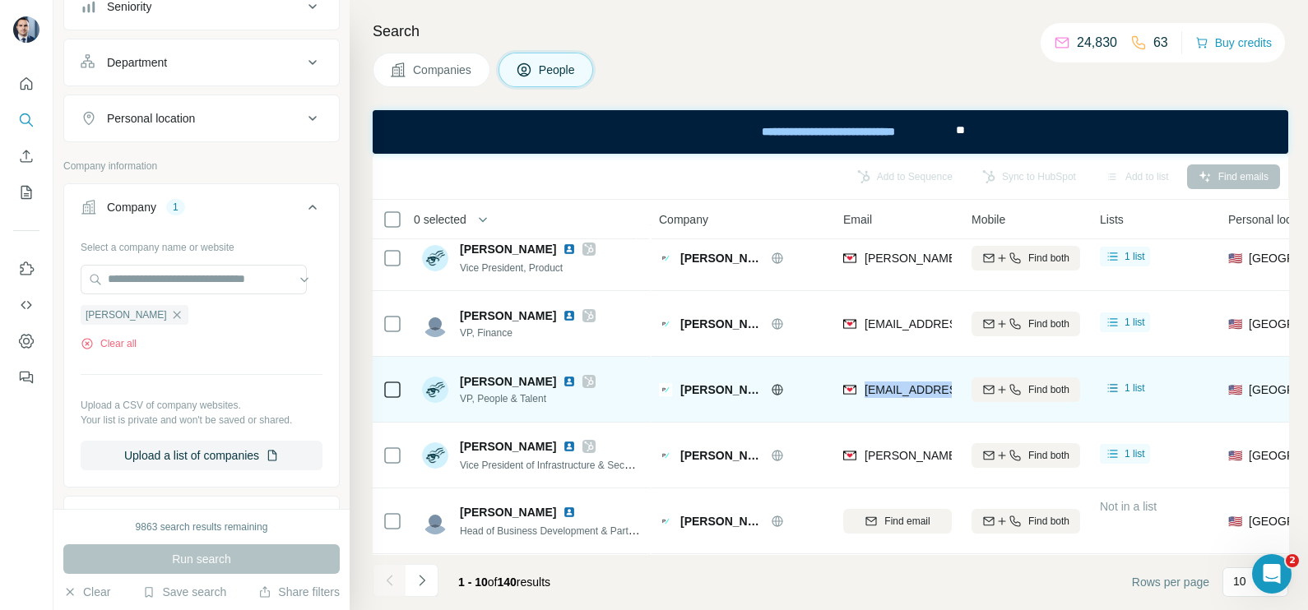
click at [911, 390] on div "[EMAIL_ADDRESS][DOMAIN_NAME]" at bounding box center [944, 392] width 203 height 20
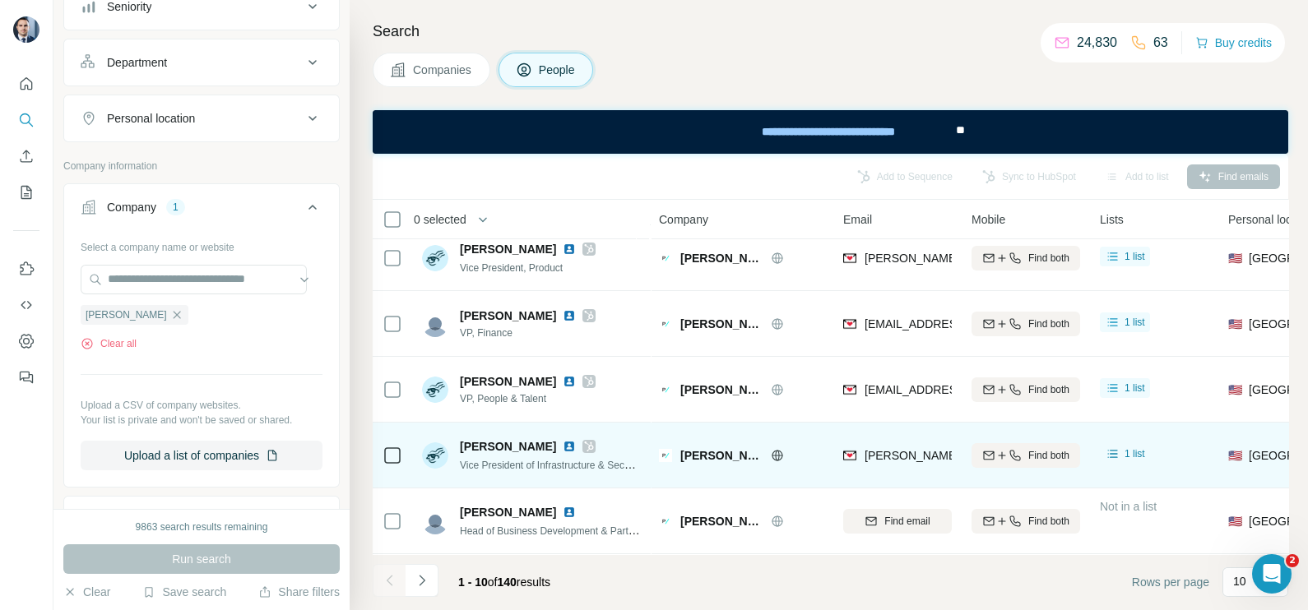
click at [900, 423] on td "[PERSON_NAME][EMAIL_ADDRESS][PERSON_NAME][DOMAIN_NAME]" at bounding box center [897, 456] width 128 height 66
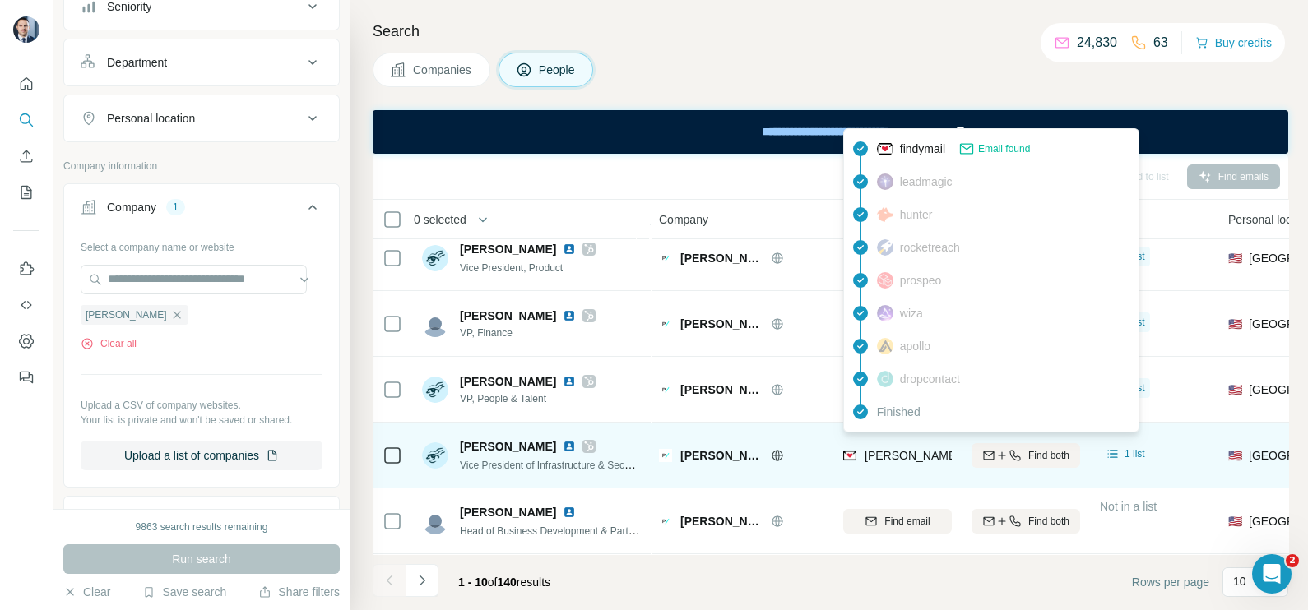
click at [899, 449] on span "[PERSON_NAME][EMAIL_ADDRESS][PERSON_NAME][DOMAIN_NAME]" at bounding box center [1056, 455] width 385 height 13
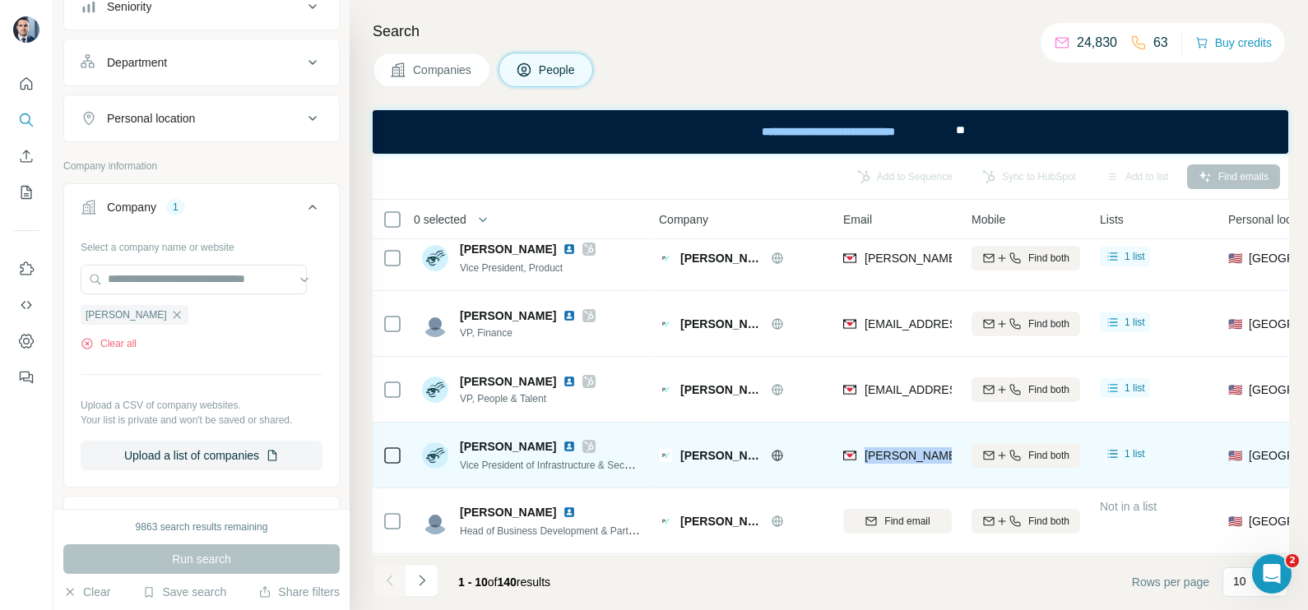
click at [899, 449] on span "[PERSON_NAME][EMAIL_ADDRESS][PERSON_NAME][DOMAIN_NAME]" at bounding box center [1056, 455] width 385 height 13
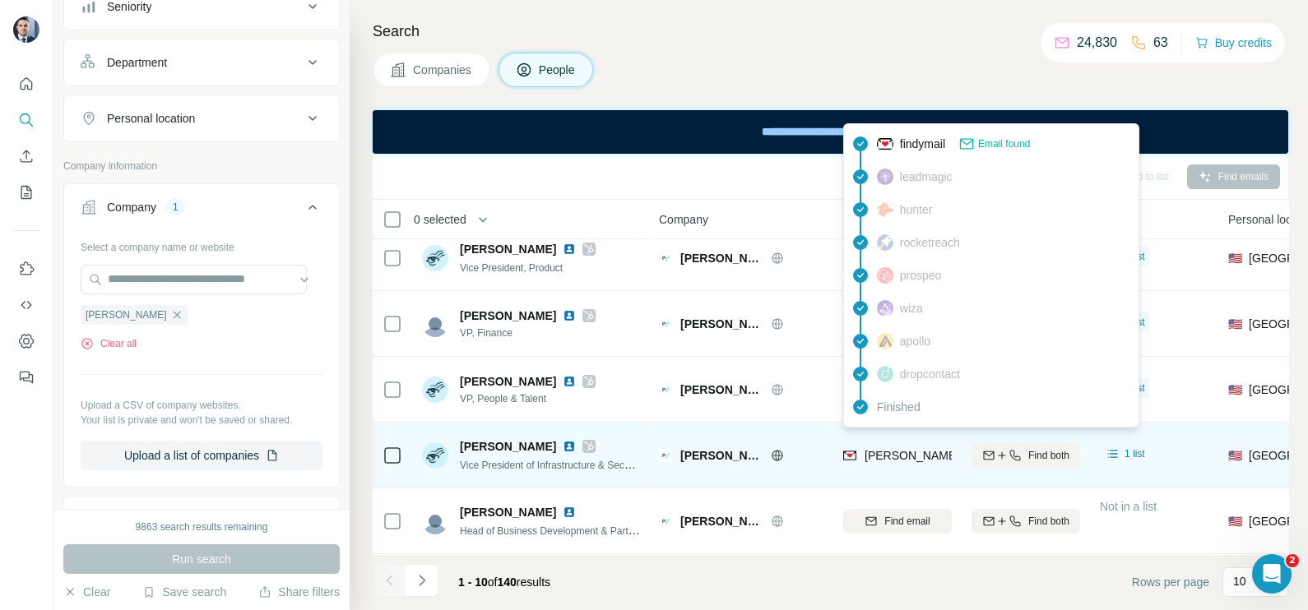
click at [811, 447] on div "[PERSON_NAME]" at bounding box center [751, 455] width 143 height 16
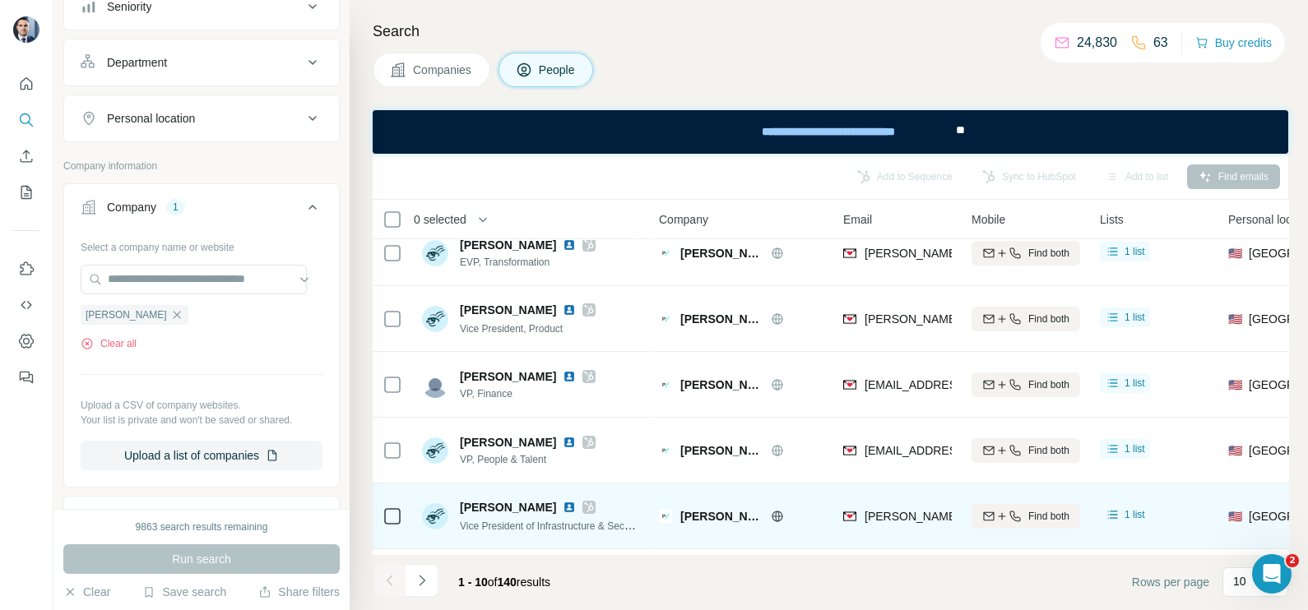
scroll to position [250, 0]
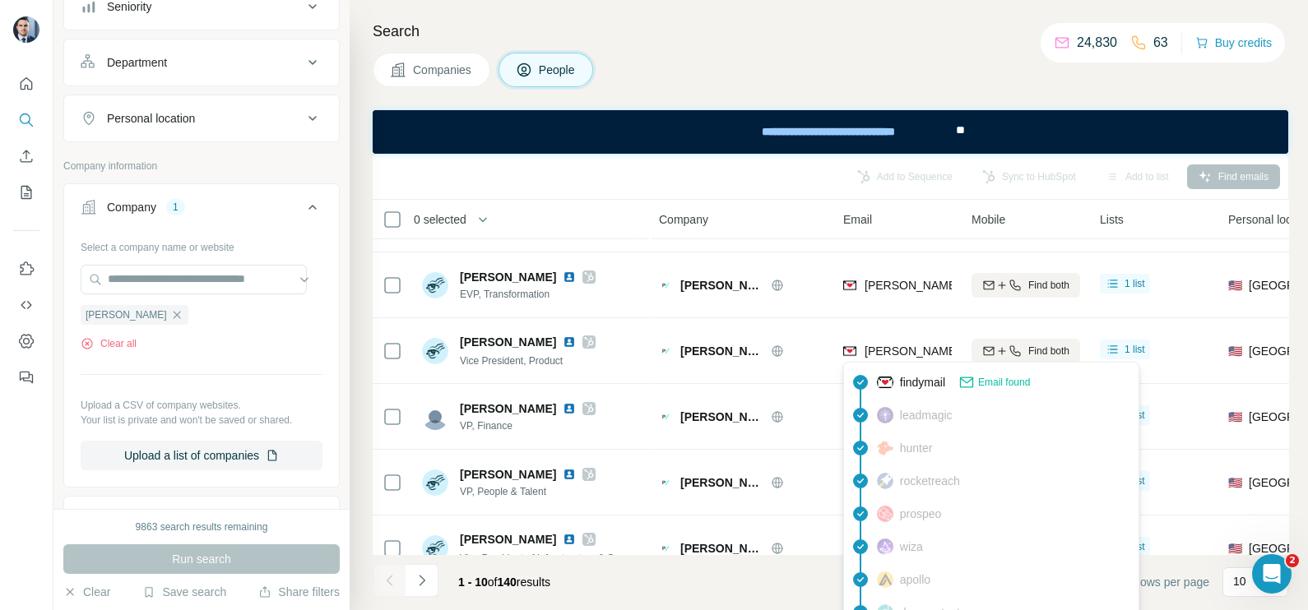
click at [901, 407] on span "leadmagic" at bounding box center [926, 415] width 53 height 16
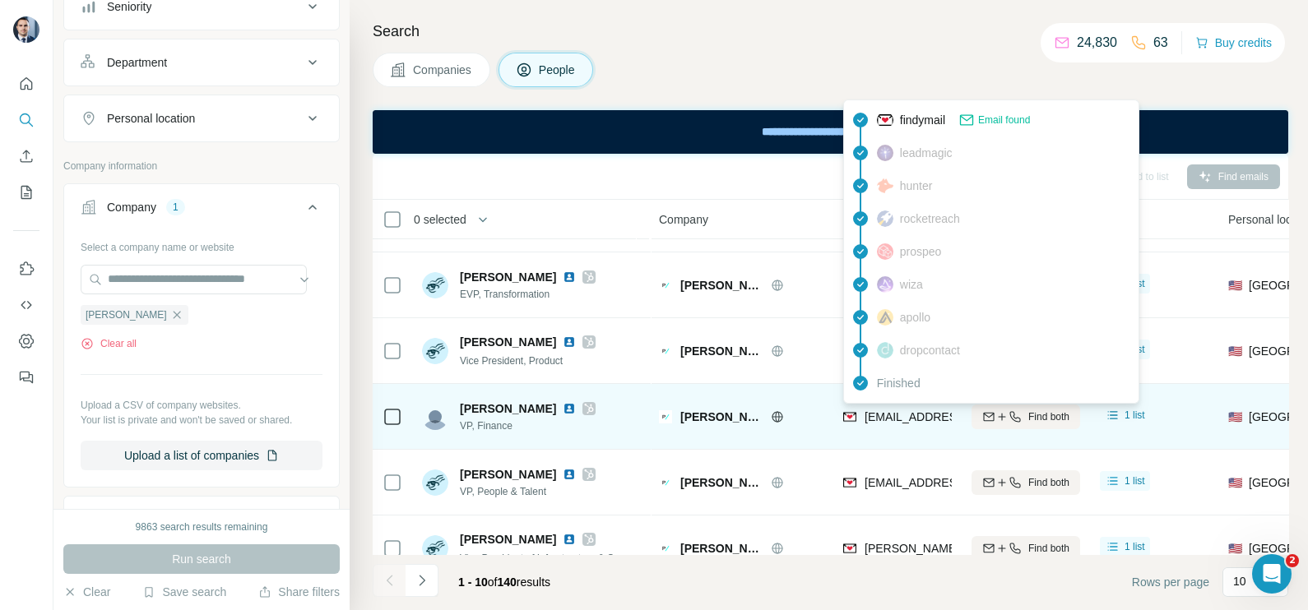
click at [893, 413] on span "[EMAIL_ADDRESS][PERSON_NAME][DOMAIN_NAME]" at bounding box center [1009, 416] width 290 height 13
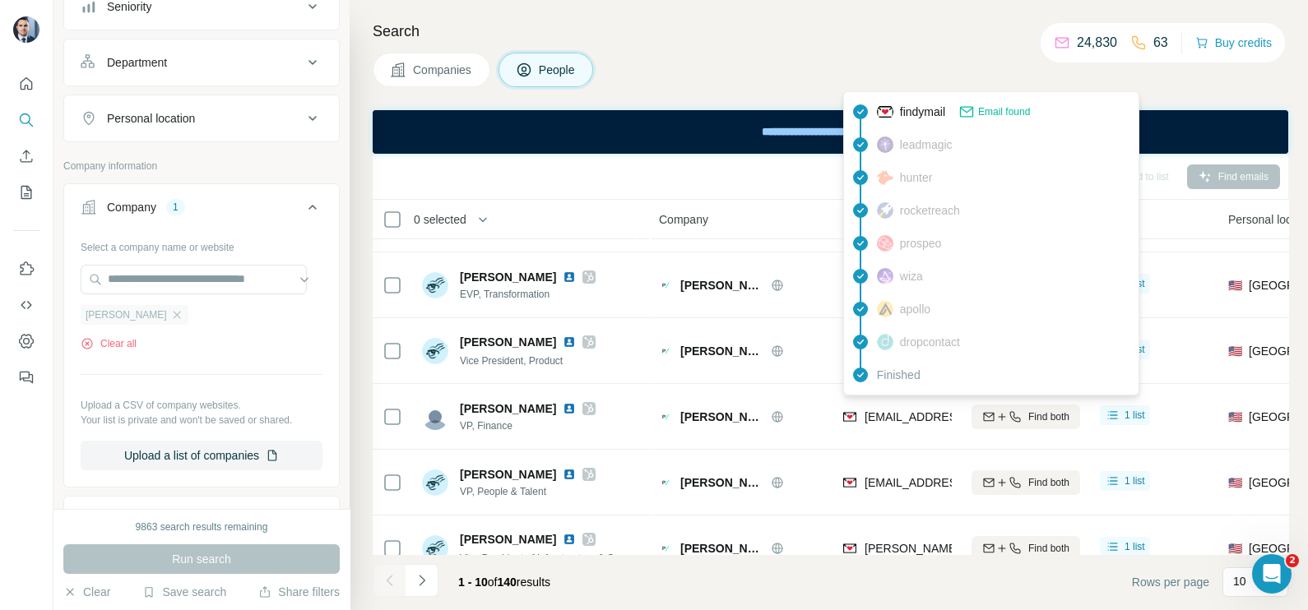
click at [119, 319] on div "[PERSON_NAME]" at bounding box center [135, 315] width 108 height 20
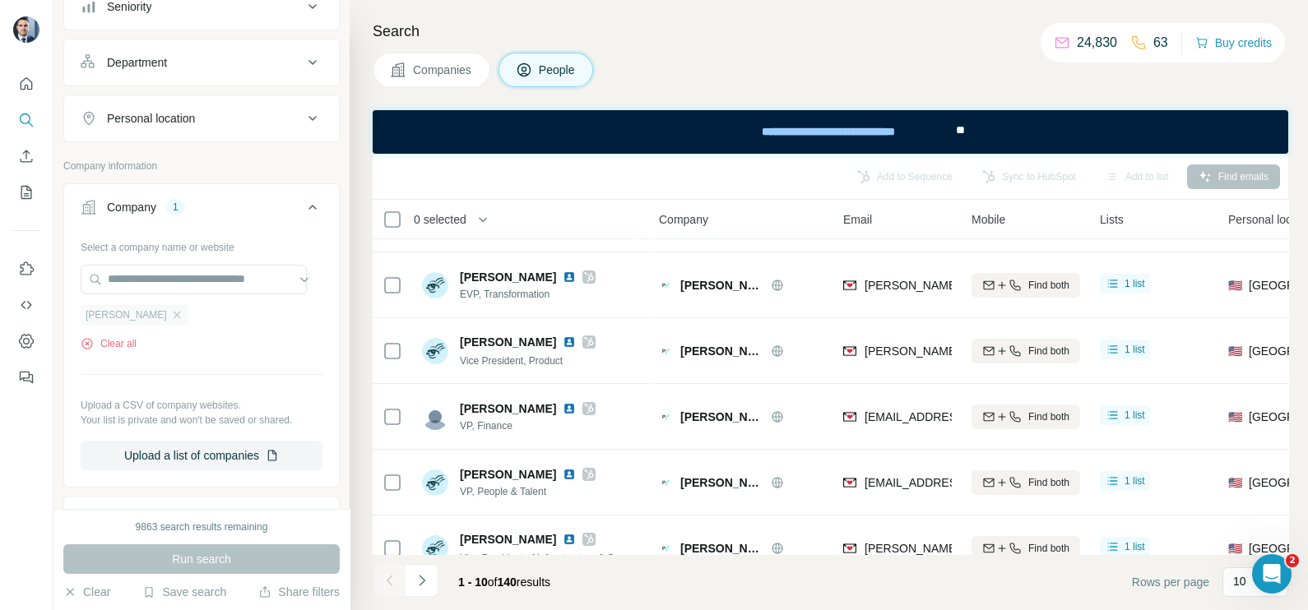
click at [123, 316] on div "[PERSON_NAME]" at bounding box center [135, 315] width 108 height 20
click at [170, 314] on icon "button" at bounding box center [176, 314] width 13 height 13
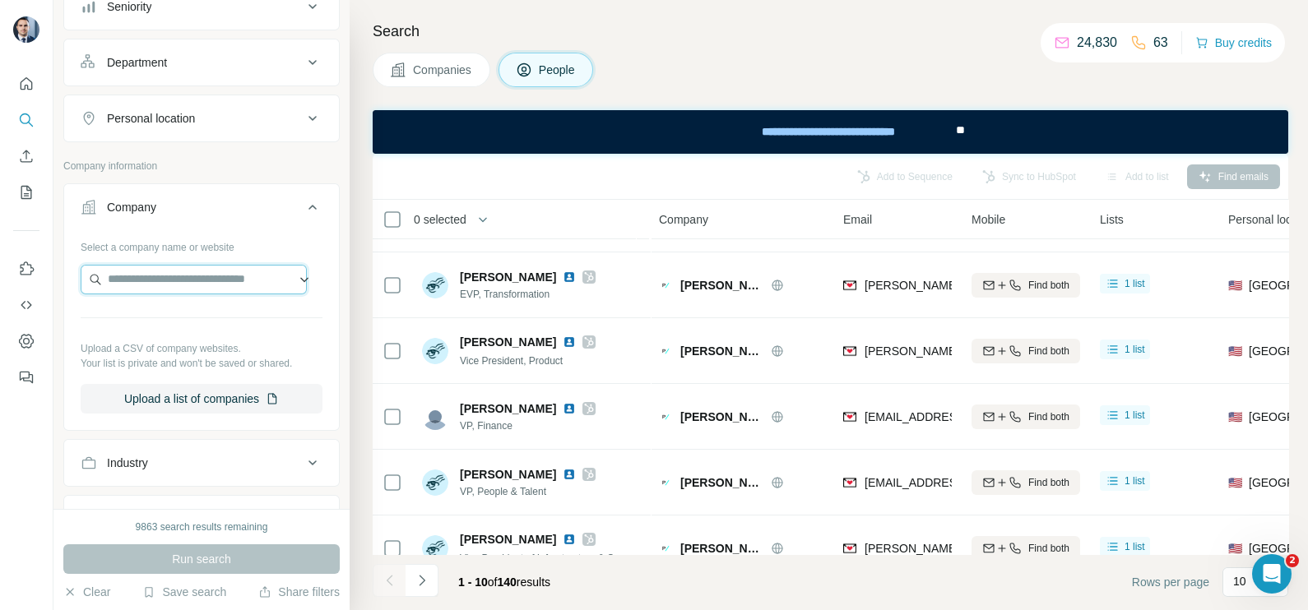
click at [169, 270] on input "text" at bounding box center [194, 280] width 226 height 30
drag, startPoint x: 169, startPoint y: 270, endPoint x: 211, endPoint y: 276, distance: 43.2
click at [172, 269] on input "**********" at bounding box center [194, 280] width 226 height 30
type input "**********"
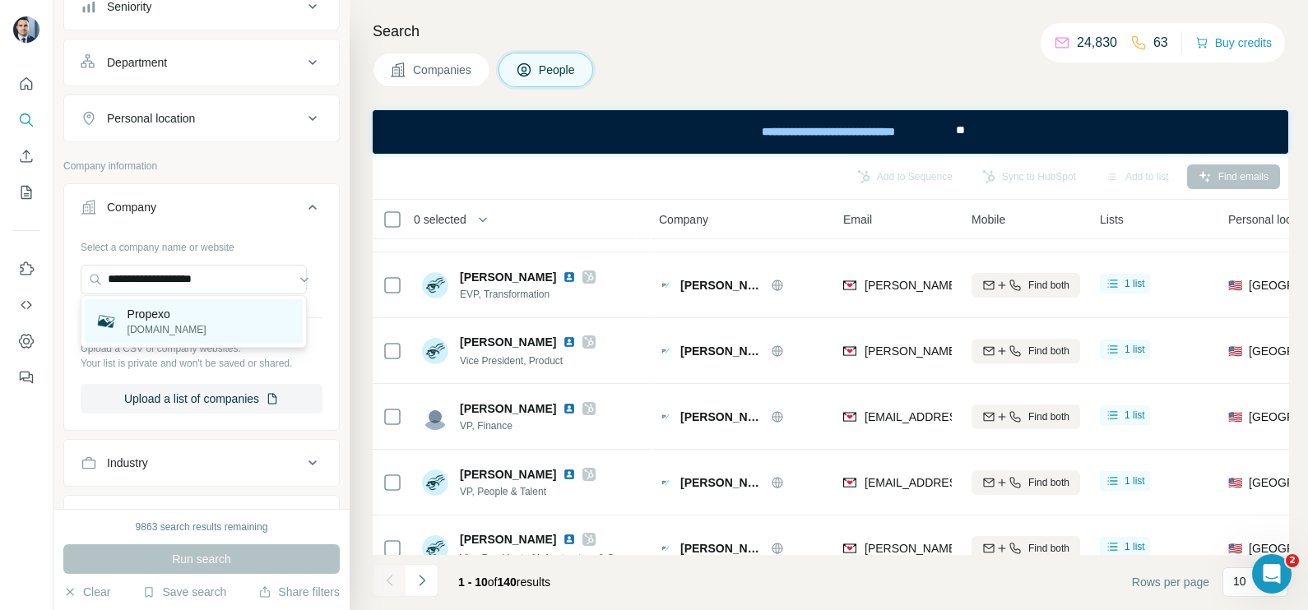
click at [186, 325] on p "[DOMAIN_NAME]" at bounding box center [166, 329] width 79 height 15
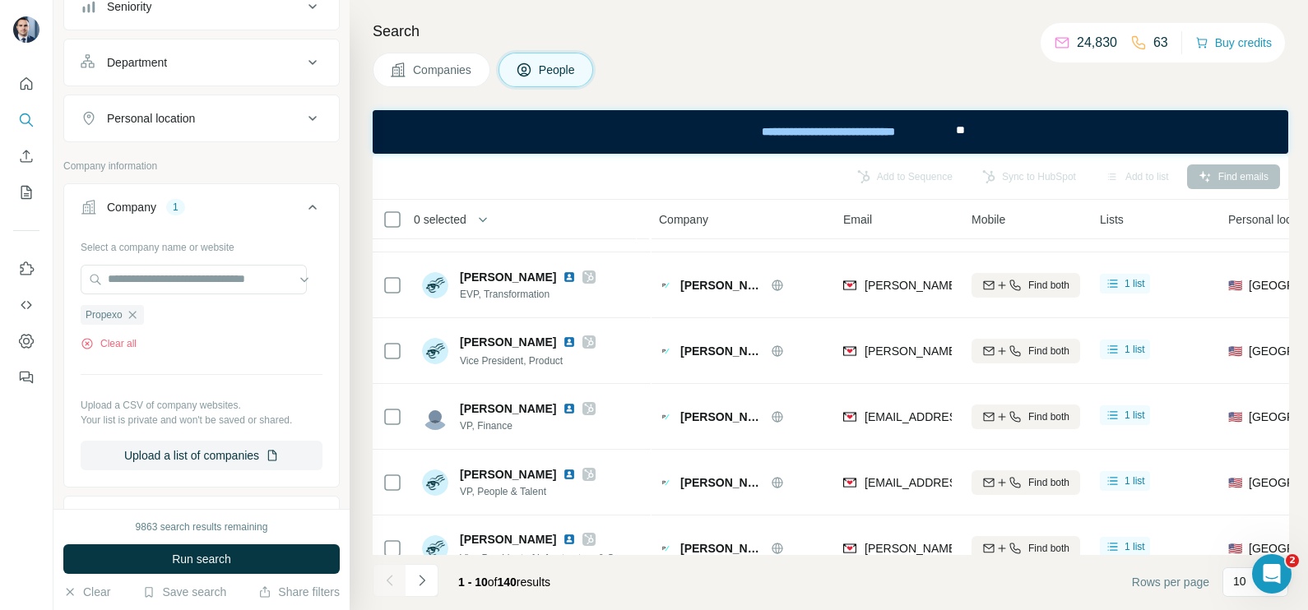
click at [435, 53] on button "Companies" at bounding box center [432, 70] width 118 height 35
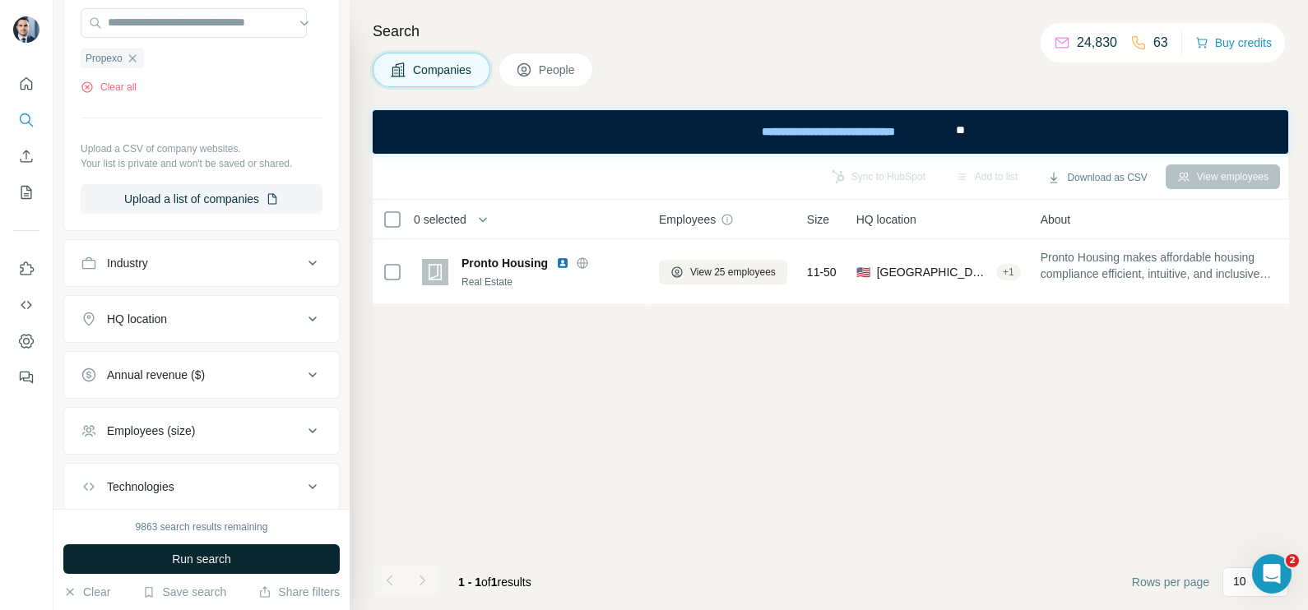
click at [253, 562] on button "Run search" at bounding box center [201, 560] width 276 height 30
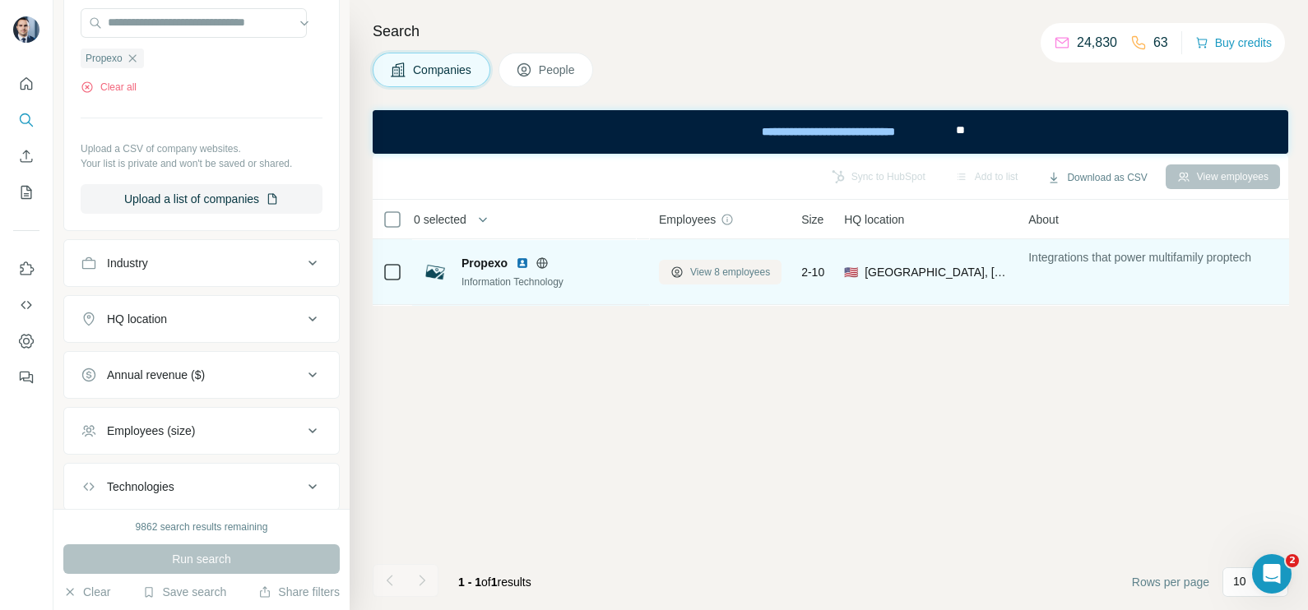
click at [728, 266] on span "View 8 employees" at bounding box center [730, 272] width 80 height 15
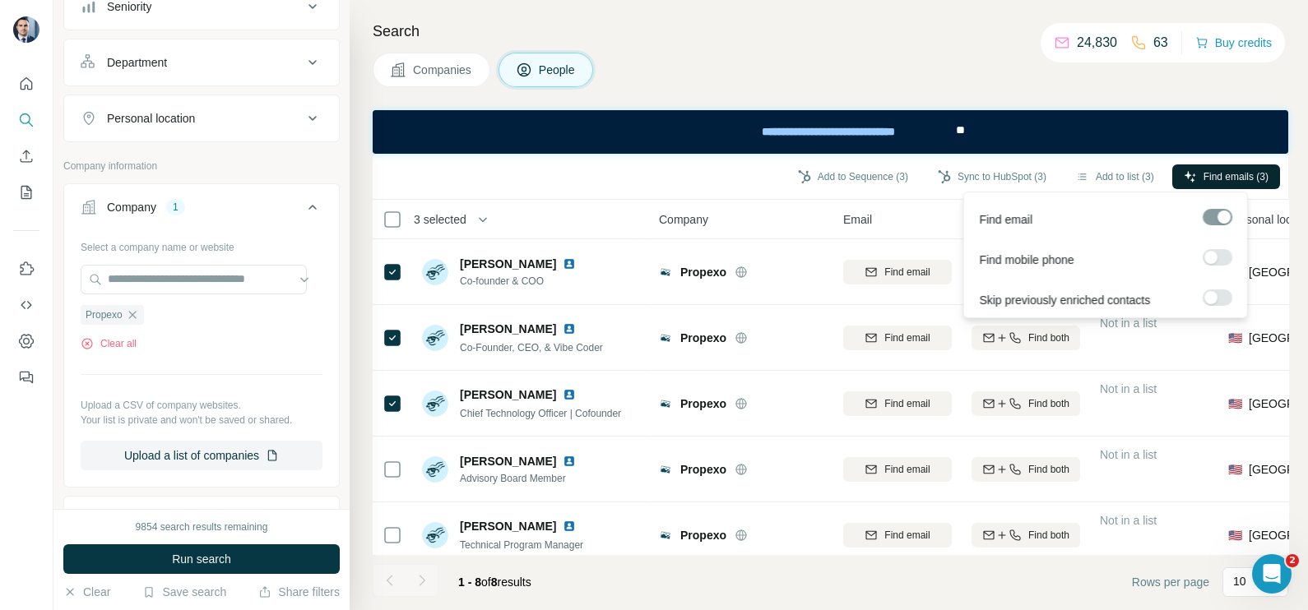
click at [1217, 165] on button "Find emails (3)" at bounding box center [1226, 177] width 108 height 25
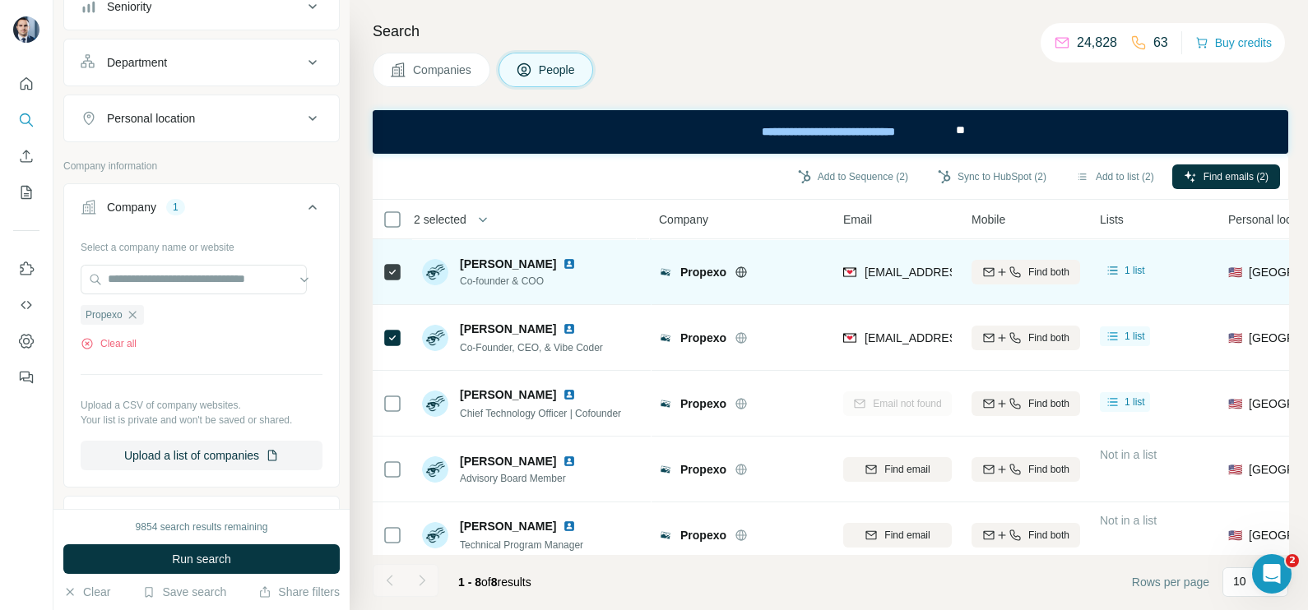
click at [563, 265] on img at bounding box center [569, 263] width 13 height 13
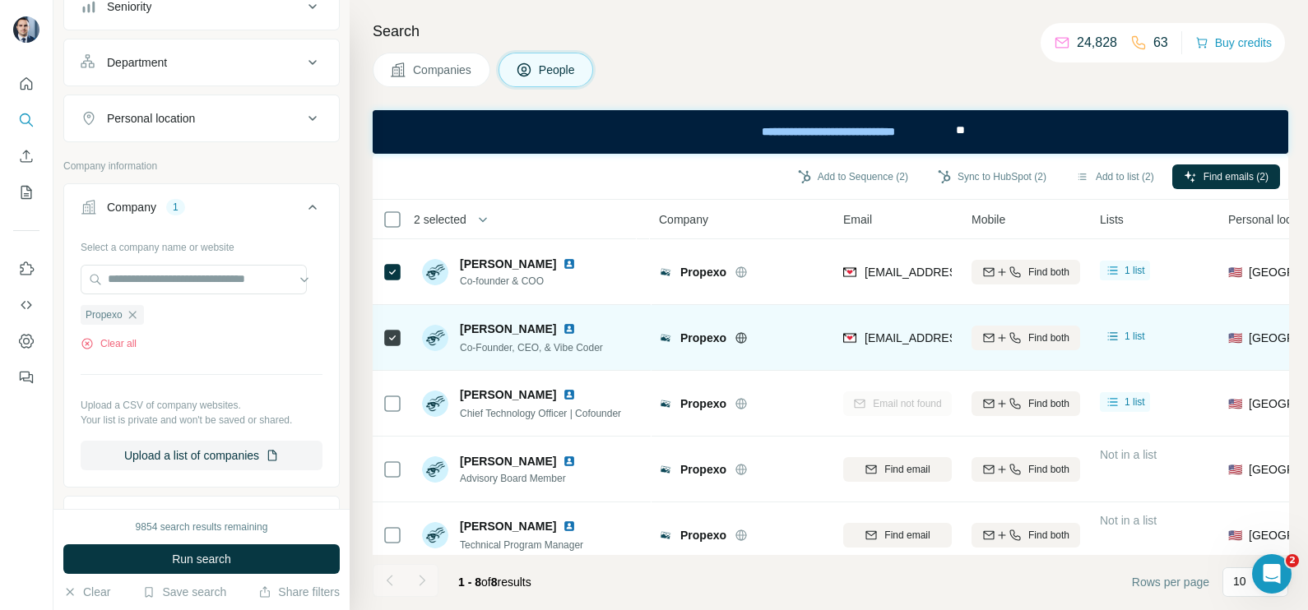
click at [568, 335] on div "[PERSON_NAME]" at bounding box center [531, 329] width 143 height 16
click at [568, 326] on img at bounding box center [569, 328] width 13 height 13
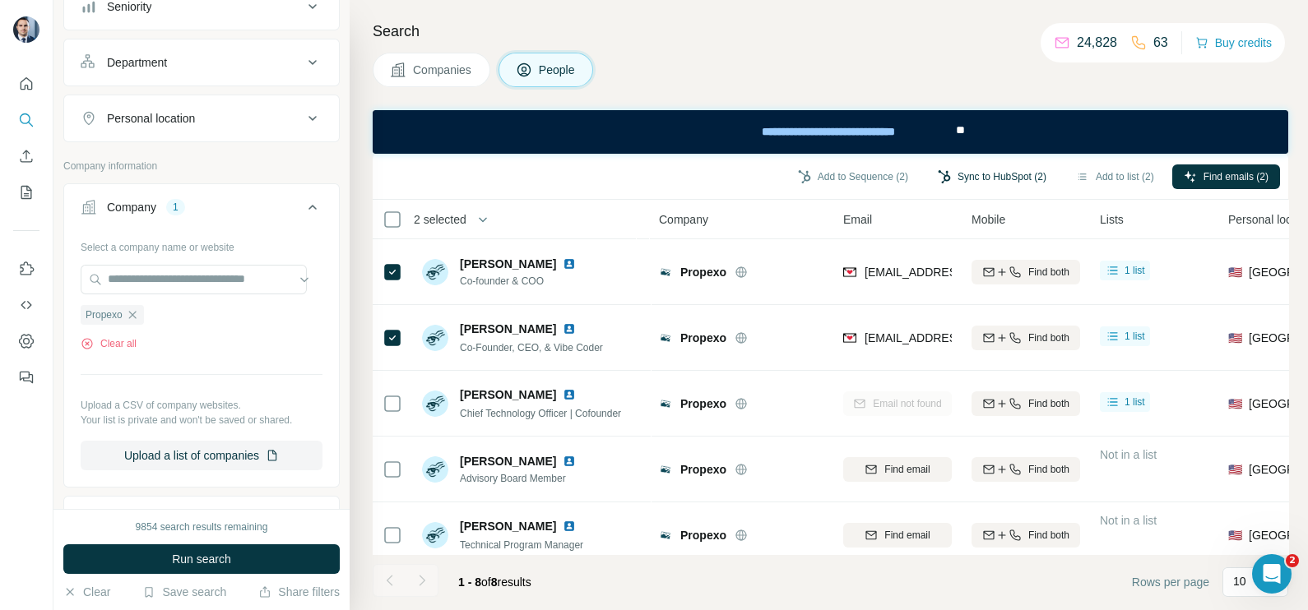
click at [998, 174] on button "Sync to HubSpot (2)" at bounding box center [992, 177] width 132 height 25
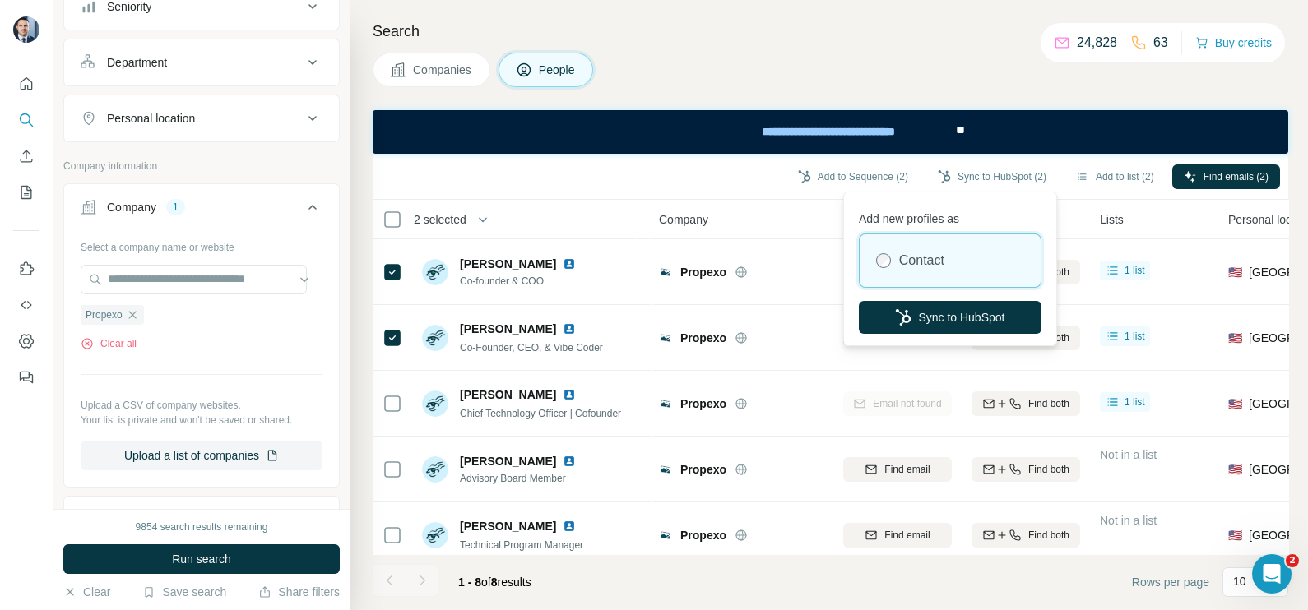
click at [957, 334] on div "Add new profiles as Contact Sync to HubSpot" at bounding box center [950, 269] width 206 height 146
click at [949, 325] on button "Sync to HubSpot" at bounding box center [950, 317] width 183 height 33
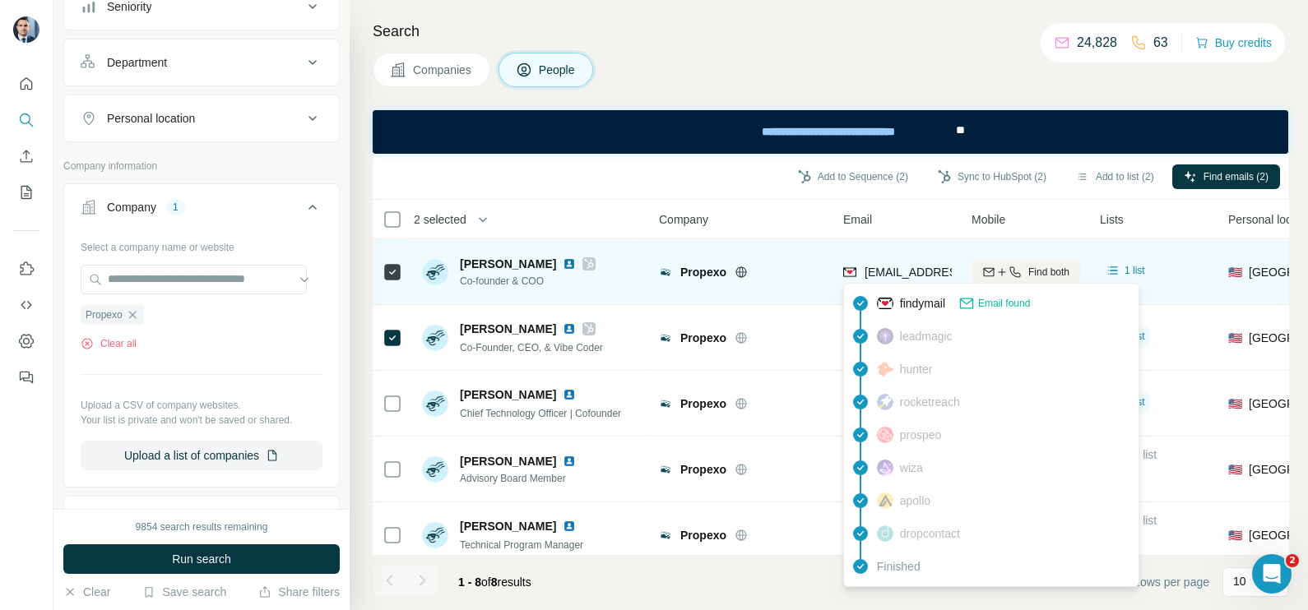
click at [915, 282] on div "[EMAIL_ADDRESS][DOMAIN_NAME]" at bounding box center [944, 274] width 203 height 20
click at [914, 281] on div "[EMAIL_ADDRESS][DOMAIN_NAME]" at bounding box center [944, 274] width 203 height 20
drag, startPoint x: 914, startPoint y: 281, endPoint x: 883, endPoint y: 270, distance: 32.5
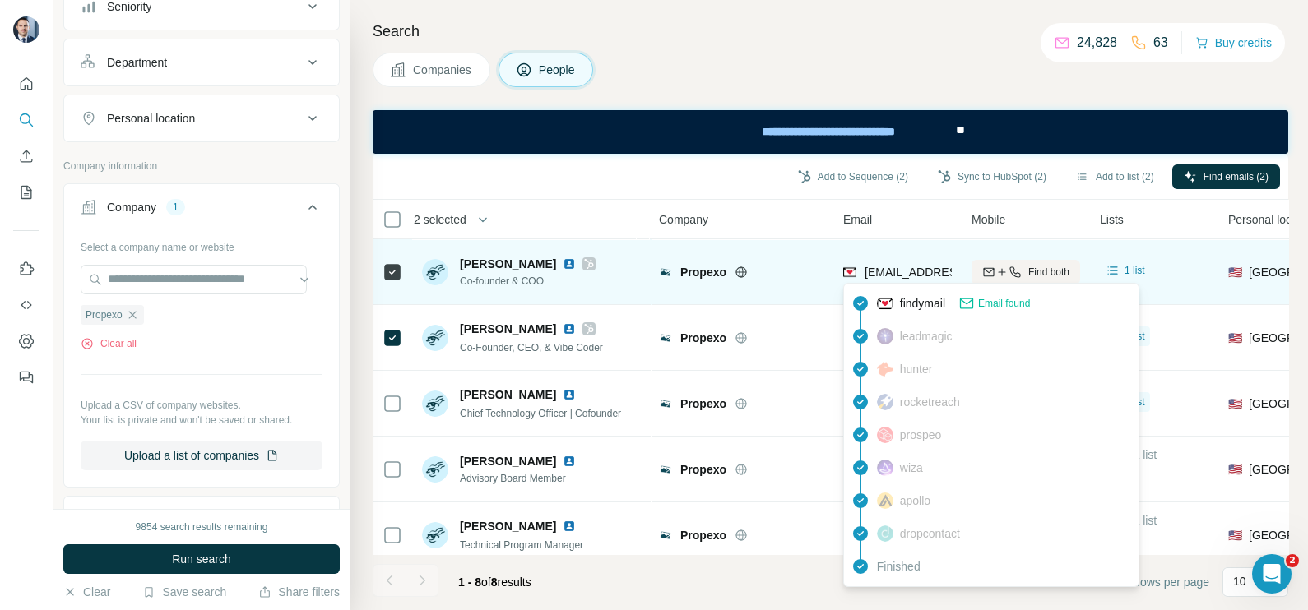
click at [883, 270] on span "[EMAIL_ADDRESS][DOMAIN_NAME]" at bounding box center [961, 272] width 195 height 13
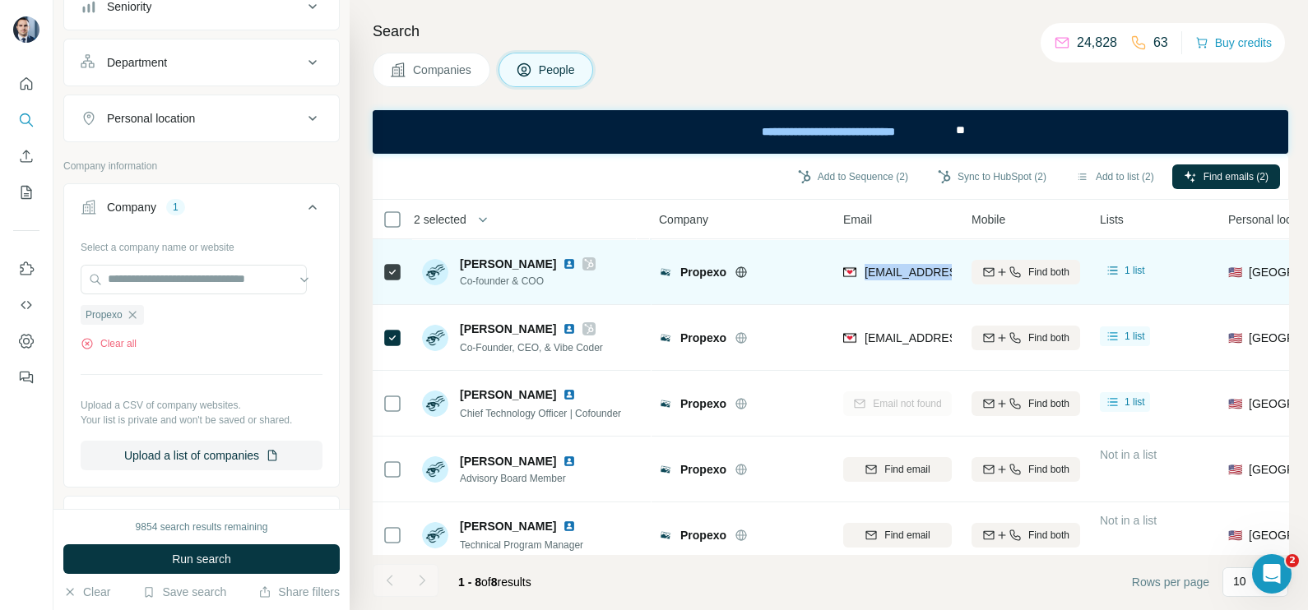
click at [883, 270] on span "[EMAIL_ADDRESS][DOMAIN_NAME]" at bounding box center [961, 272] width 195 height 13
click at [790, 244] on td "Propexo" at bounding box center [741, 272] width 184 height 66
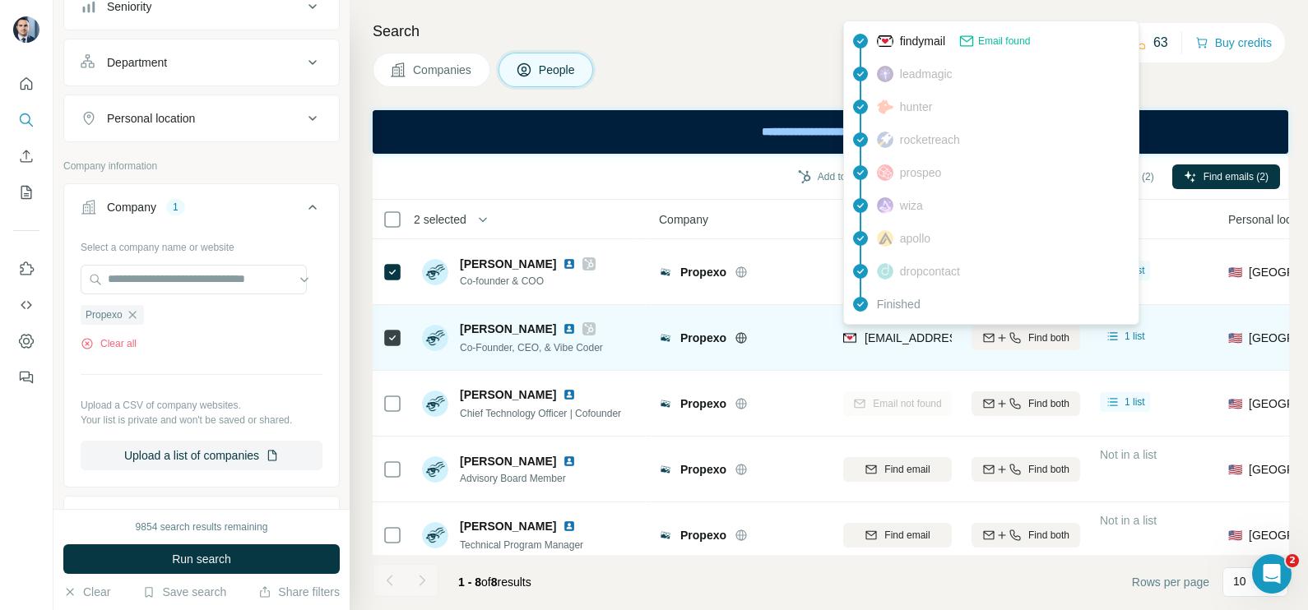
click at [899, 343] on span "[EMAIL_ADDRESS][DOMAIN_NAME]" at bounding box center [961, 337] width 195 height 13
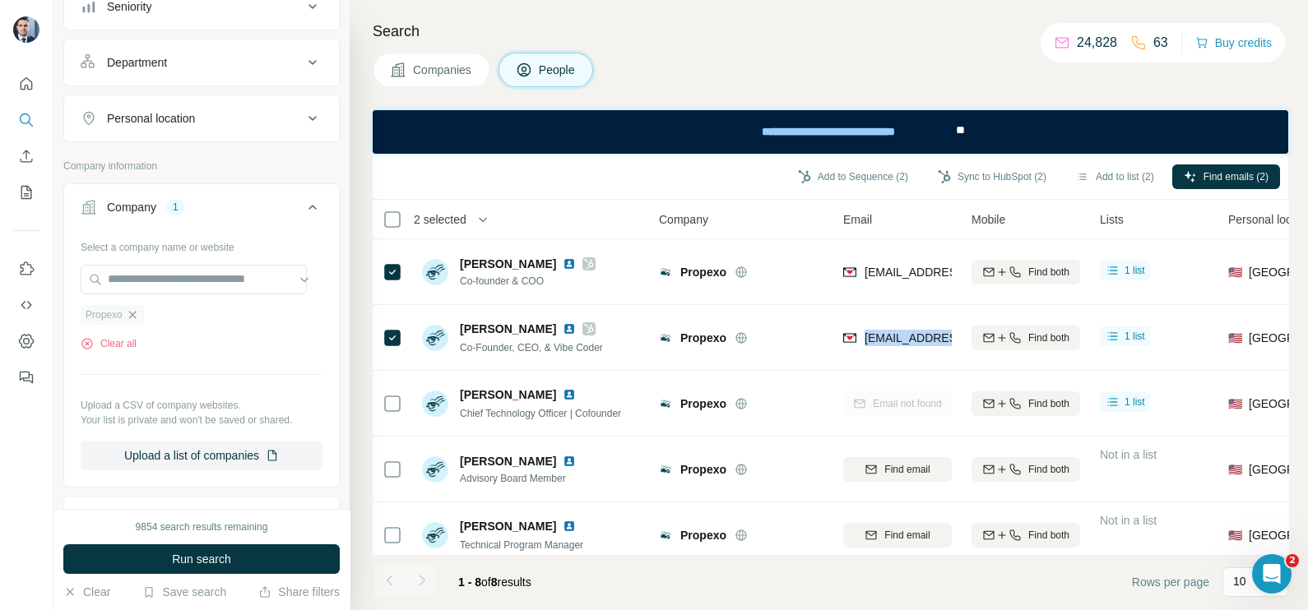
click at [135, 312] on icon "button" at bounding box center [132, 314] width 13 height 13
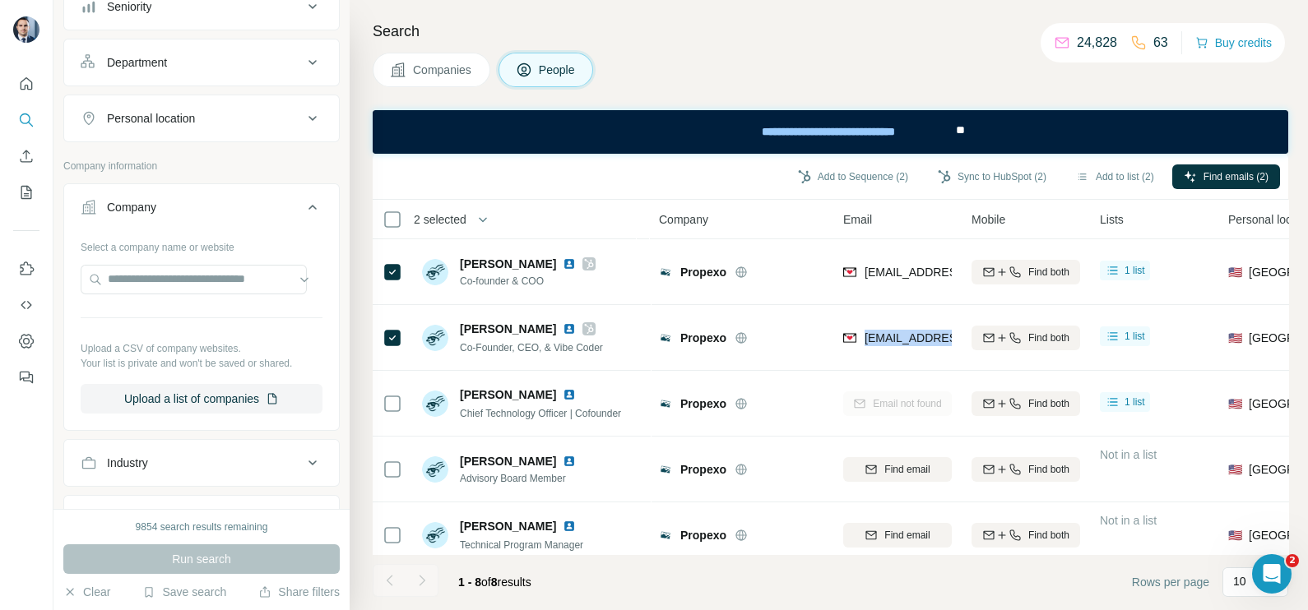
drag, startPoint x: 453, startPoint y: 77, endPoint x: 20, endPoint y: 7, distance: 439.1
click at [453, 77] on span "Companies" at bounding box center [443, 70] width 60 height 16
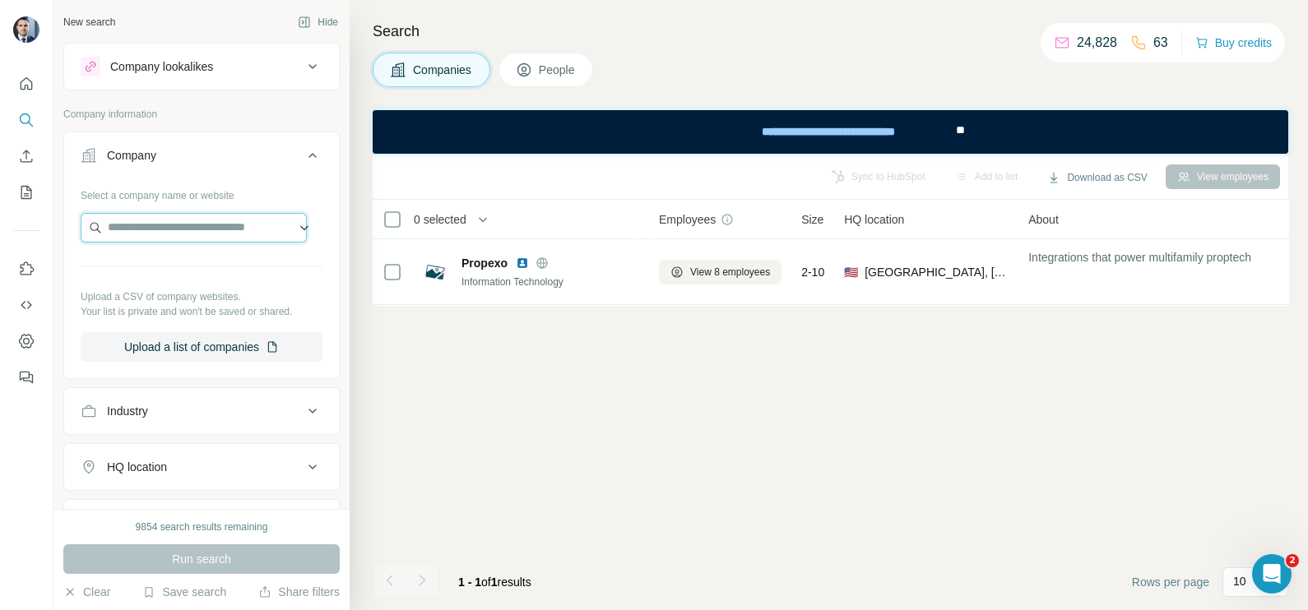
click at [156, 233] on input "text" at bounding box center [194, 228] width 226 height 30
paste input "**********"
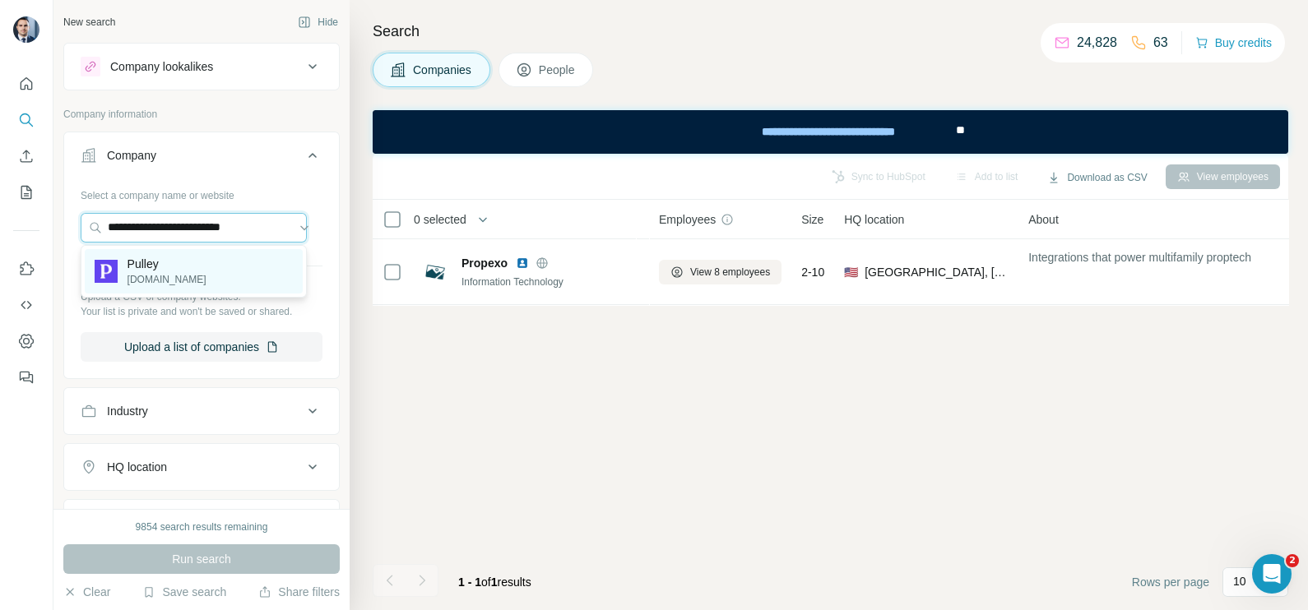
type input "**********"
click at [150, 279] on p "[DOMAIN_NAME]" at bounding box center [166, 279] width 79 height 15
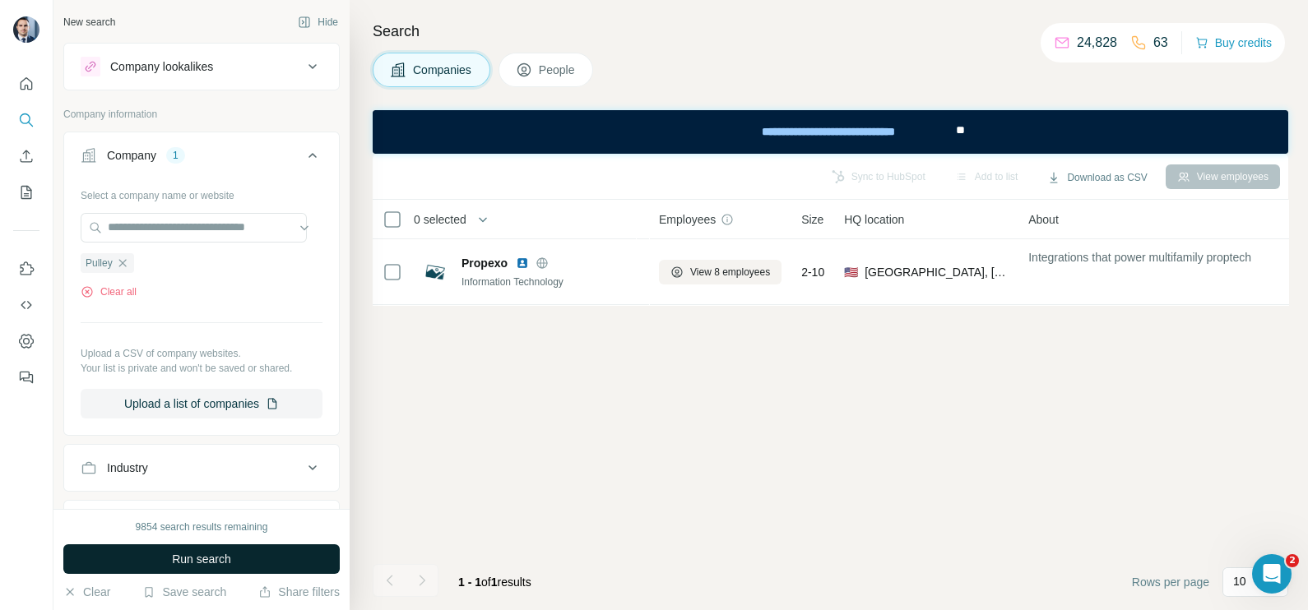
click at [235, 556] on button "Run search" at bounding box center [201, 560] width 276 height 30
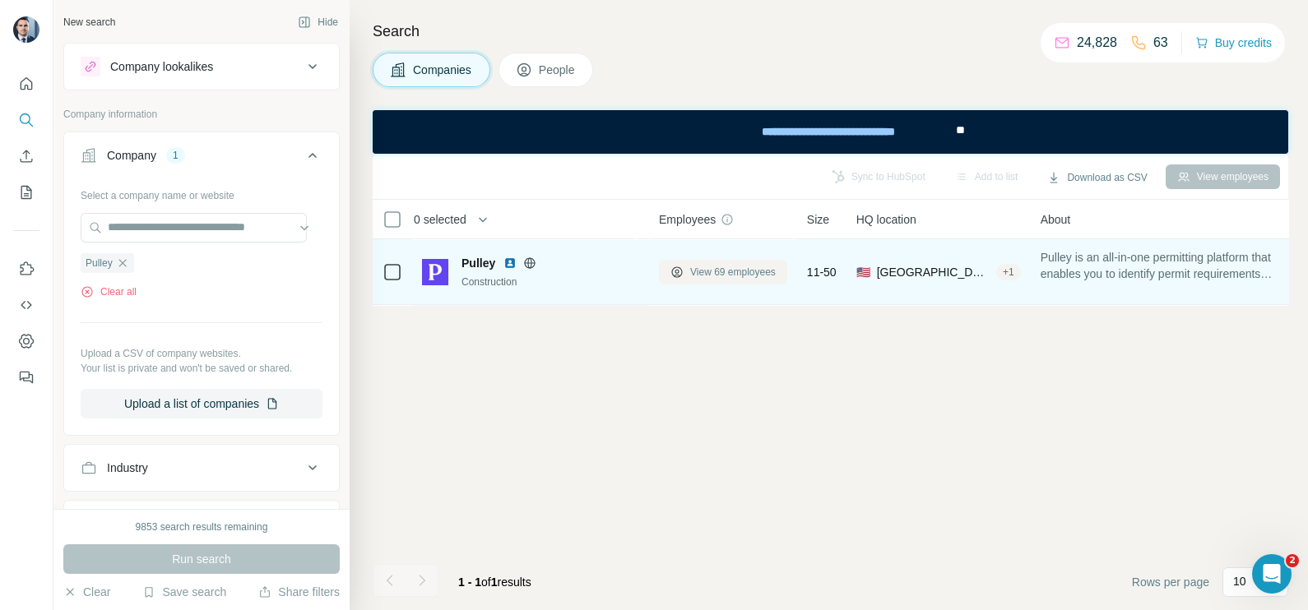
click at [711, 275] on span "View 69 employees" at bounding box center [733, 272] width 86 height 15
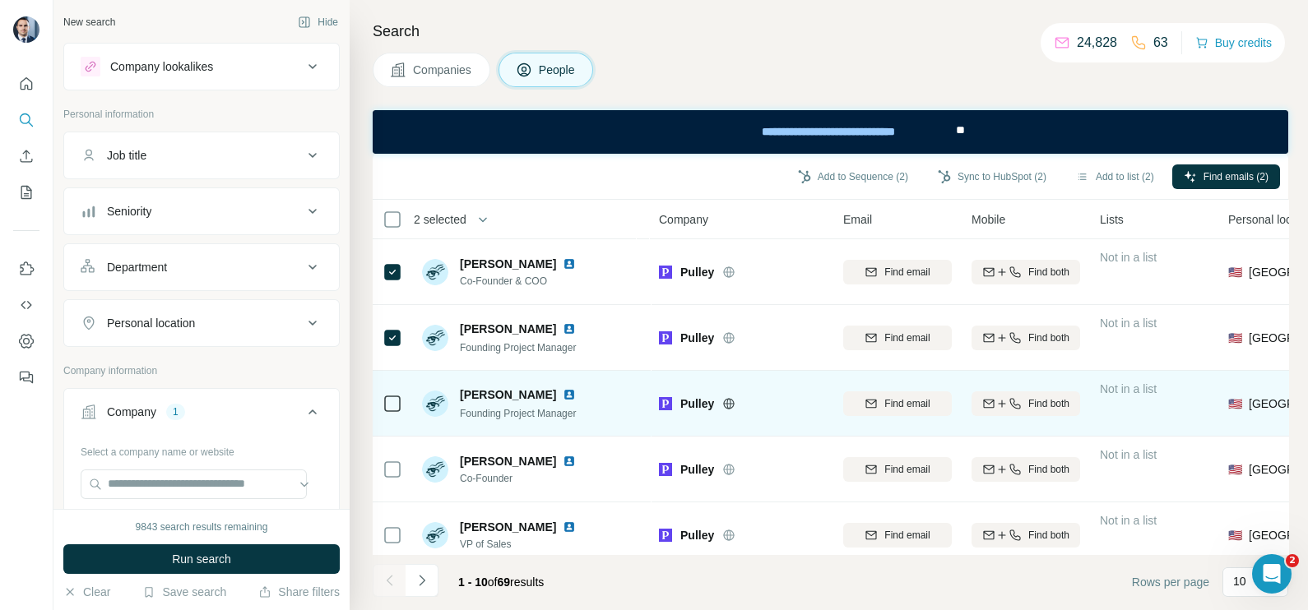
click at [391, 415] on div at bounding box center [392, 403] width 20 height 45
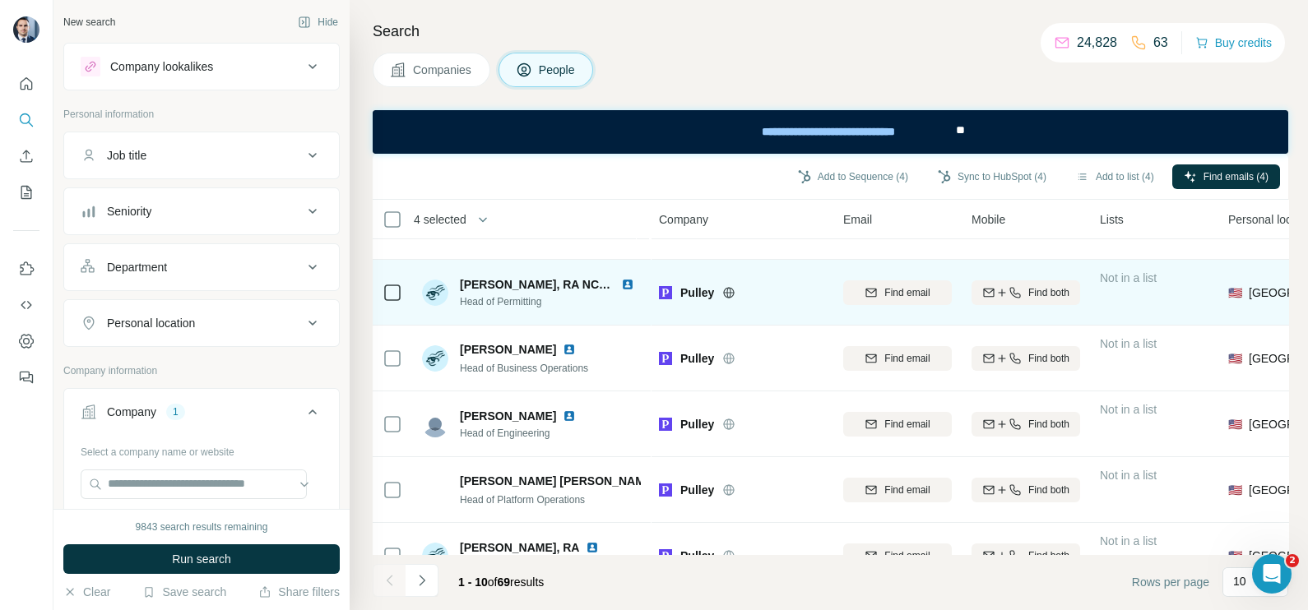
scroll to position [353, 0]
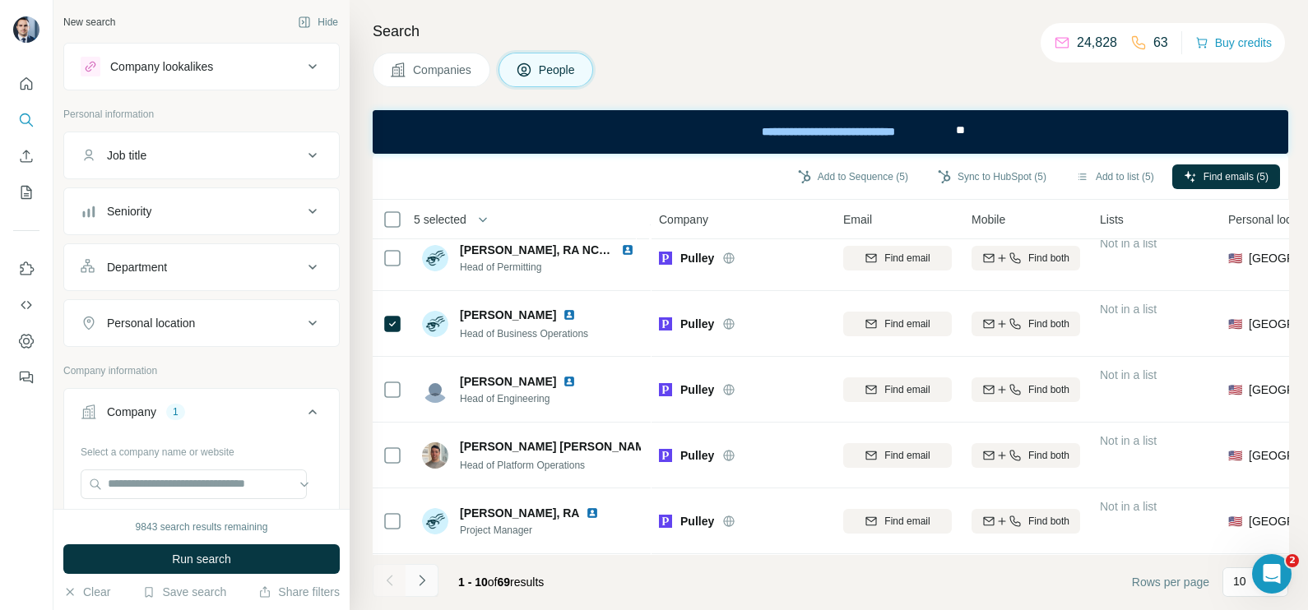
click at [427, 588] on icon "Navigate to next page" at bounding box center [422, 580] width 16 height 16
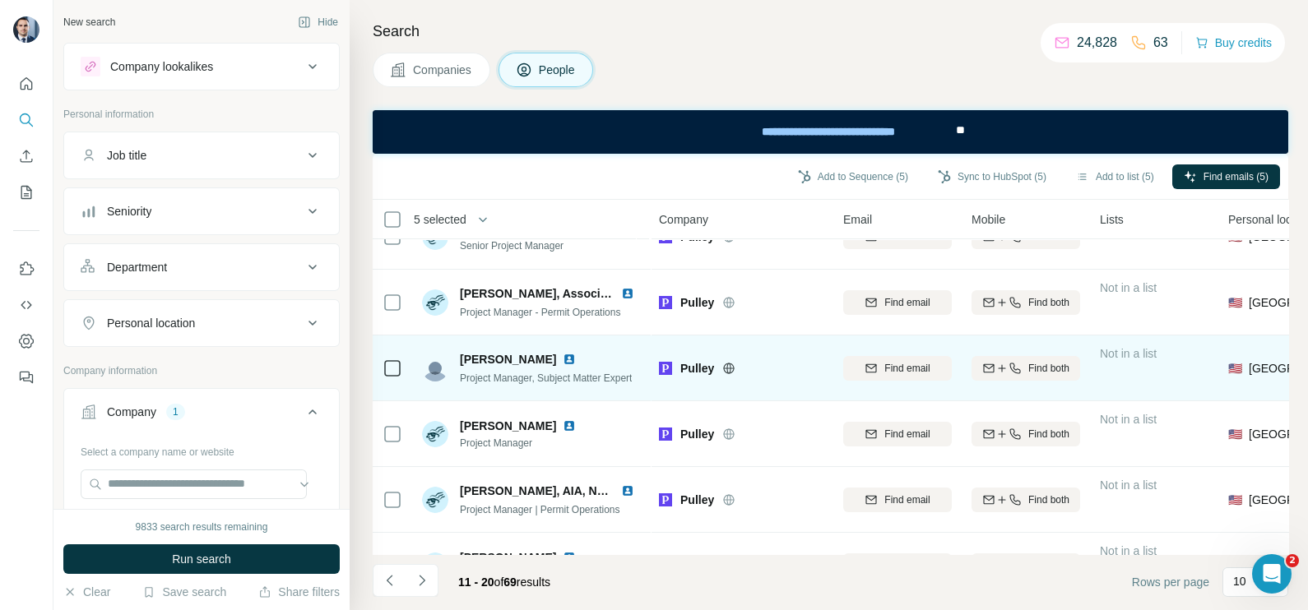
scroll to position [0, 0]
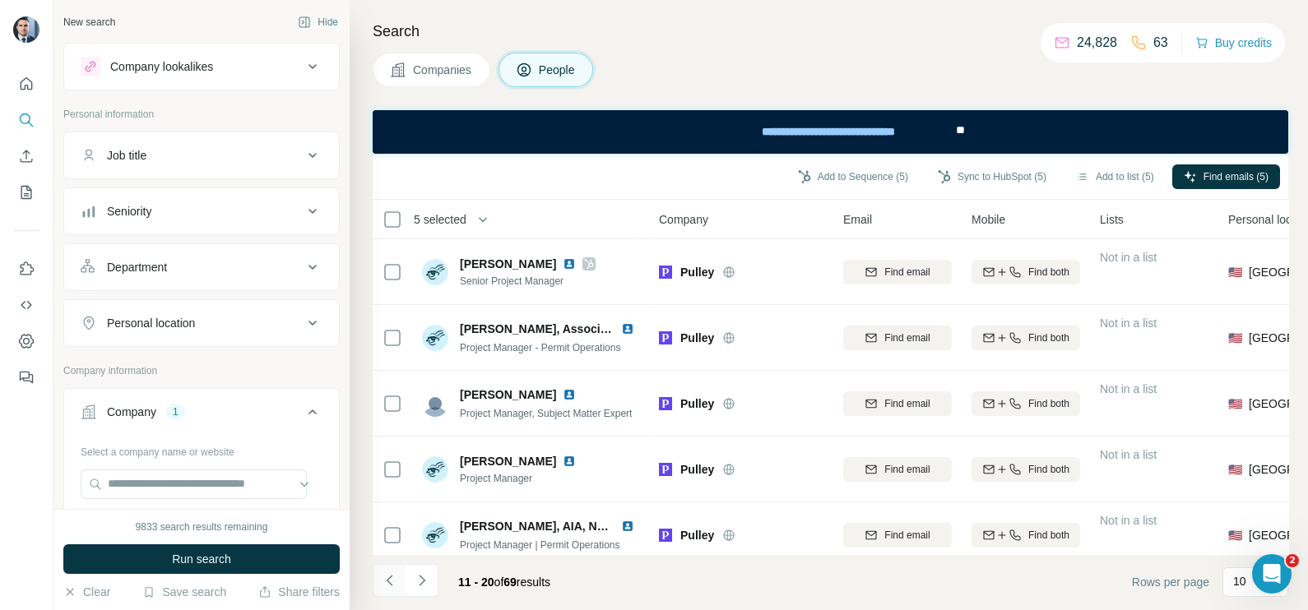
click at [382, 588] on icon "Navigate to previous page" at bounding box center [390, 580] width 16 height 16
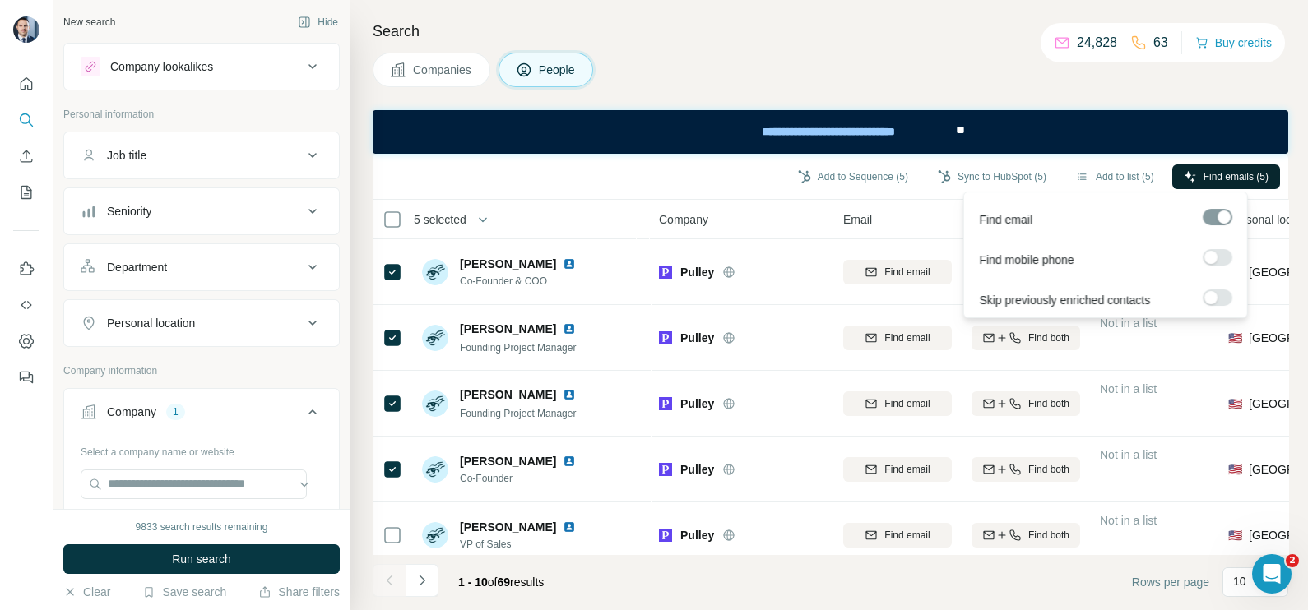
click at [1256, 166] on button "Find emails (5)" at bounding box center [1226, 177] width 108 height 25
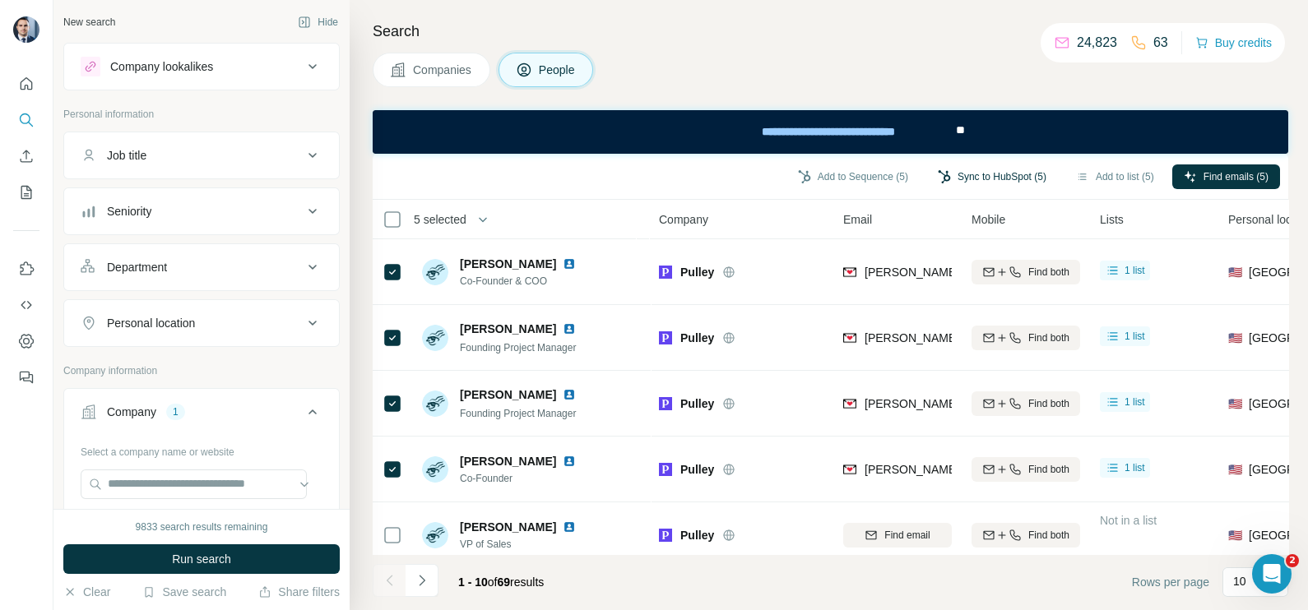
click at [996, 183] on button "Sync to HubSpot (5)" at bounding box center [992, 177] width 132 height 25
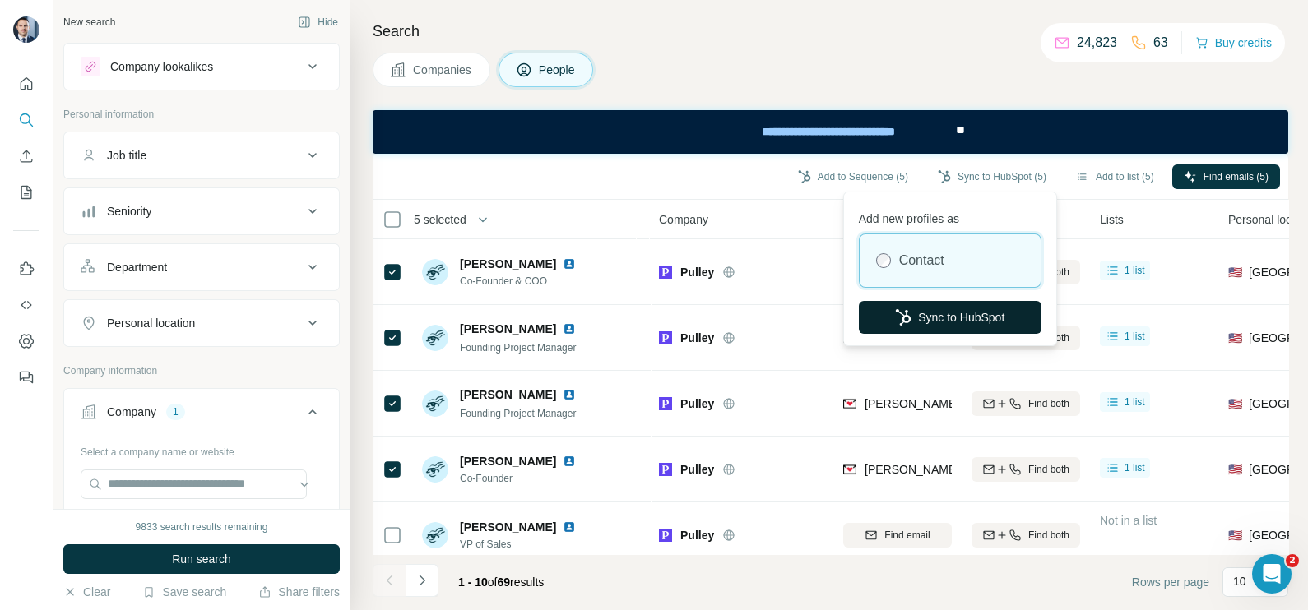
click at [932, 311] on button "Sync to HubSpot" at bounding box center [950, 317] width 183 height 33
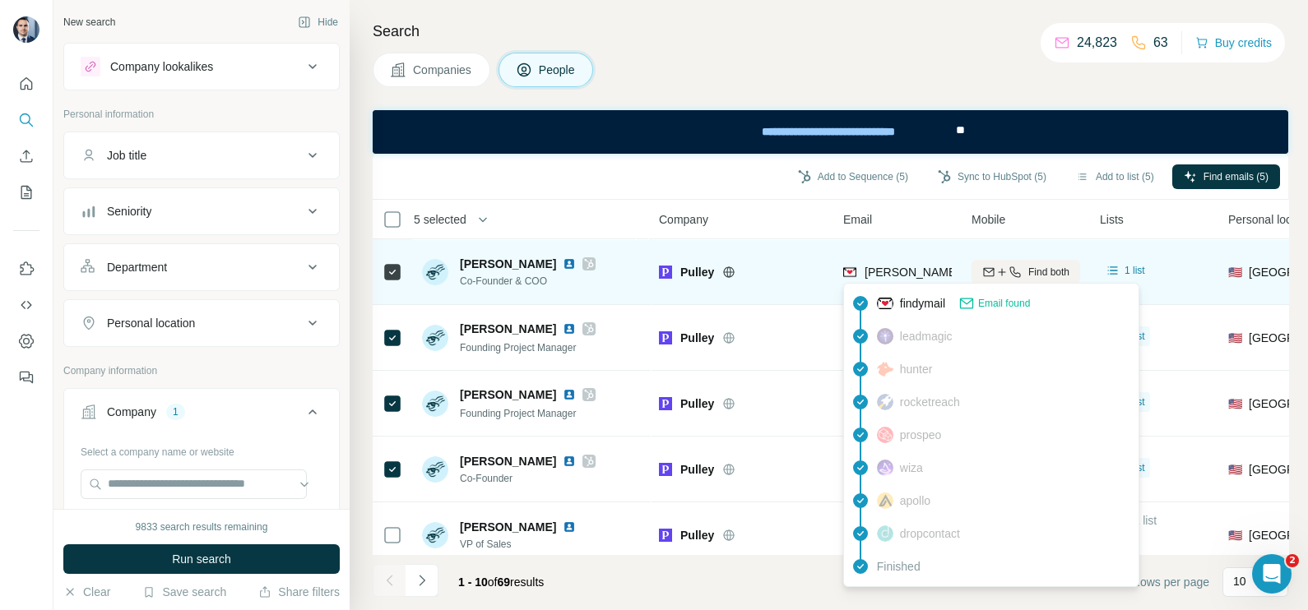
click at [910, 266] on span "[PERSON_NAME][EMAIL_ADDRESS][DOMAIN_NAME]" at bounding box center [1009, 272] width 290 height 13
click at [911, 264] on div "[PERSON_NAME][EMAIL_ADDRESS][DOMAIN_NAME]" at bounding box center [1009, 272] width 290 height 16
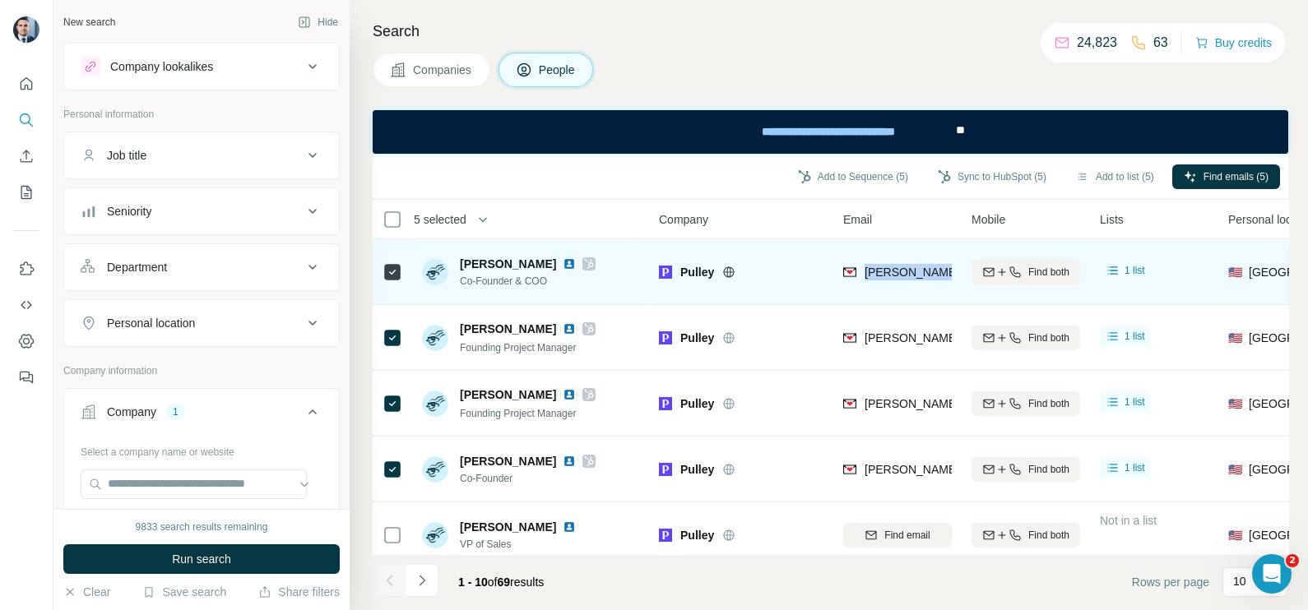
click at [911, 264] on div "[PERSON_NAME][EMAIL_ADDRESS][DOMAIN_NAME]" at bounding box center [1009, 272] width 290 height 16
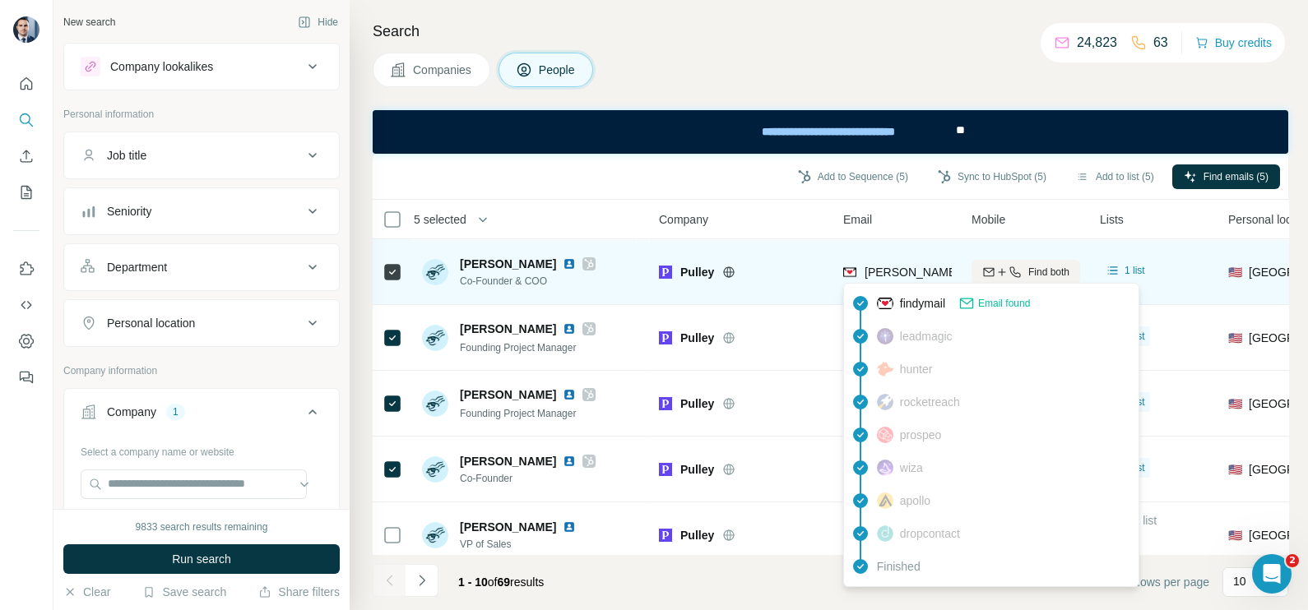
click at [783, 240] on td "Pulley" at bounding box center [741, 272] width 184 height 66
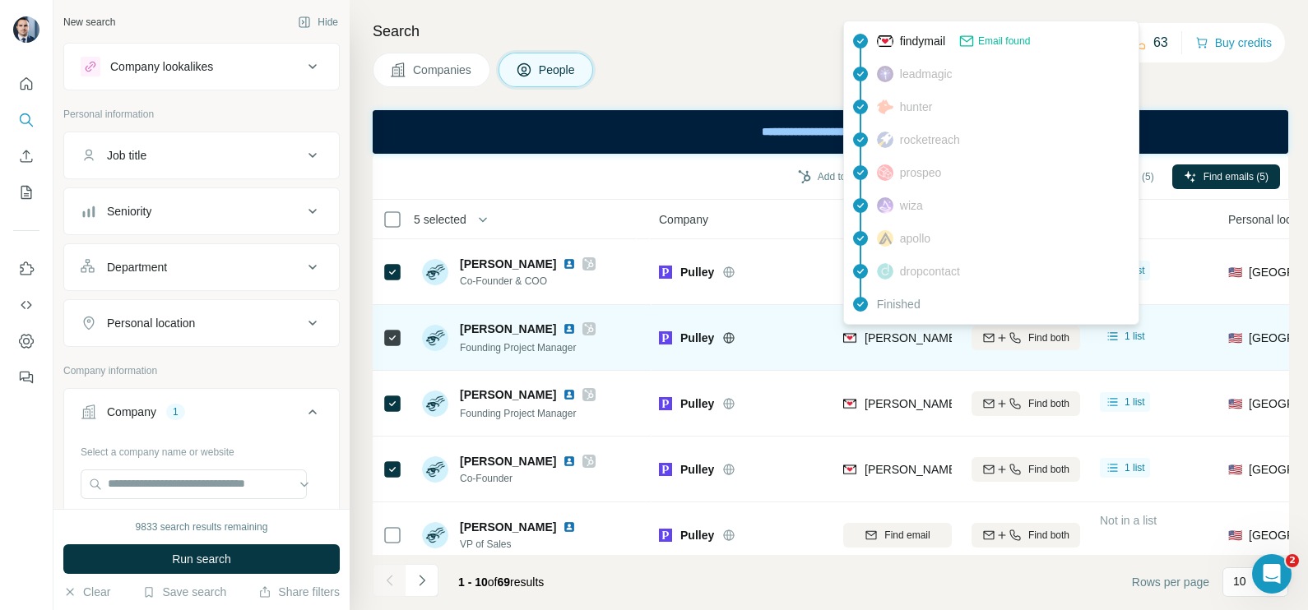
click at [892, 339] on span "[PERSON_NAME][EMAIL_ADDRESS][DOMAIN_NAME]" at bounding box center [1009, 337] width 290 height 13
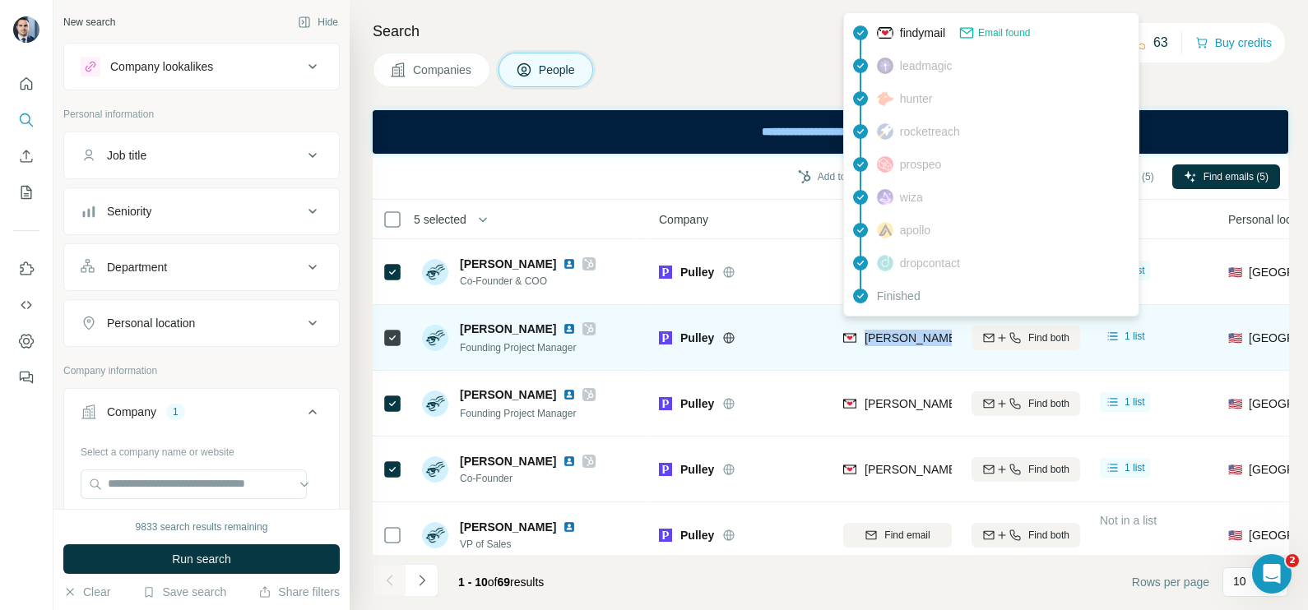
click at [893, 339] on span "[PERSON_NAME][EMAIL_ADDRESS][DOMAIN_NAME]" at bounding box center [1009, 337] width 290 height 13
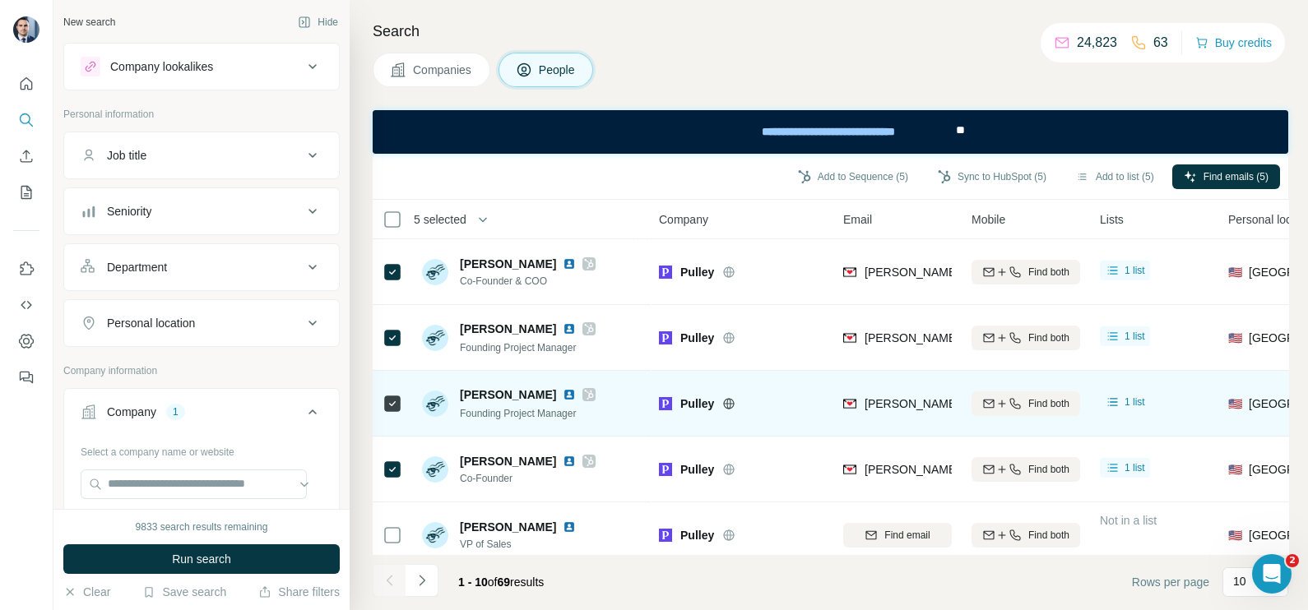
click at [911, 406] on span "[PERSON_NAME][EMAIL_ADDRESS][DOMAIN_NAME]" at bounding box center [1009, 403] width 290 height 13
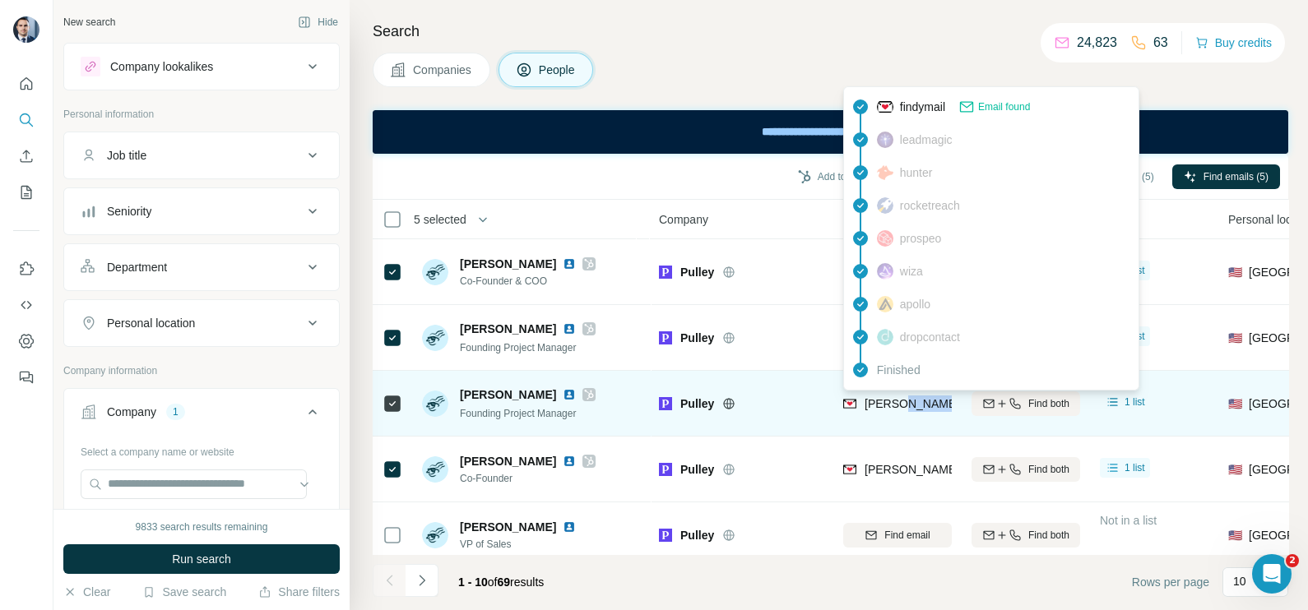
click at [911, 406] on span "[PERSON_NAME][EMAIL_ADDRESS][DOMAIN_NAME]" at bounding box center [1009, 403] width 290 height 13
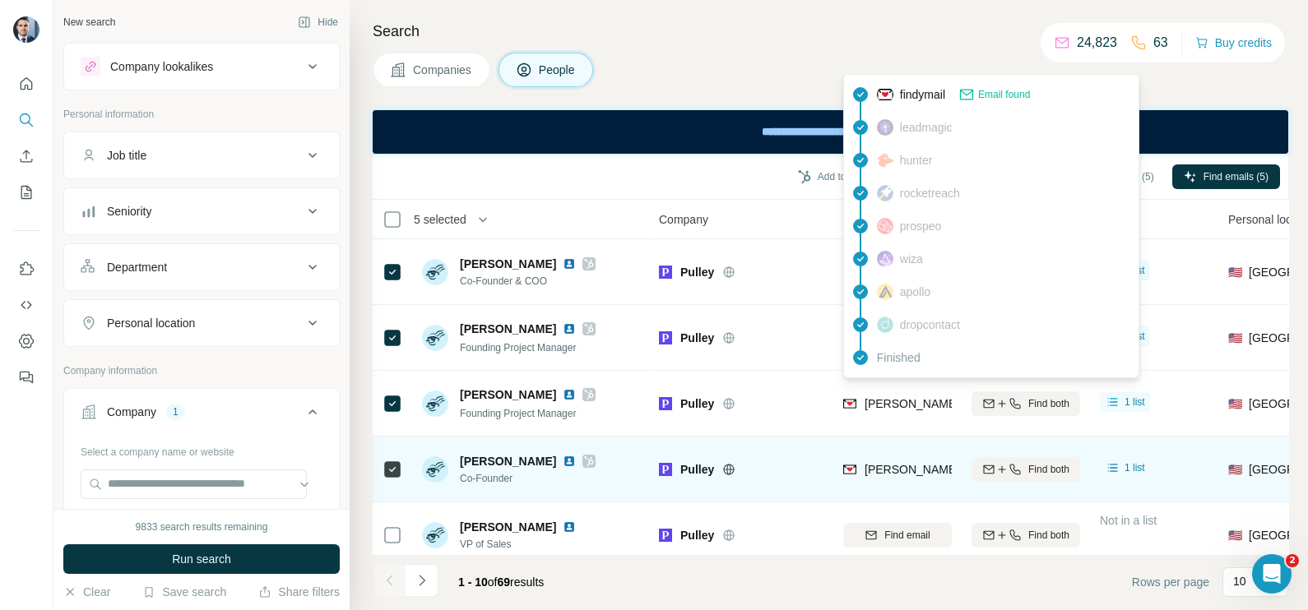
click at [919, 484] on div "[PERSON_NAME][EMAIL_ADDRESS][DOMAIN_NAME]" at bounding box center [897, 469] width 109 height 45
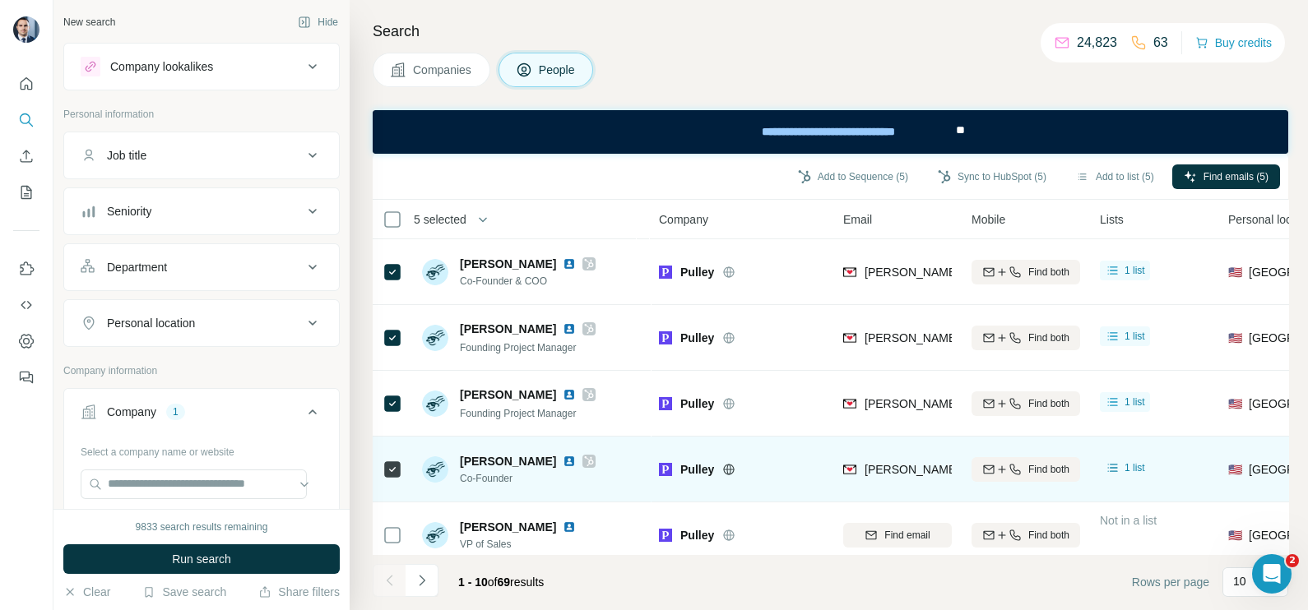
click at [917, 484] on div "[PERSON_NAME][EMAIL_ADDRESS][DOMAIN_NAME]" at bounding box center [897, 469] width 109 height 45
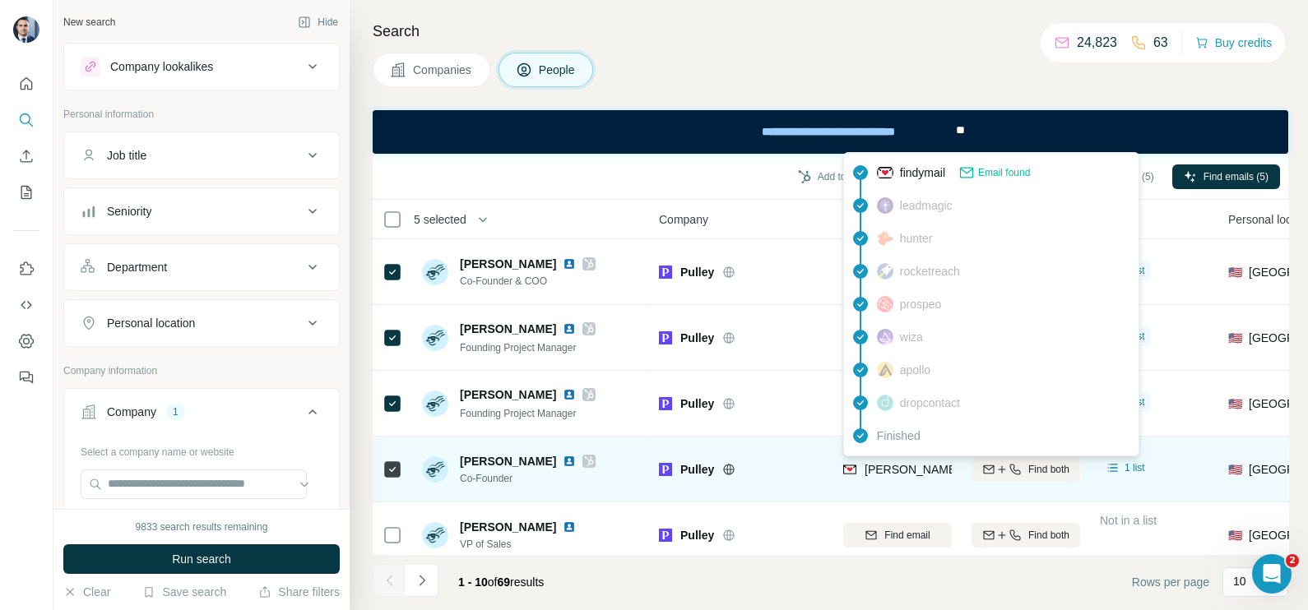
drag, startPoint x: 917, startPoint y: 484, endPoint x: 901, endPoint y: 474, distance: 19.2
click at [901, 474] on span "[PERSON_NAME][EMAIL_ADDRESS][DOMAIN_NAME]" at bounding box center [1009, 469] width 290 height 13
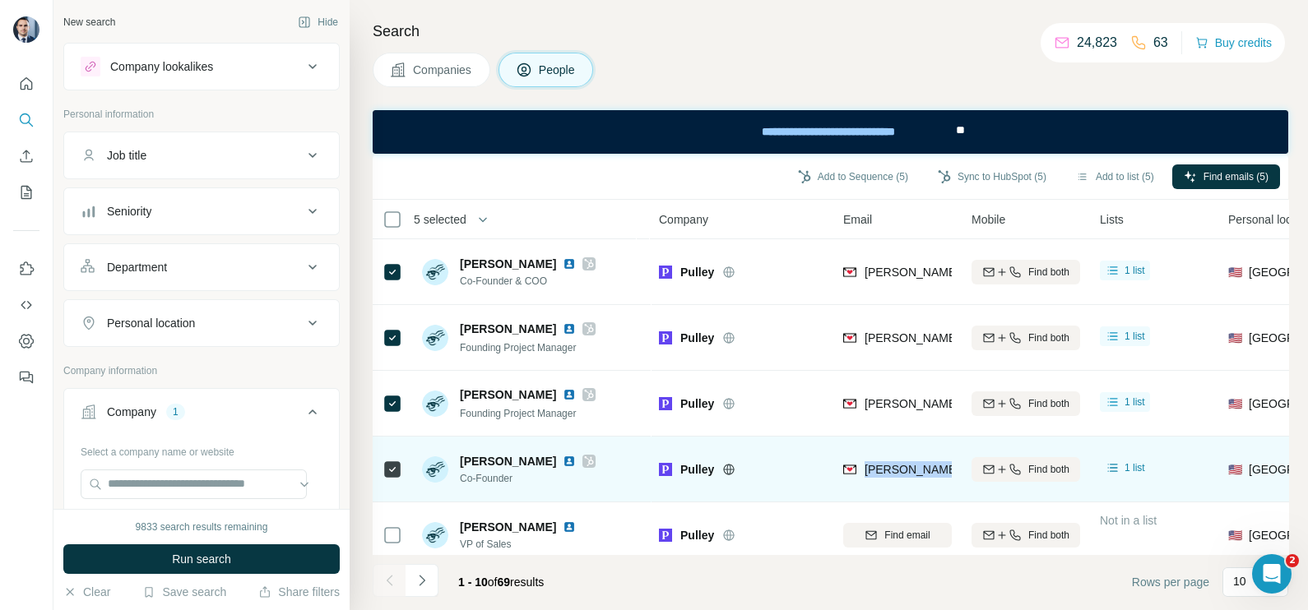
click at [901, 474] on span "[PERSON_NAME][EMAIL_ADDRESS][DOMAIN_NAME]" at bounding box center [1009, 469] width 290 height 13
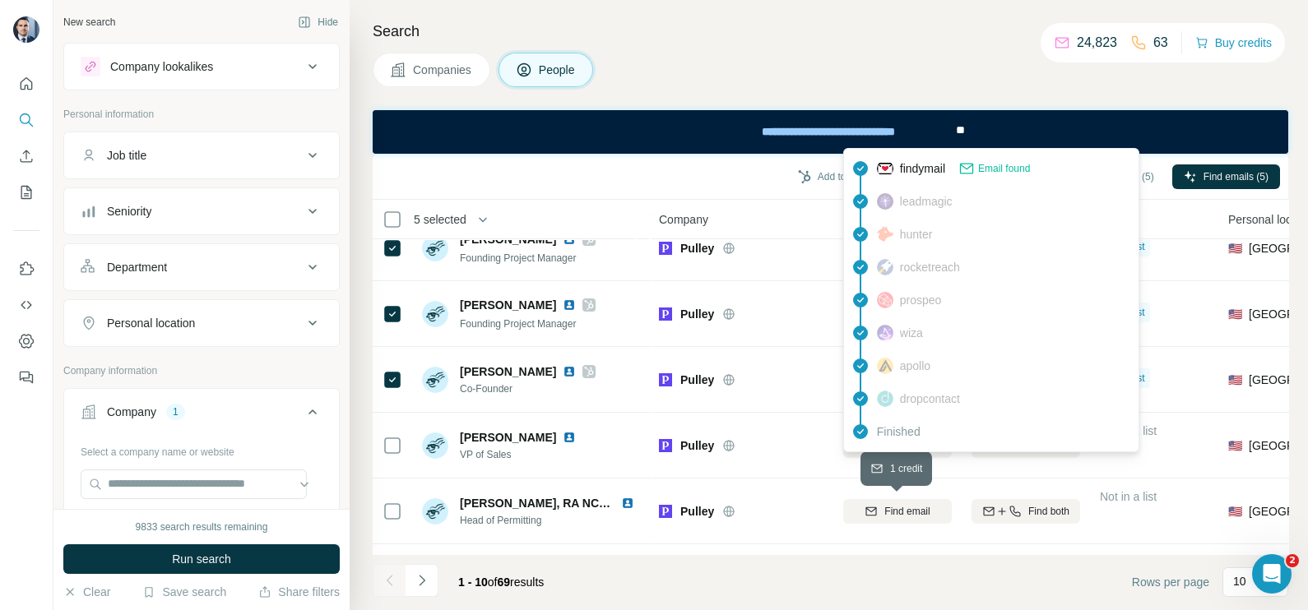
scroll to position [205, 0]
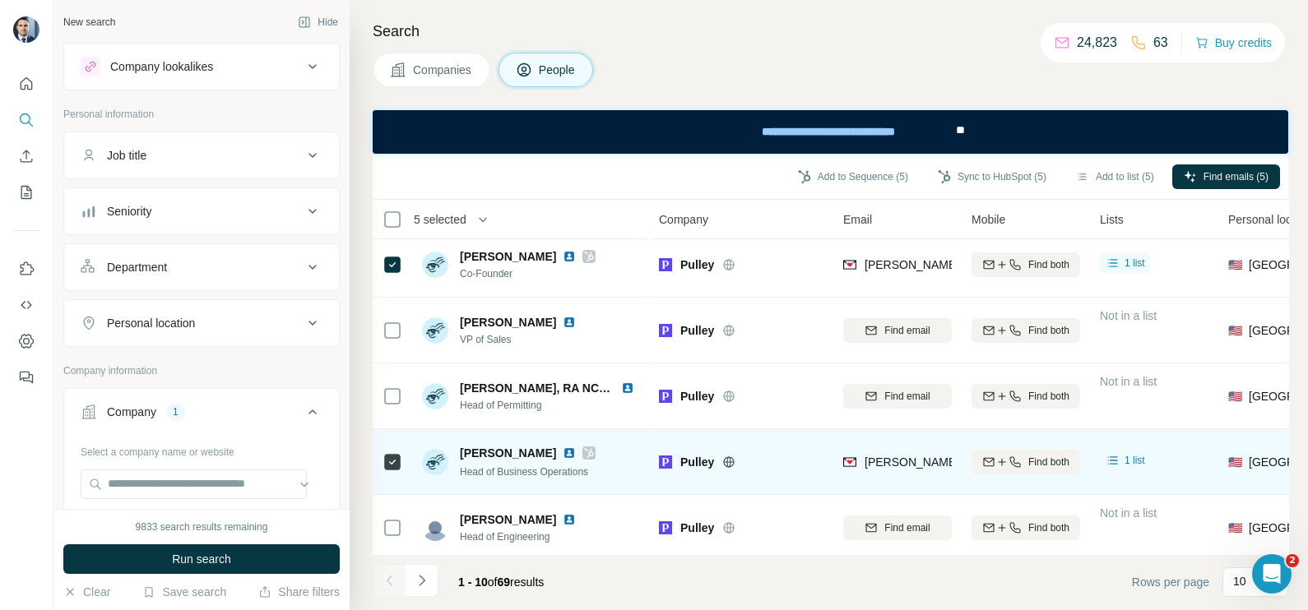
click at [901, 473] on div "[PERSON_NAME][EMAIL_ADDRESS][DOMAIN_NAME]" at bounding box center [897, 461] width 109 height 45
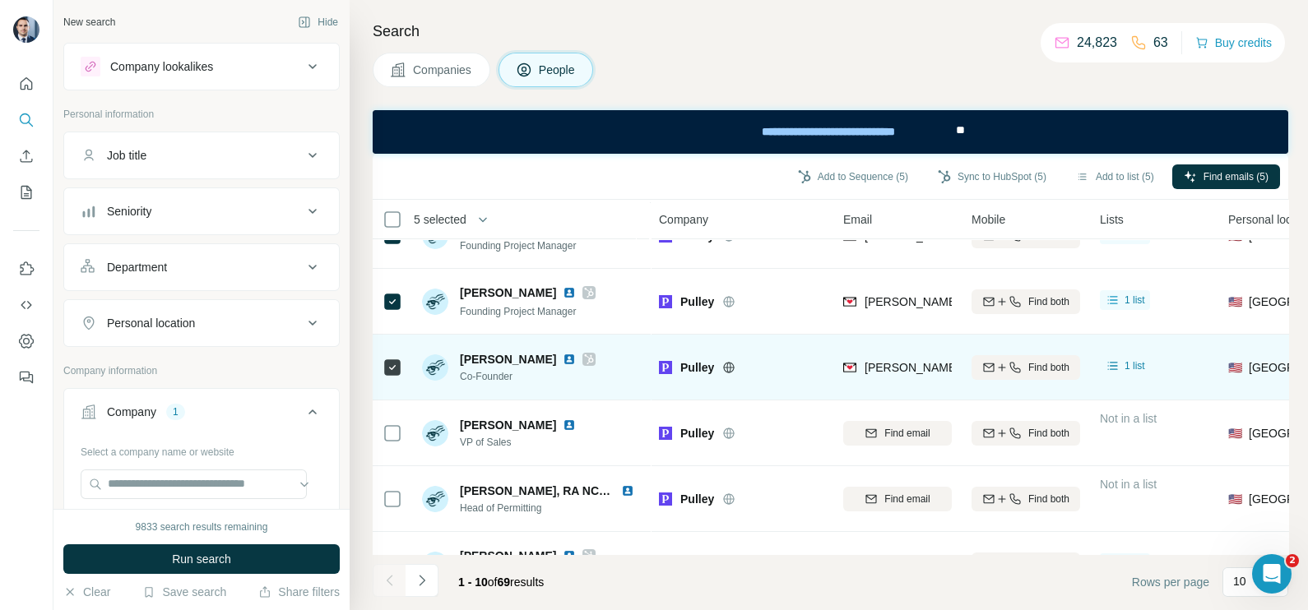
scroll to position [0, 0]
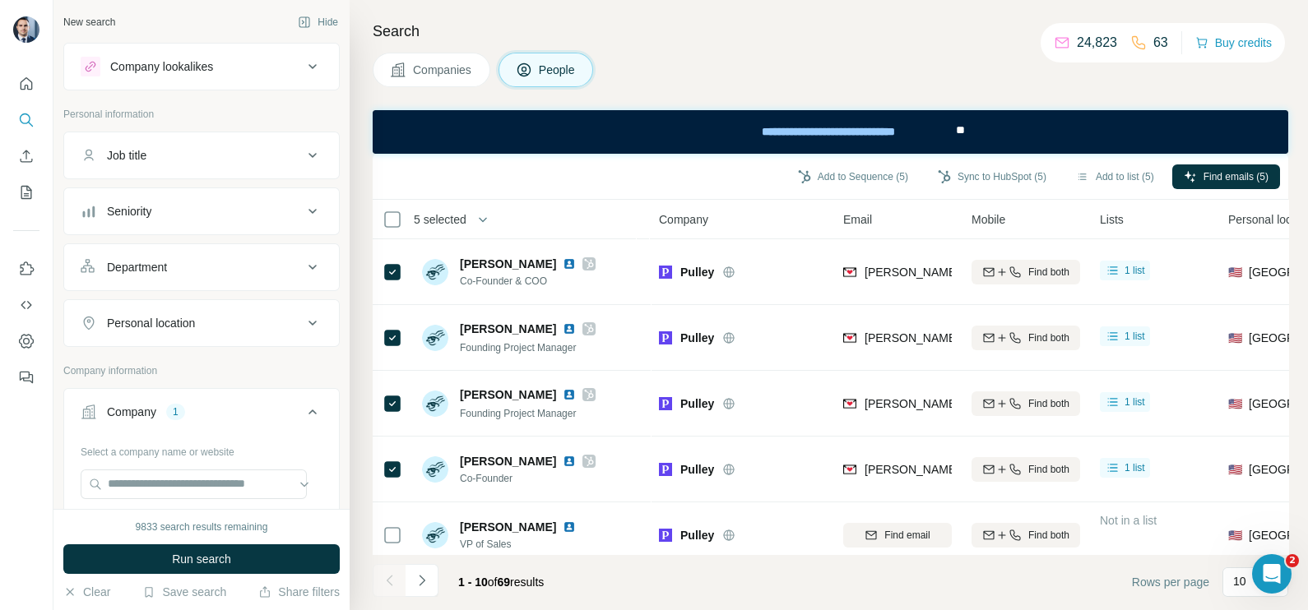
click at [443, 66] on span "Companies" at bounding box center [443, 70] width 60 height 16
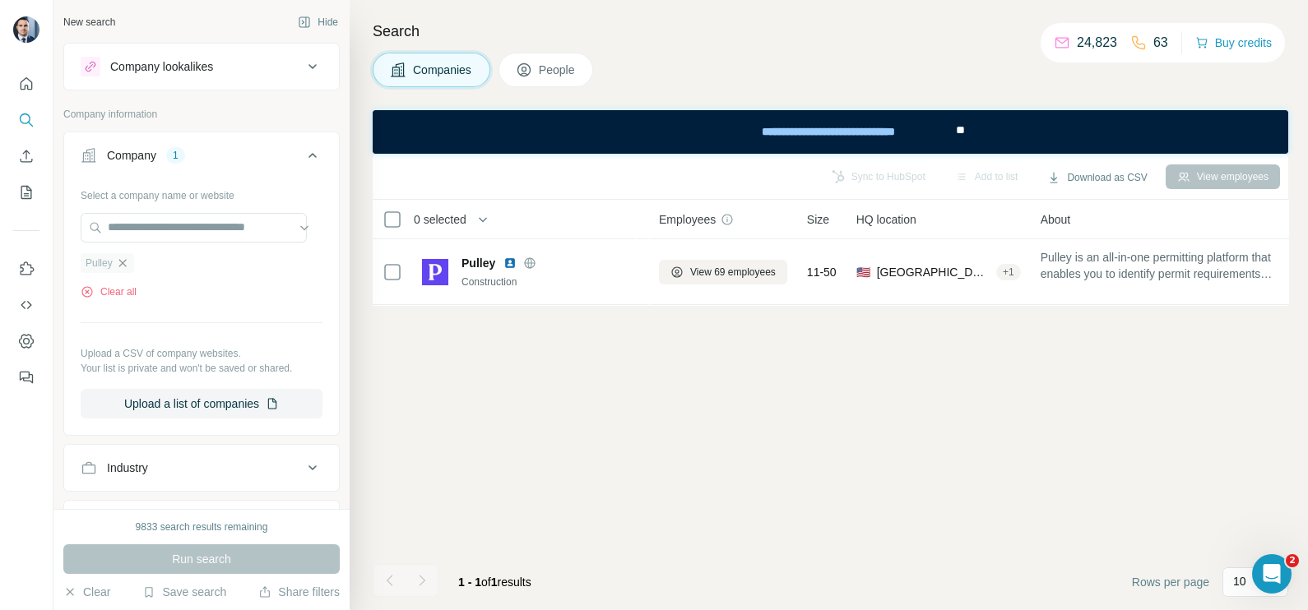
click at [122, 267] on icon "button" at bounding box center [122, 263] width 13 height 13
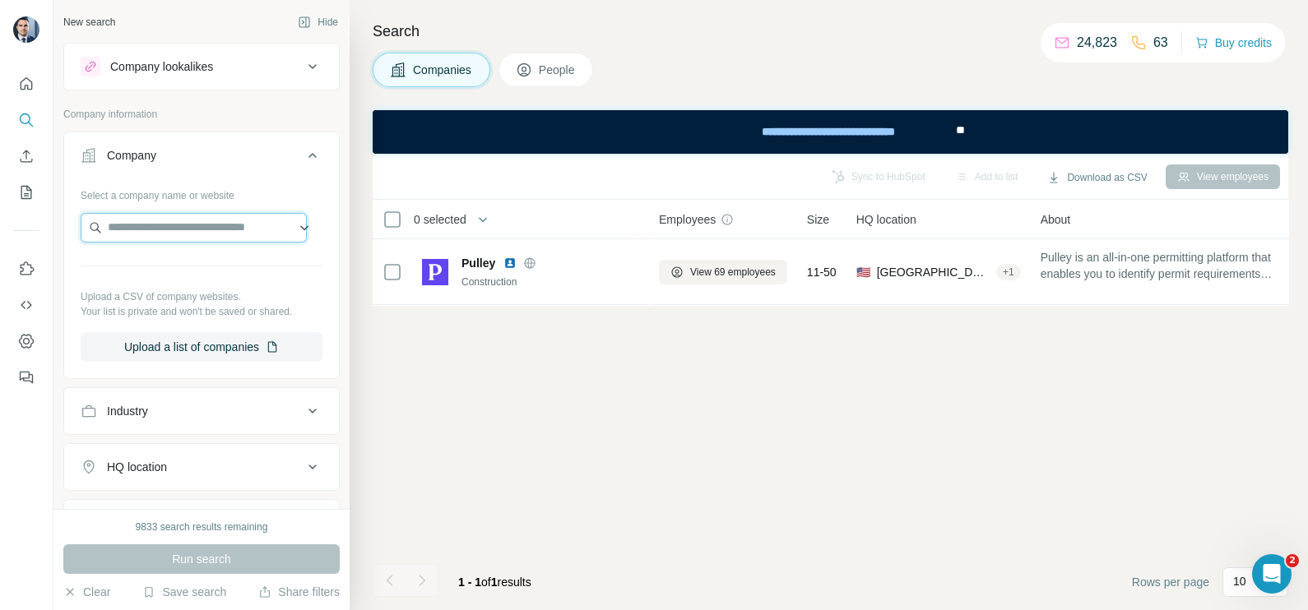
click at [202, 234] on input "text" at bounding box center [194, 228] width 226 height 30
paste input "**********"
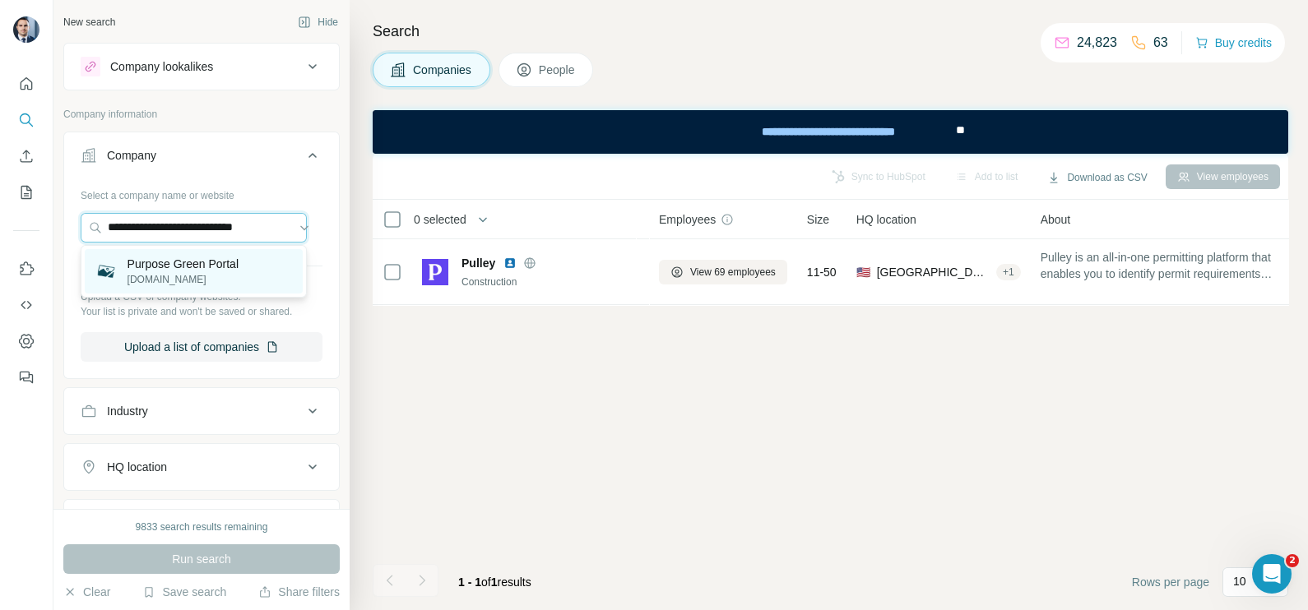
type input "**********"
click at [210, 271] on p "Purpose Green Portal" at bounding box center [182, 264] width 111 height 16
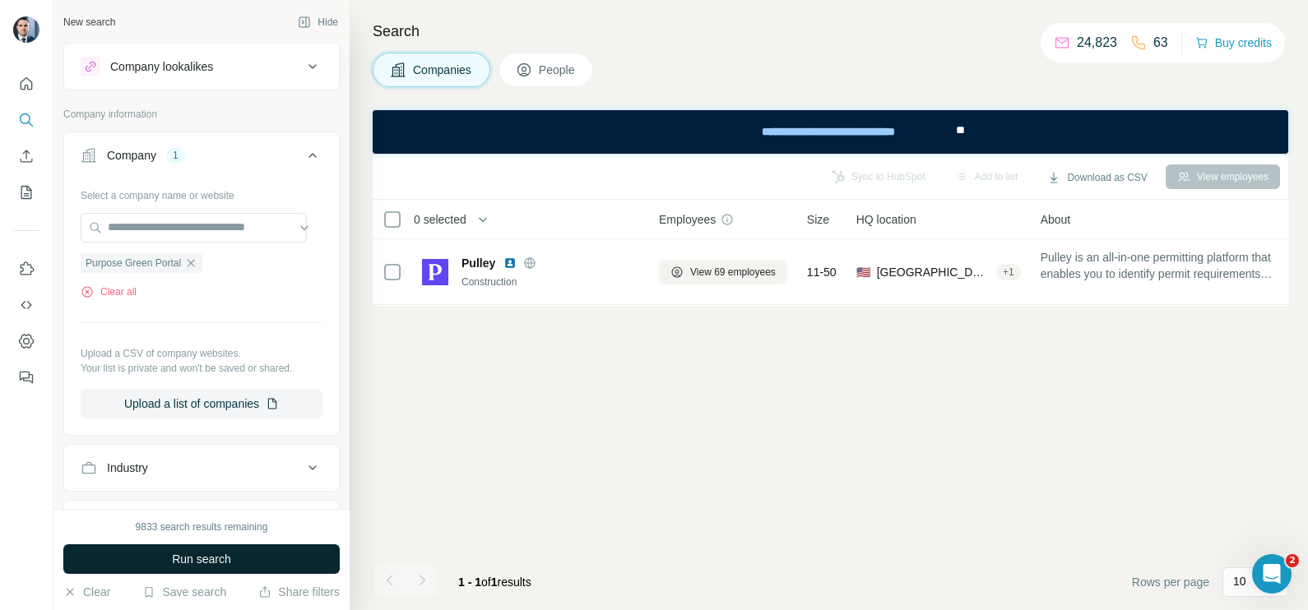
click at [248, 555] on button "Run search" at bounding box center [201, 560] width 276 height 30
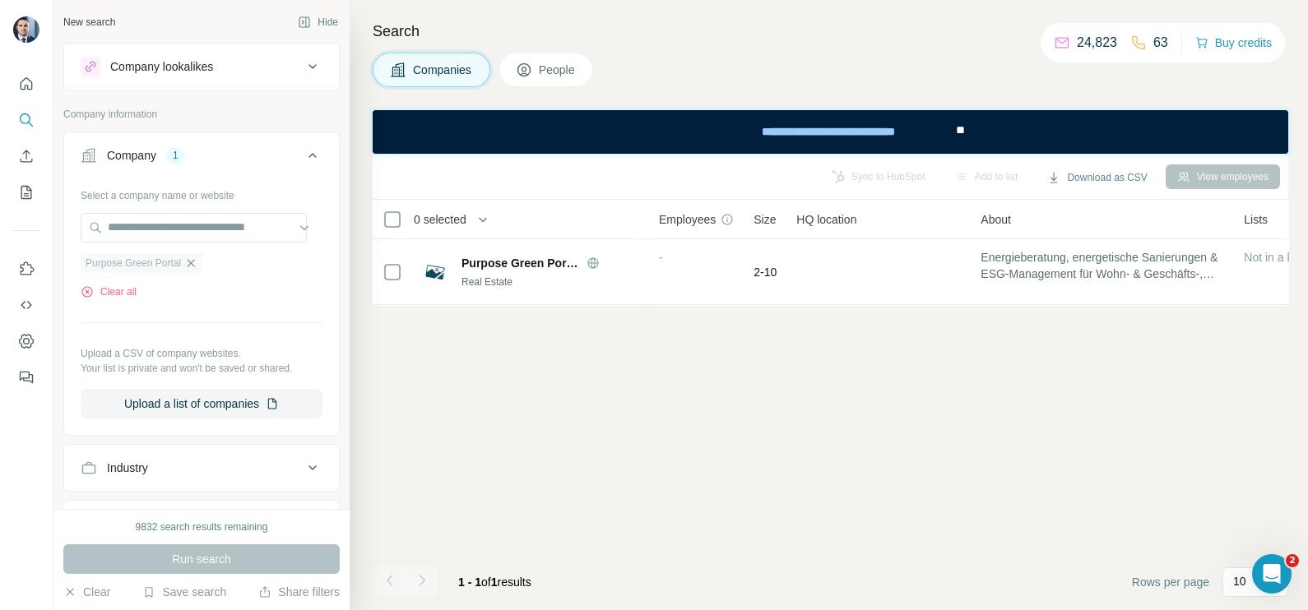
click at [193, 263] on icon "button" at bounding box center [191, 262] width 7 height 7
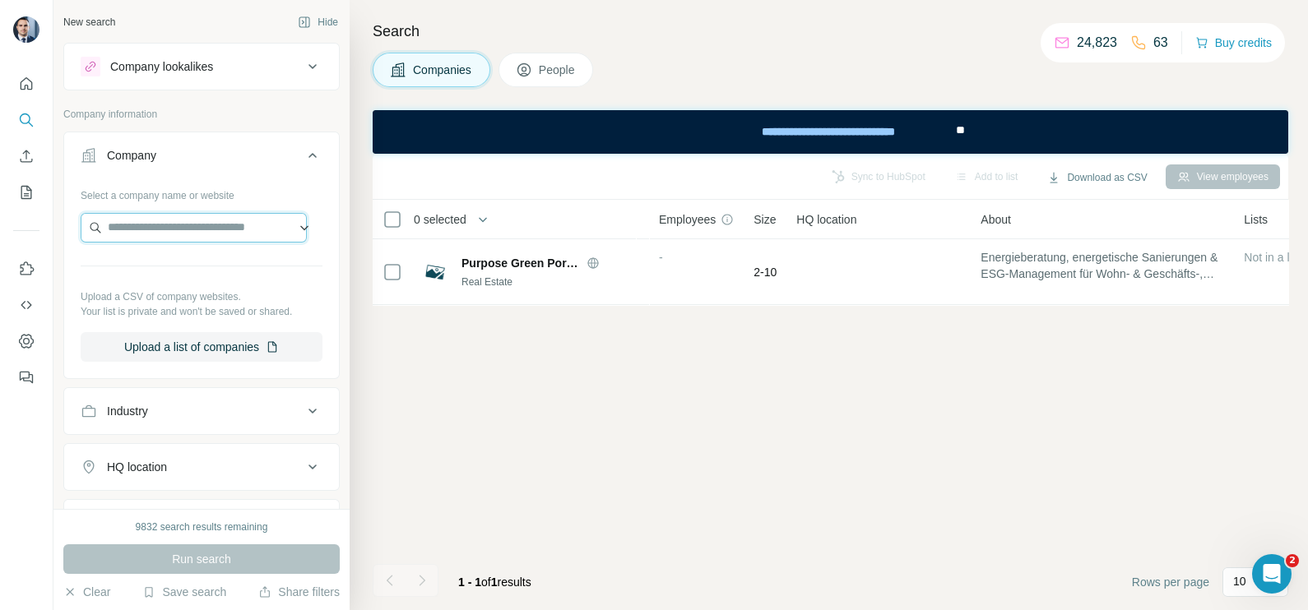
click at [173, 223] on input "text" at bounding box center [194, 228] width 226 height 30
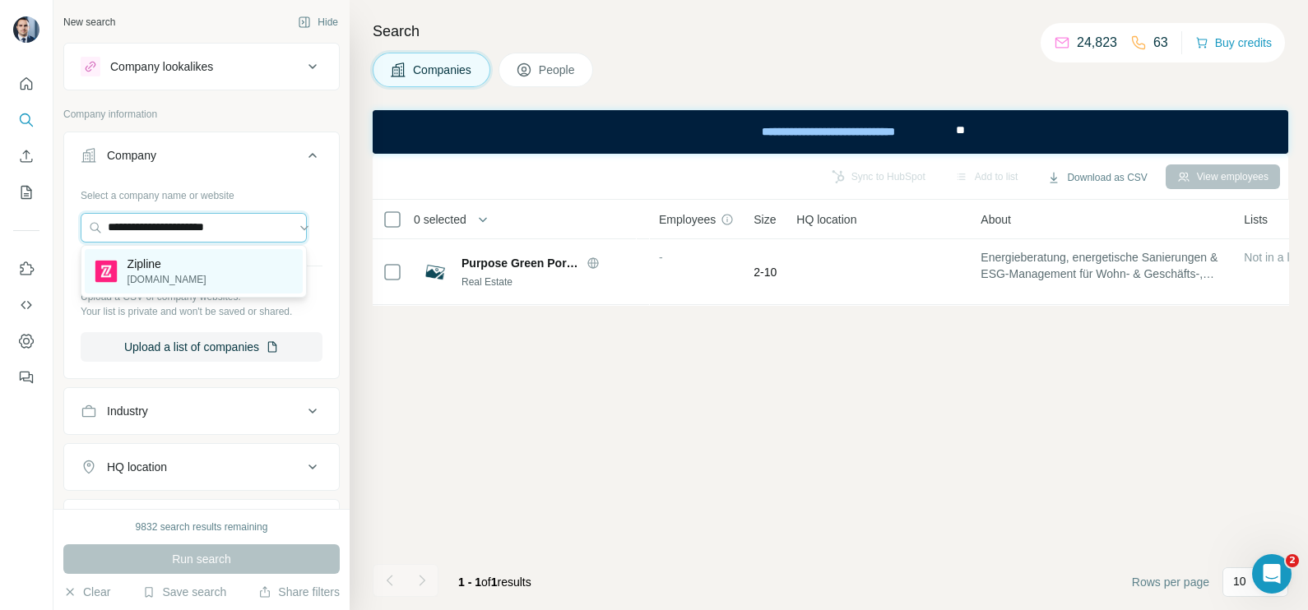
type input "**********"
click at [188, 265] on p "Zipline" at bounding box center [166, 264] width 79 height 16
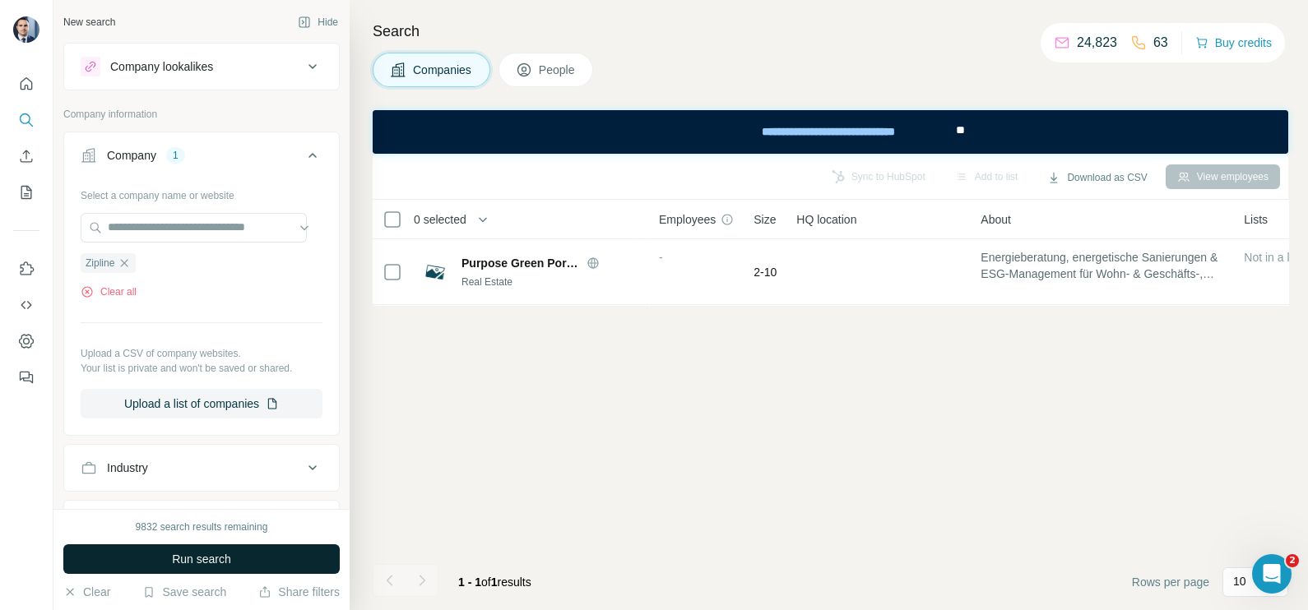
click at [193, 568] on button "Run search" at bounding box center [201, 560] width 276 height 30
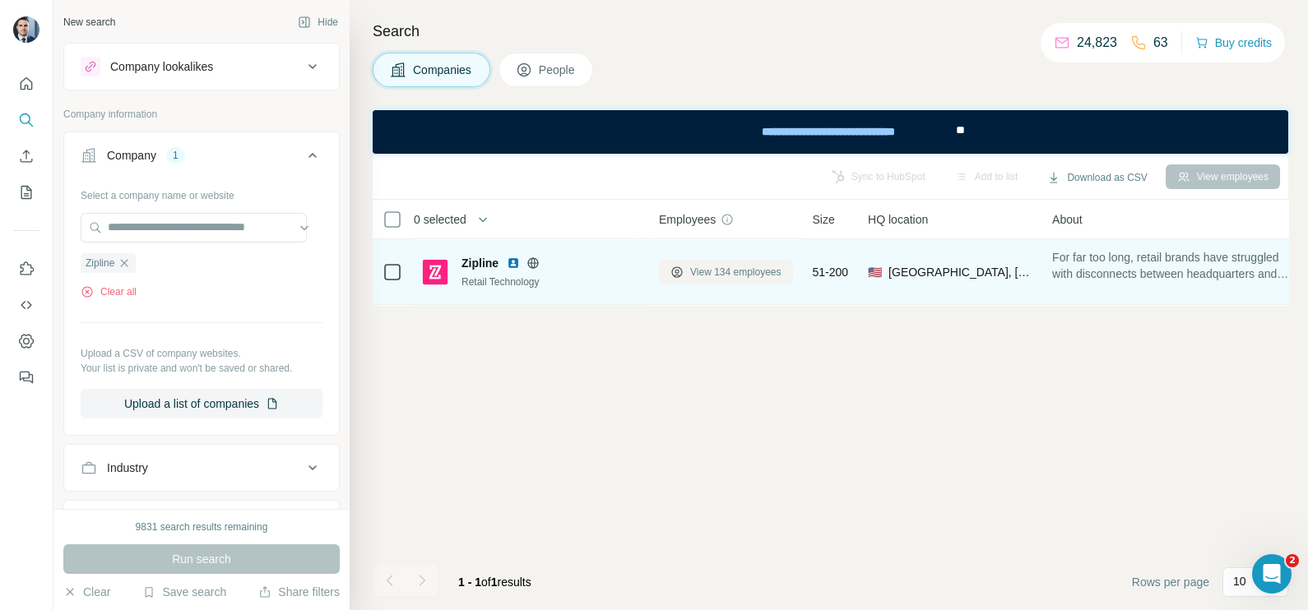
click at [716, 266] on span "View 134 employees" at bounding box center [735, 272] width 91 height 15
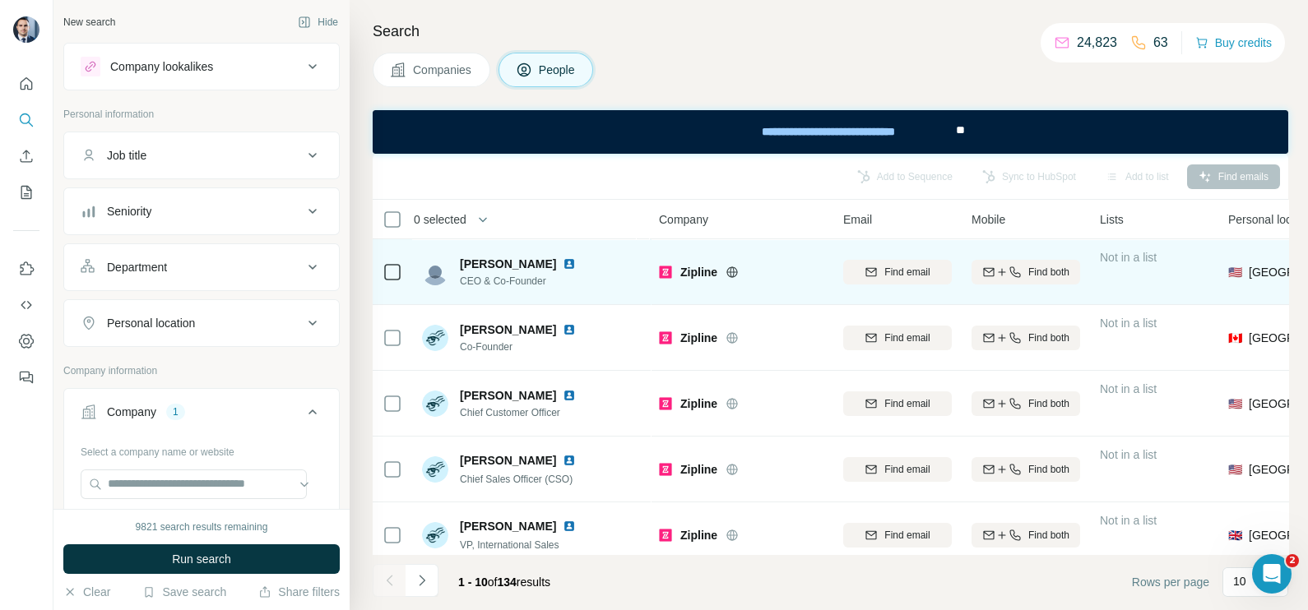
click at [382, 270] on icon at bounding box center [392, 272] width 20 height 20
click at [582, 262] on div at bounding box center [588, 263] width 13 height 13
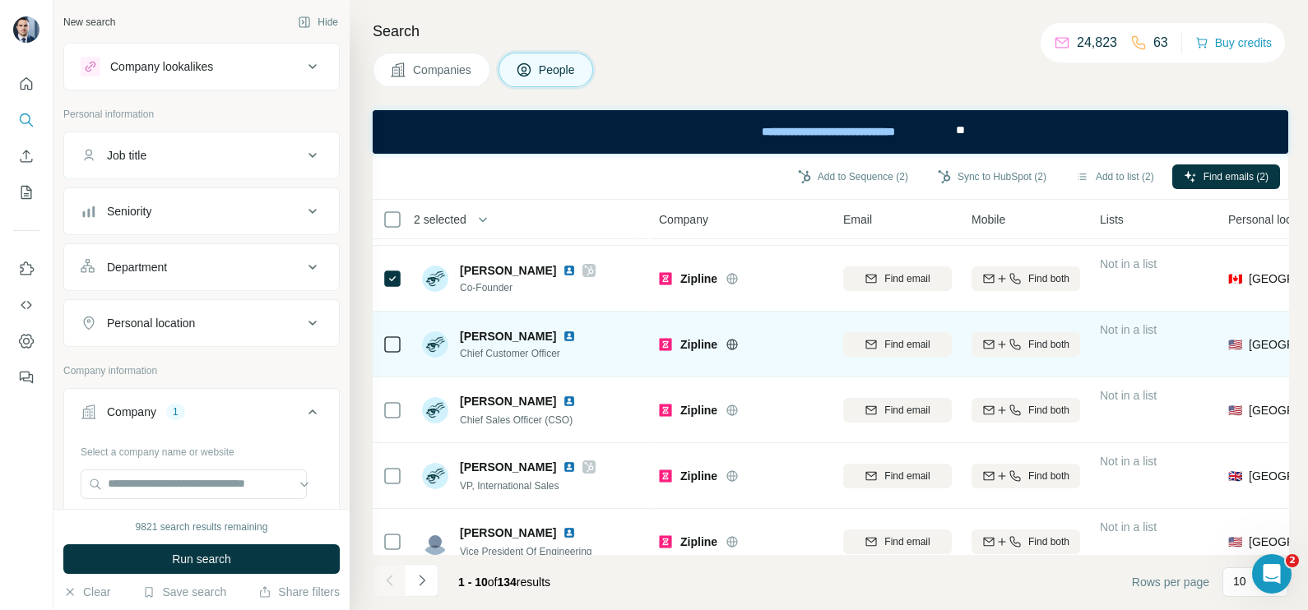
scroll to position [102, 0]
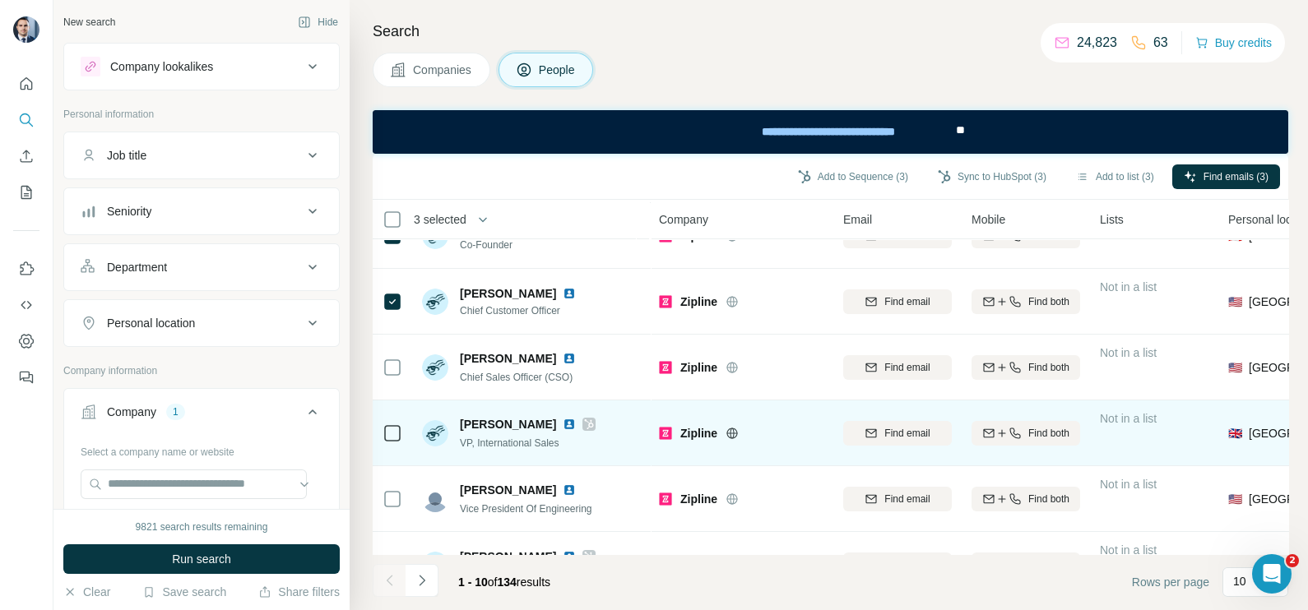
click at [392, 424] on icon at bounding box center [392, 434] width 20 height 20
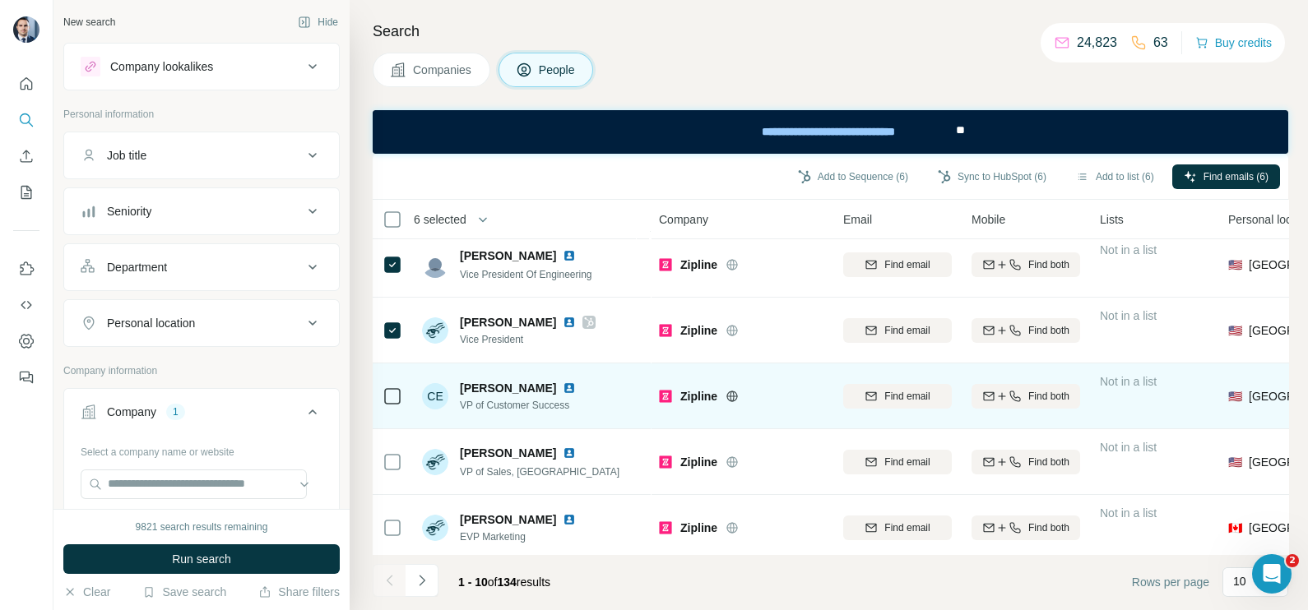
scroll to position [353, 0]
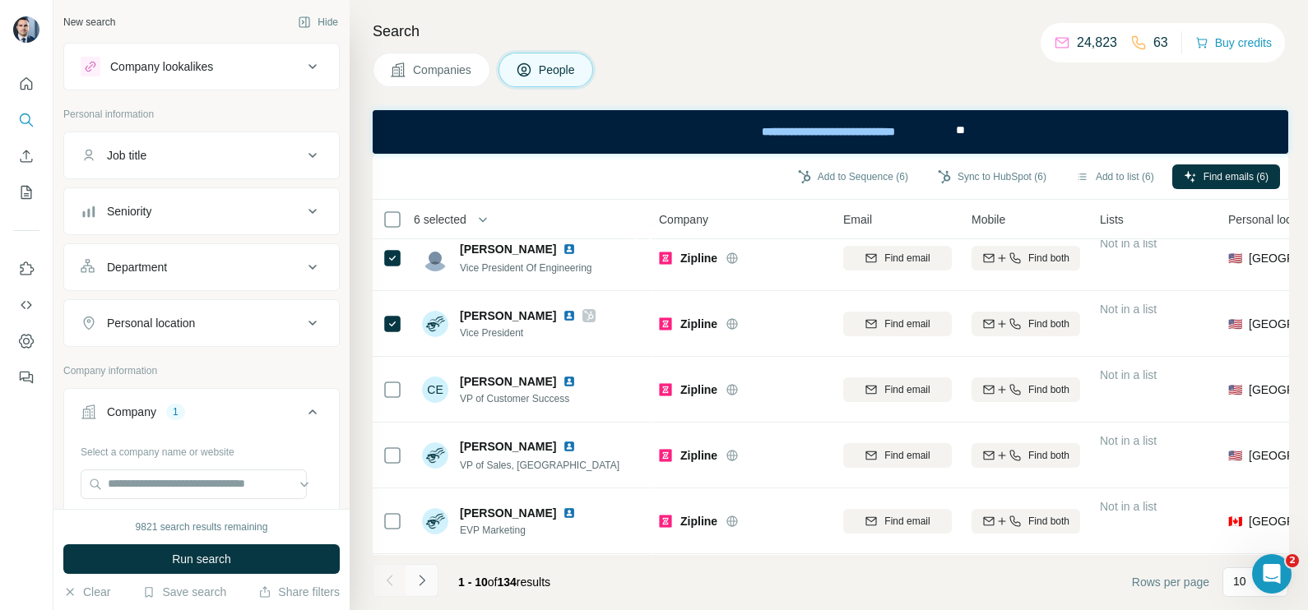
click at [424, 584] on icon "Navigate to next page" at bounding box center [422, 580] width 16 height 16
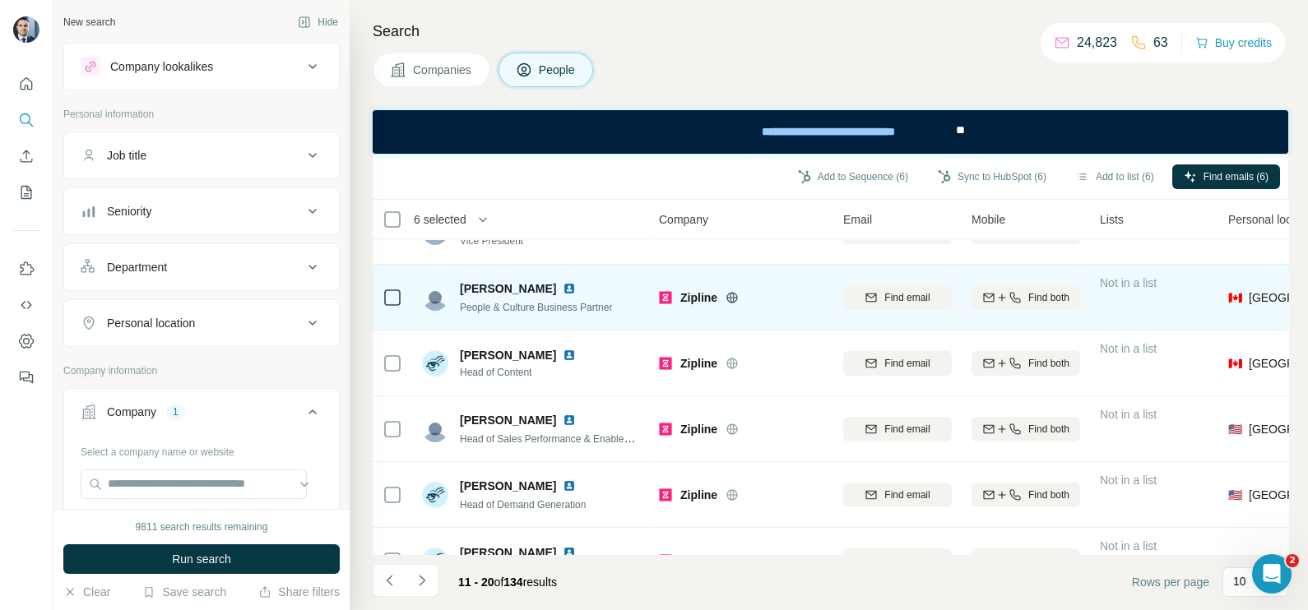
scroll to position [0, 0]
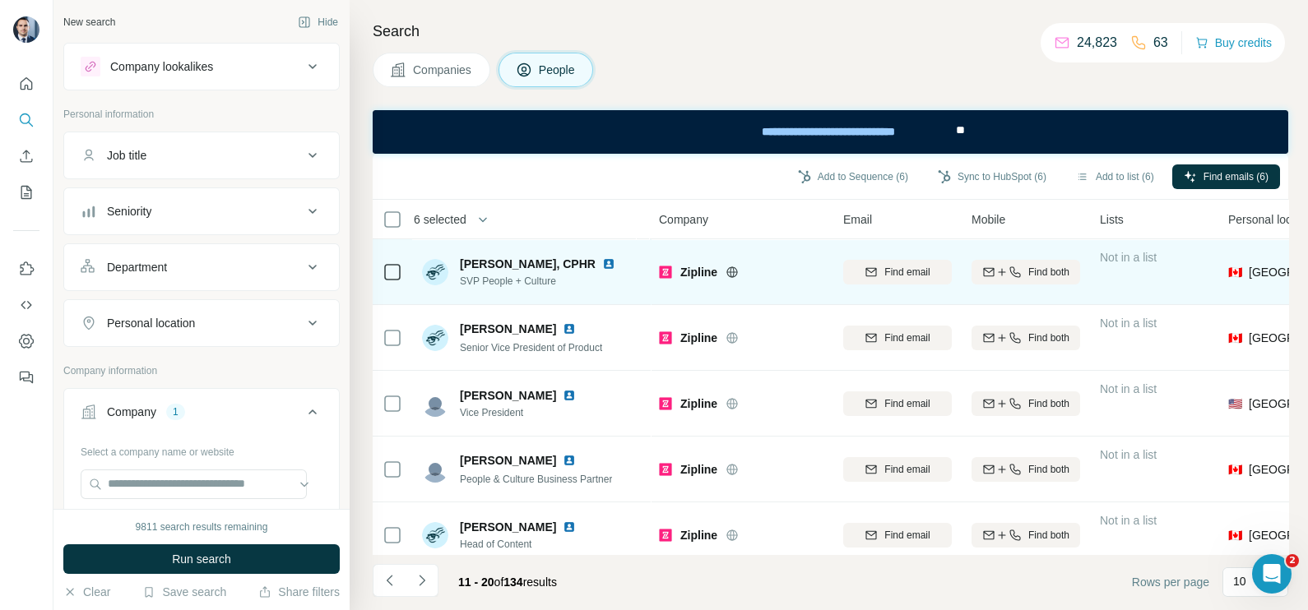
click at [382, 271] on icon at bounding box center [392, 272] width 20 height 20
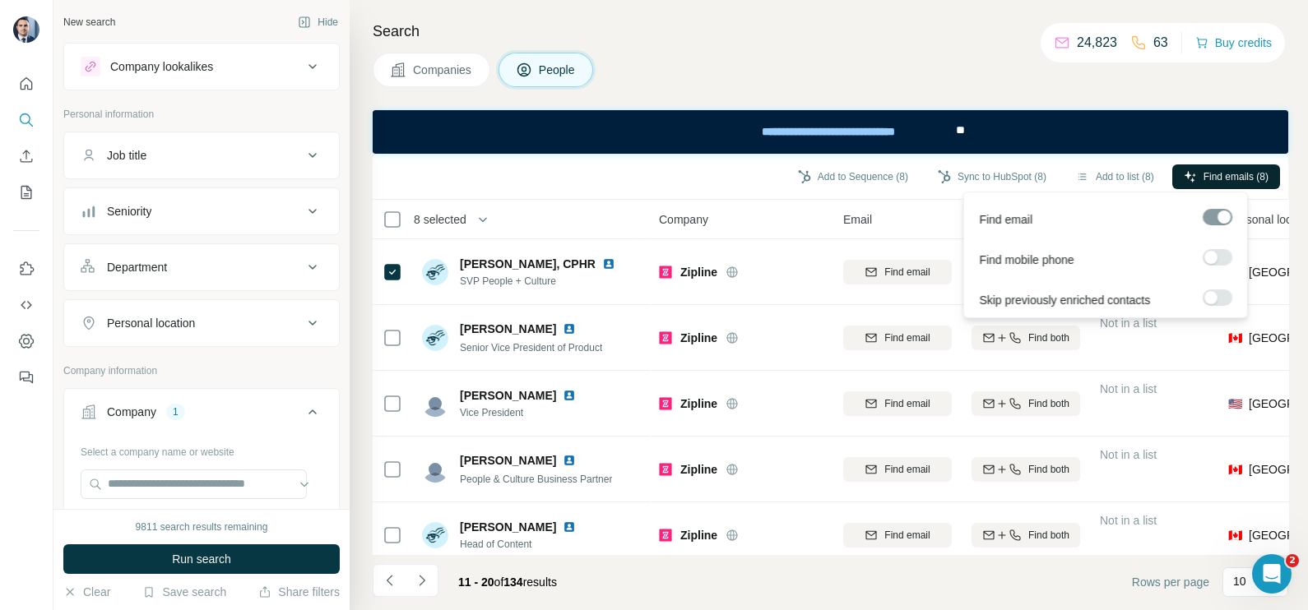
click at [1222, 181] on span "Find emails (8)" at bounding box center [1235, 176] width 65 height 15
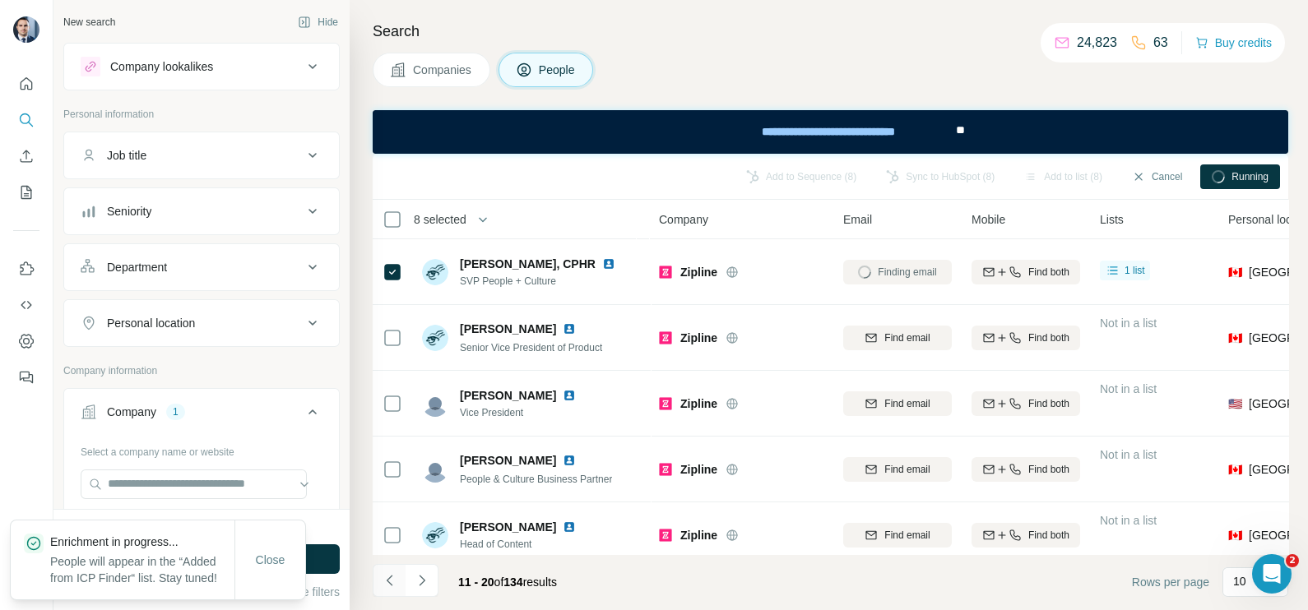
click at [388, 586] on icon "Navigate to previous page" at bounding box center [390, 580] width 16 height 16
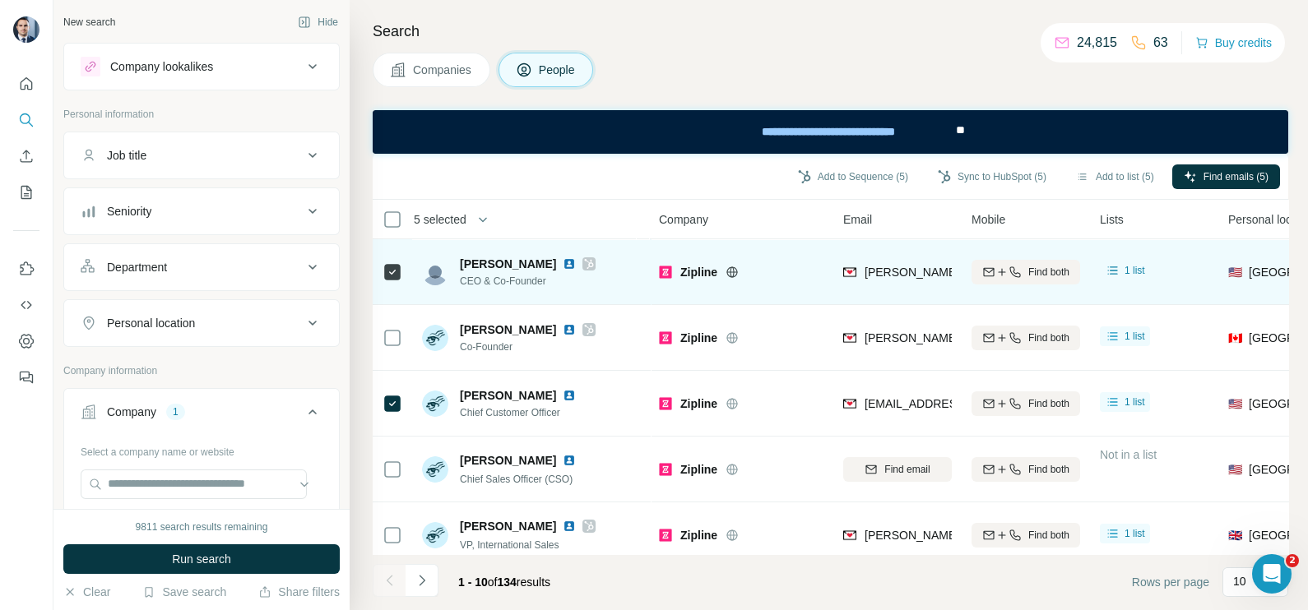
click at [382, 276] on icon at bounding box center [392, 272] width 20 height 20
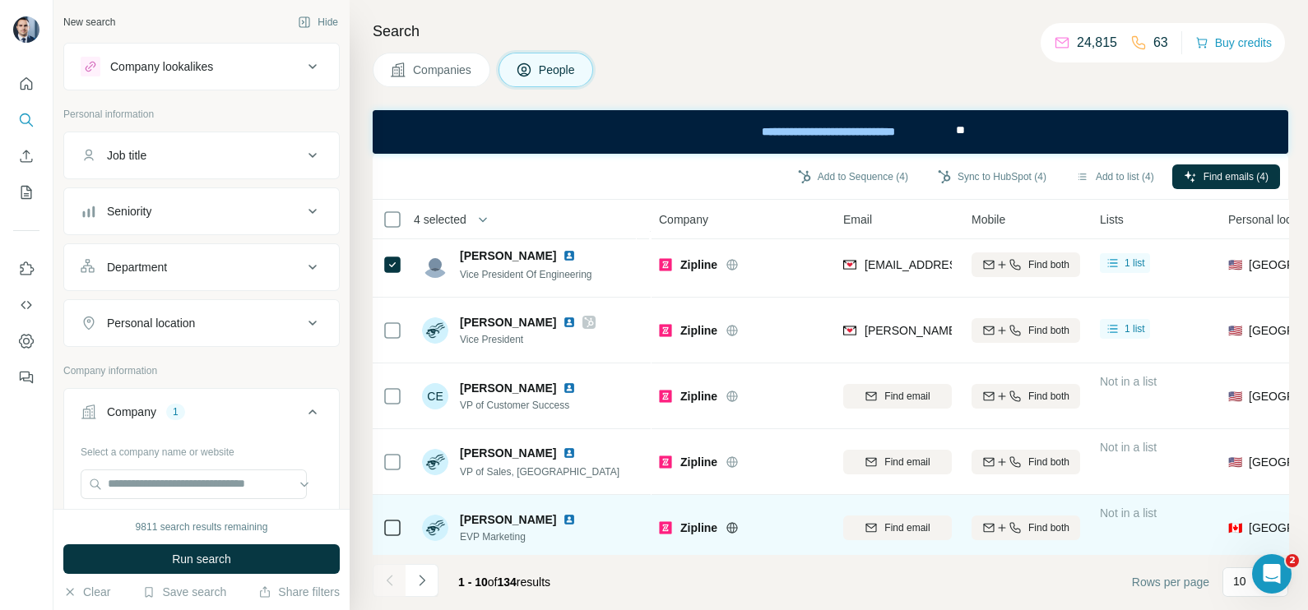
scroll to position [353, 0]
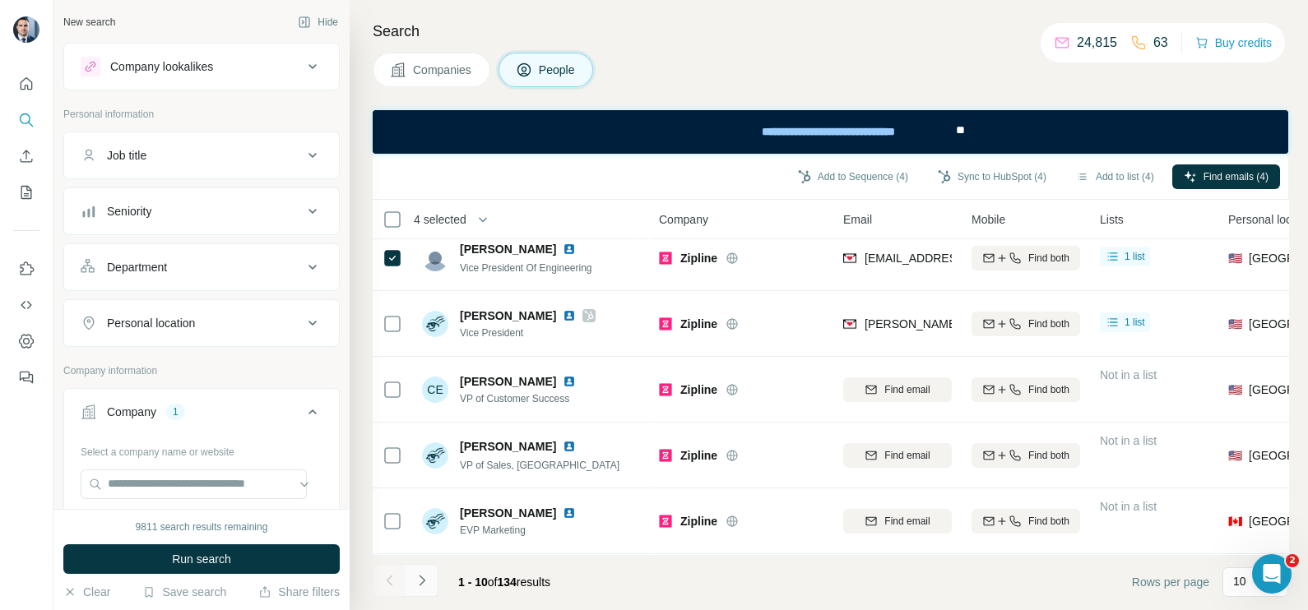
click at [424, 582] on icon "Navigate to next page" at bounding box center [422, 580] width 16 height 16
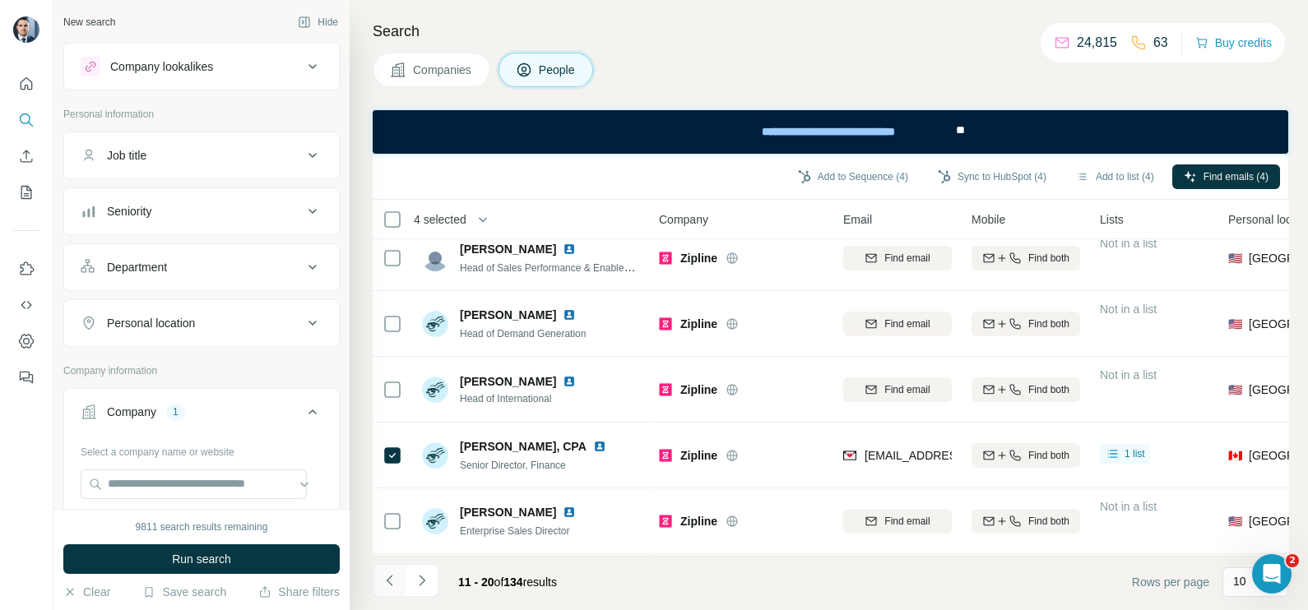
click at [392, 574] on icon "Navigate to previous page" at bounding box center [390, 580] width 16 height 16
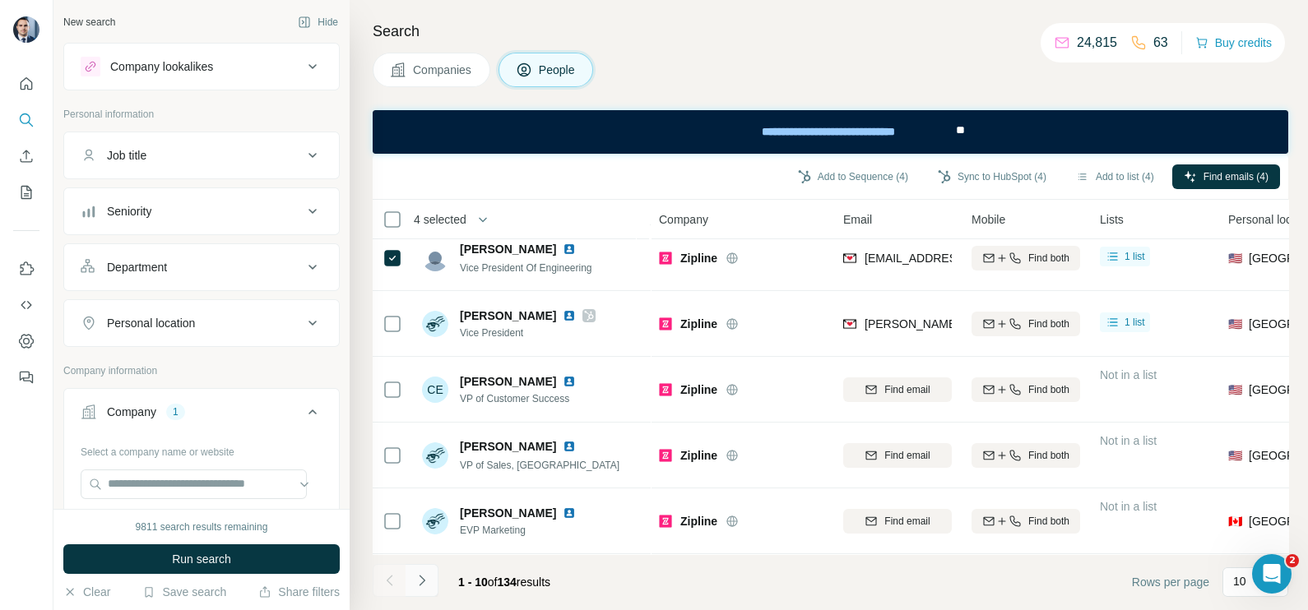
click at [427, 580] on icon "Navigate to next page" at bounding box center [422, 580] width 16 height 16
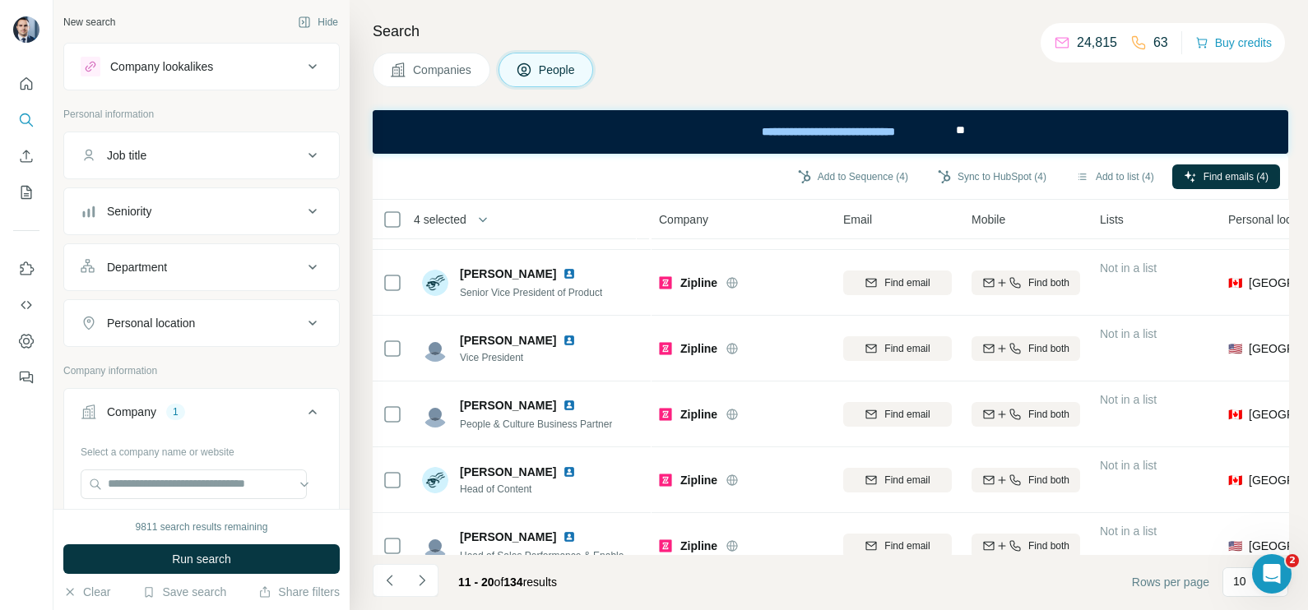
scroll to position [0, 0]
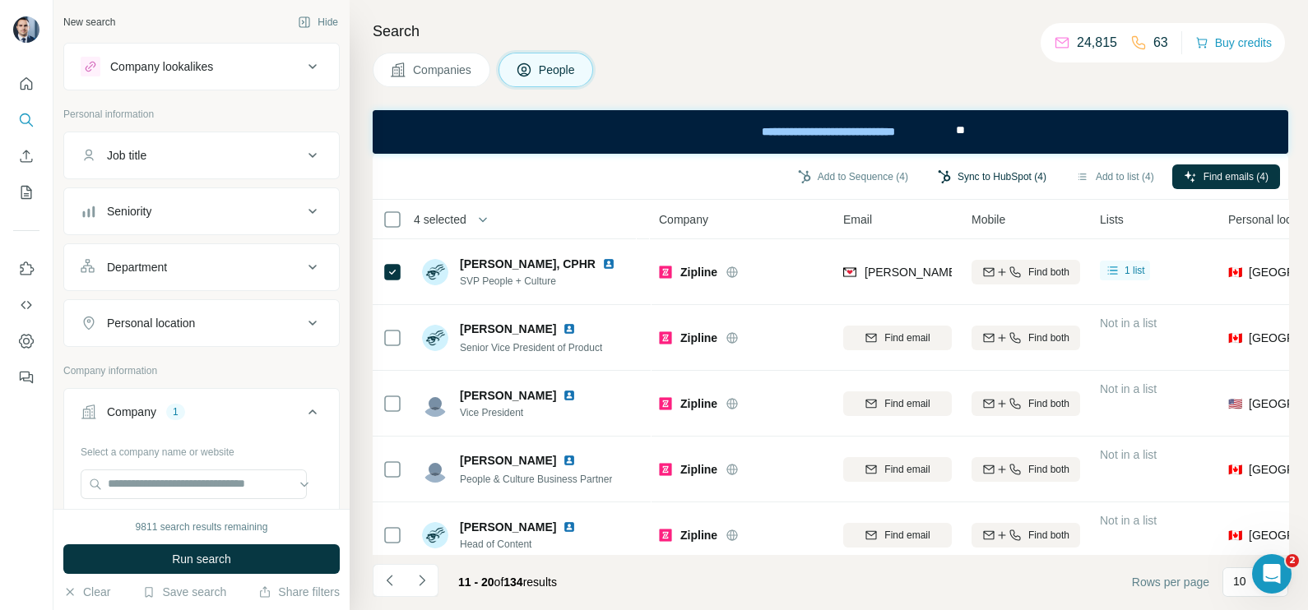
click at [985, 171] on button "Sync to HubSpot (4)" at bounding box center [992, 177] width 132 height 25
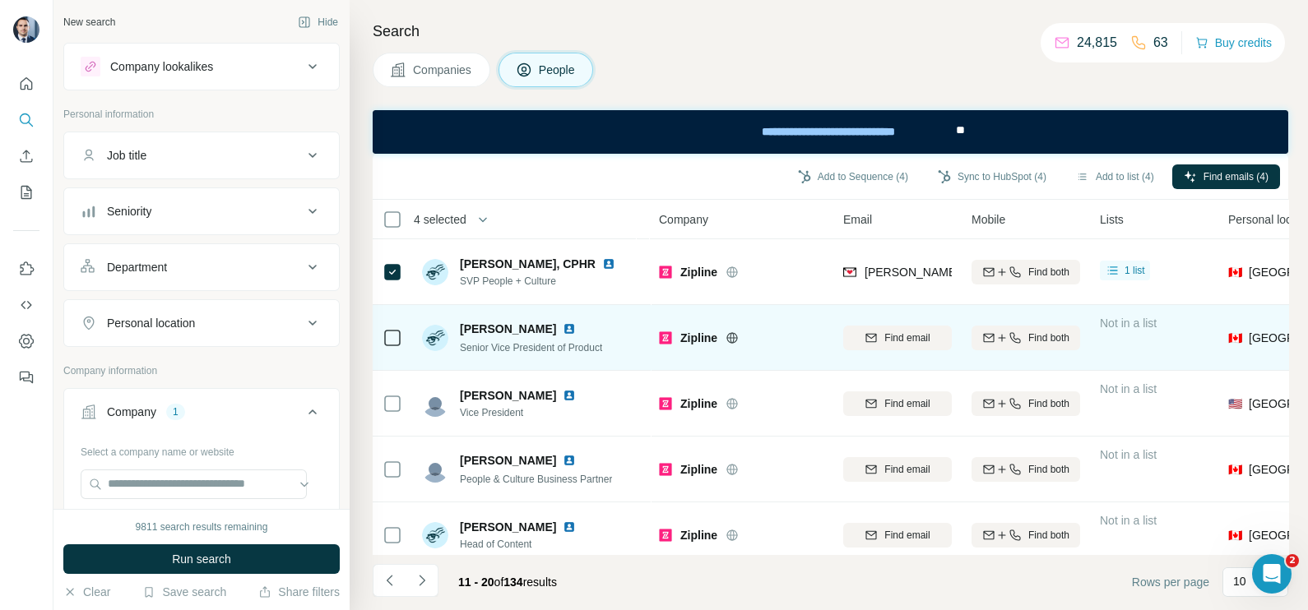
click at [913, 360] on td "Find email" at bounding box center [897, 338] width 128 height 66
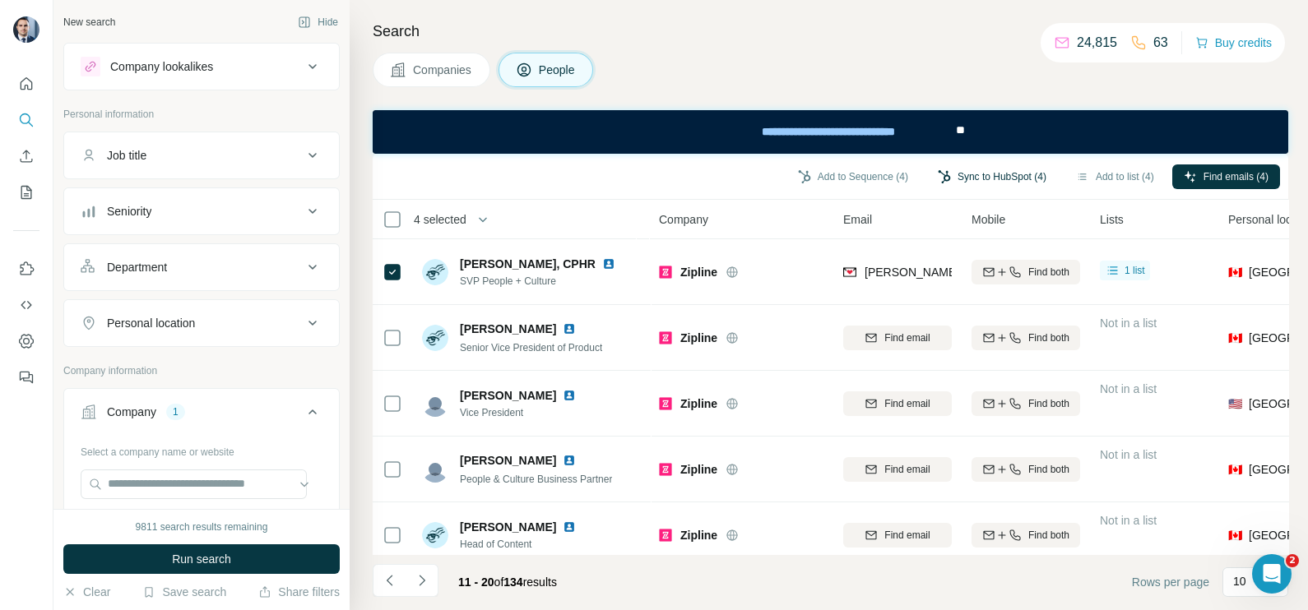
click at [971, 174] on button "Sync to HubSpot (4)" at bounding box center [992, 177] width 132 height 25
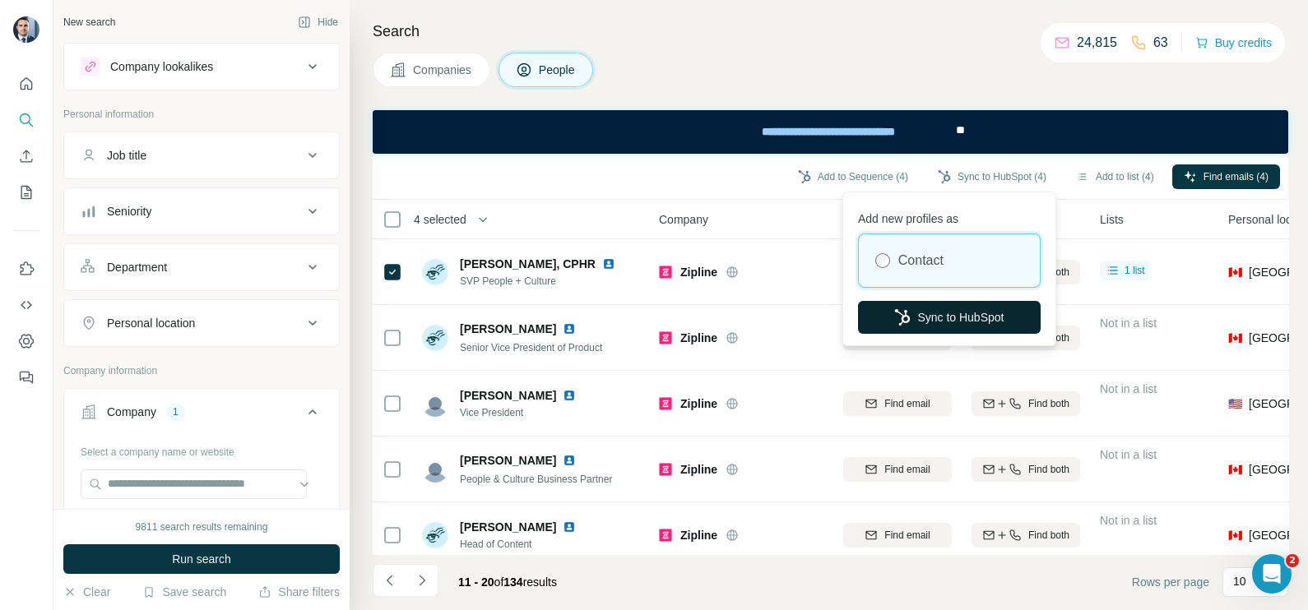
click at [945, 313] on button "Sync to HubSpot" at bounding box center [949, 317] width 183 height 33
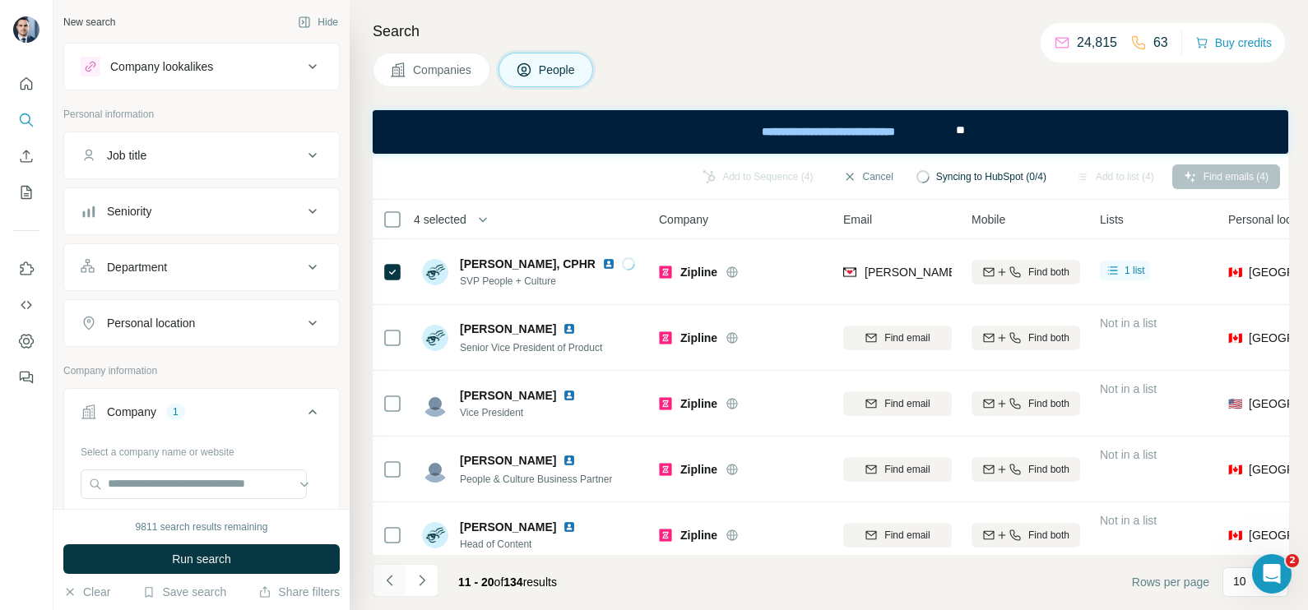
click at [378, 574] on button "Navigate to previous page" at bounding box center [389, 580] width 33 height 33
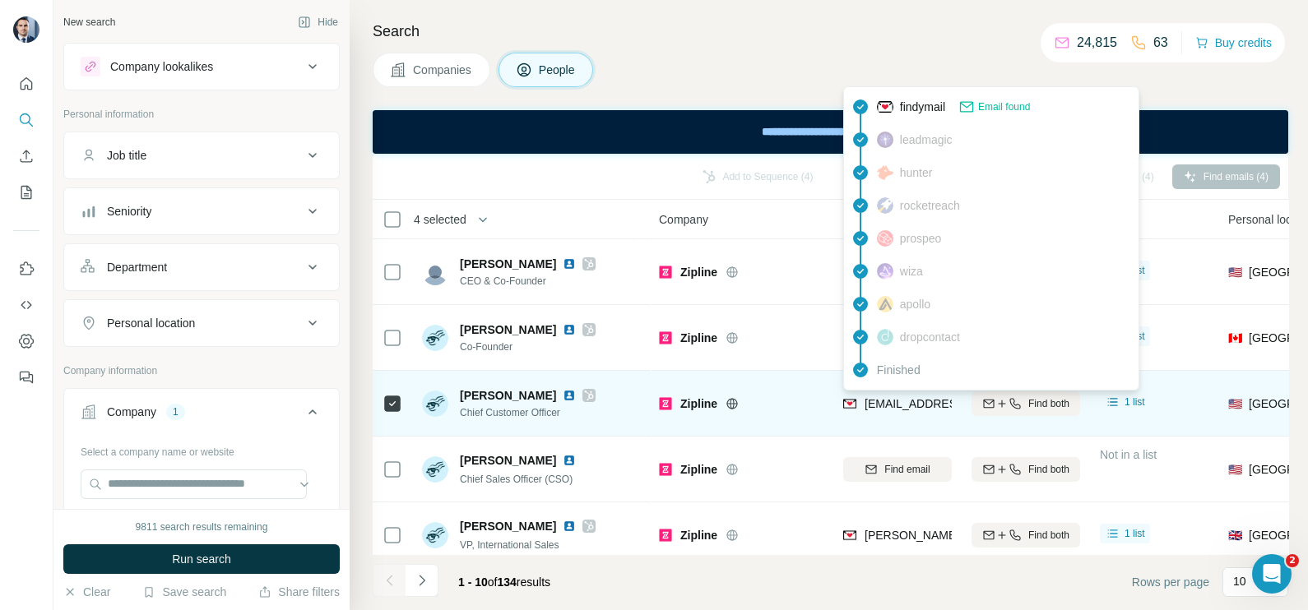
click at [919, 402] on span "[EMAIL_ADDRESS][DOMAIN_NAME]" at bounding box center [961, 403] width 195 height 13
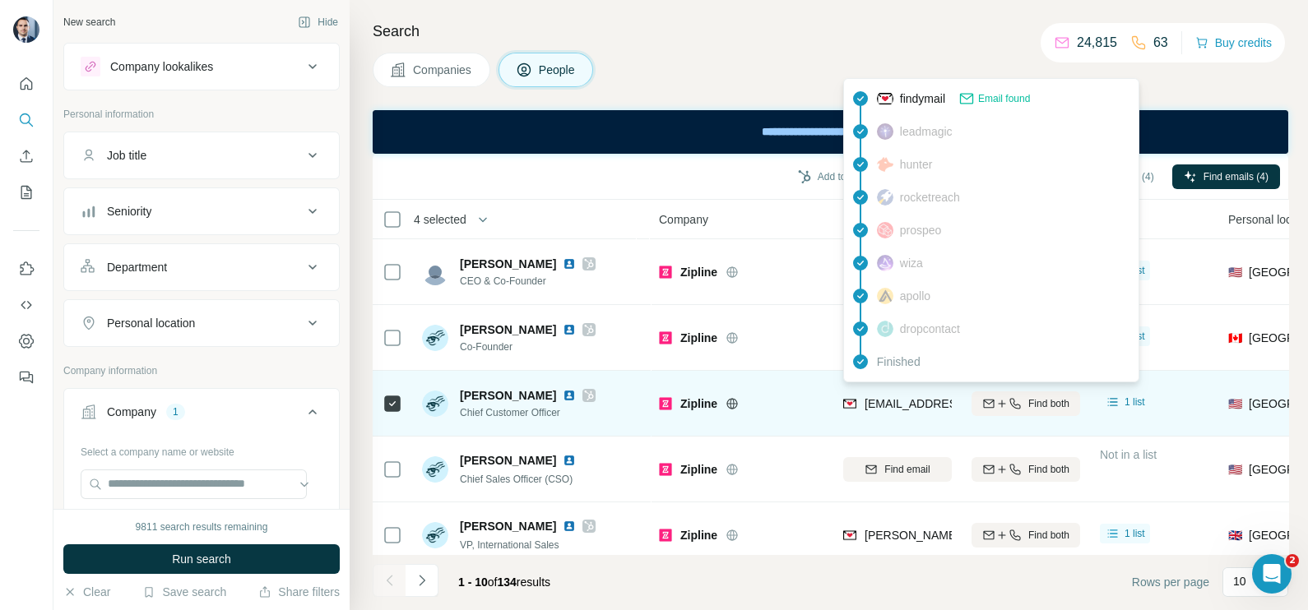
click at [871, 378] on div "findymail Email found leadmagic hunter rocketreach prospeo [PERSON_NAME] apollo…" at bounding box center [991, 230] width 296 height 304
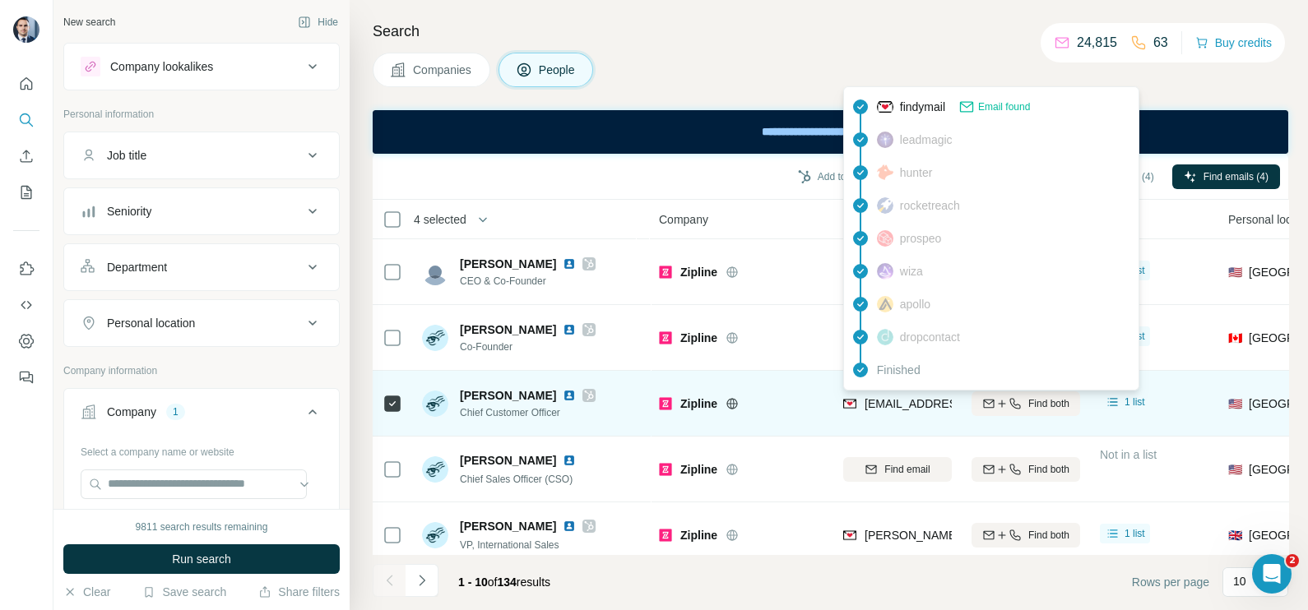
click at [905, 414] on div "[EMAIL_ADDRESS][DOMAIN_NAME]" at bounding box center [944, 406] width 203 height 20
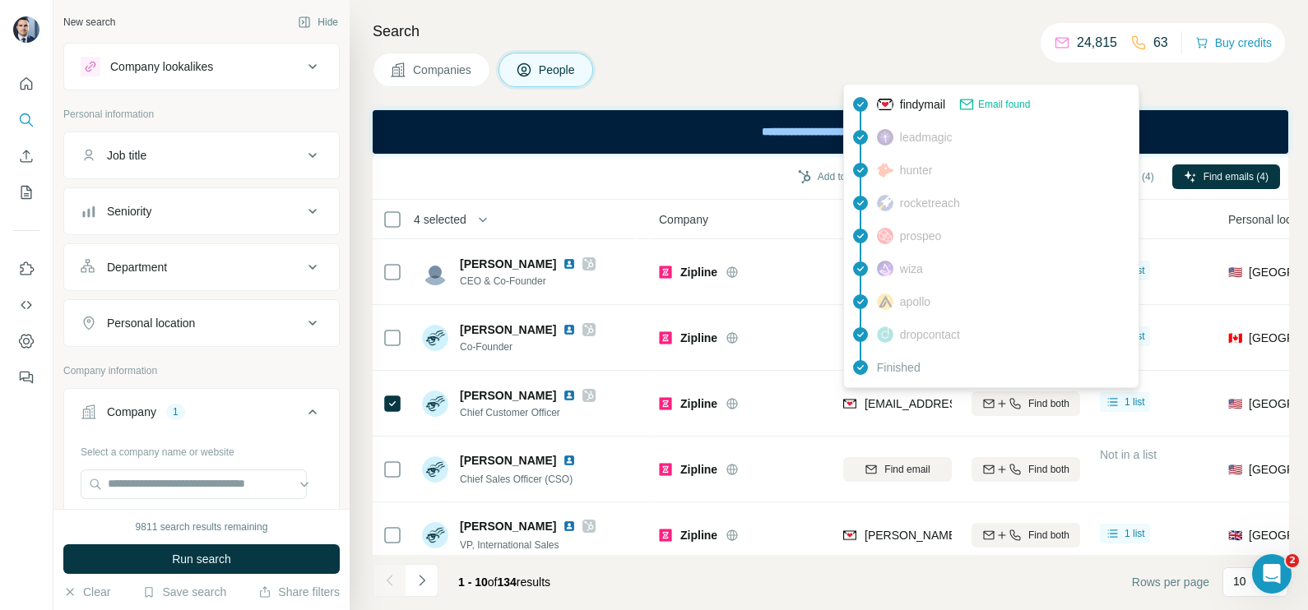
click at [531, 195] on div "Add to Sequence (4) Sync to HubSpot (4) Add to list (4) Find emails (4)" at bounding box center [830, 177] width 915 height 46
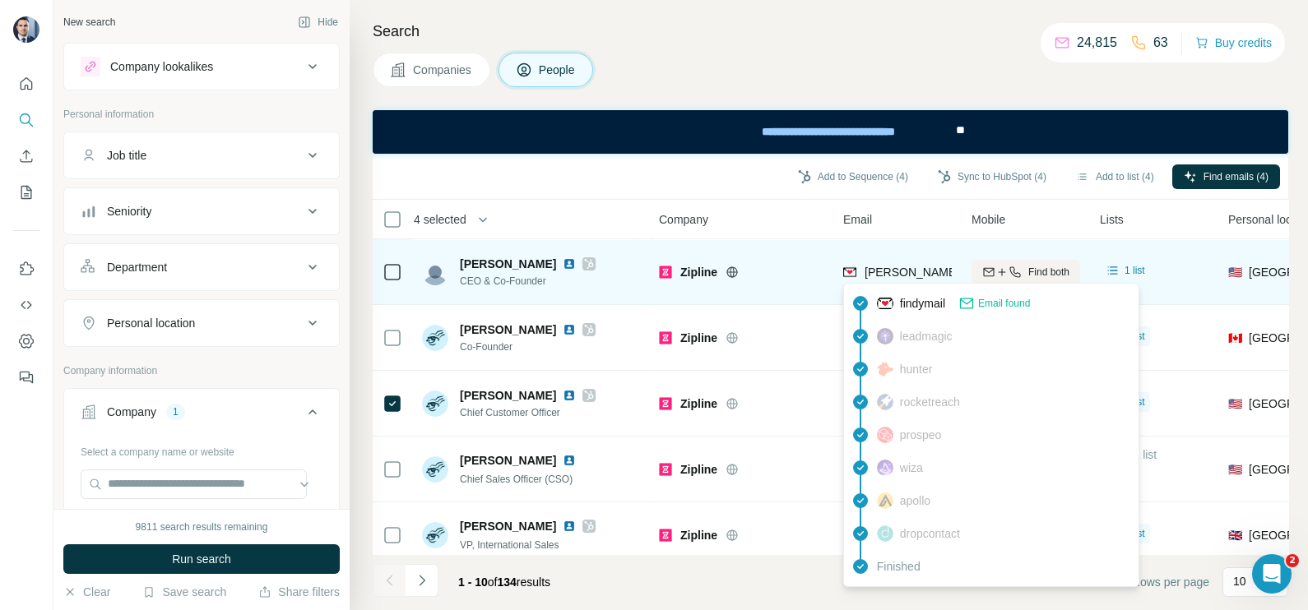
click at [901, 269] on span "[PERSON_NAME][EMAIL_ADDRESS][DOMAIN_NAME]" at bounding box center [1009, 272] width 290 height 13
click at [477, 263] on span "[PERSON_NAME]" at bounding box center [508, 264] width 96 height 16
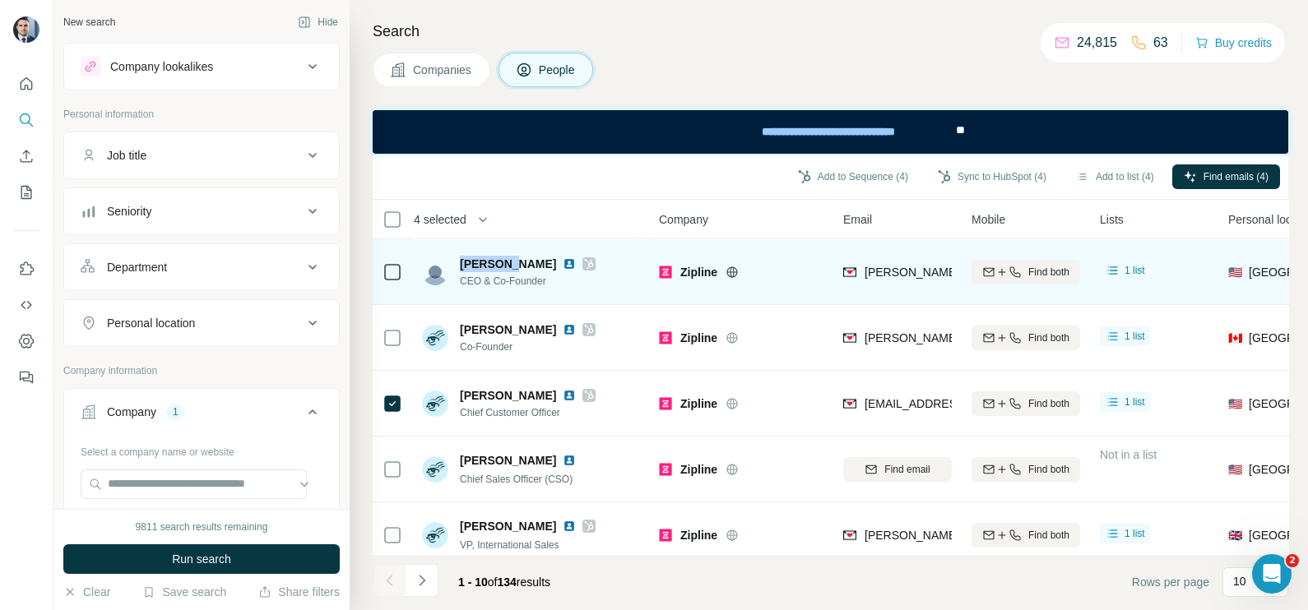
click at [477, 263] on span "[PERSON_NAME]" at bounding box center [508, 264] width 96 height 16
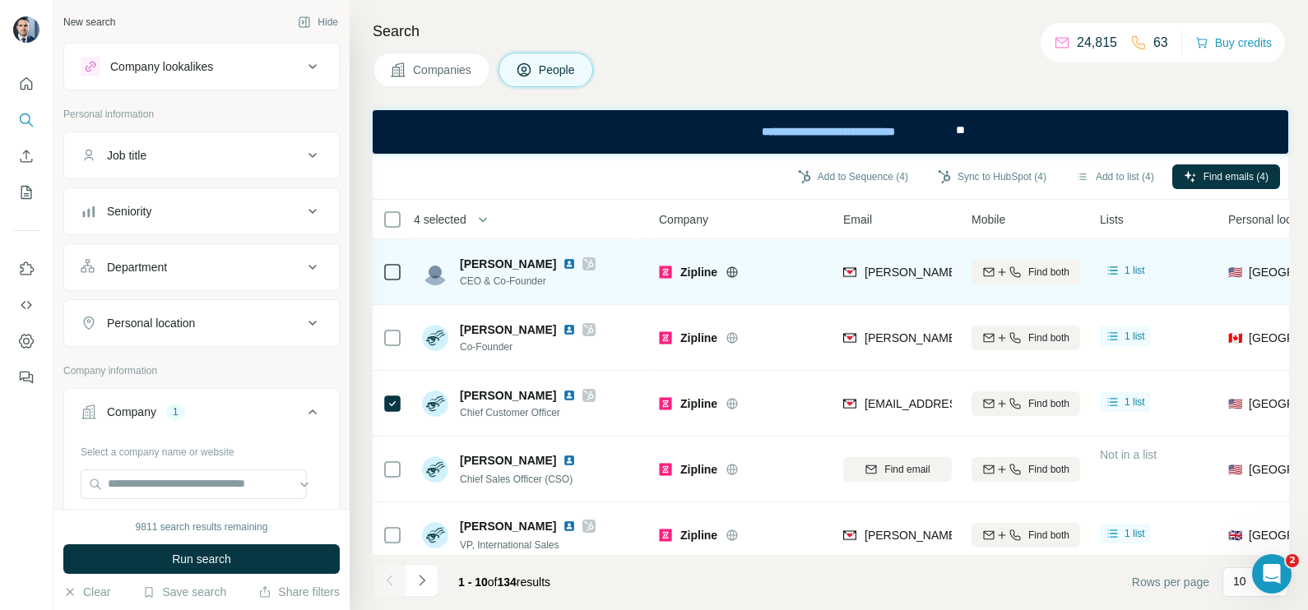
click at [486, 278] on span "CEO & Co-Founder" at bounding box center [528, 281] width 136 height 15
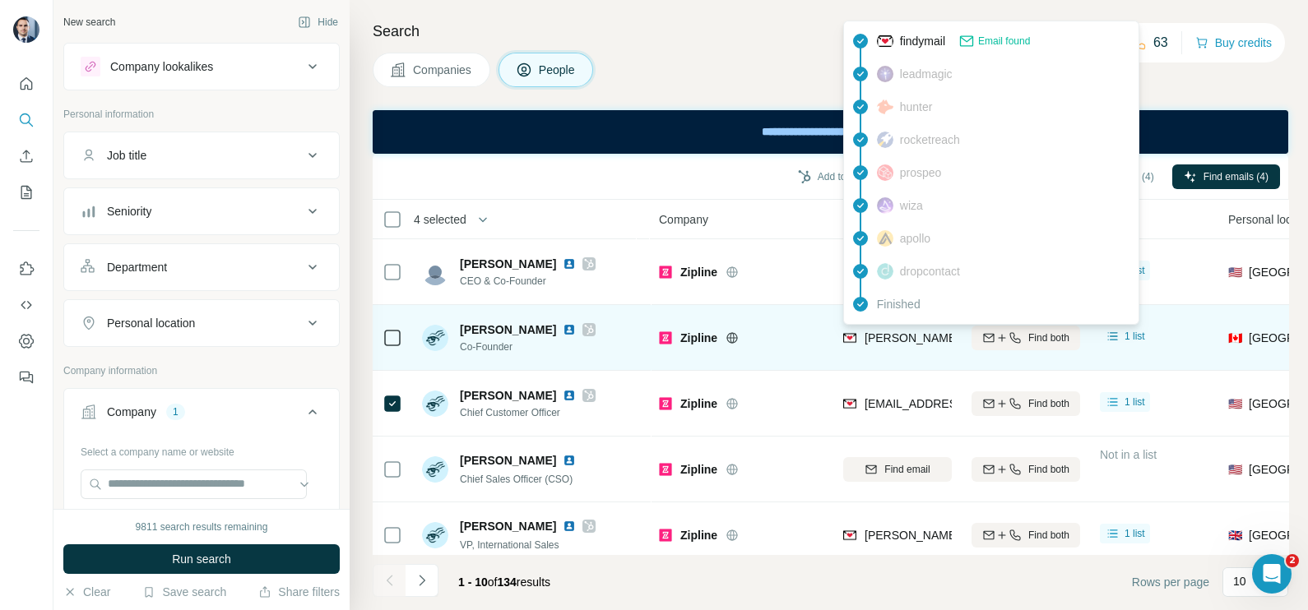
click at [888, 332] on span "[PERSON_NAME][EMAIL_ADDRESS][DOMAIN_NAME]" at bounding box center [1009, 337] width 290 height 13
drag, startPoint x: 888, startPoint y: 332, endPoint x: 779, endPoint y: 313, distance: 111.2
click at [779, 313] on td "Zipline" at bounding box center [741, 338] width 184 height 66
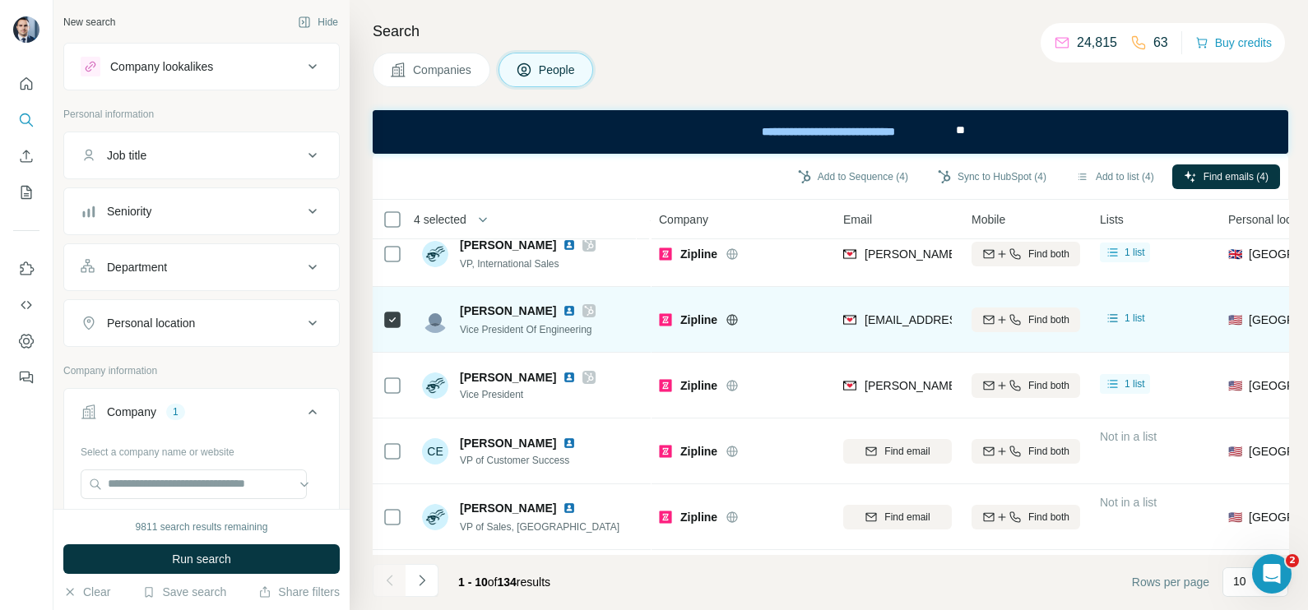
scroll to position [308, 0]
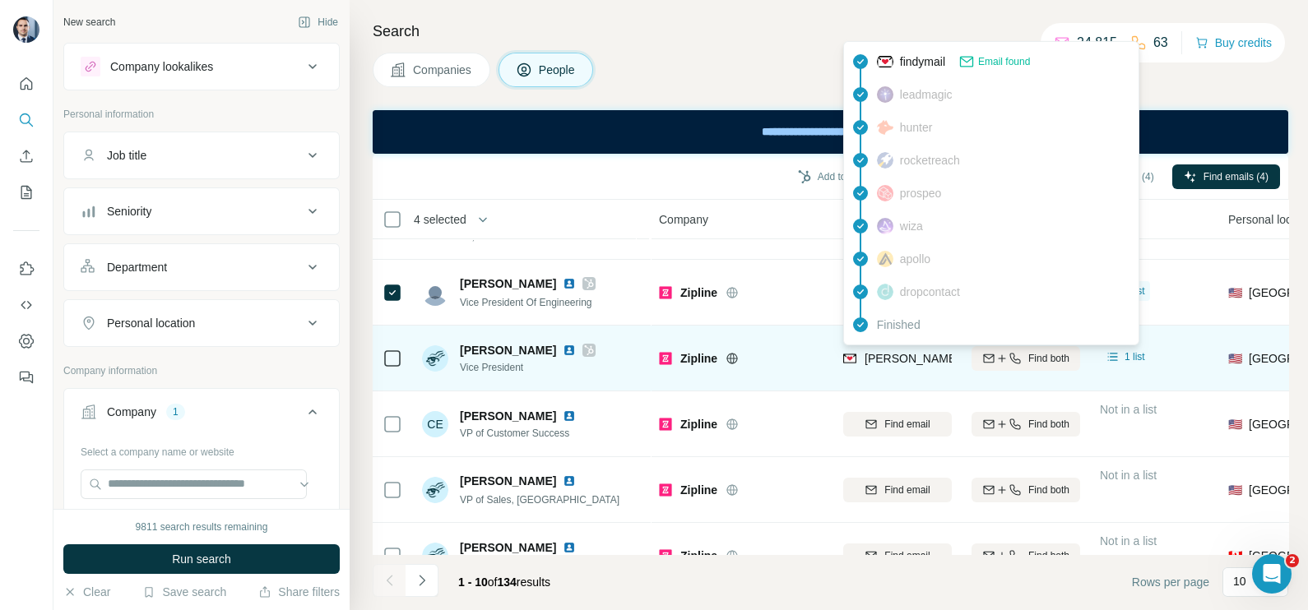
click at [905, 358] on span "[PERSON_NAME][EMAIL_ADDRESS][DOMAIN_NAME]" at bounding box center [1009, 358] width 290 height 13
click at [494, 351] on span "[PERSON_NAME]" at bounding box center [508, 350] width 96 height 16
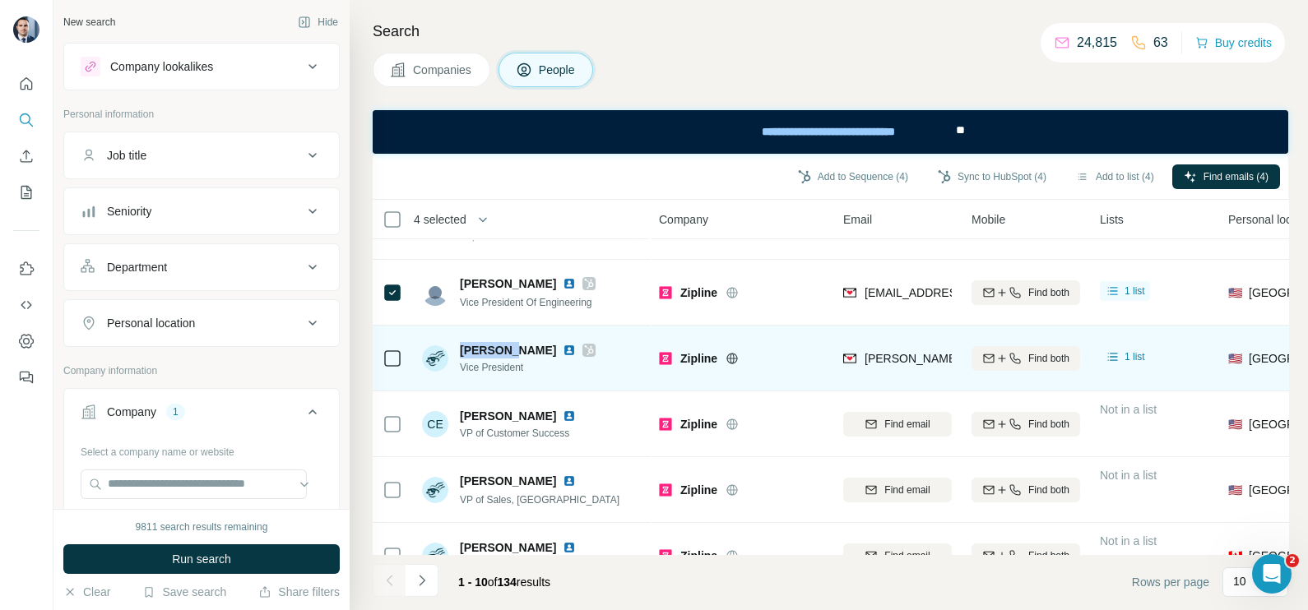
click at [494, 351] on span "[PERSON_NAME]" at bounding box center [508, 350] width 96 height 16
click at [481, 368] on span "Vice President" at bounding box center [528, 367] width 136 height 15
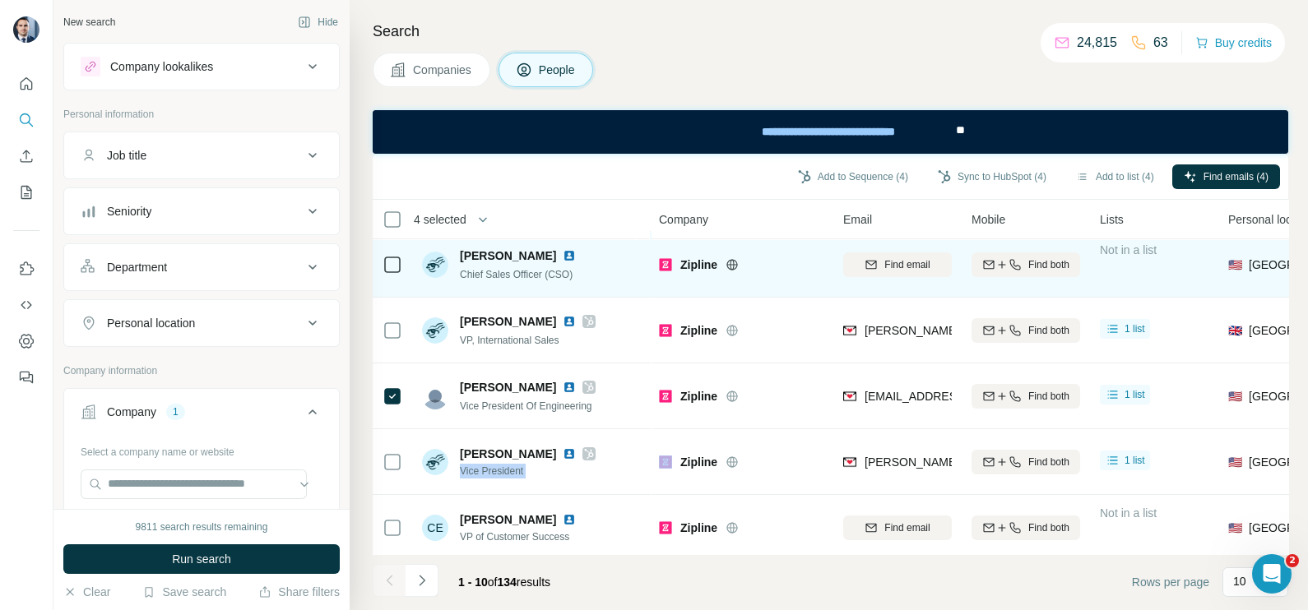
scroll to position [0, 0]
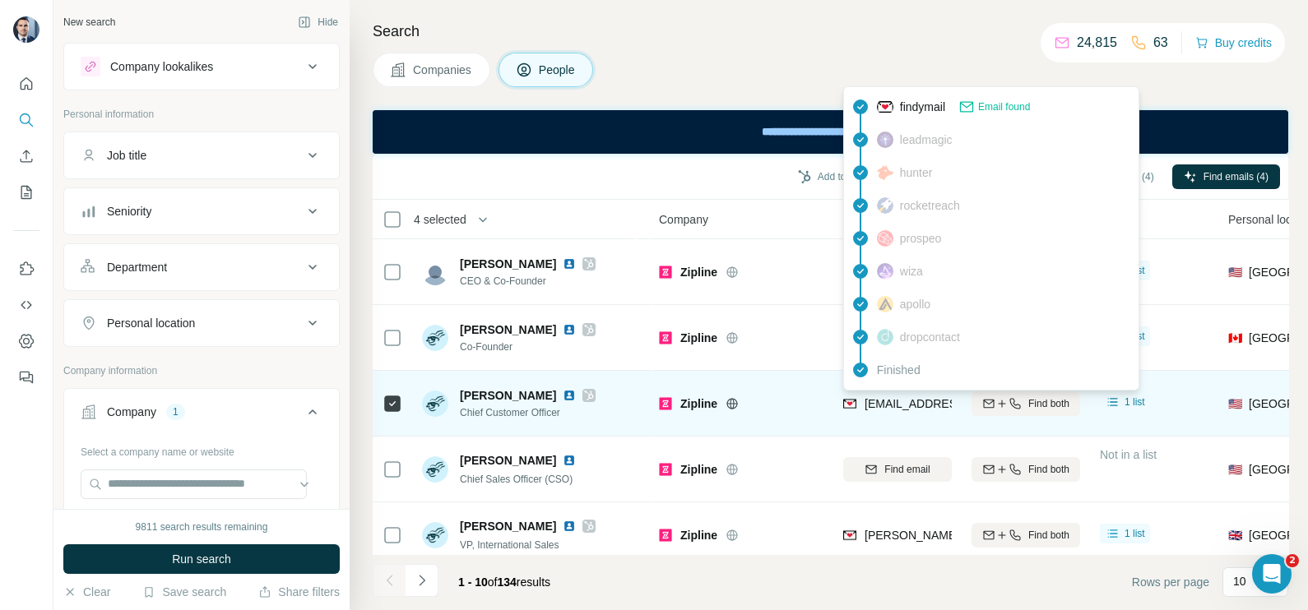
click at [901, 405] on span "[EMAIL_ADDRESS][DOMAIN_NAME]" at bounding box center [961, 403] width 195 height 13
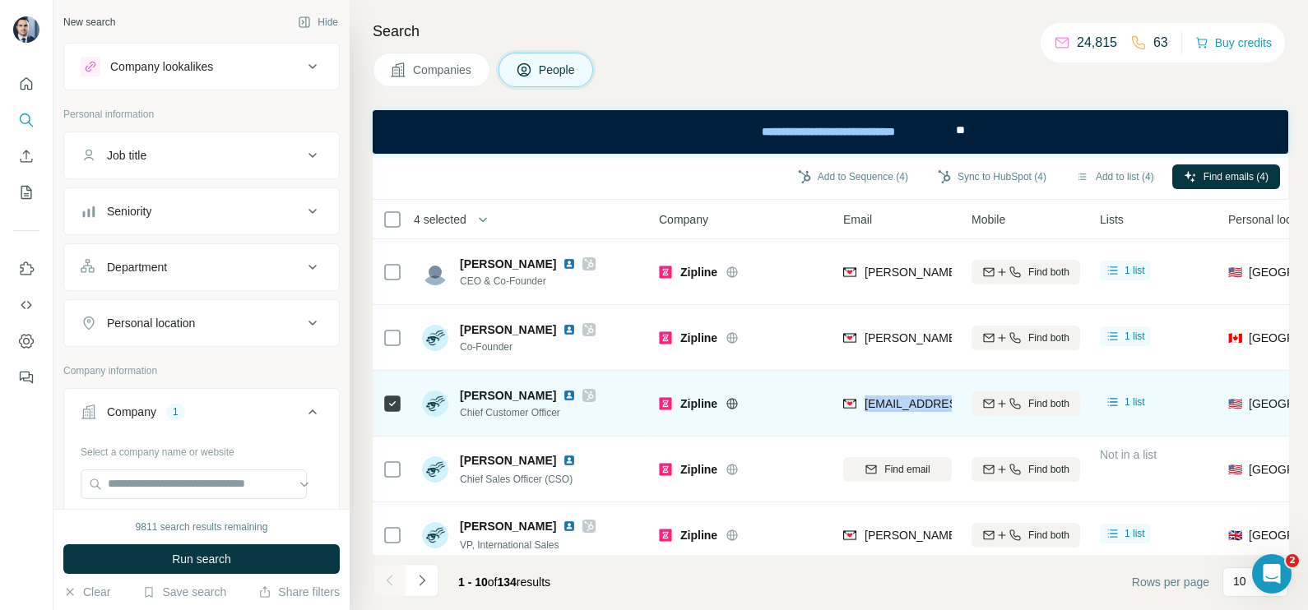
click at [901, 405] on span "[EMAIL_ADDRESS][DOMAIN_NAME]" at bounding box center [961, 403] width 195 height 13
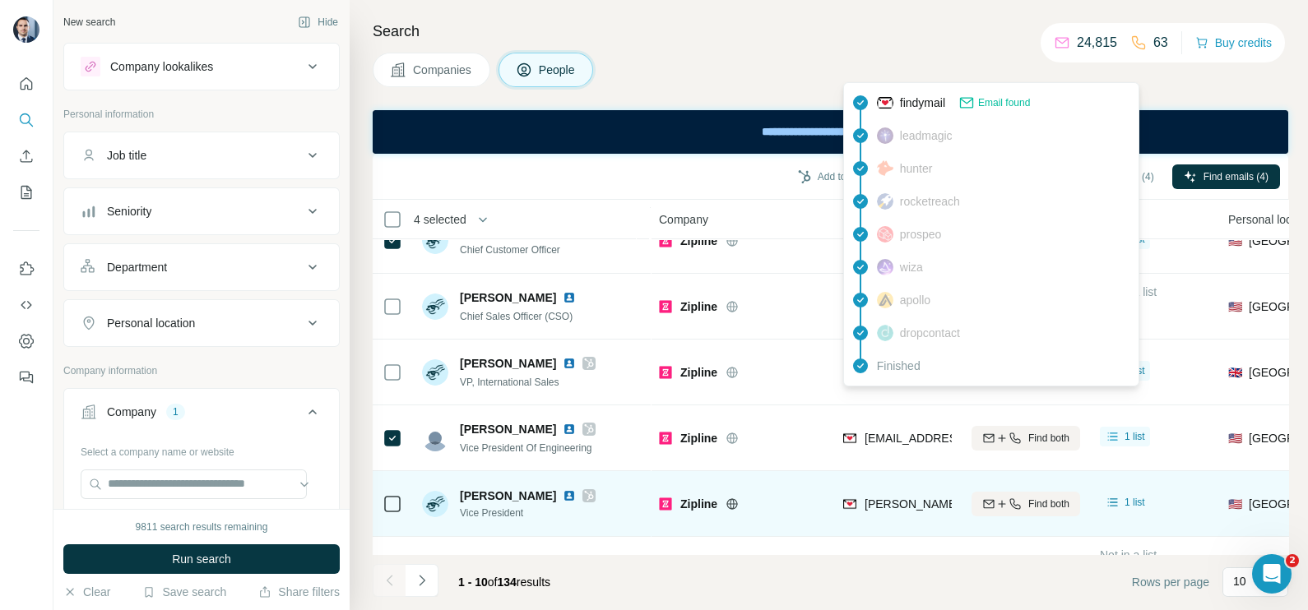
scroll to position [205, 0]
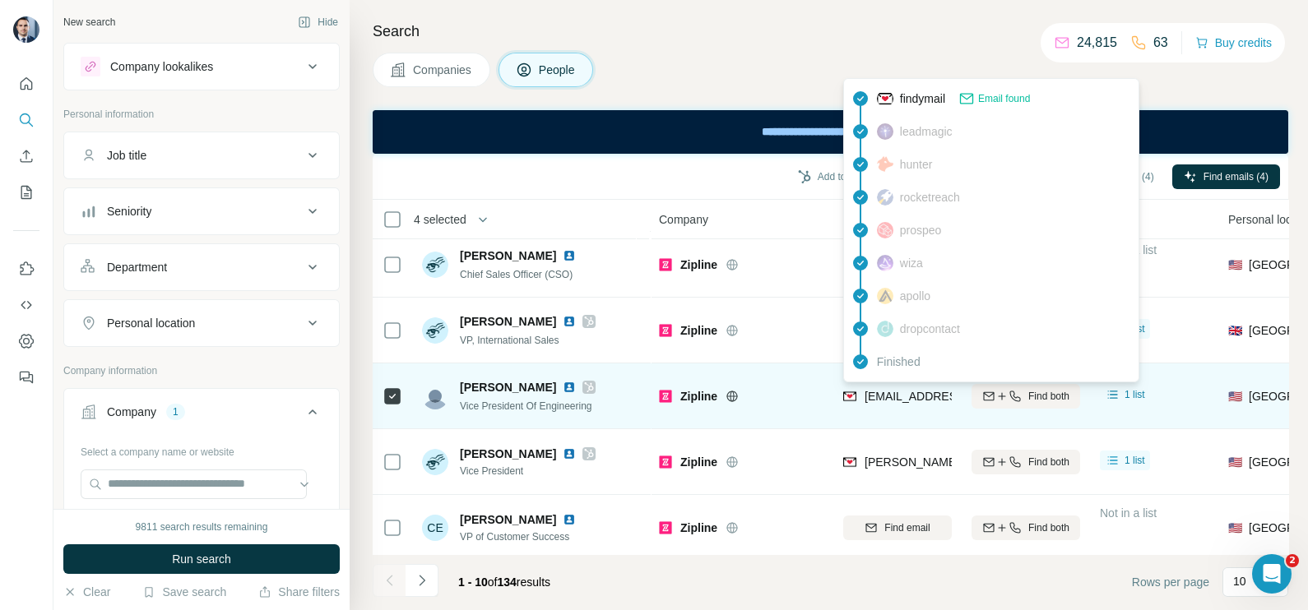
click at [897, 392] on span "[EMAIL_ADDRESS][DOMAIN_NAME]" at bounding box center [961, 396] width 195 height 13
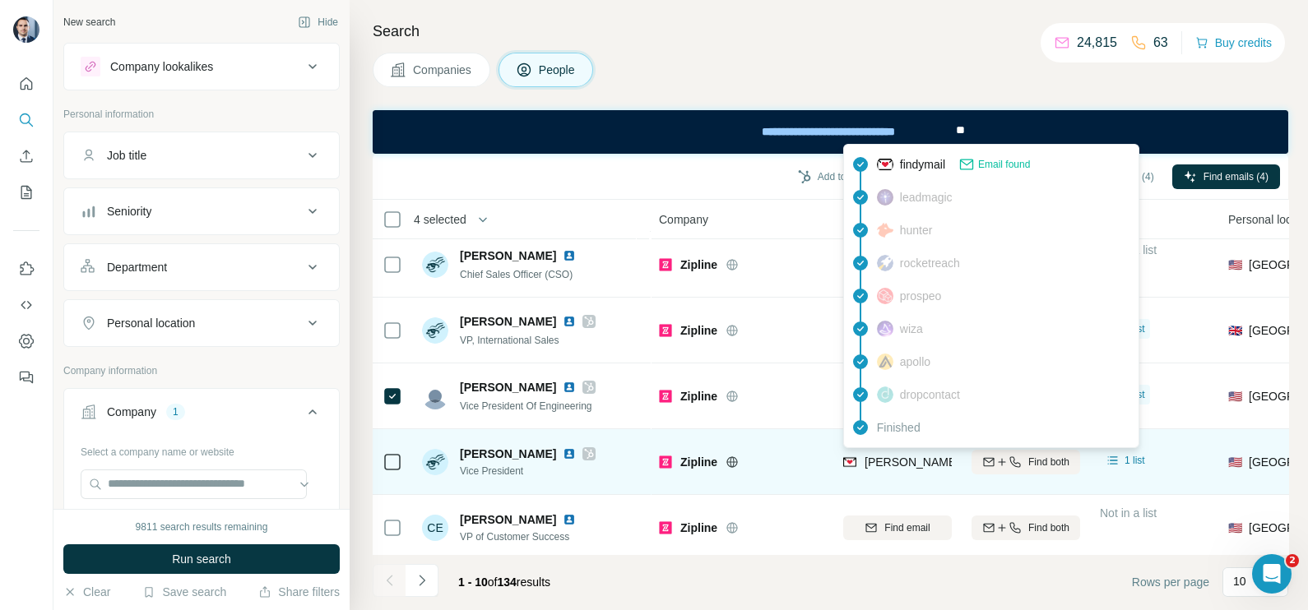
click at [921, 461] on span "[PERSON_NAME][EMAIL_ADDRESS][DOMAIN_NAME]" at bounding box center [1009, 462] width 290 height 13
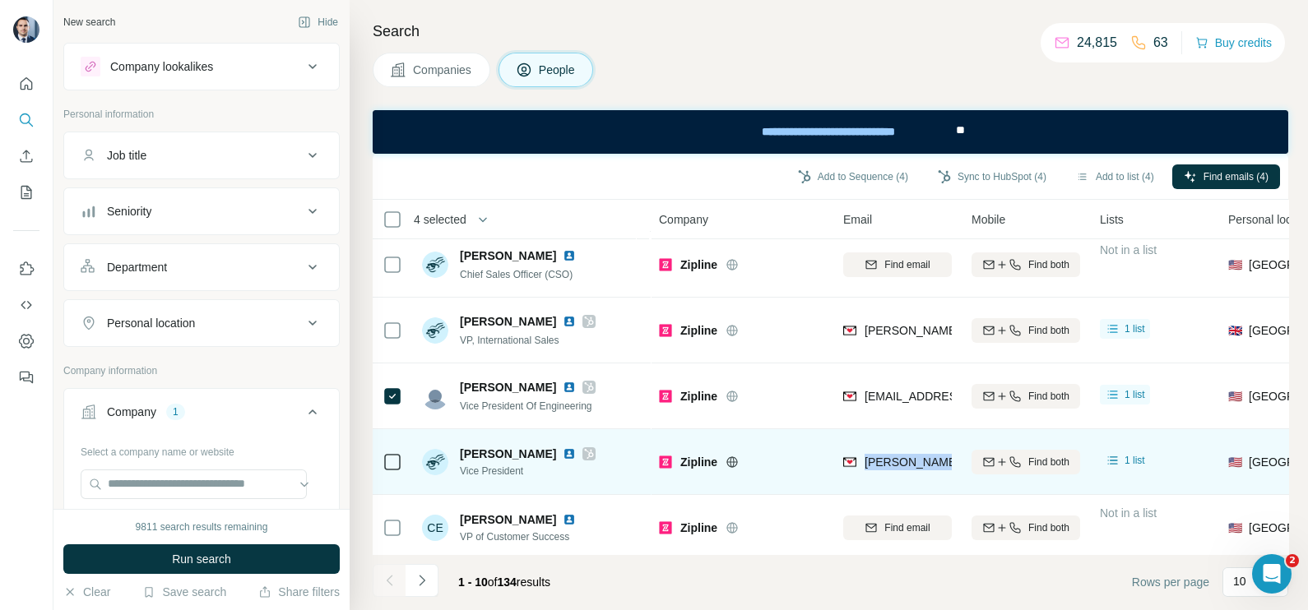
click at [921, 461] on span "[PERSON_NAME][EMAIL_ADDRESS][DOMAIN_NAME]" at bounding box center [1009, 462] width 290 height 13
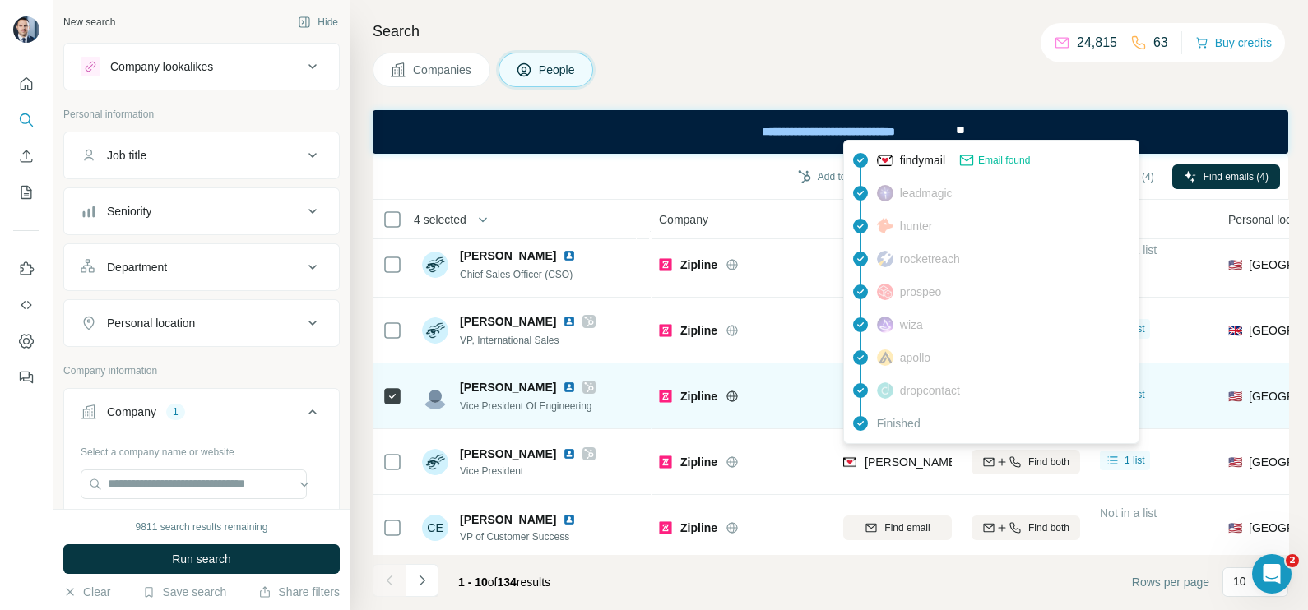
click at [788, 407] on div "Zipline" at bounding box center [741, 395] width 165 height 45
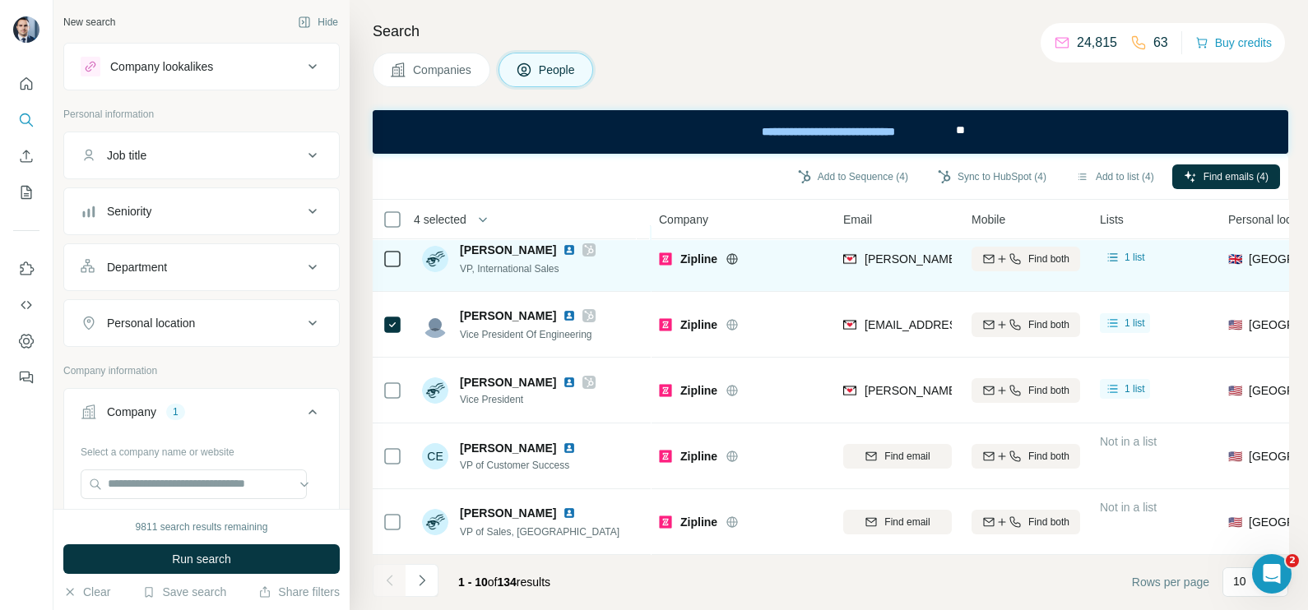
scroll to position [353, 0]
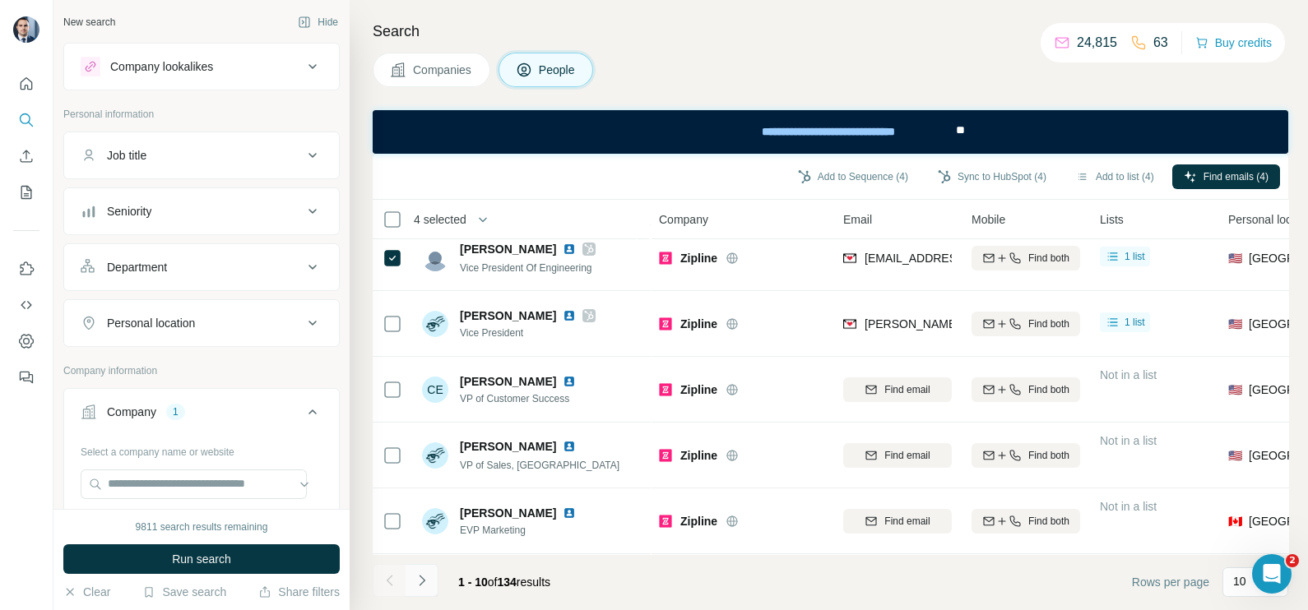
click at [438, 581] on button "Navigate to next page" at bounding box center [422, 580] width 33 height 33
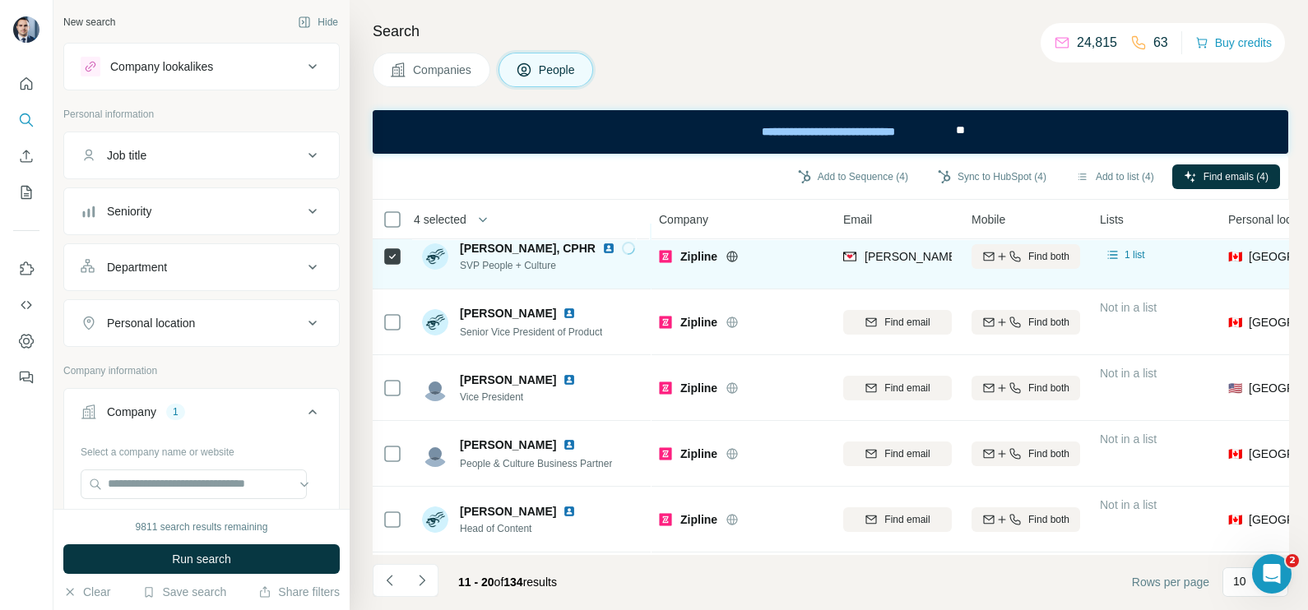
scroll to position [0, 0]
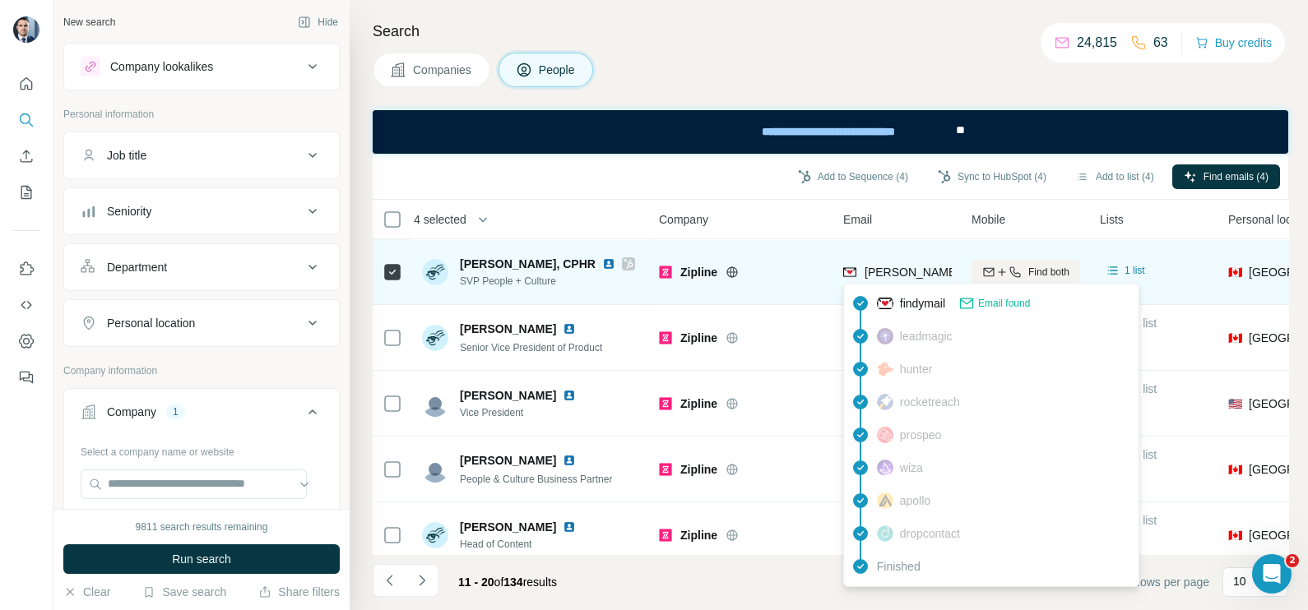
click at [881, 275] on span "[PERSON_NAME][EMAIL_ADDRESS][DOMAIN_NAME]" at bounding box center [1009, 272] width 290 height 13
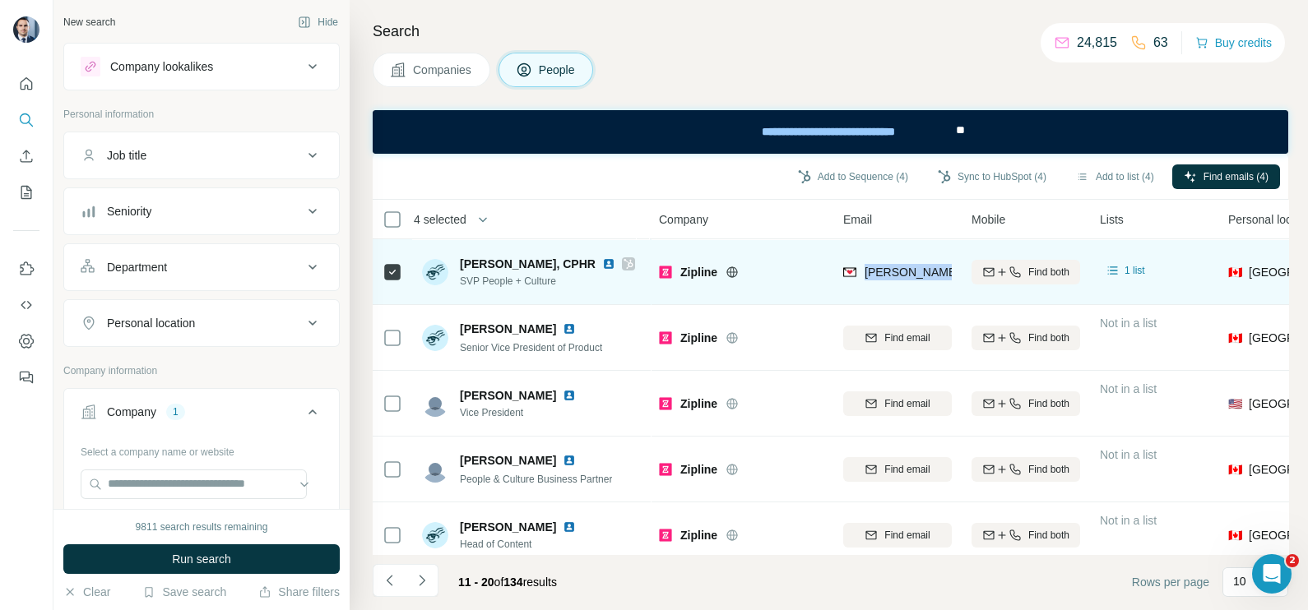
click at [881, 275] on span "[PERSON_NAME][EMAIL_ADDRESS][DOMAIN_NAME]" at bounding box center [1009, 272] width 290 height 13
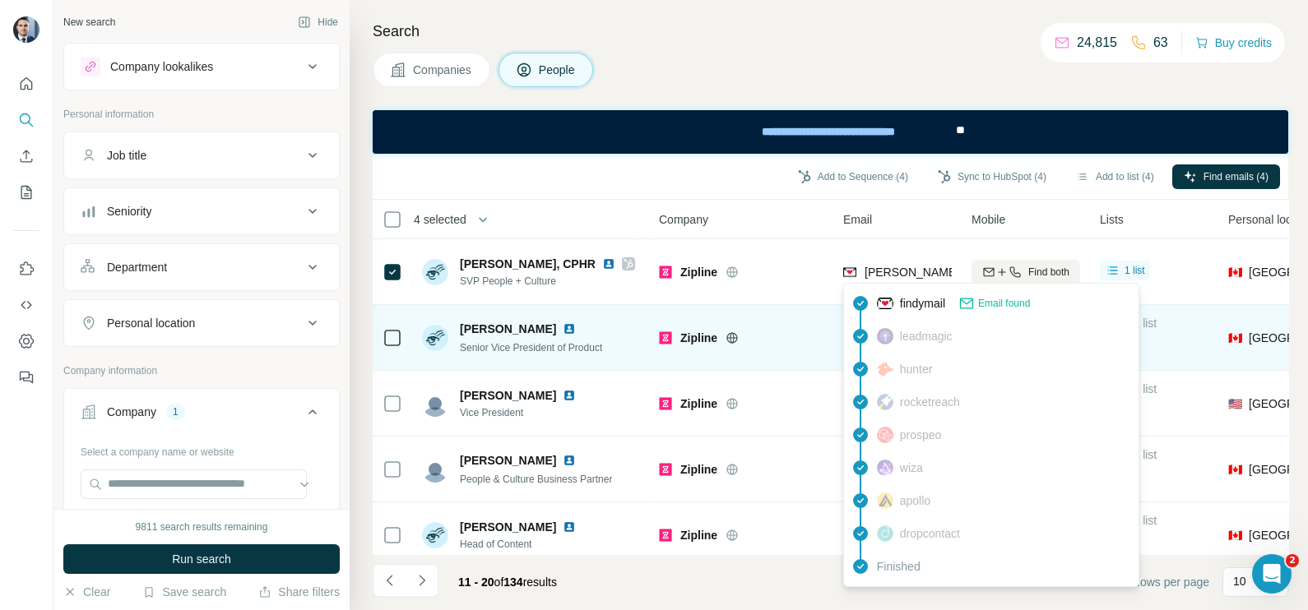
click at [812, 366] on td "Zipline" at bounding box center [741, 338] width 184 height 66
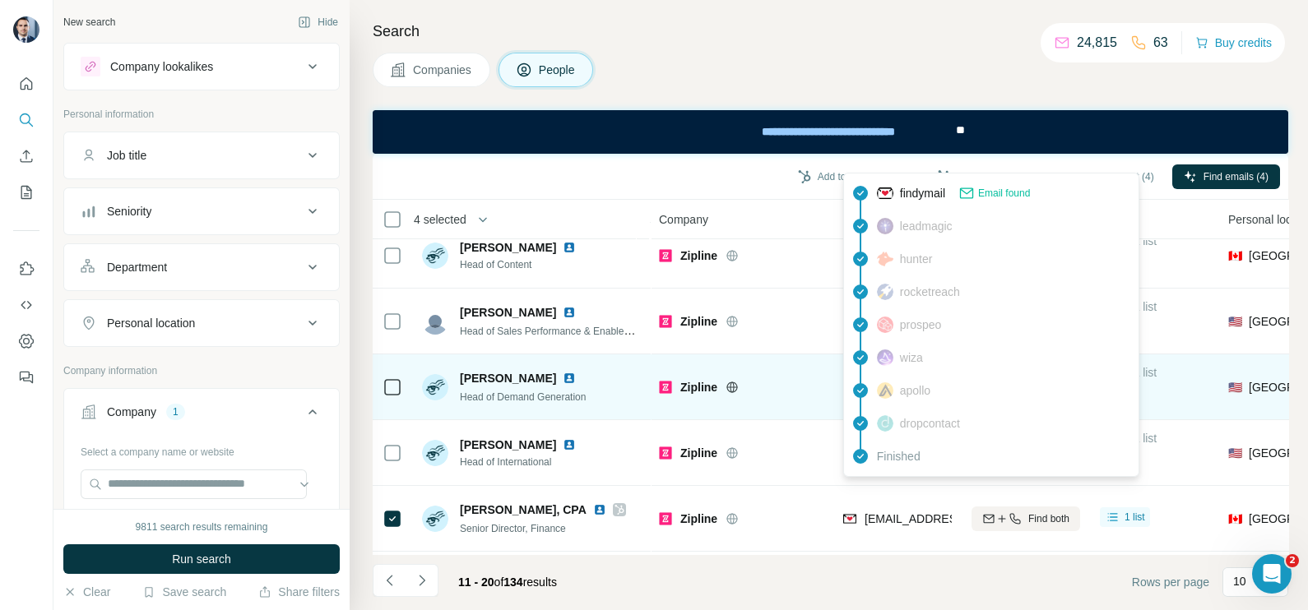
scroll to position [353, 0]
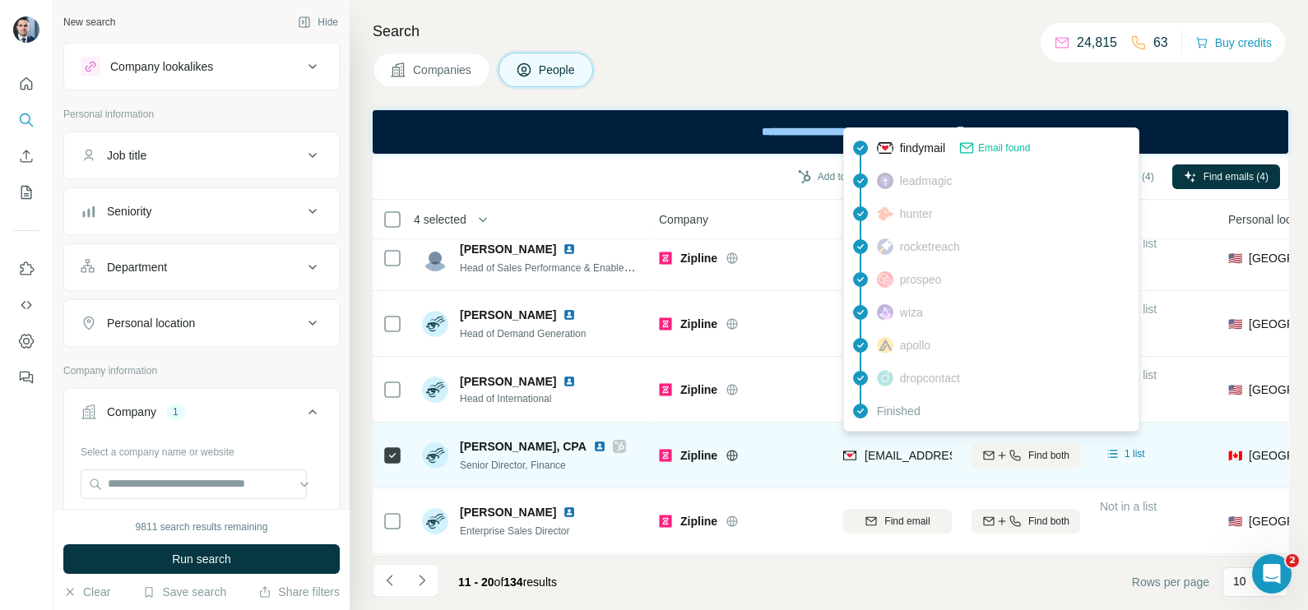
click at [915, 449] on span "[EMAIL_ADDRESS][DOMAIN_NAME]" at bounding box center [961, 455] width 195 height 13
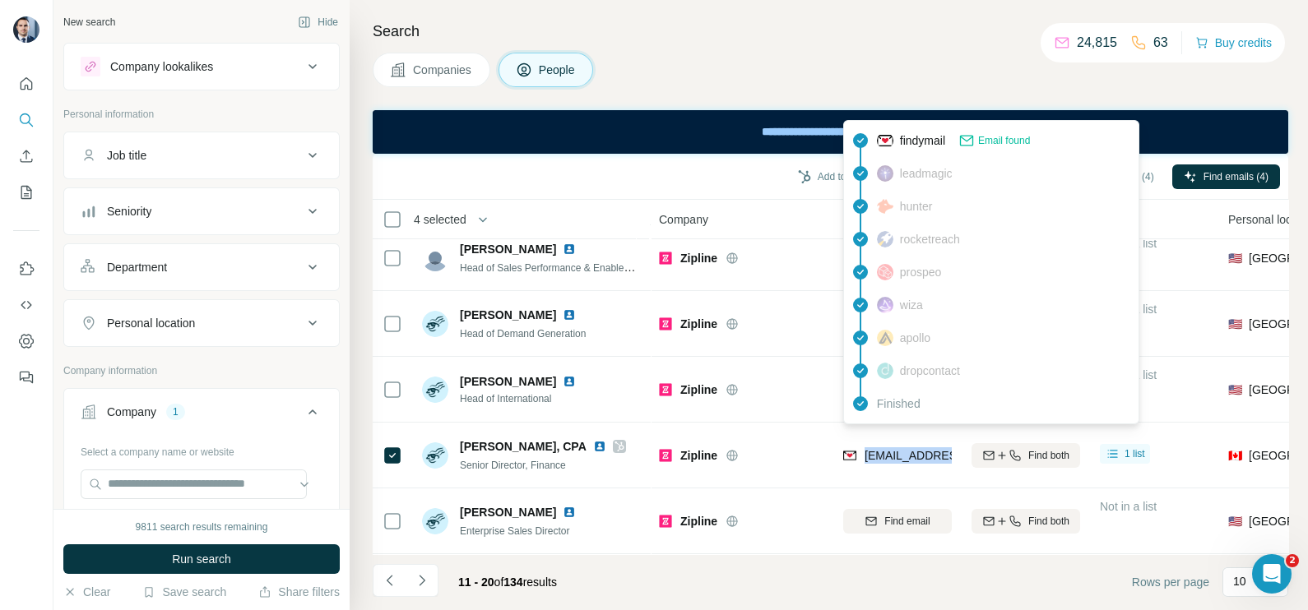
scroll to position [205, 0]
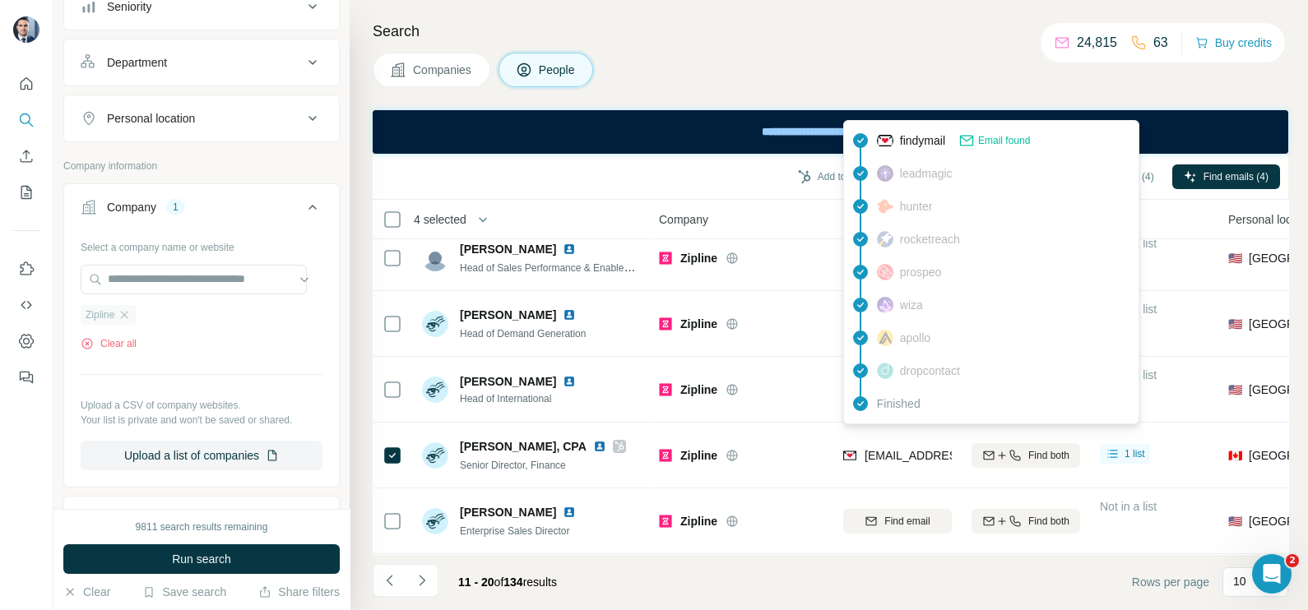
click at [132, 308] on div "Zipline" at bounding box center [108, 315] width 55 height 20
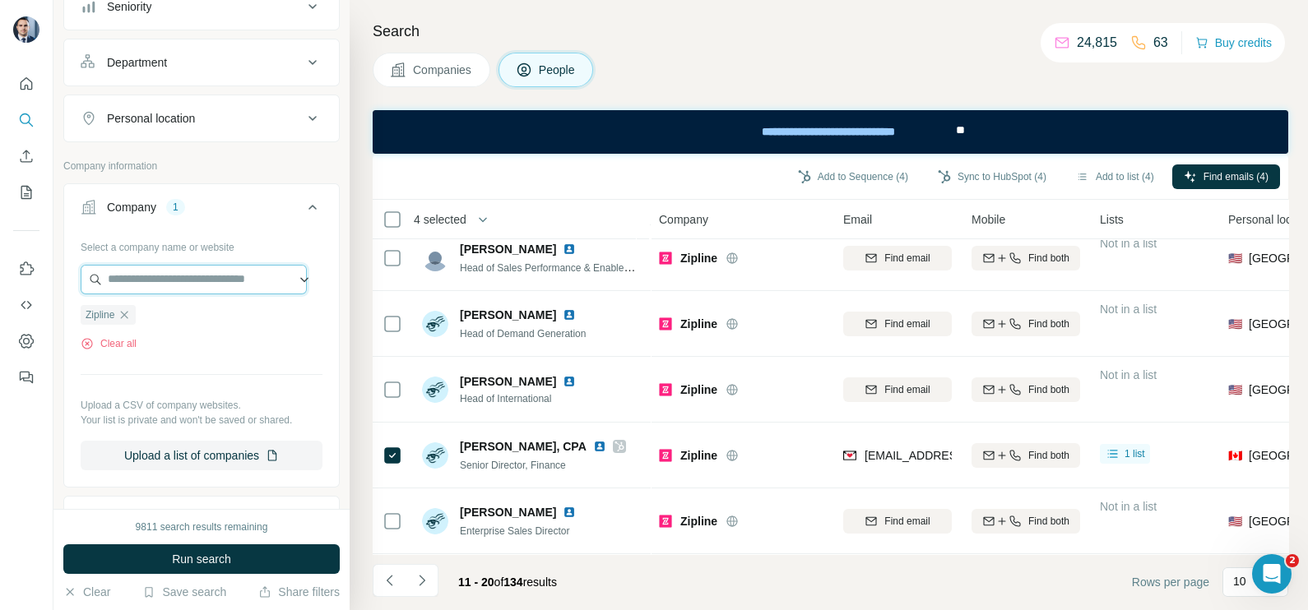
click at [141, 279] on input "text" at bounding box center [194, 280] width 226 height 30
click at [164, 345] on div "Clear all" at bounding box center [202, 343] width 242 height 15
click at [132, 317] on div "Zipline" at bounding box center [108, 315] width 55 height 20
click at [131, 316] on icon "button" at bounding box center [124, 314] width 13 height 13
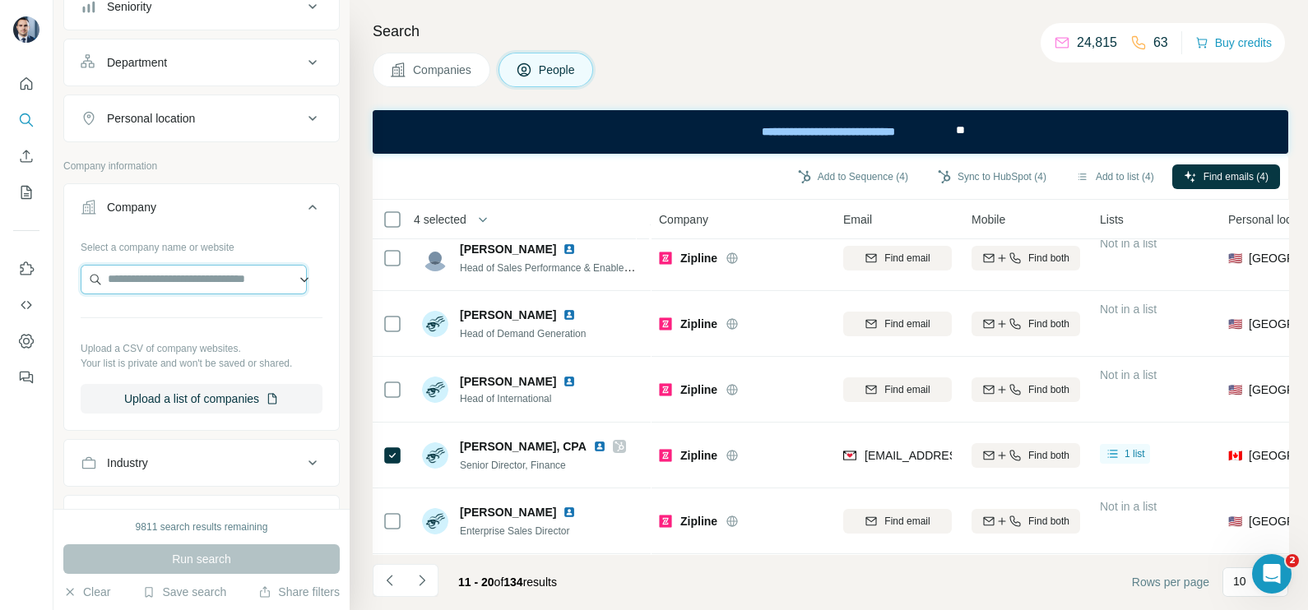
click at [143, 284] on input "text" at bounding box center [194, 280] width 226 height 30
paste input "**********"
type input "**********"
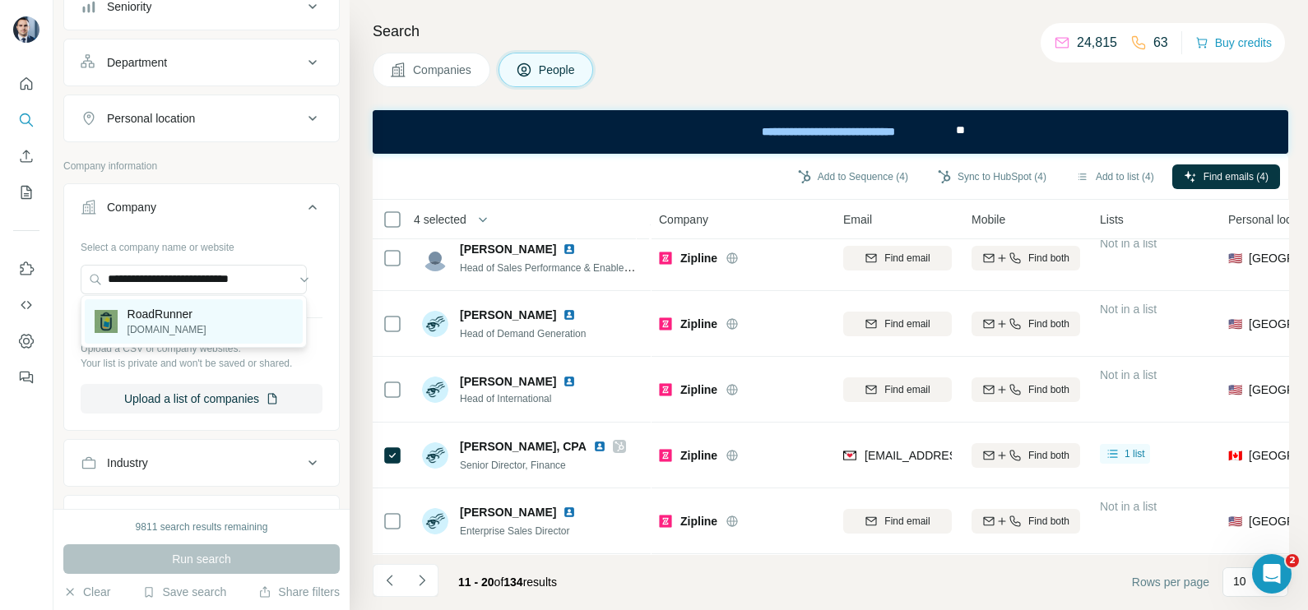
click at [167, 327] on p "[DOMAIN_NAME]" at bounding box center [166, 329] width 79 height 15
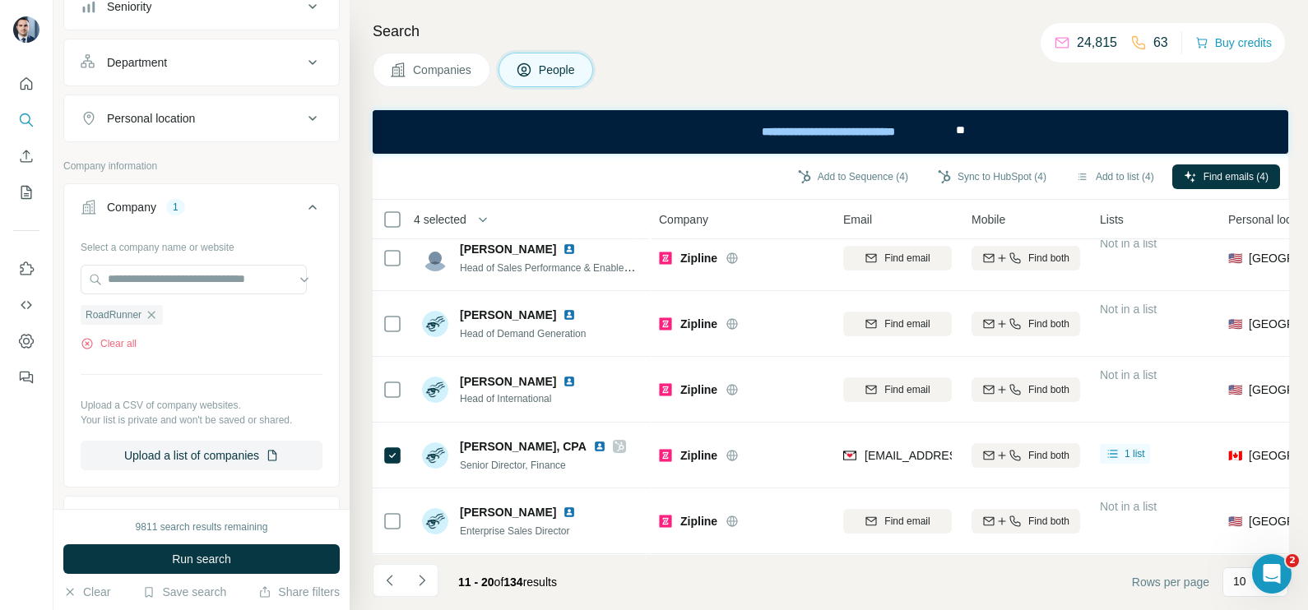
click at [412, 78] on button "Companies" at bounding box center [432, 70] width 118 height 35
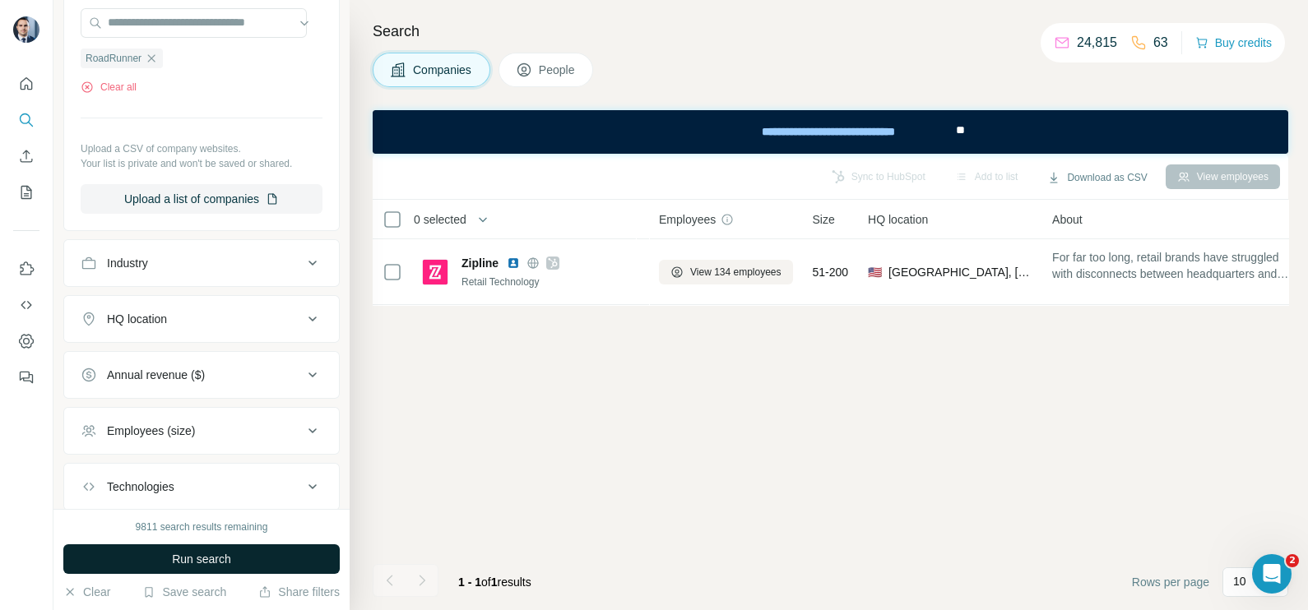
click at [243, 550] on button "Run search" at bounding box center [201, 560] width 276 height 30
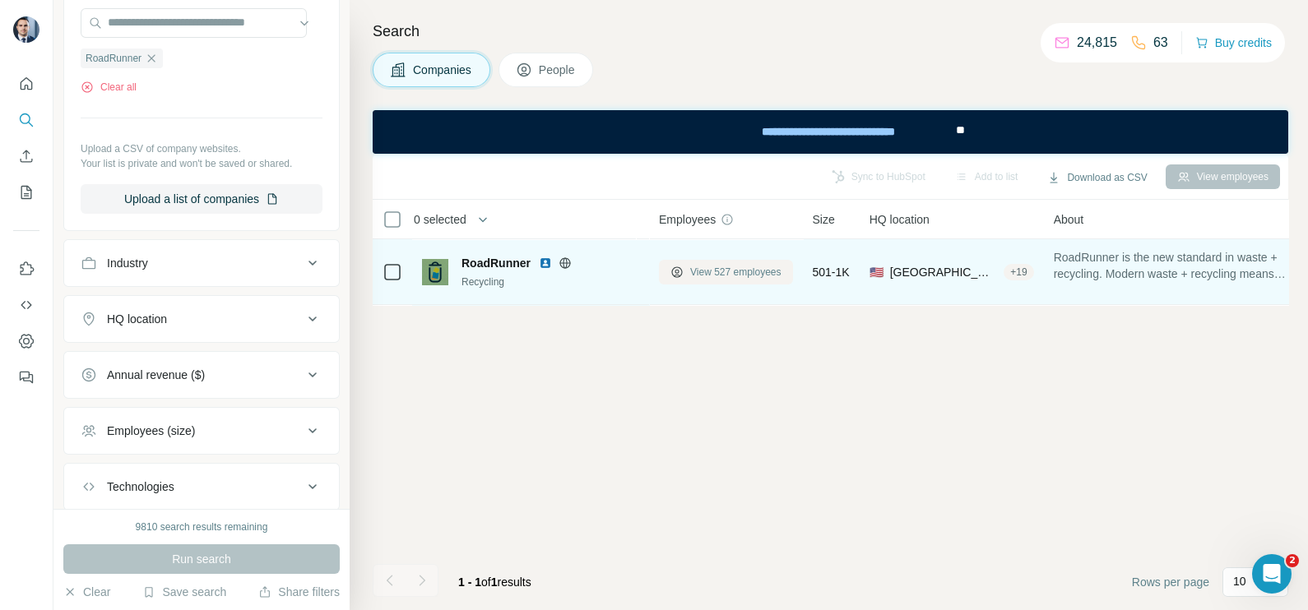
click at [753, 266] on span "View 527 employees" at bounding box center [735, 272] width 91 height 15
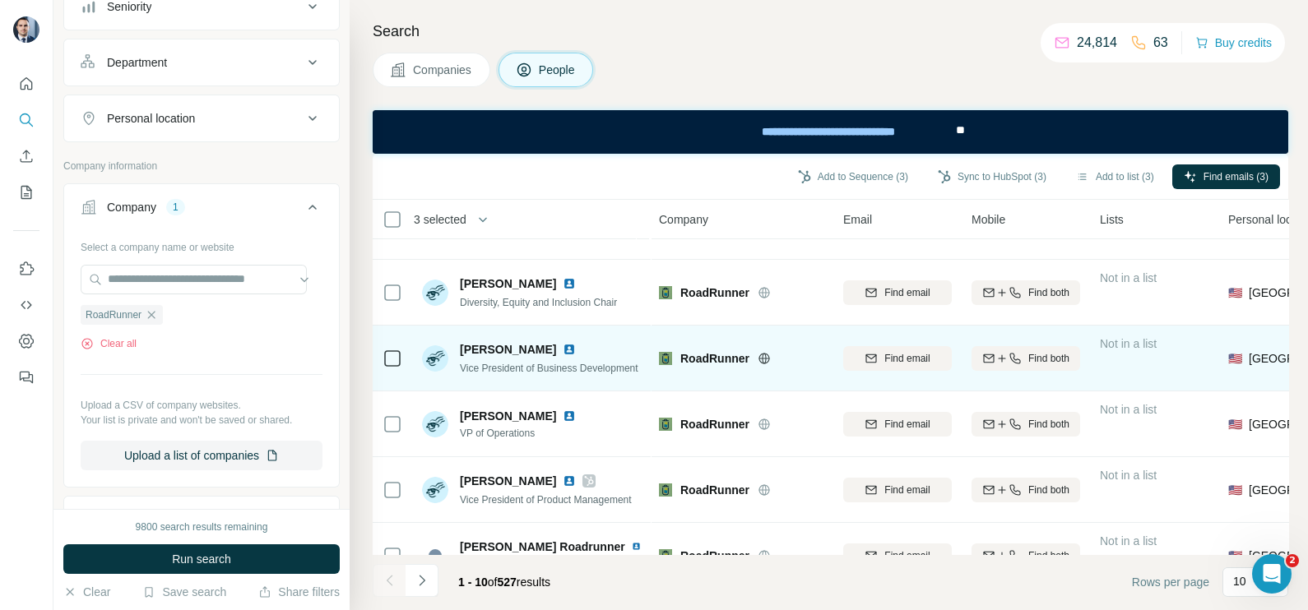
scroll to position [353, 0]
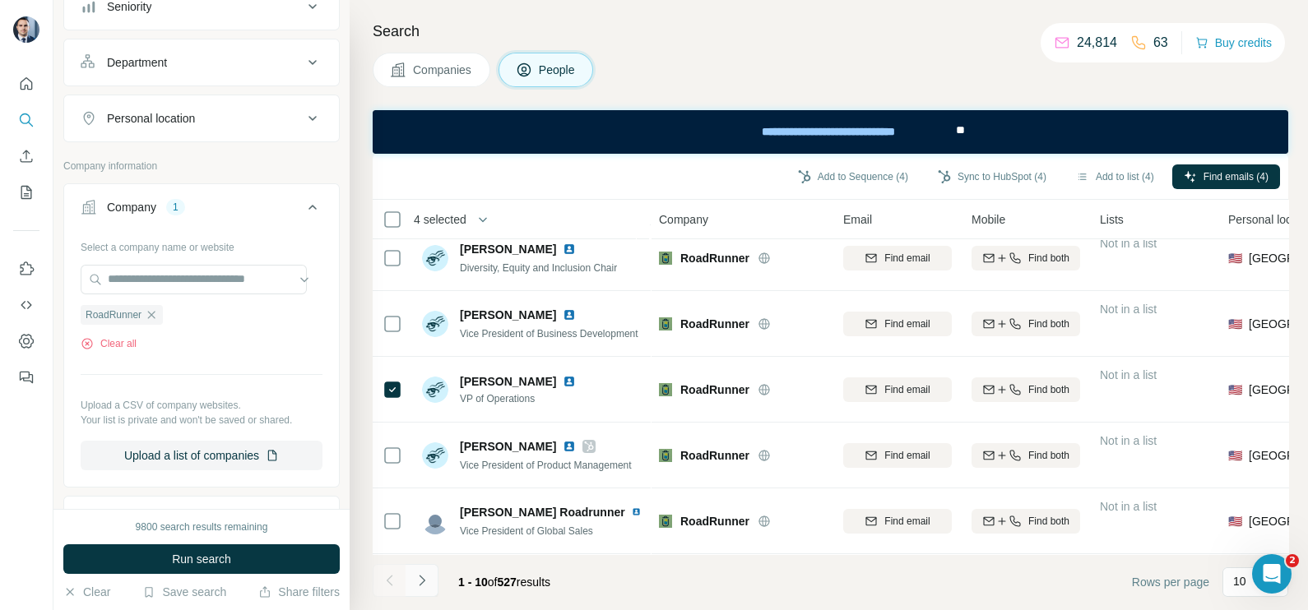
click at [424, 579] on icon "Navigate to next page" at bounding box center [422, 580] width 16 height 16
click at [424, 585] on icon "Navigate to next page" at bounding box center [422, 580] width 16 height 16
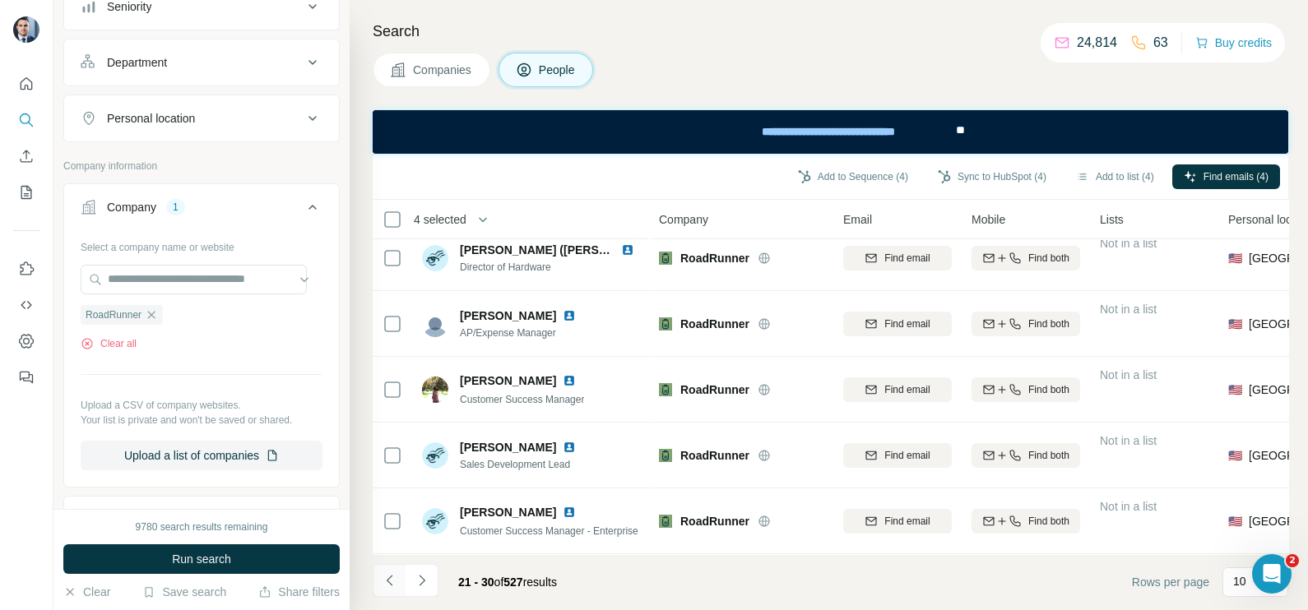
click at [396, 574] on icon "Navigate to previous page" at bounding box center [390, 580] width 16 height 16
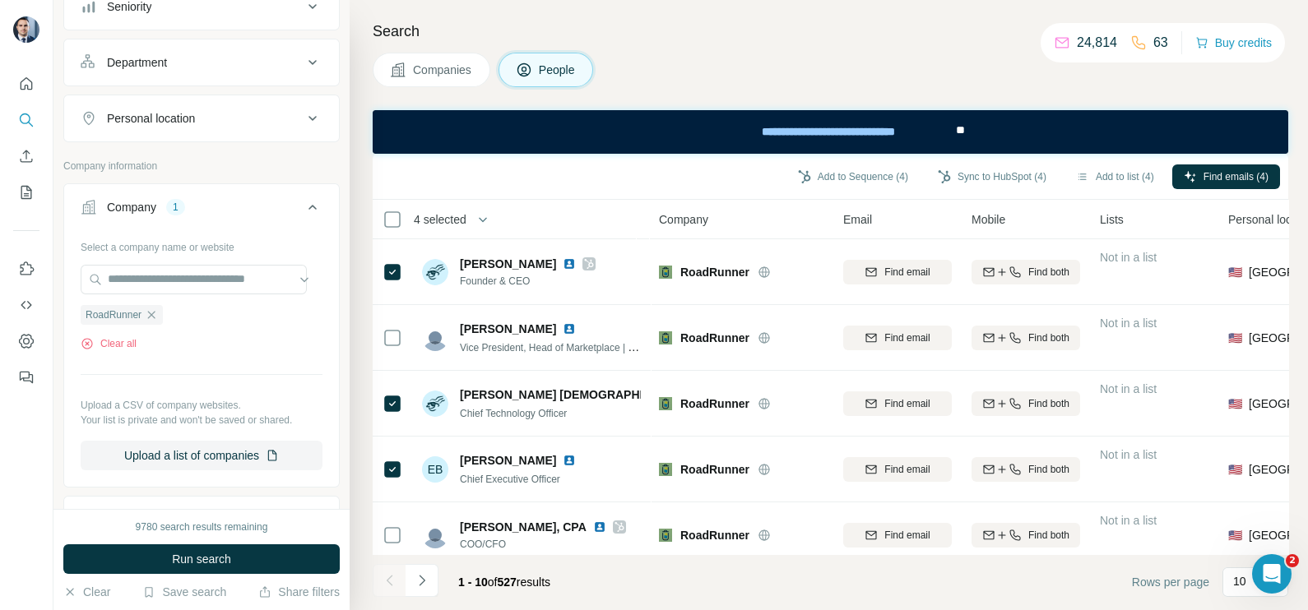
scroll to position [0, 0]
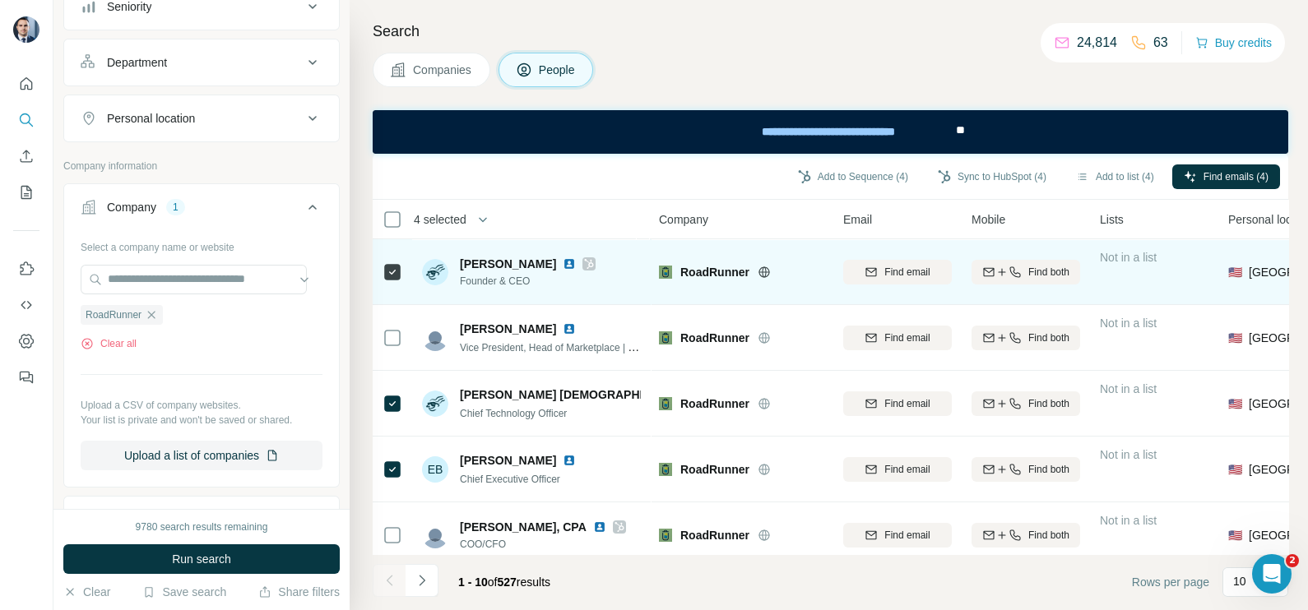
click at [584, 259] on icon at bounding box center [589, 263] width 10 height 13
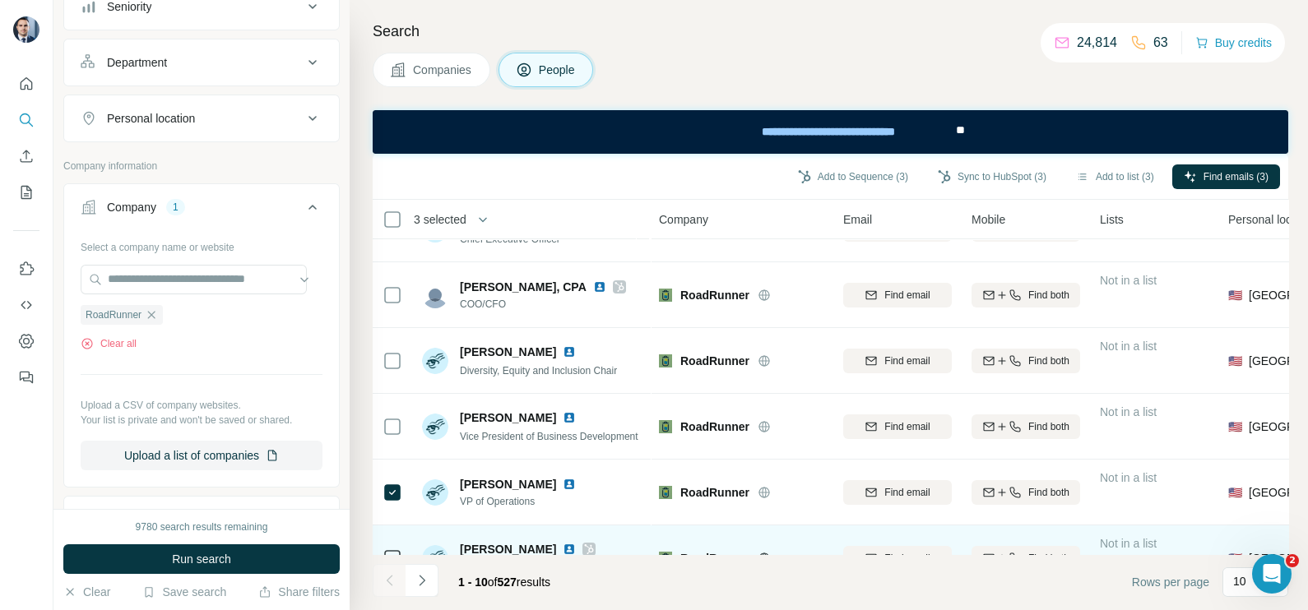
scroll to position [353, 0]
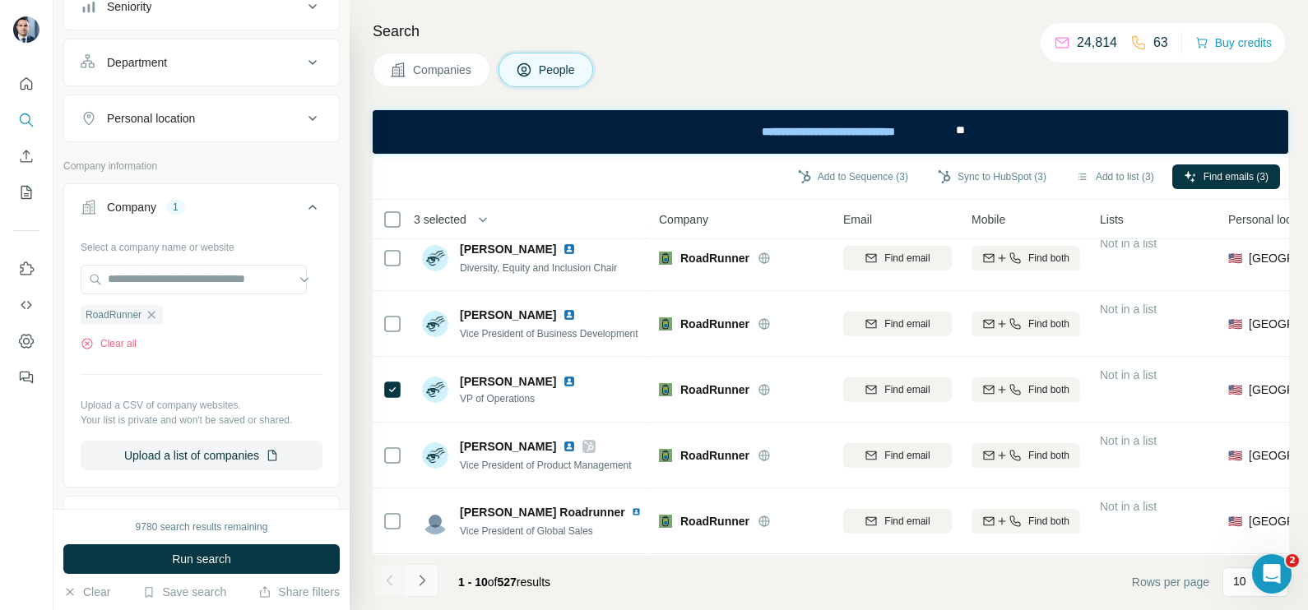
click at [424, 589] on button "Navigate to next page" at bounding box center [422, 580] width 33 height 33
click at [424, 590] on button "Navigate to next page" at bounding box center [422, 580] width 33 height 33
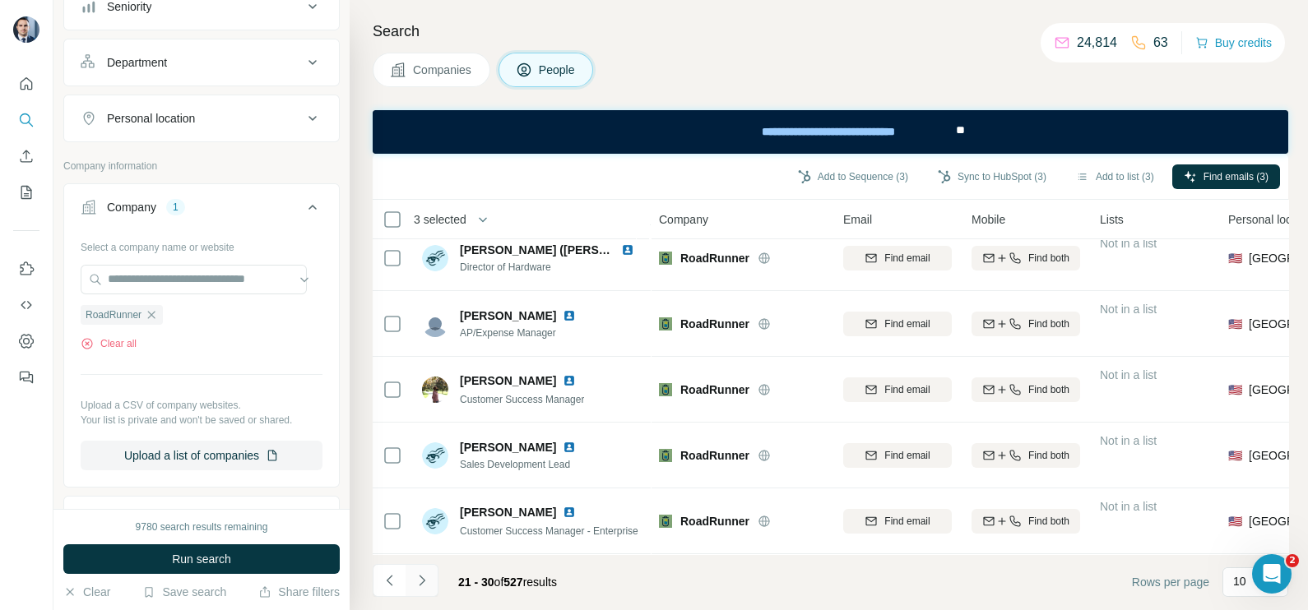
click at [424, 590] on button "Navigate to next page" at bounding box center [422, 580] width 33 height 33
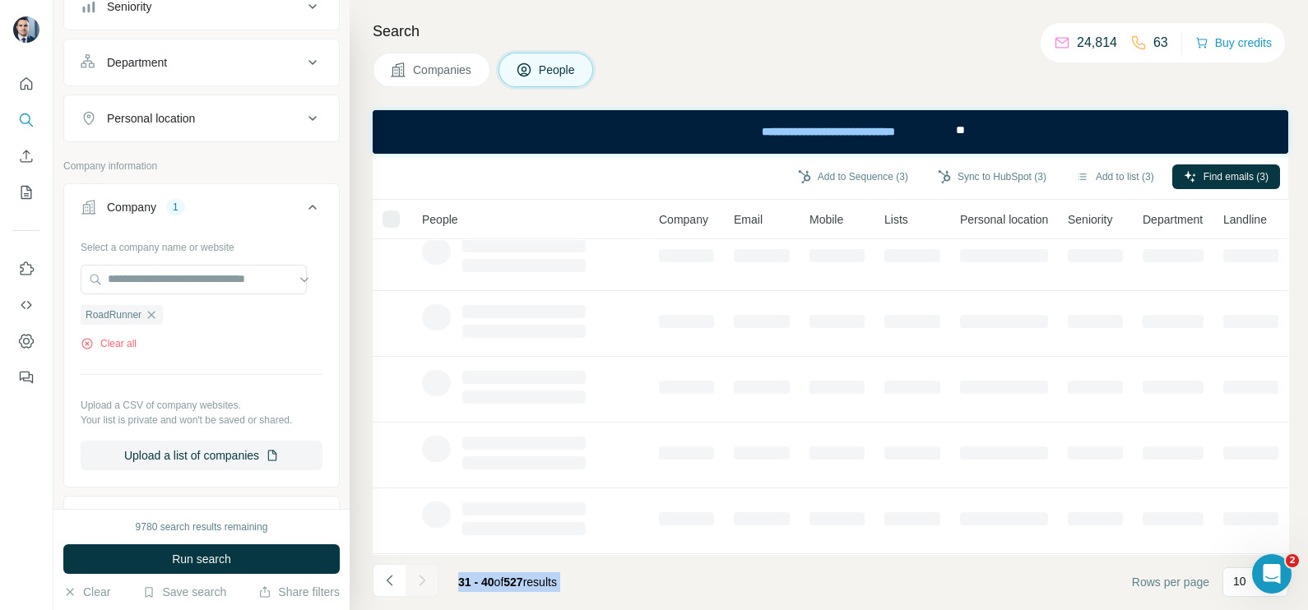
click at [424, 590] on div at bounding box center [422, 580] width 33 height 33
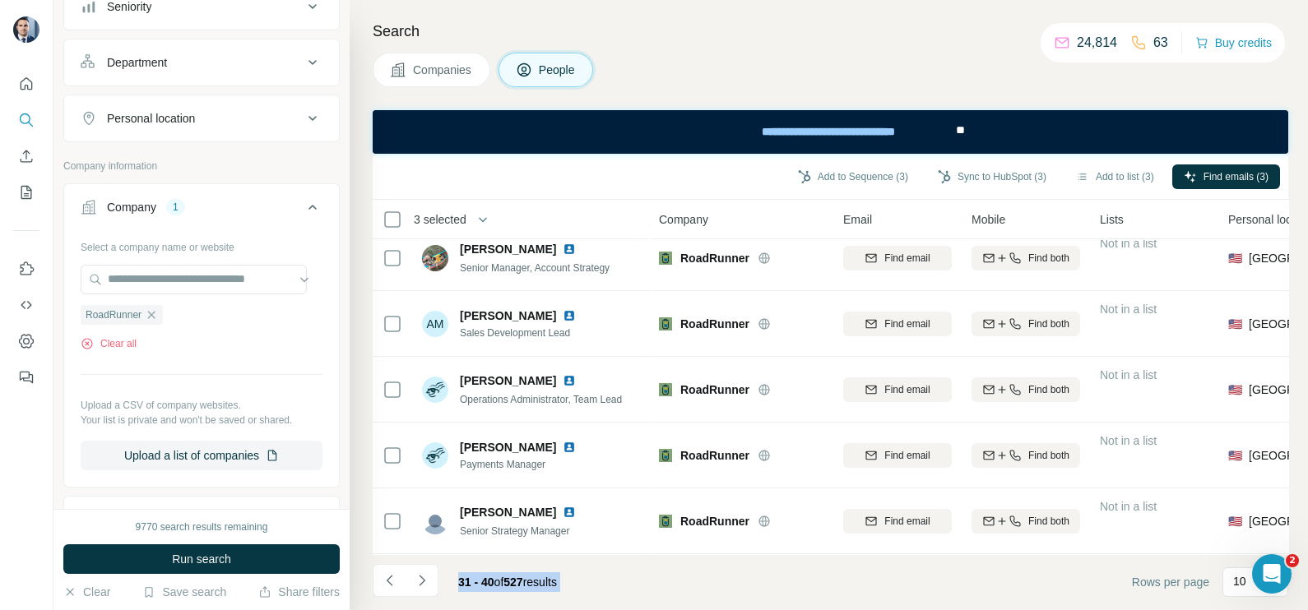
click at [422, 591] on button "Navigate to next page" at bounding box center [422, 580] width 33 height 33
click at [396, 587] on icon "Navigate to previous page" at bounding box center [390, 580] width 16 height 16
click at [395, 591] on button "Navigate to previous page" at bounding box center [389, 580] width 33 height 33
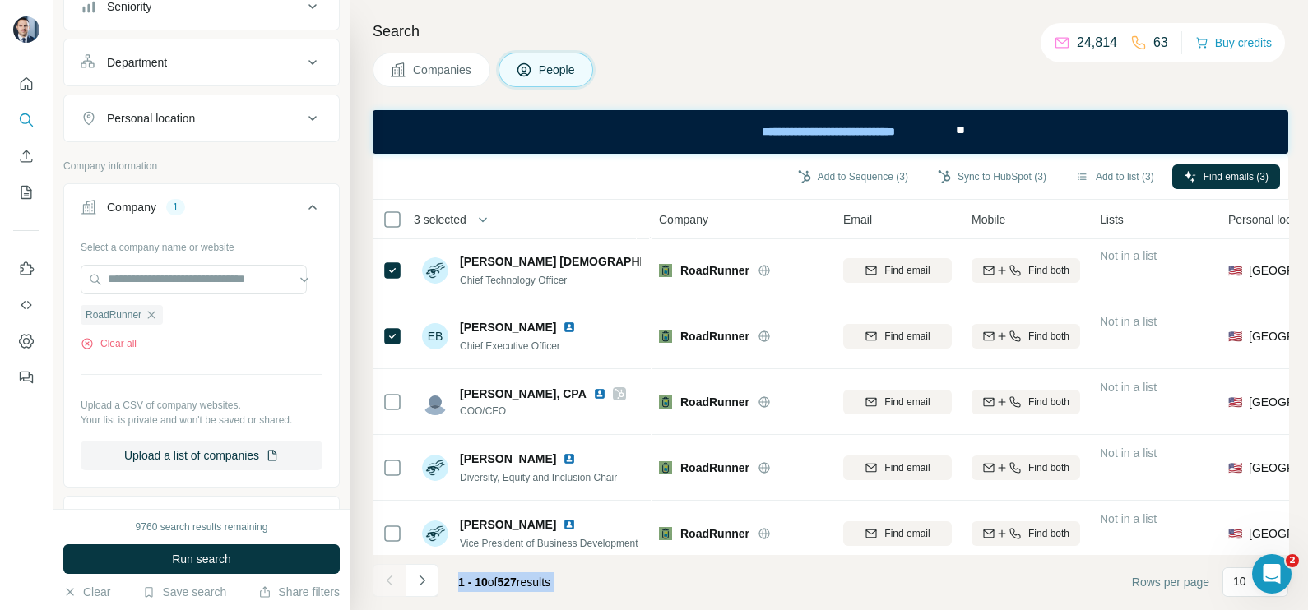
scroll to position [0, 0]
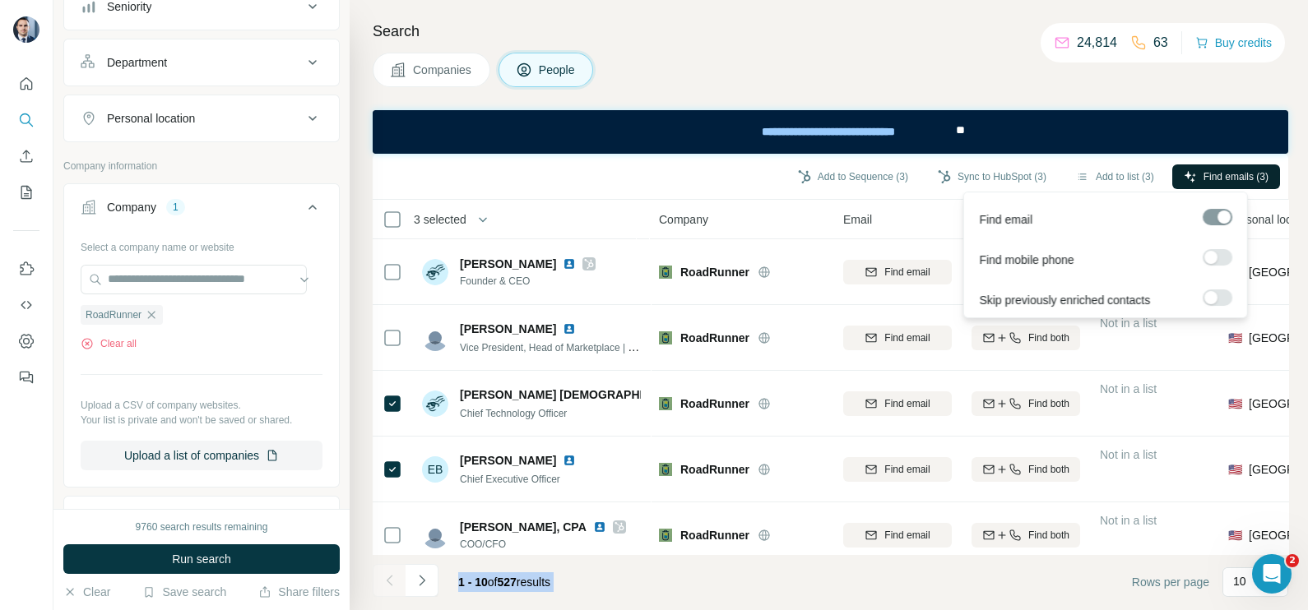
click at [1217, 182] on span "Find emails (3)" at bounding box center [1235, 176] width 65 height 15
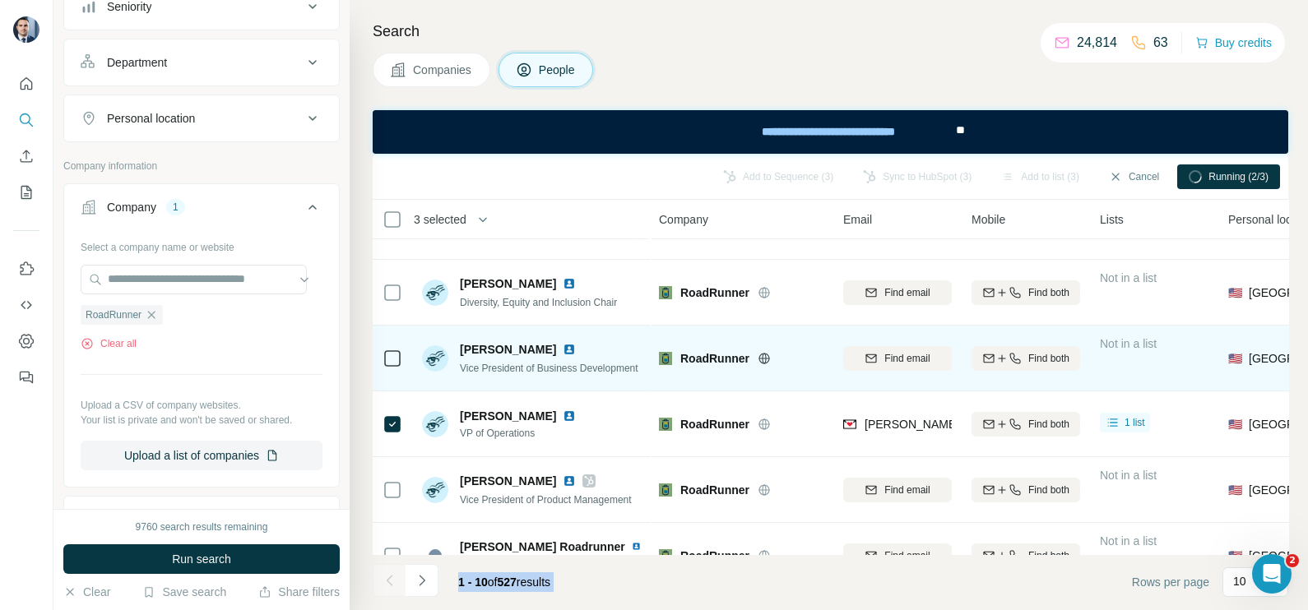
scroll to position [102, 0]
